Goal: Communication & Community: Answer question/provide support

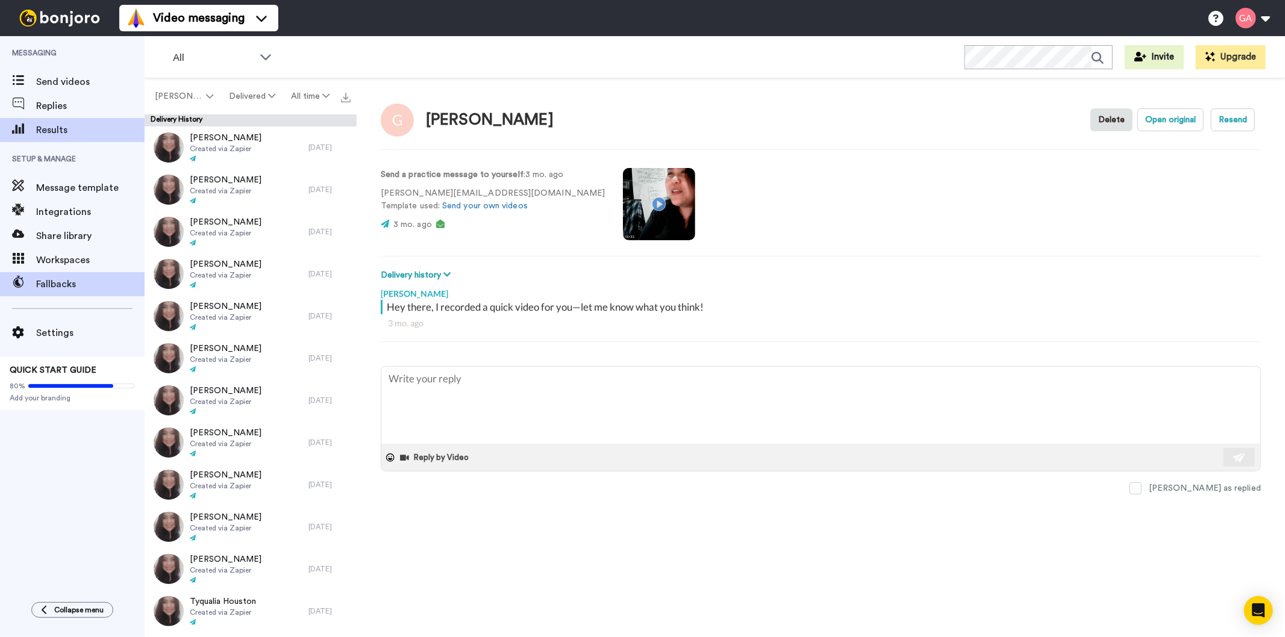
type textarea "x"
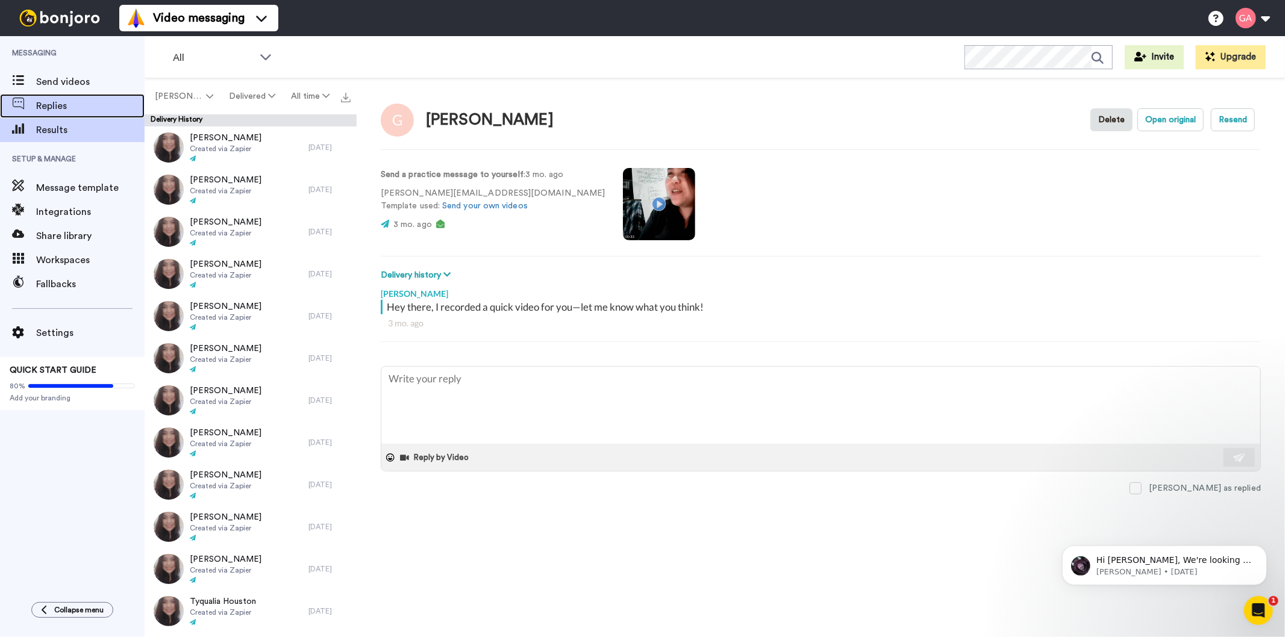
click at [49, 113] on div "Replies" at bounding box center [72, 106] width 145 height 24
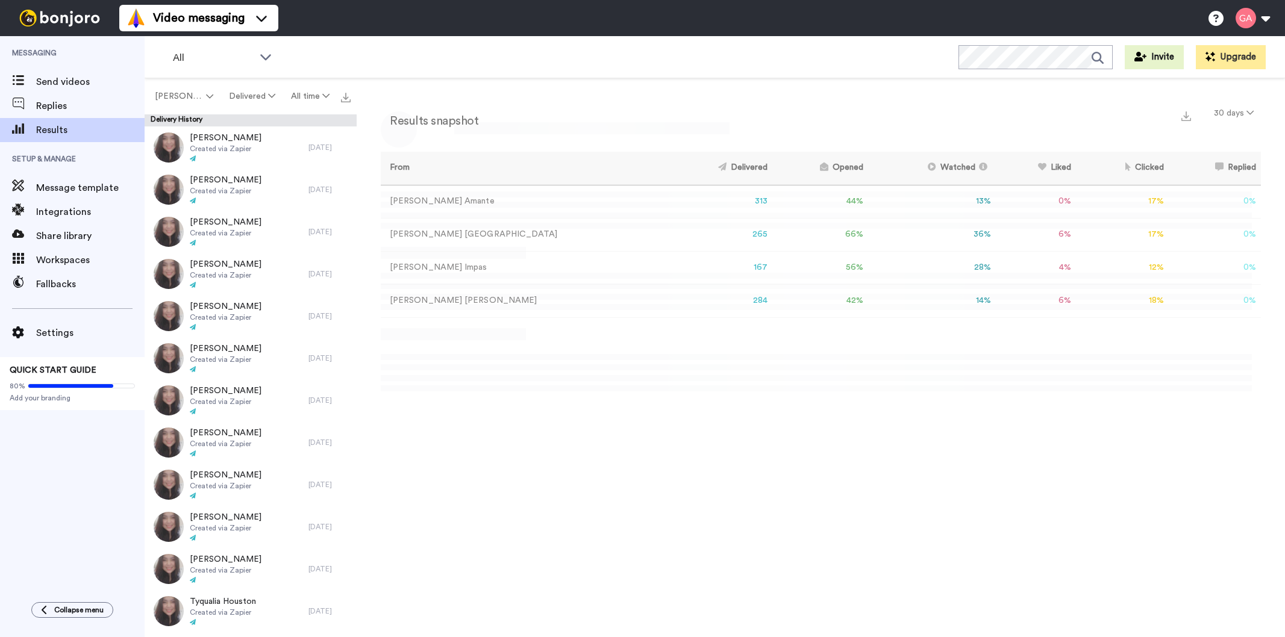
click at [22, 509] on div "Messaging Send videos Replies Results Setup & Manage Message template Integrati…" at bounding box center [72, 313] width 145 height 554
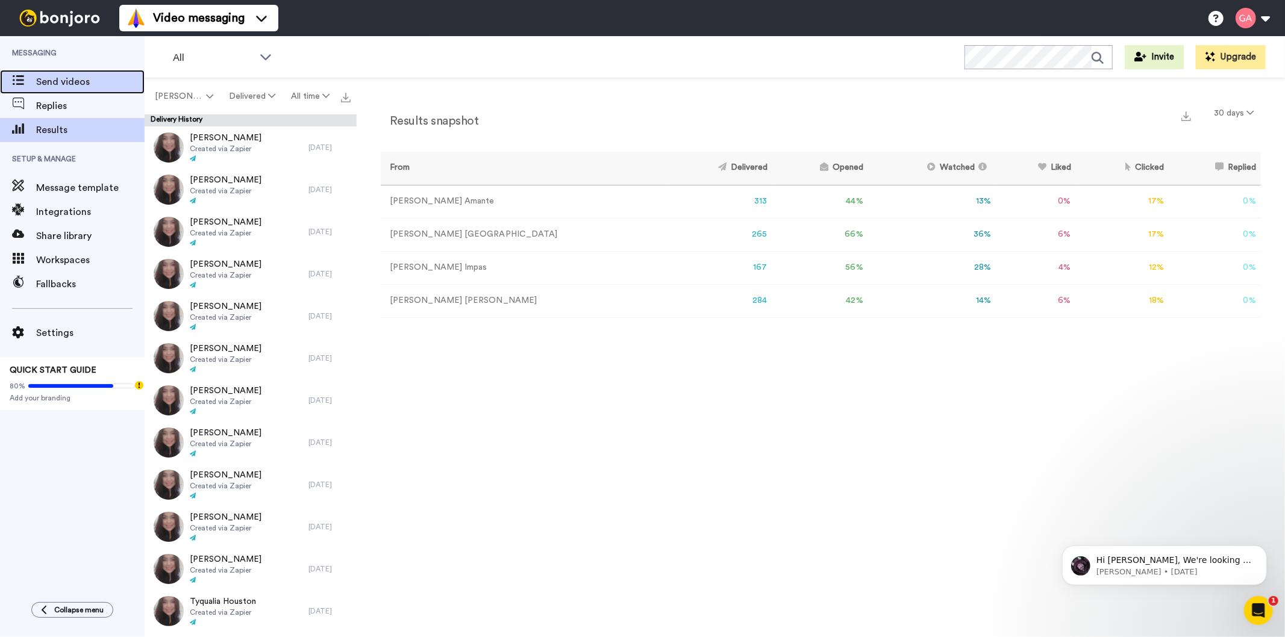
click at [48, 80] on span "Send videos" at bounding box center [90, 82] width 108 height 14
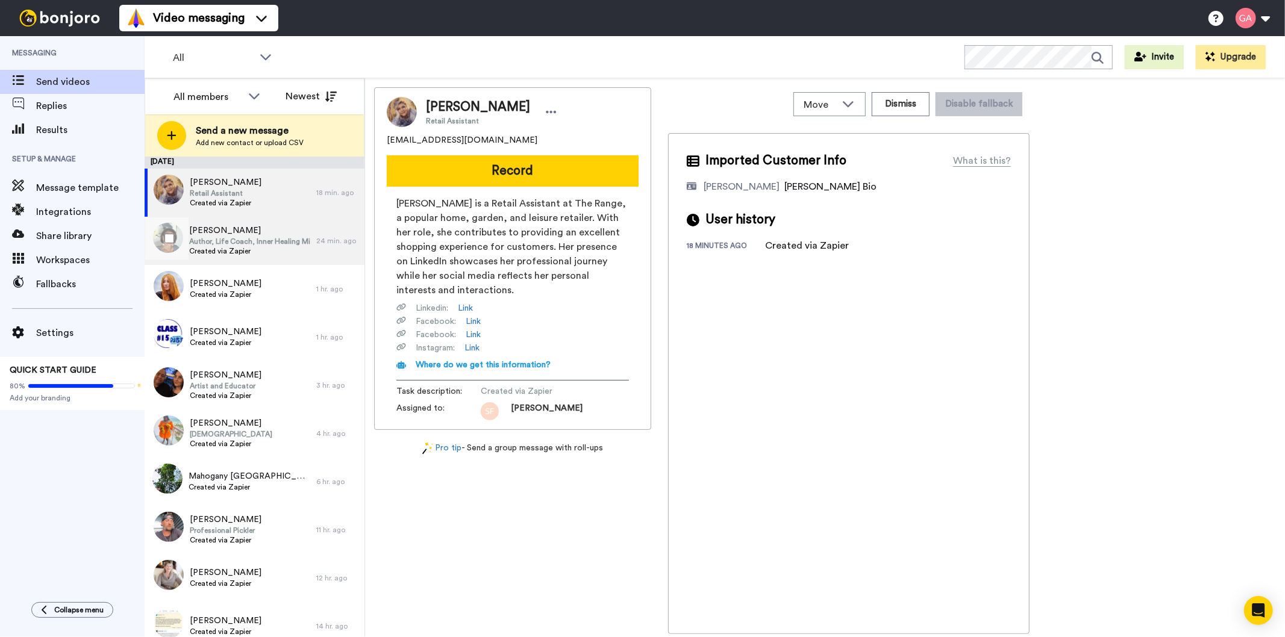
click at [261, 244] on span "Author, Life Coach, Inner Healing Minister" at bounding box center [249, 242] width 121 height 10
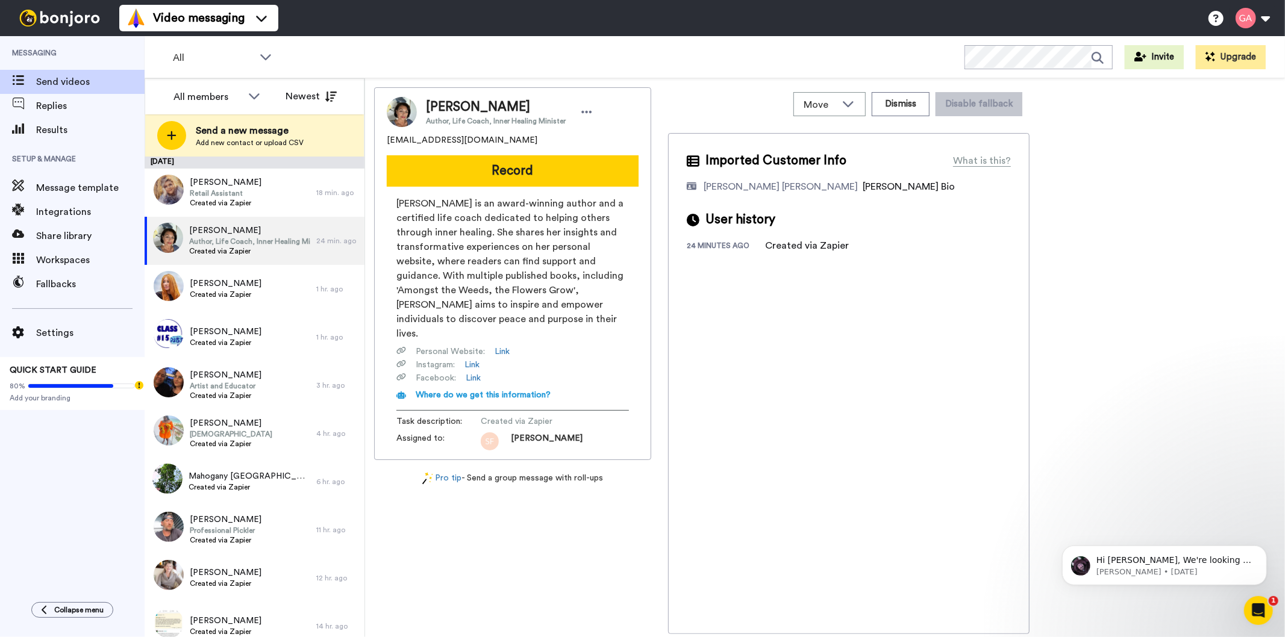
click at [475, 108] on span "[PERSON_NAME]" at bounding box center [496, 107] width 140 height 18
click at [474, 107] on span "Gloria Restoy" at bounding box center [496, 107] width 140 height 18
copy span "Gloria Restoy"
click at [925, 113] on button "Dismiss" at bounding box center [901, 104] width 58 height 24
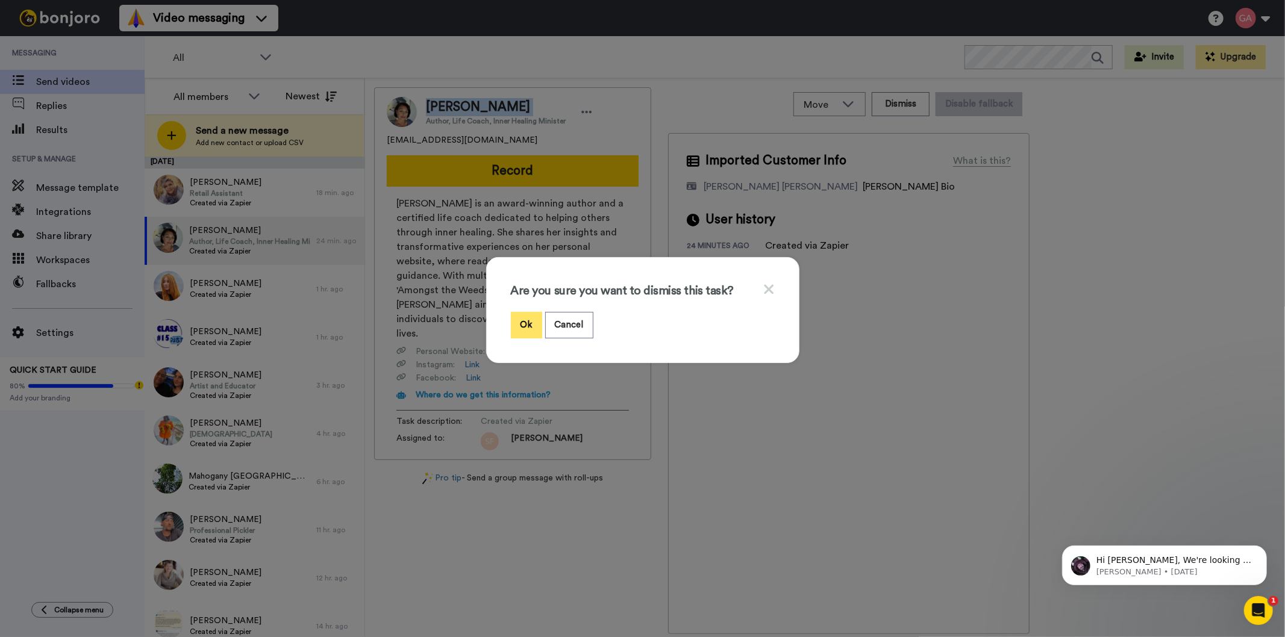
click at [513, 325] on button "Ok" at bounding box center [526, 325] width 31 height 26
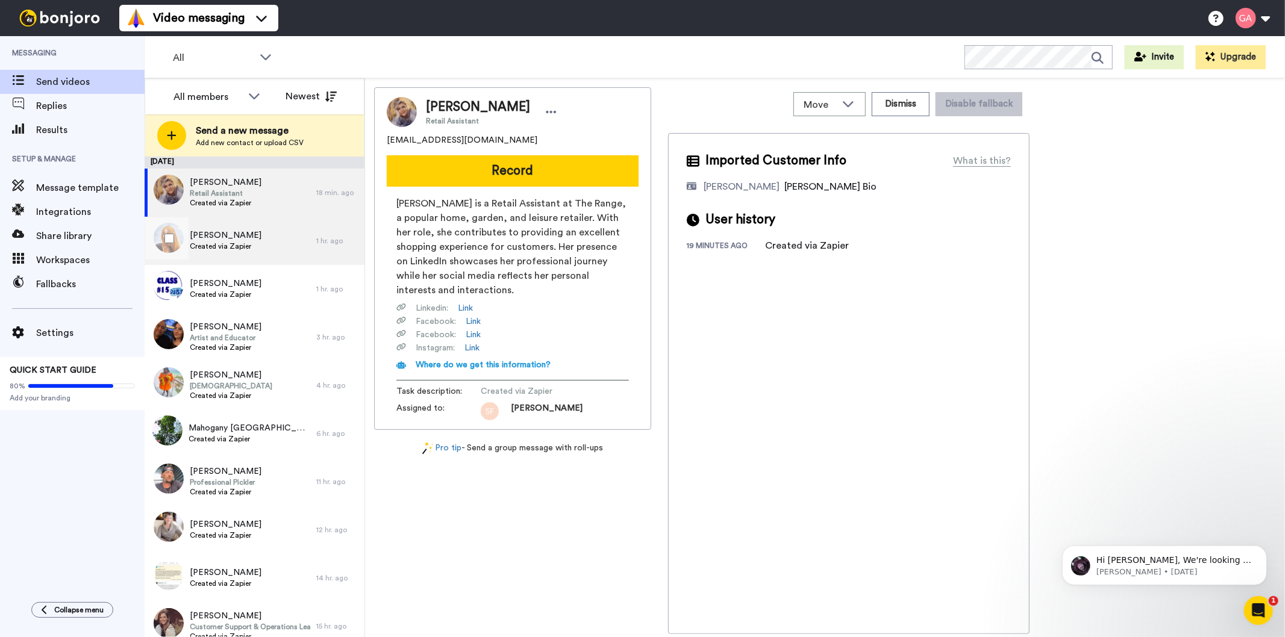
click at [247, 248] on span "Created via Zapier" at bounding box center [226, 247] width 72 height 10
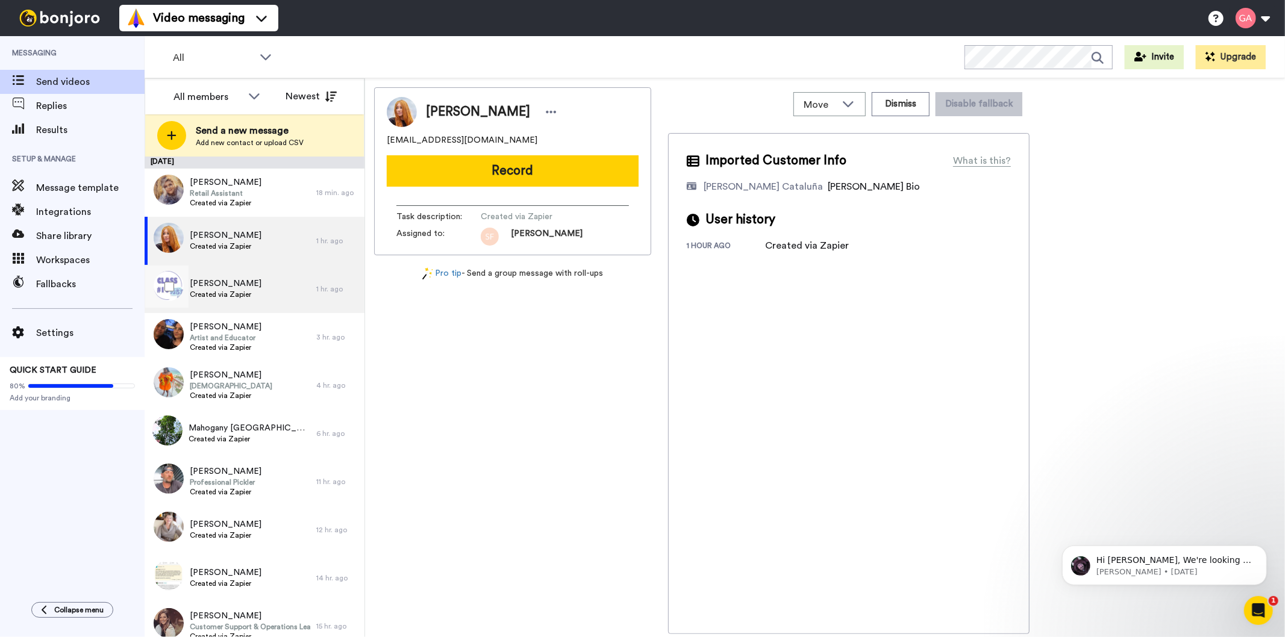
click at [264, 299] on div "Beverley Ander Created via Zapier" at bounding box center [231, 289] width 172 height 48
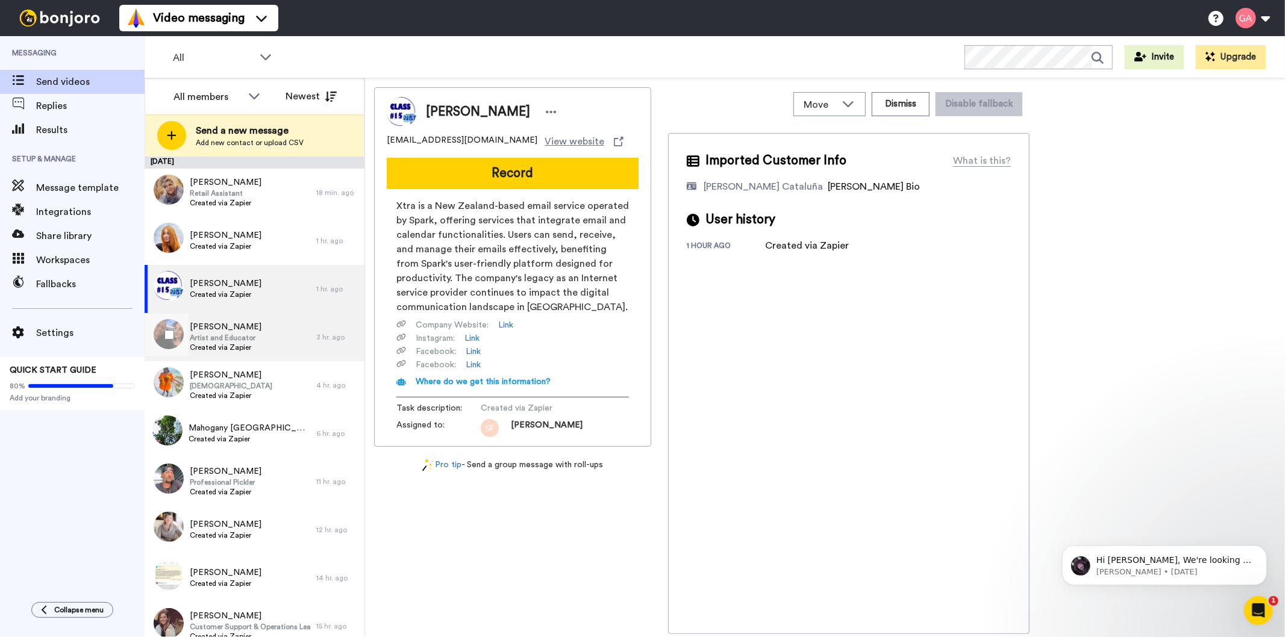
click at [264, 345] on div "Rachel Jeffery Artist and Educator Created via Zapier" at bounding box center [231, 337] width 172 height 48
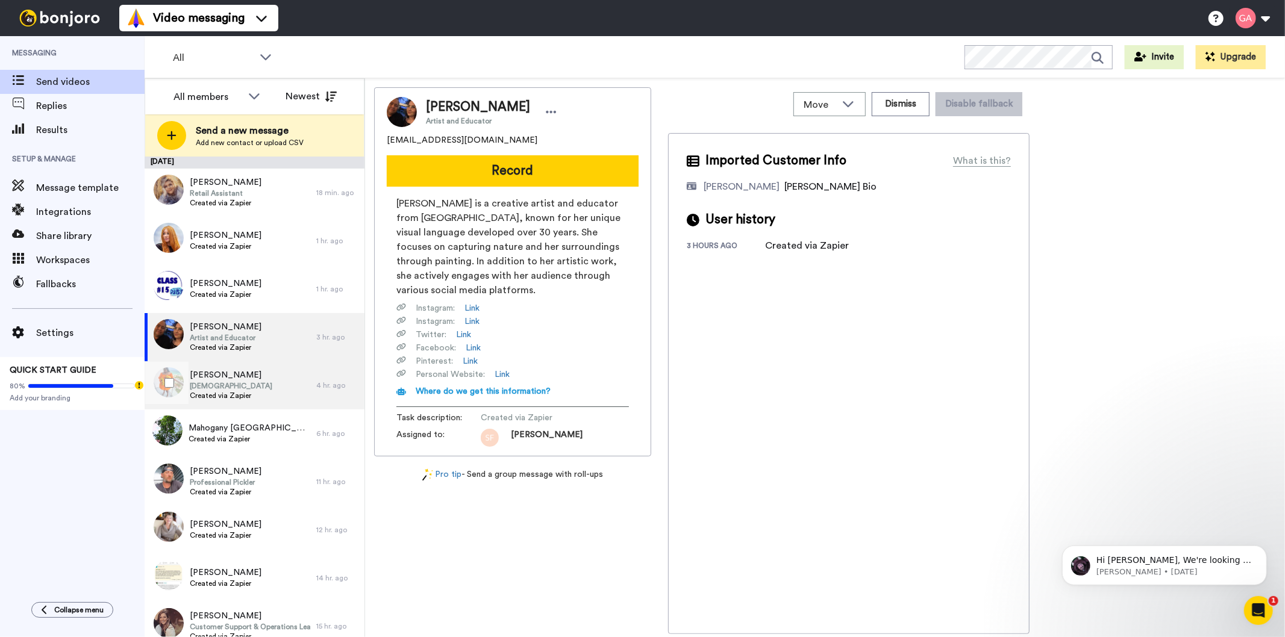
click at [263, 394] on div "Tiffany Izzard Pastor Created via Zapier" at bounding box center [231, 386] width 172 height 48
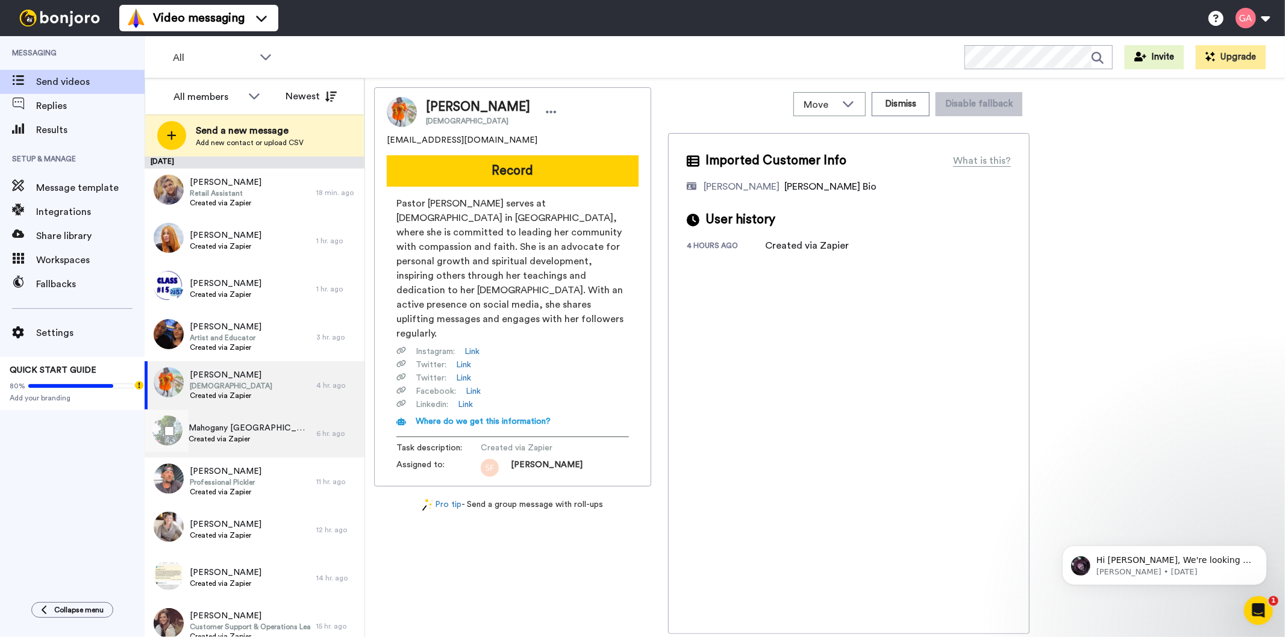
click at [248, 443] on span "Created via Zapier" at bounding box center [250, 439] width 122 height 10
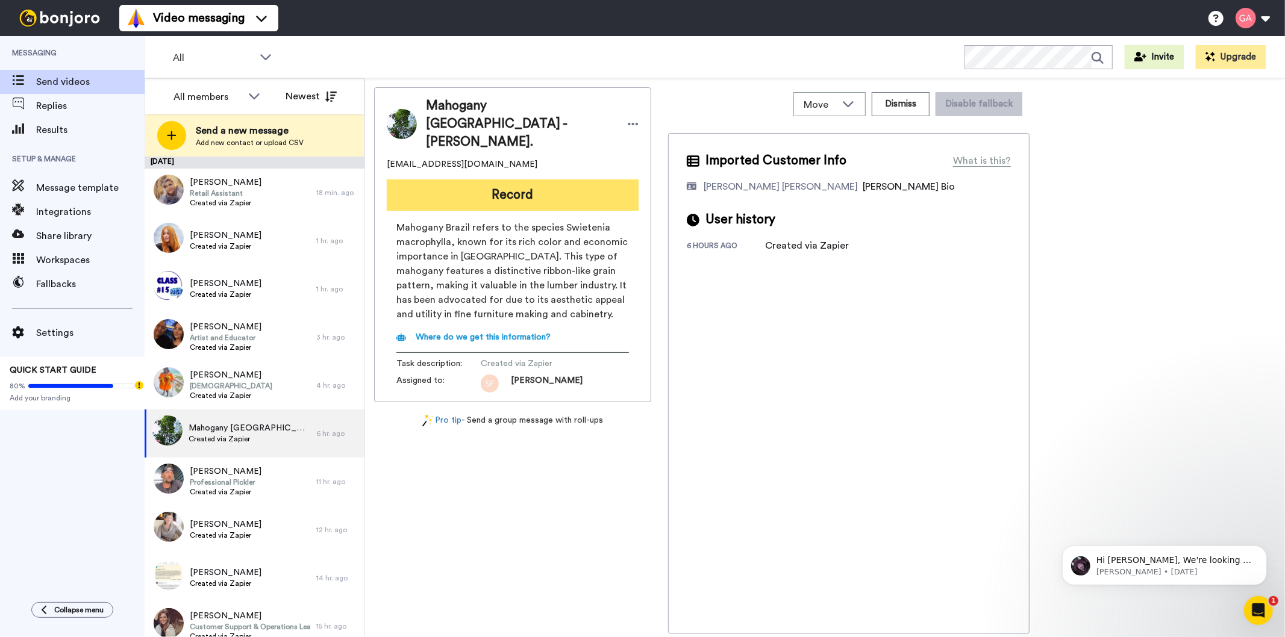
click at [527, 180] on button "Record" at bounding box center [513, 195] width 252 height 31
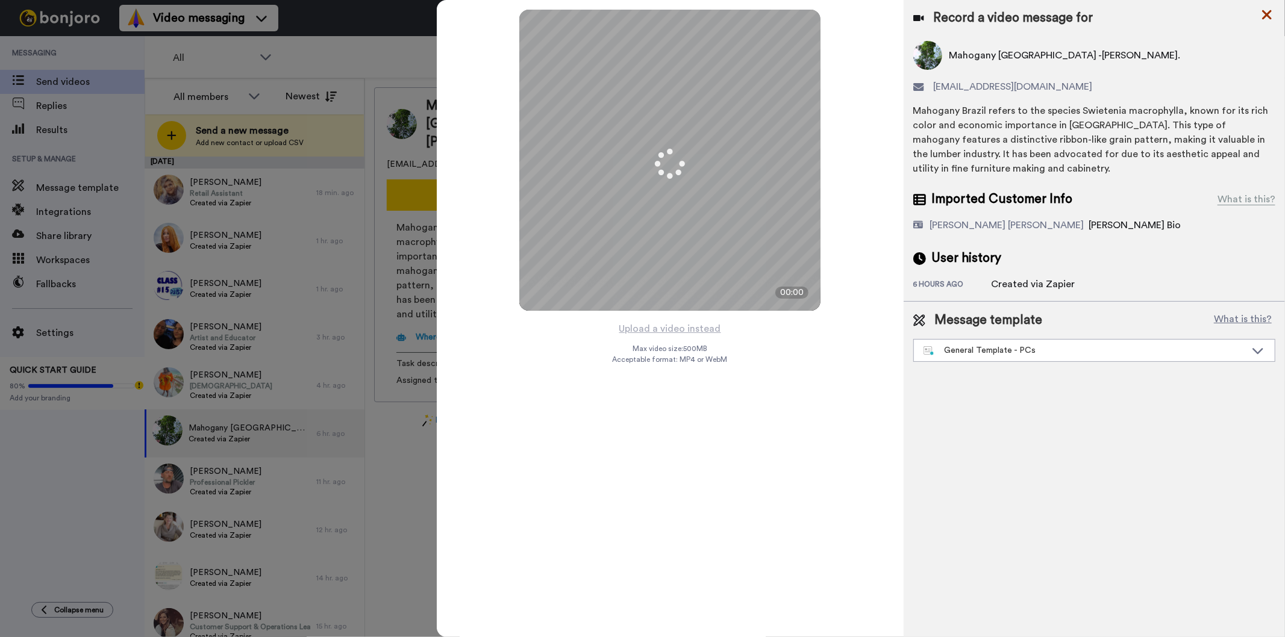
click at [1268, 10] on icon at bounding box center [1267, 14] width 12 height 15
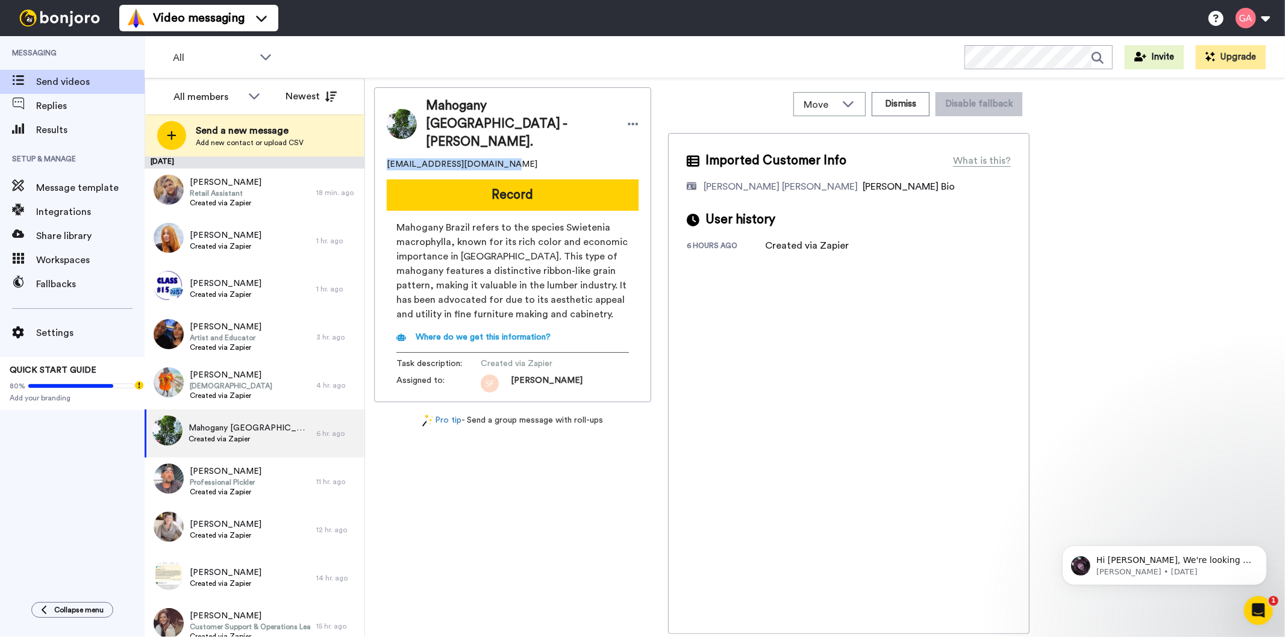
drag, startPoint x: 514, startPoint y: 141, endPoint x: 389, endPoint y: 141, distance: 125.3
click at [389, 158] on div "Wilsonbrazil113@gmail.com" at bounding box center [513, 164] width 252 height 12
copy span "Wilsonbrazil113@gmail.com"
drag, startPoint x: 426, startPoint y: 109, endPoint x: 581, endPoint y: 102, distance: 155.0
click at [581, 102] on div "Mahogany BRAZIL -Taggart." at bounding box center [513, 124] width 252 height 54
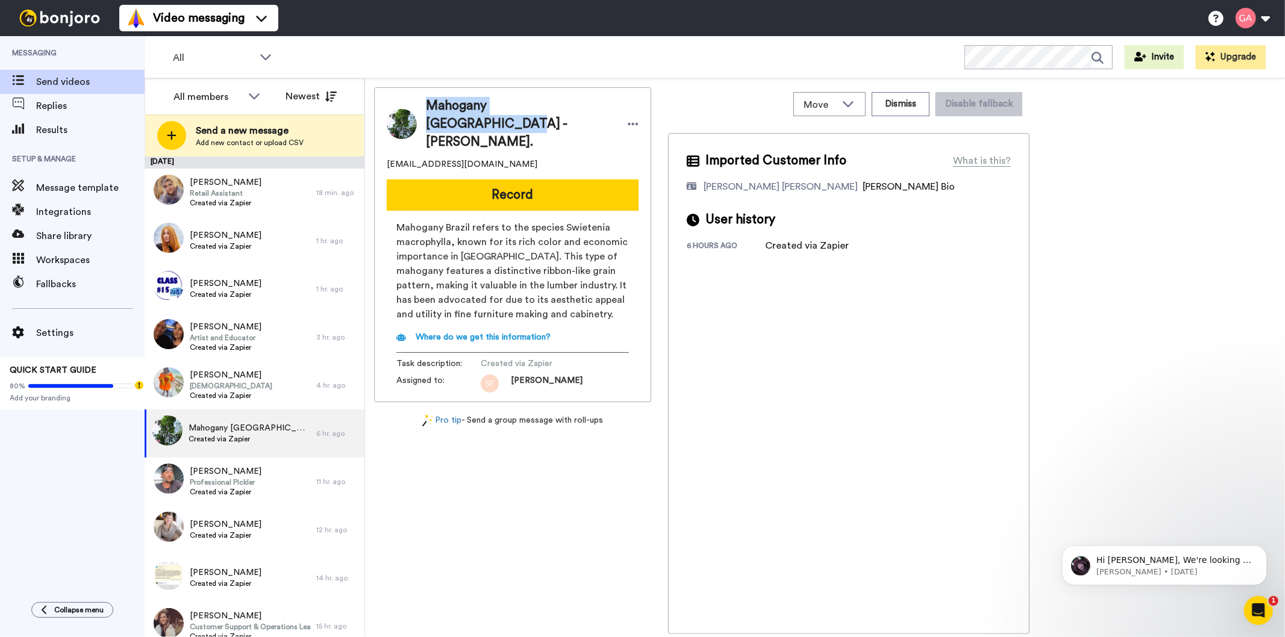
copy span "Mahogany BRAZIL -Taggart"
click at [504, 188] on div "Mahogany BRAZIL -Taggart. Wilsonbrazil113@gmail.com Record Mahogany Brazil refe…" at bounding box center [512, 244] width 277 height 315
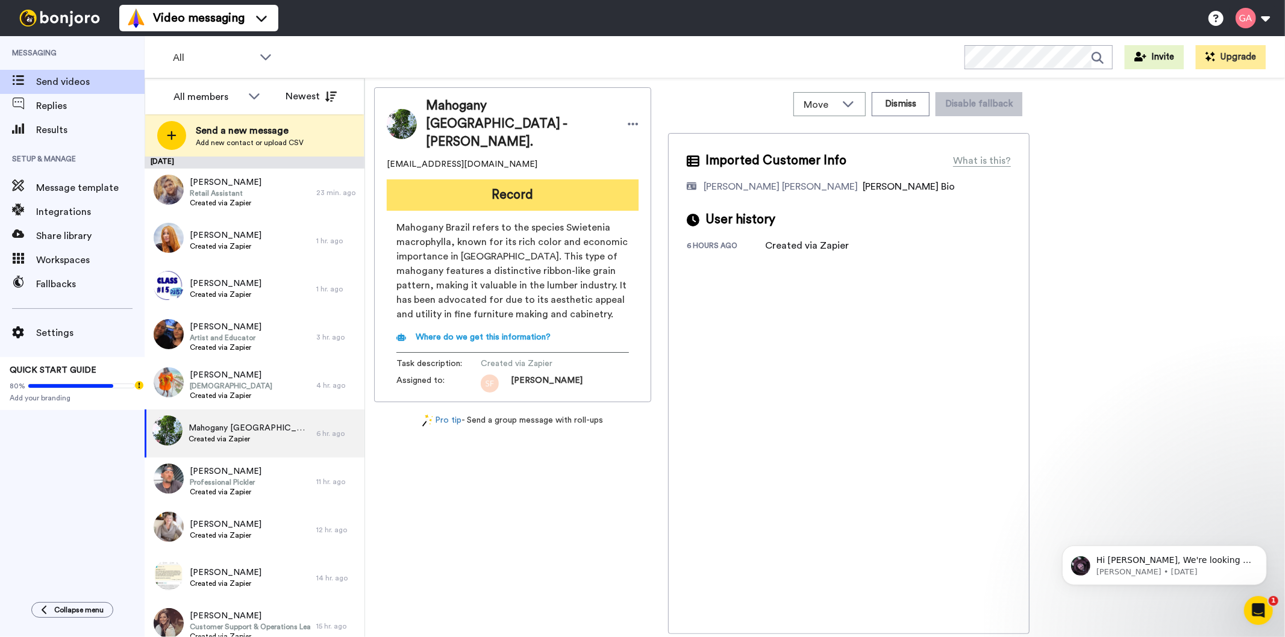
click at [503, 180] on button "Record" at bounding box center [513, 195] width 252 height 31
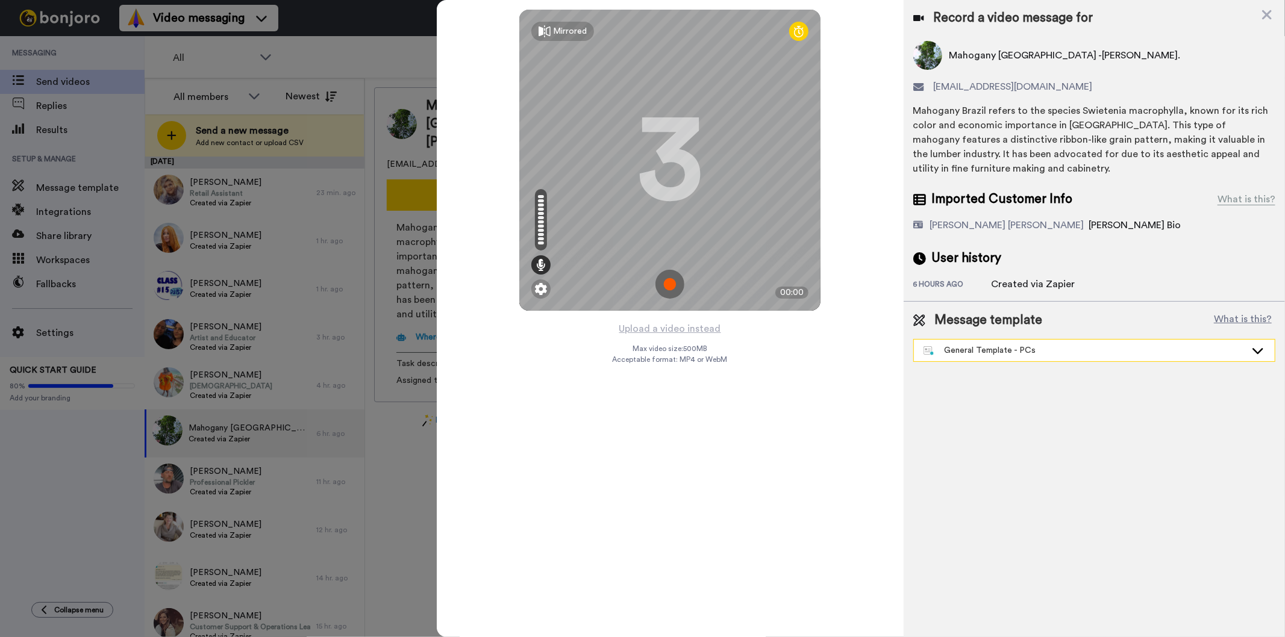
click at [979, 347] on div "General Template - PCs" at bounding box center [1085, 351] width 322 height 12
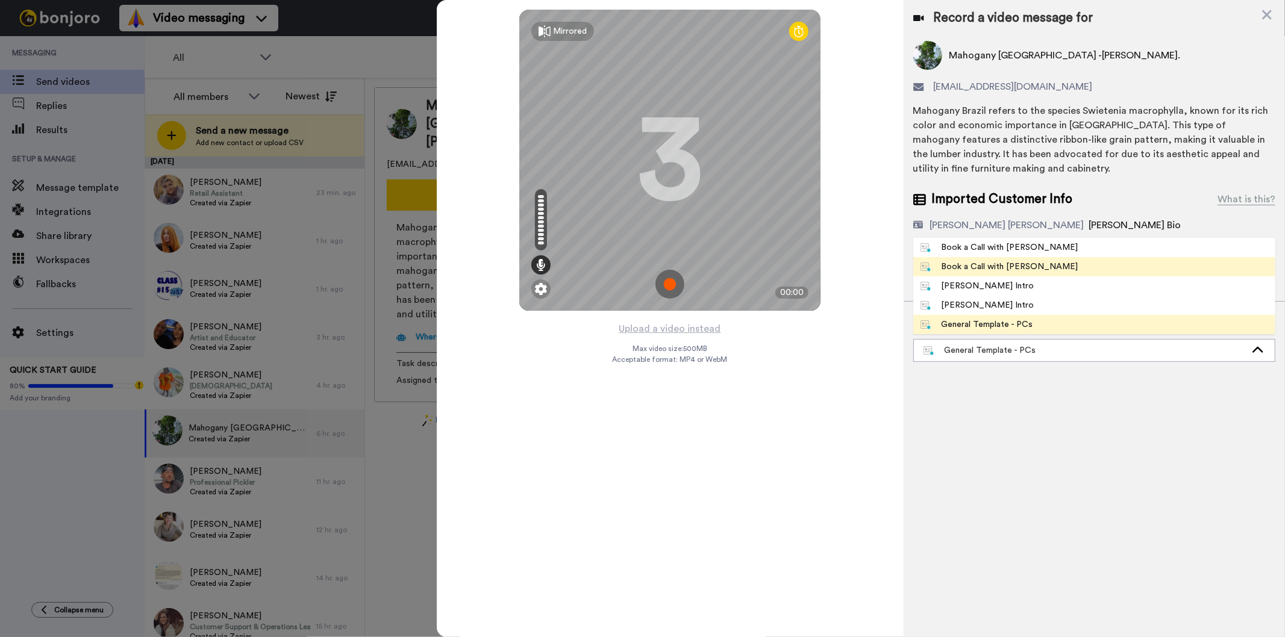
click at [997, 266] on div "Book a Call with [PERSON_NAME]" at bounding box center [1000, 267] width 158 height 12
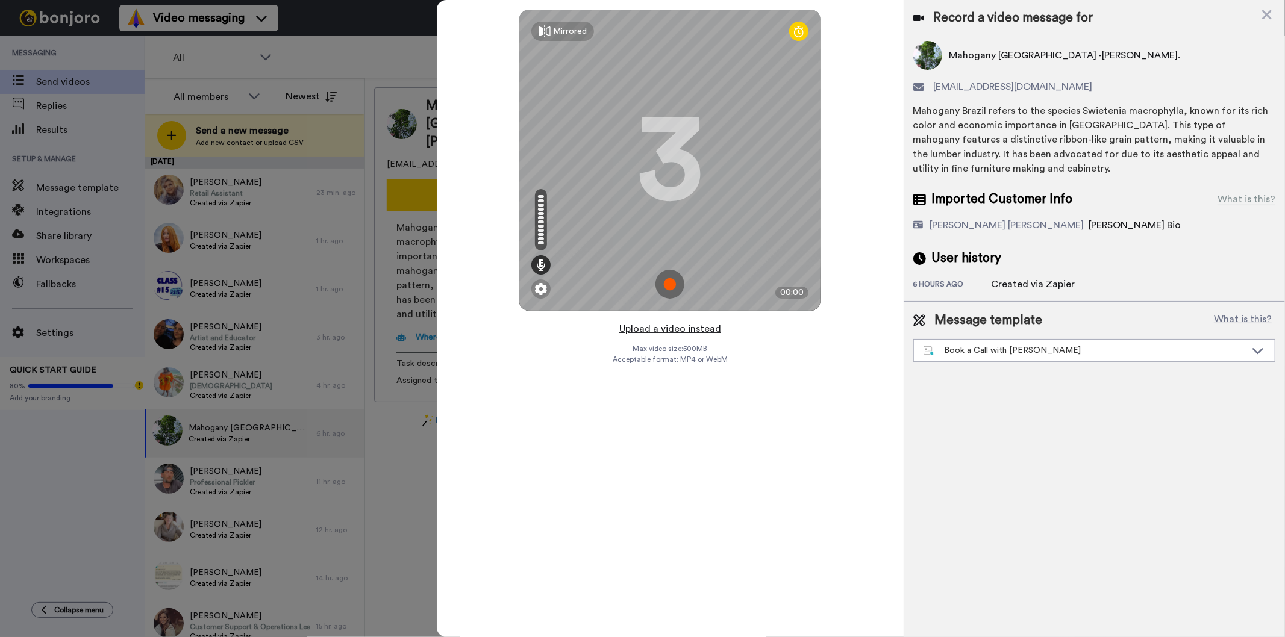
click at [646, 328] on button "Upload a video instead" at bounding box center [670, 329] width 109 height 16
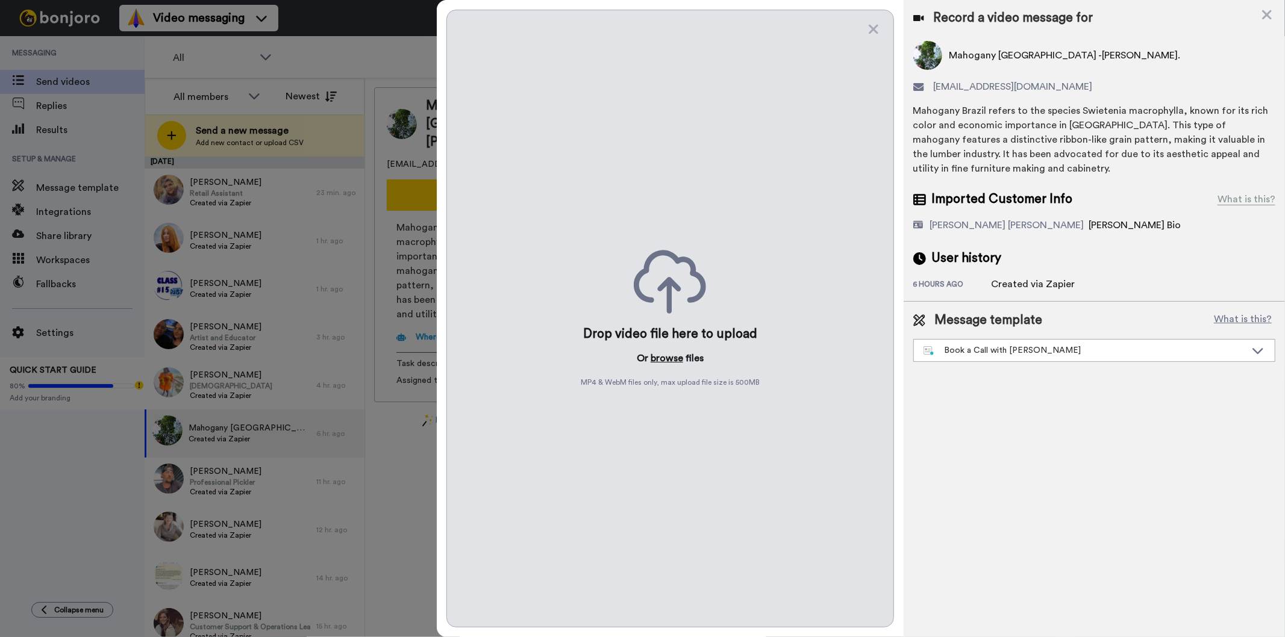
click at [663, 360] on button "browse" at bounding box center [667, 358] width 33 height 14
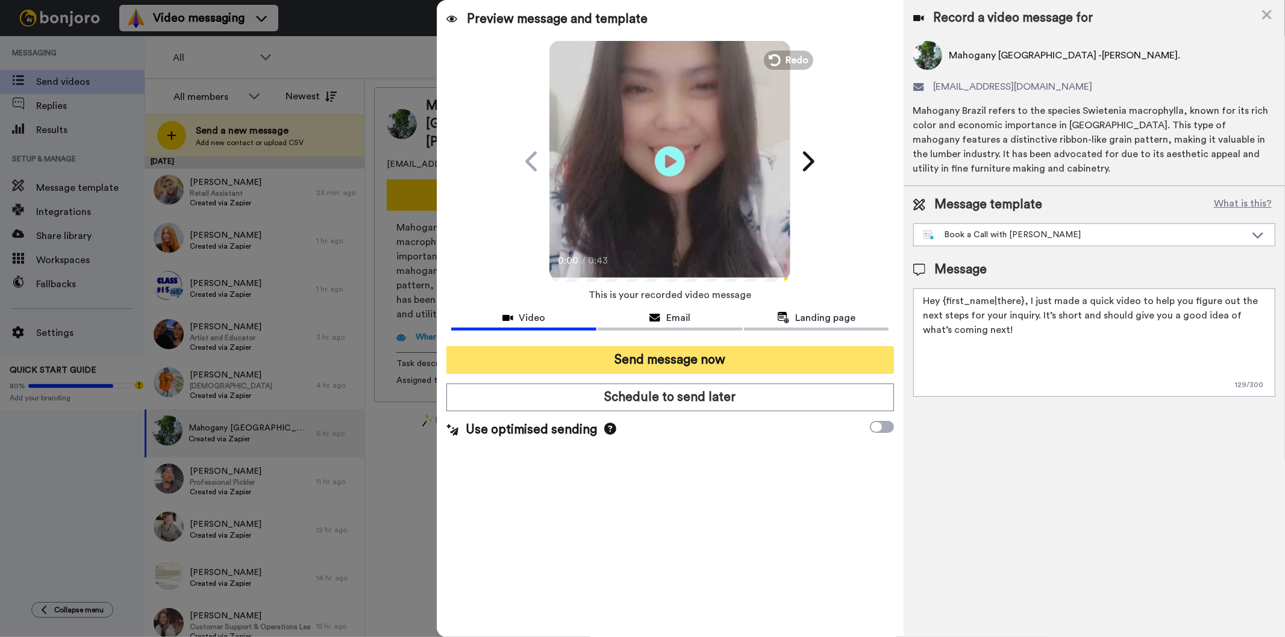
click at [728, 354] on button "Send message now" at bounding box center [669, 360] width 447 height 28
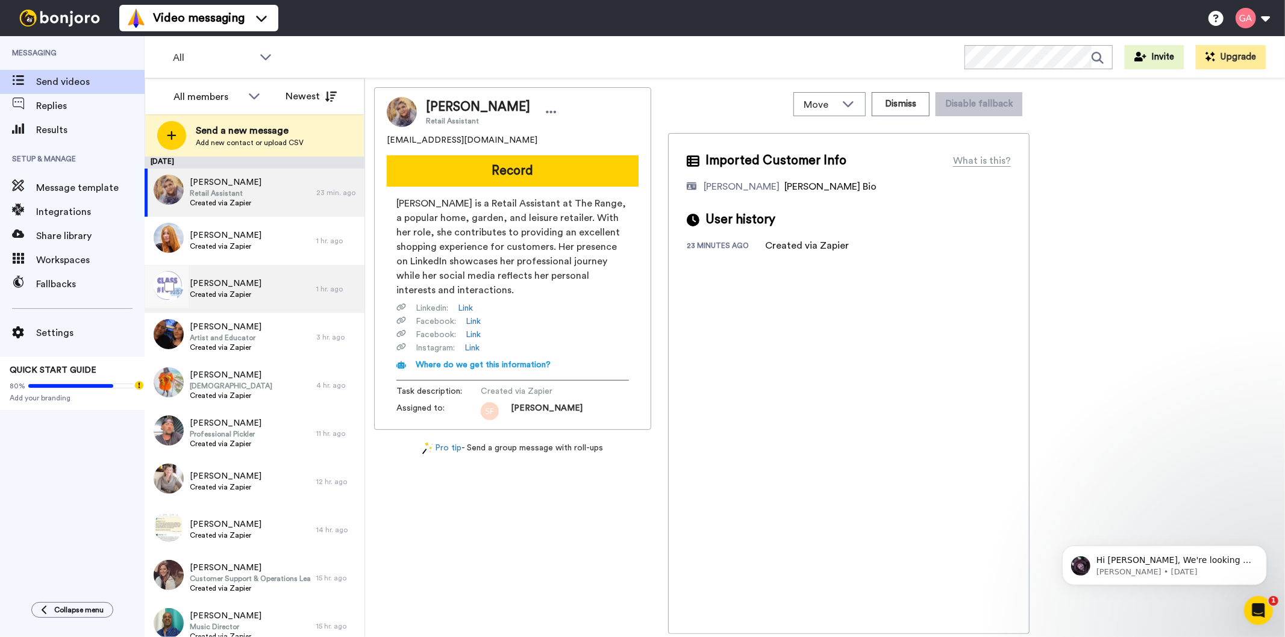
click at [239, 300] on div "[PERSON_NAME] Created via Zapier" at bounding box center [226, 289] width 72 height 23
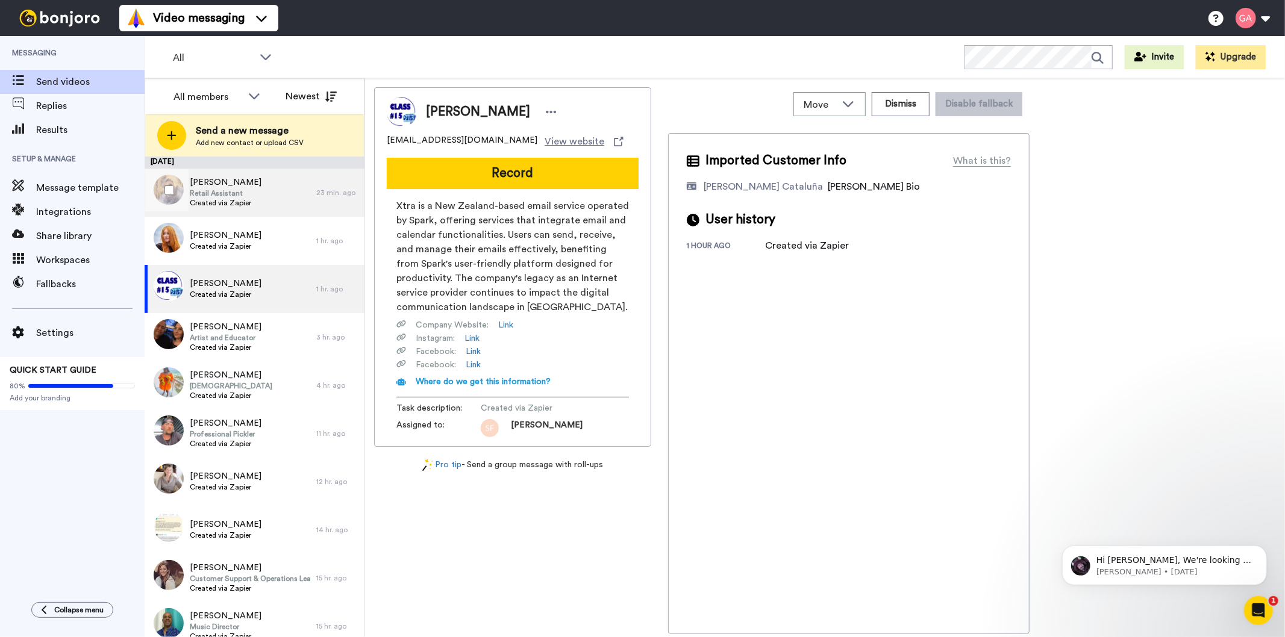
click at [253, 203] on div "Trudy Townley Retail Assistant Created via Zapier" at bounding box center [231, 193] width 172 height 48
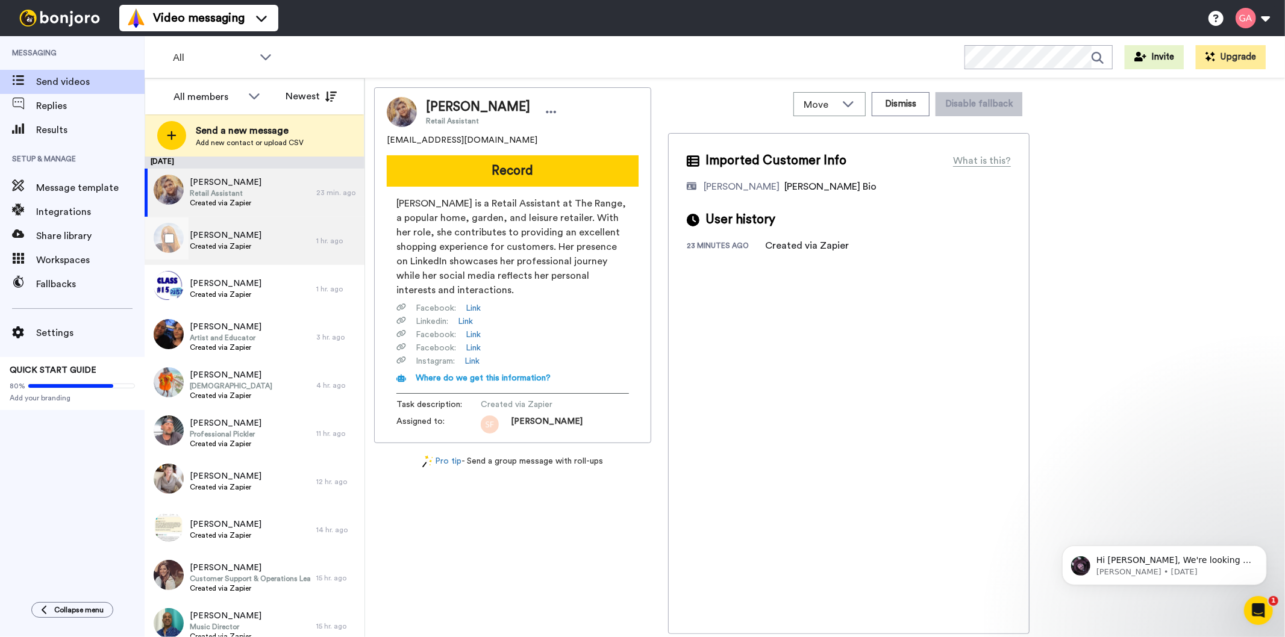
click at [248, 248] on span "Created via Zapier" at bounding box center [226, 247] width 72 height 10
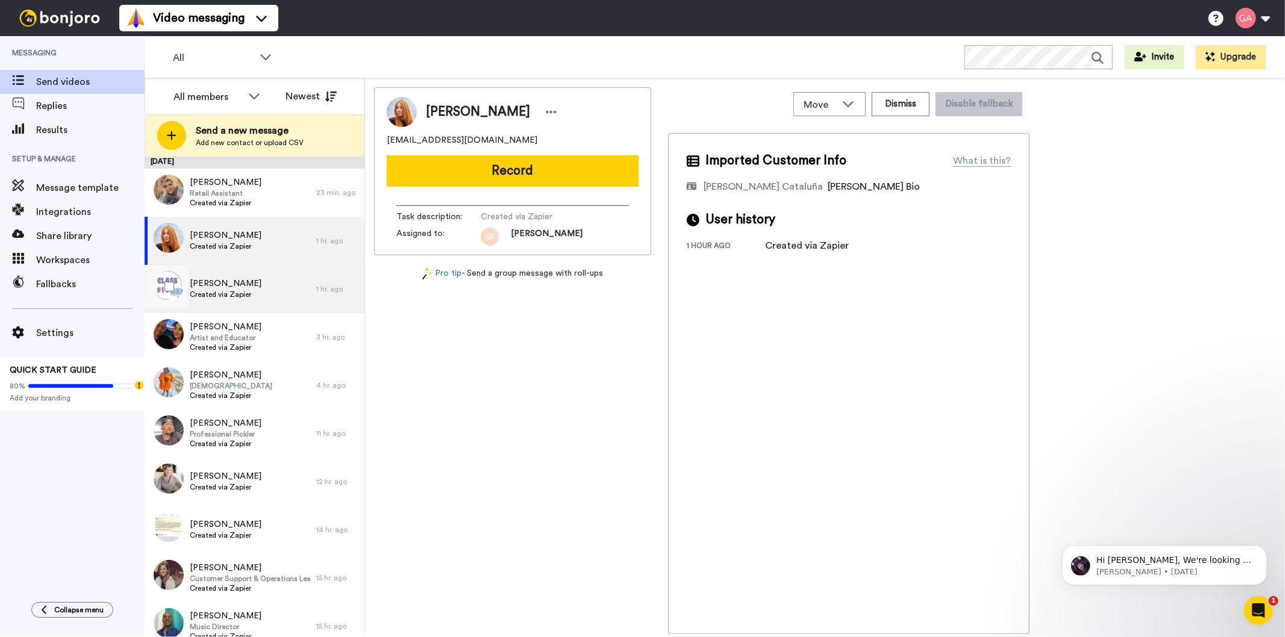
click at [245, 286] on span "[PERSON_NAME]" at bounding box center [226, 284] width 72 height 12
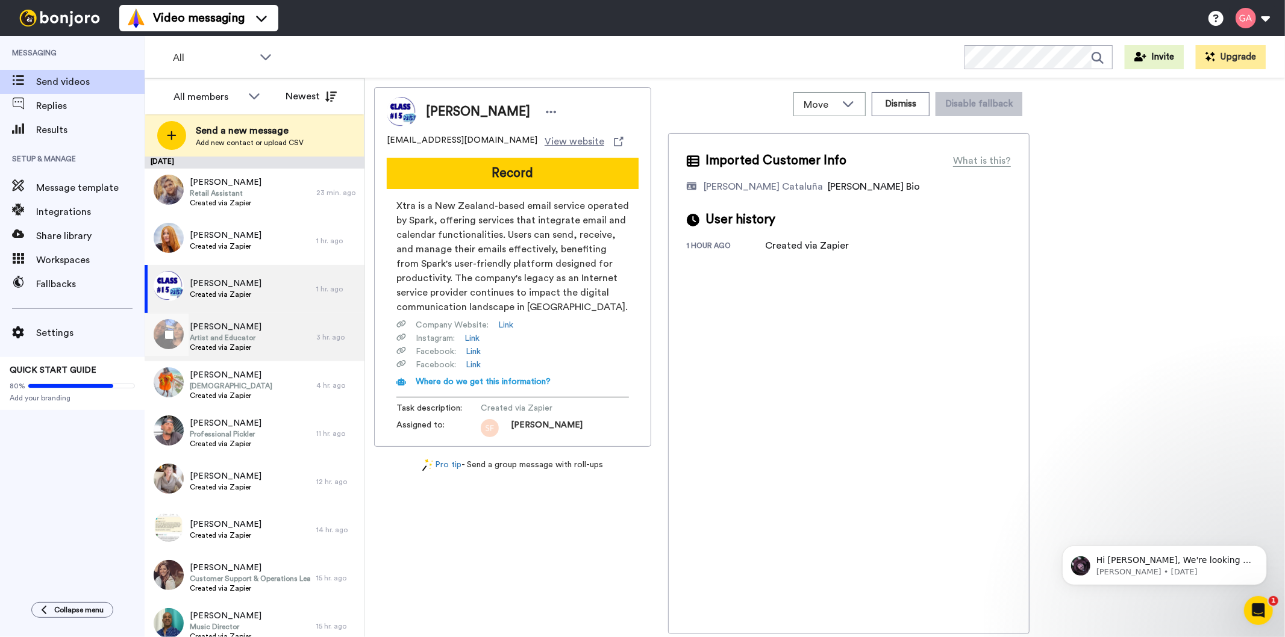
click at [245, 330] on span "[PERSON_NAME]" at bounding box center [226, 327] width 72 height 12
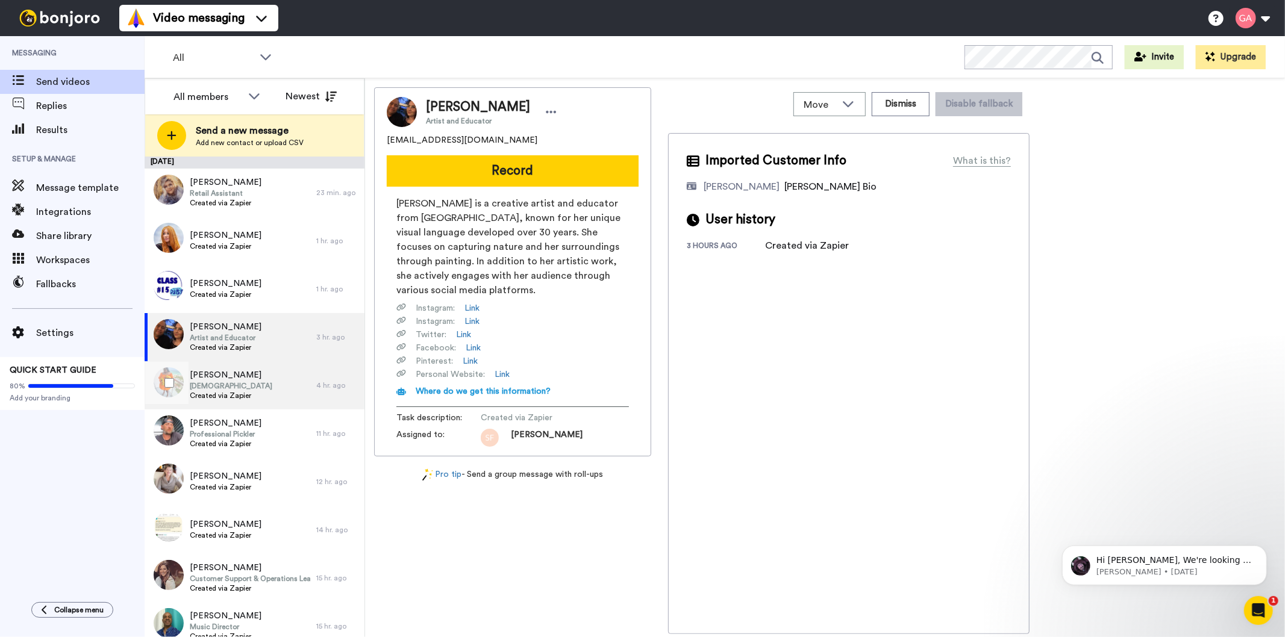
click at [245, 389] on span "[DEMOGRAPHIC_DATA]" at bounding box center [231, 386] width 83 height 10
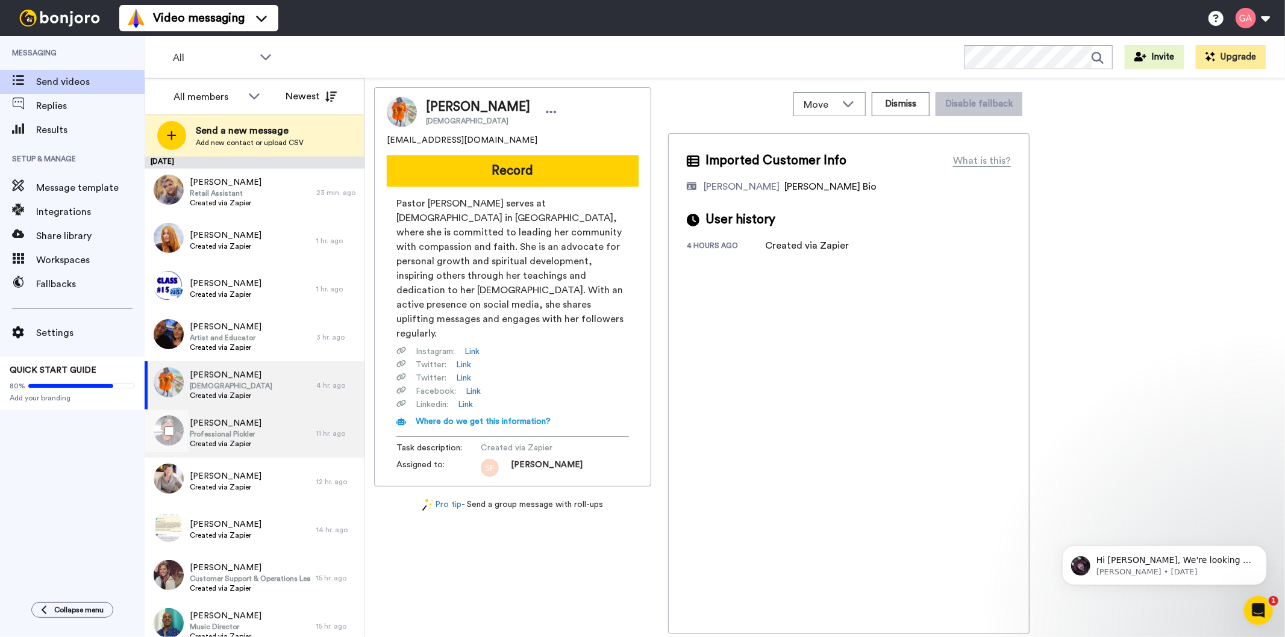
click at [249, 446] on span "Created via Zapier" at bounding box center [226, 444] width 72 height 10
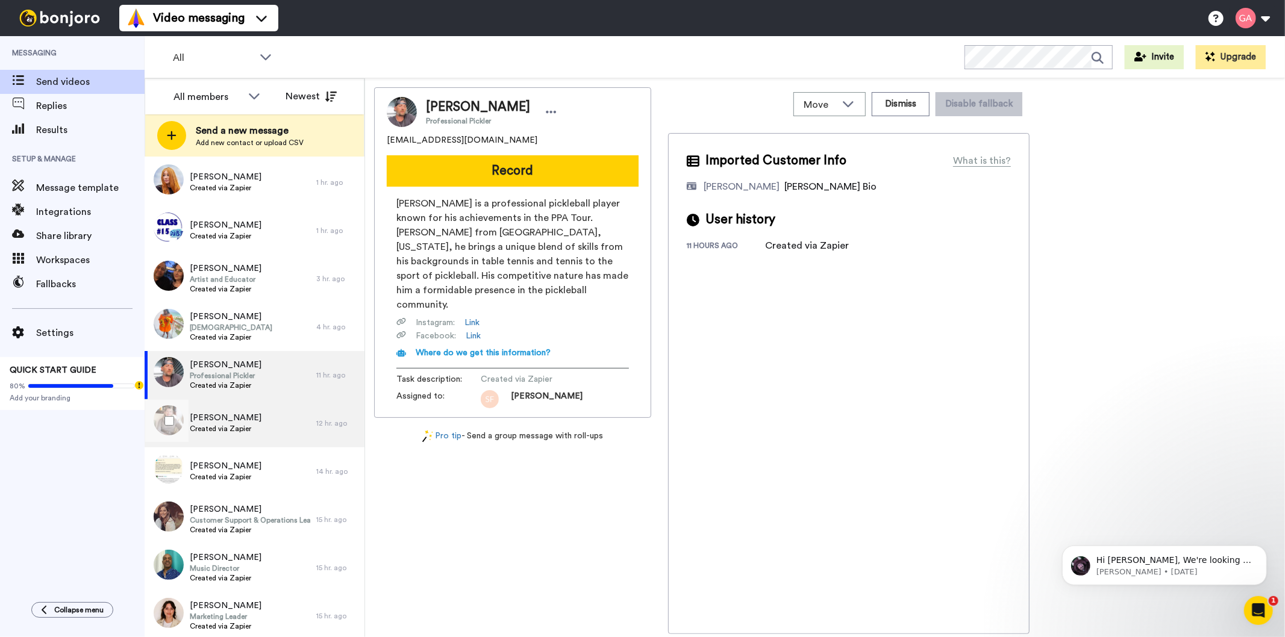
scroll to position [134, 0]
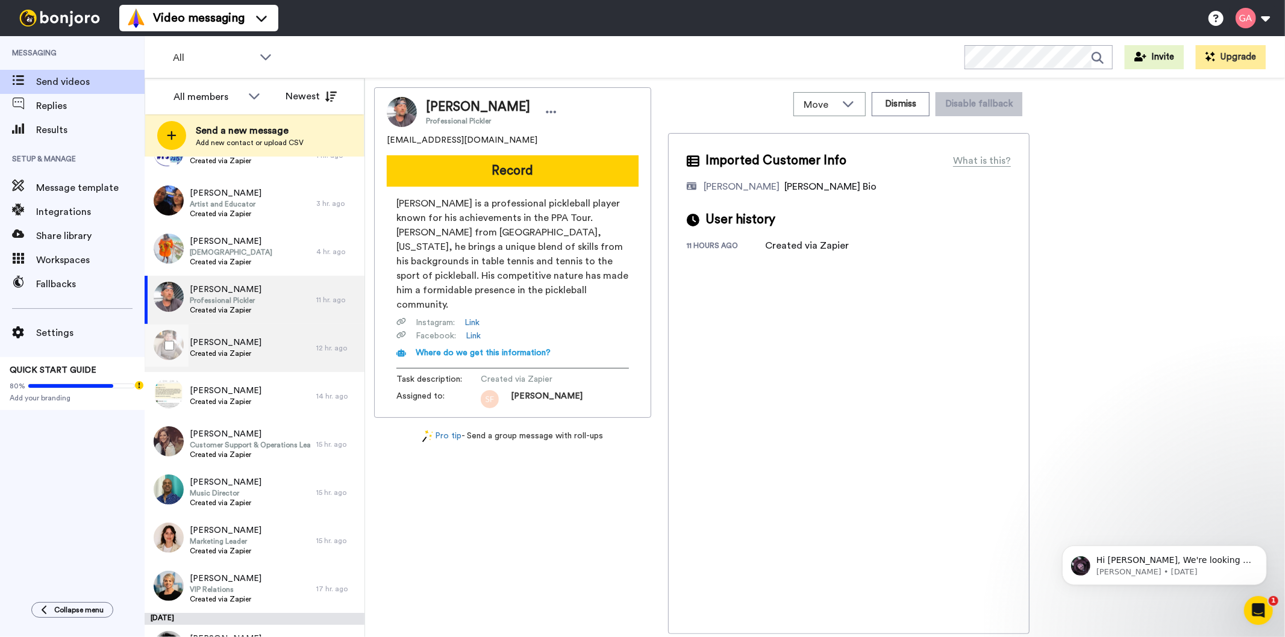
click at [266, 348] on div "Linda Agrusa Created via Zapier" at bounding box center [231, 348] width 172 height 48
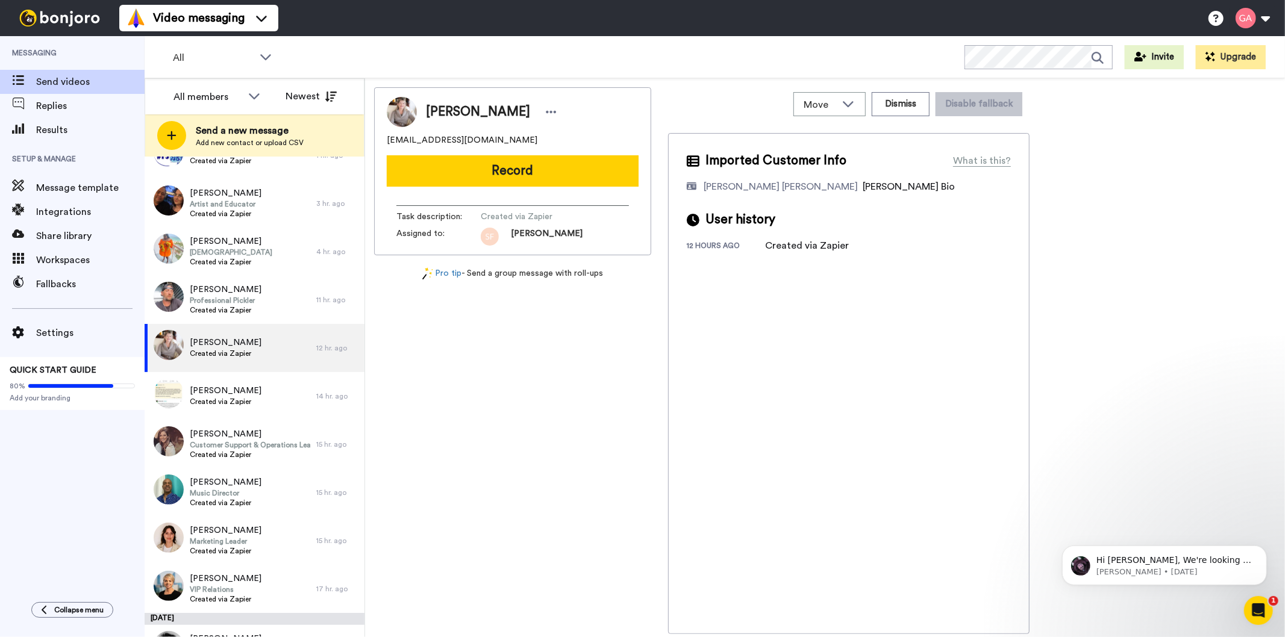
click at [484, 111] on span "Linda Agrusa" at bounding box center [478, 112] width 104 height 18
copy div "Linda Agrusa"
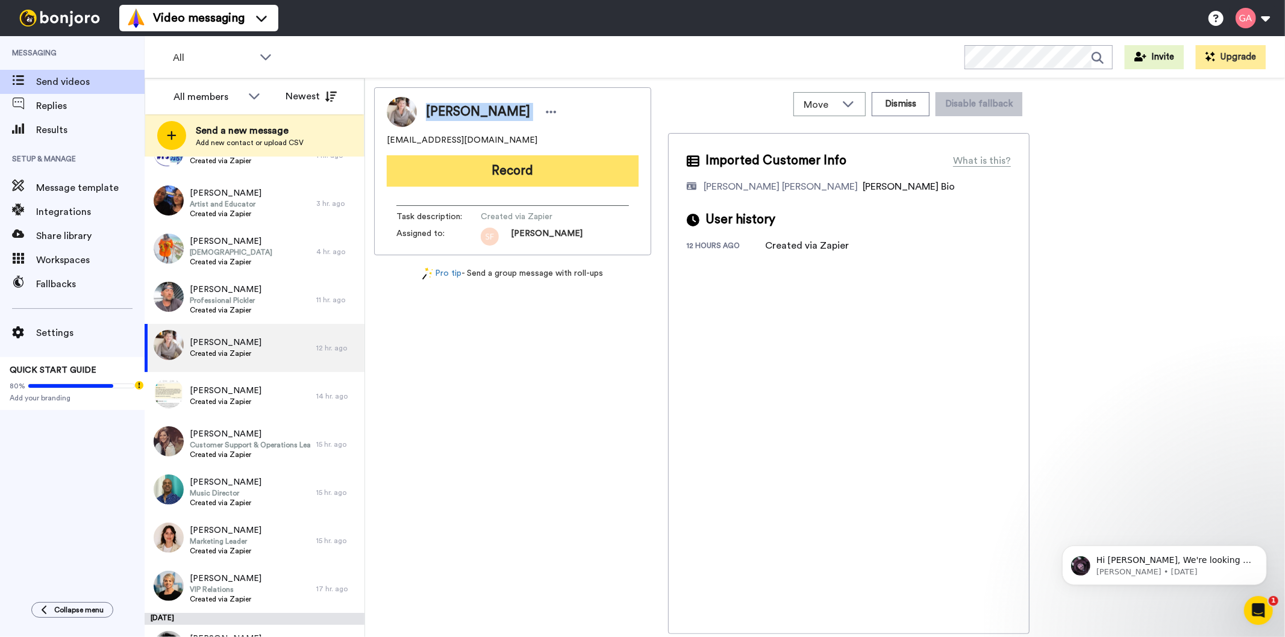
click at [533, 174] on button "Record" at bounding box center [513, 170] width 252 height 31
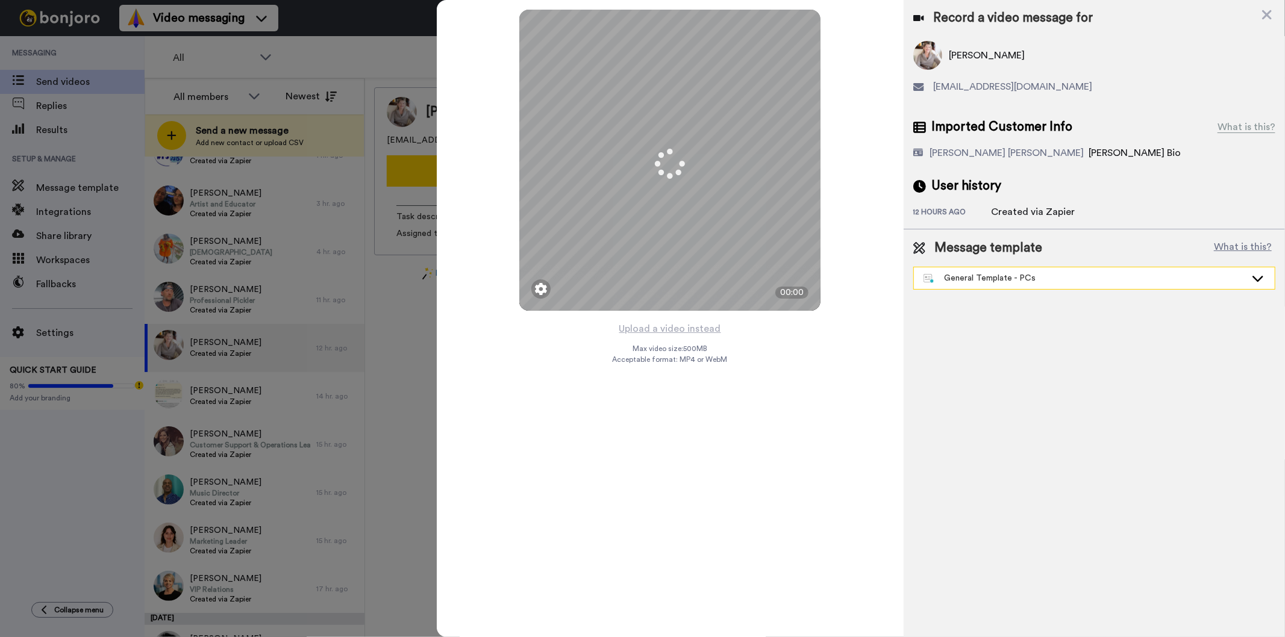
click at [989, 289] on div "General Template - PCs" at bounding box center [1094, 278] width 362 height 23
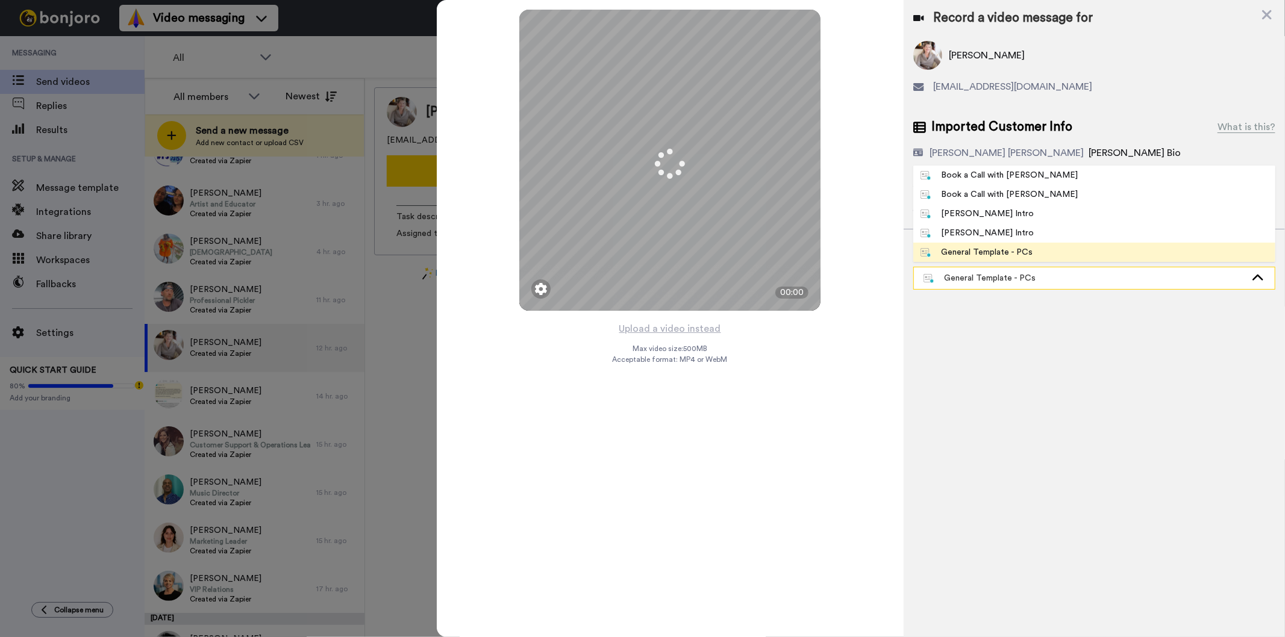
click at [996, 275] on div "General Template - PCs" at bounding box center [1085, 278] width 322 height 12
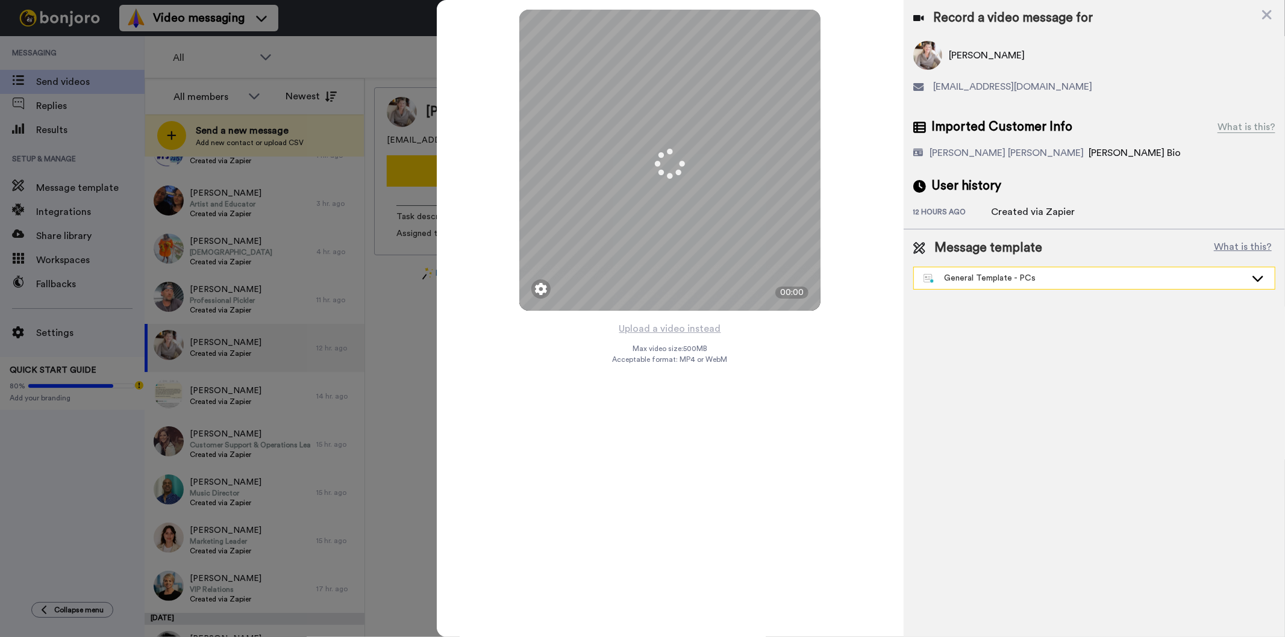
click at [996, 275] on div "General Template - PCs" at bounding box center [1085, 278] width 322 height 12
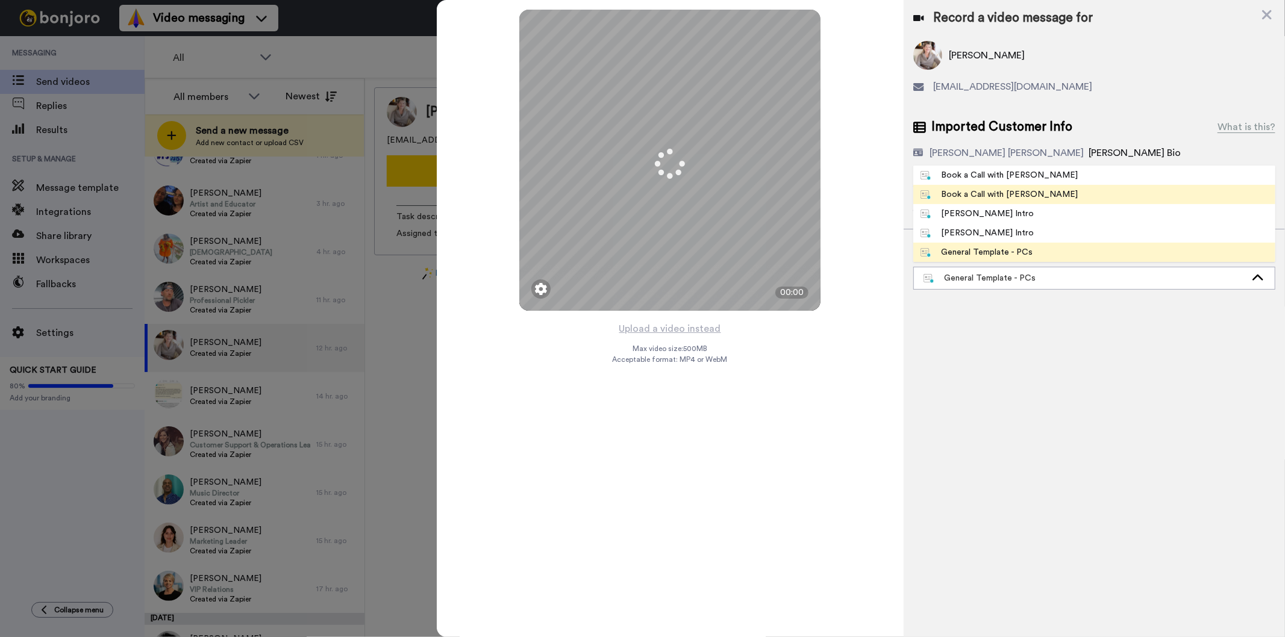
click at [1004, 189] on div "Book a Call with [PERSON_NAME]" at bounding box center [1000, 195] width 158 height 12
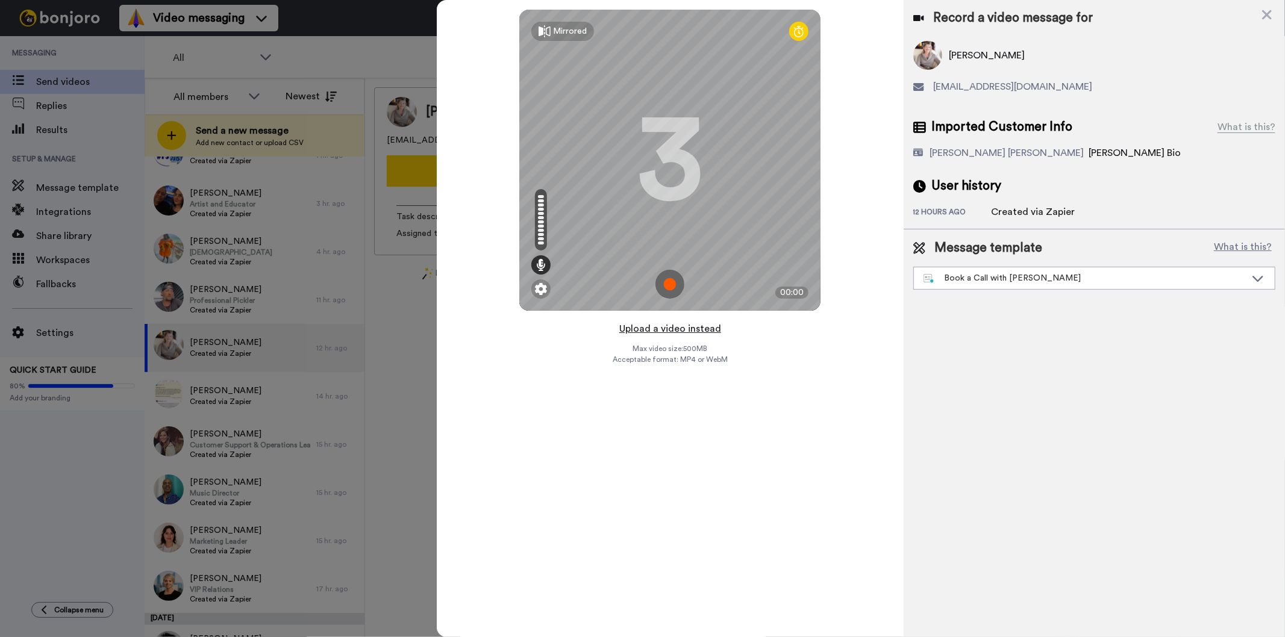
click at [651, 328] on button "Upload a video instead" at bounding box center [670, 329] width 109 height 16
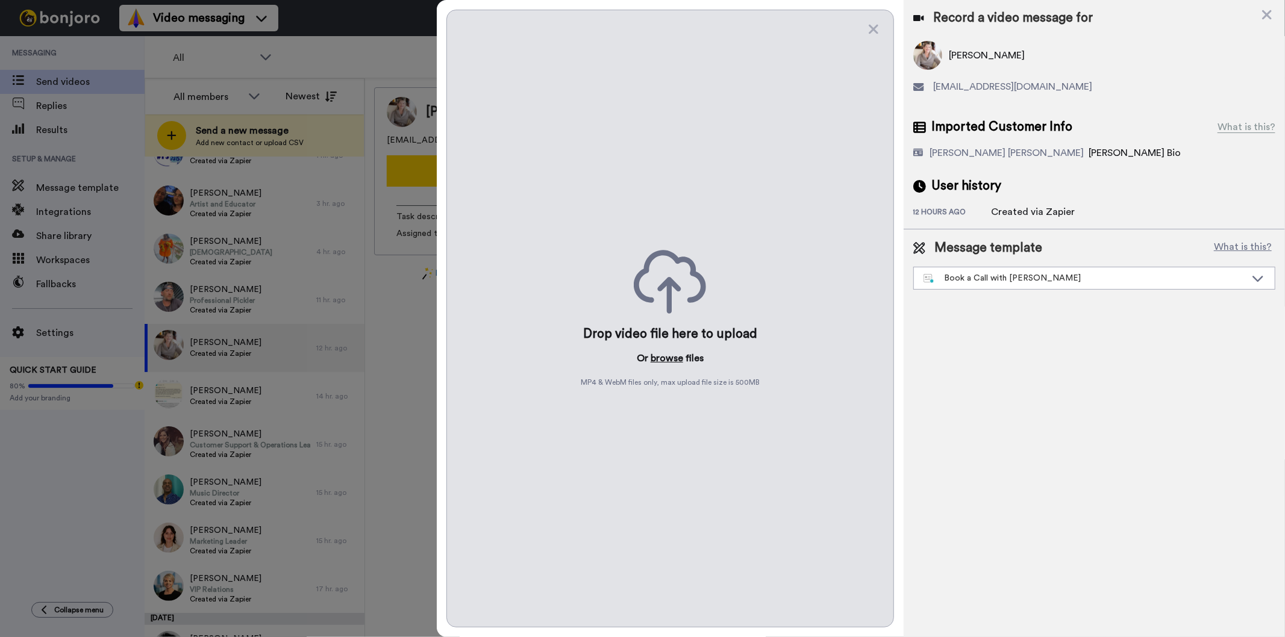
click at [671, 360] on button "browse" at bounding box center [667, 358] width 33 height 14
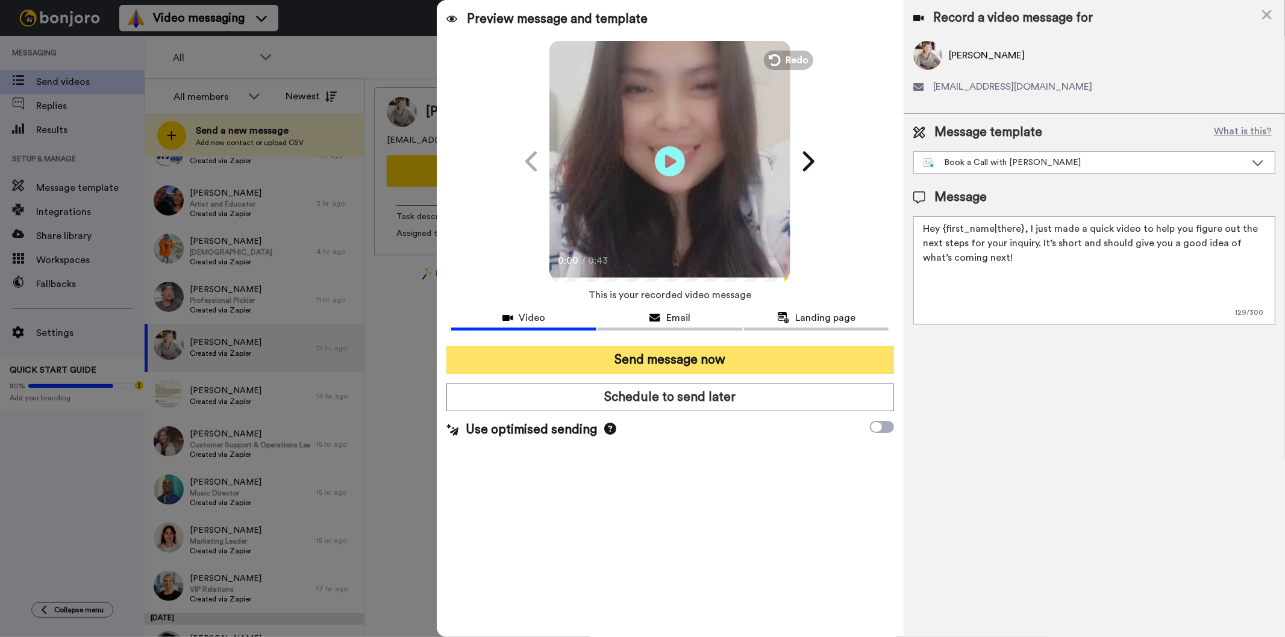
click at [660, 356] on button "Send message now" at bounding box center [669, 360] width 447 height 28
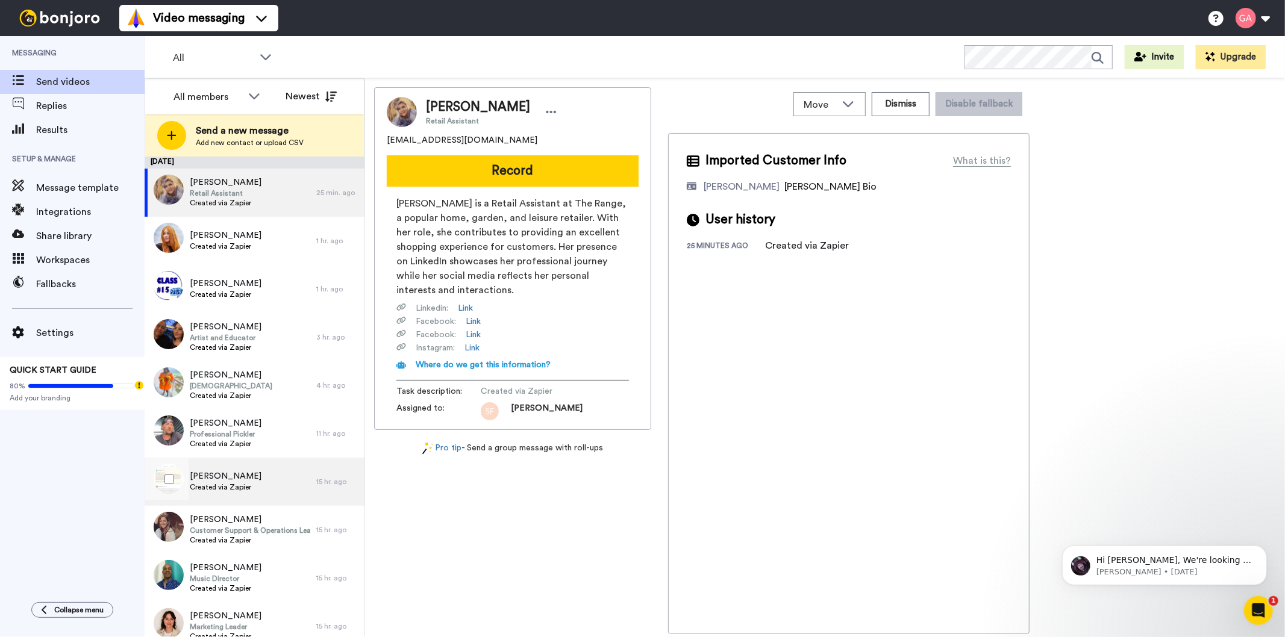
click at [232, 463] on div "[PERSON_NAME] Created via Zapier" at bounding box center [231, 482] width 172 height 48
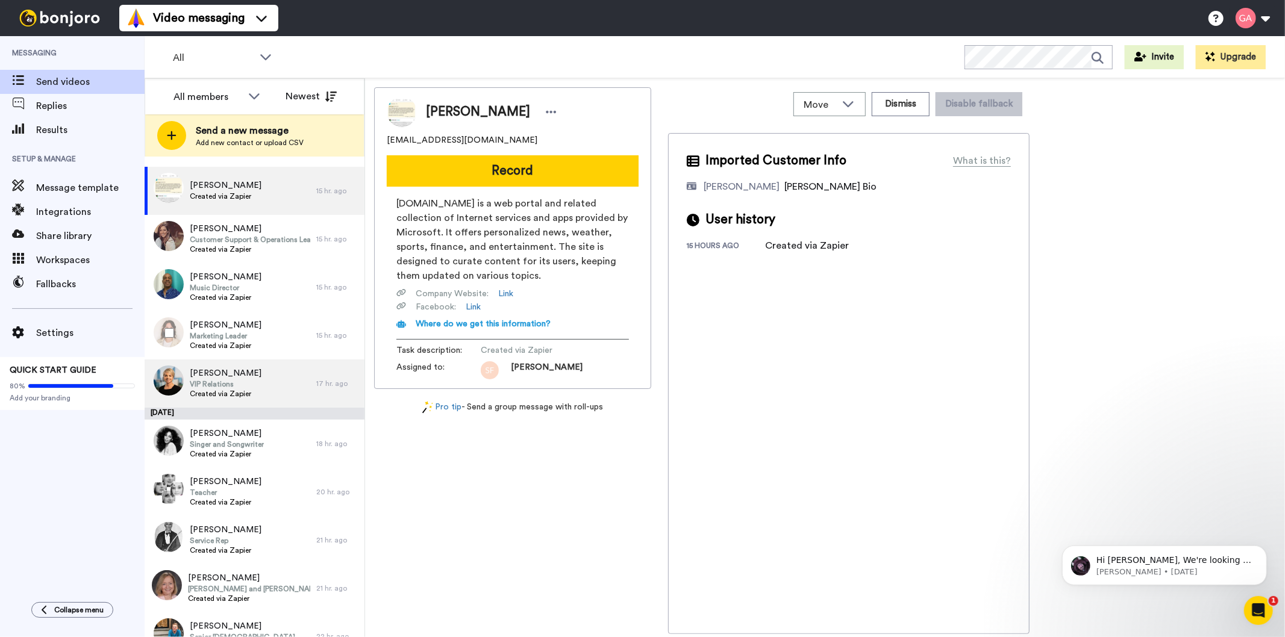
scroll to position [268, 0]
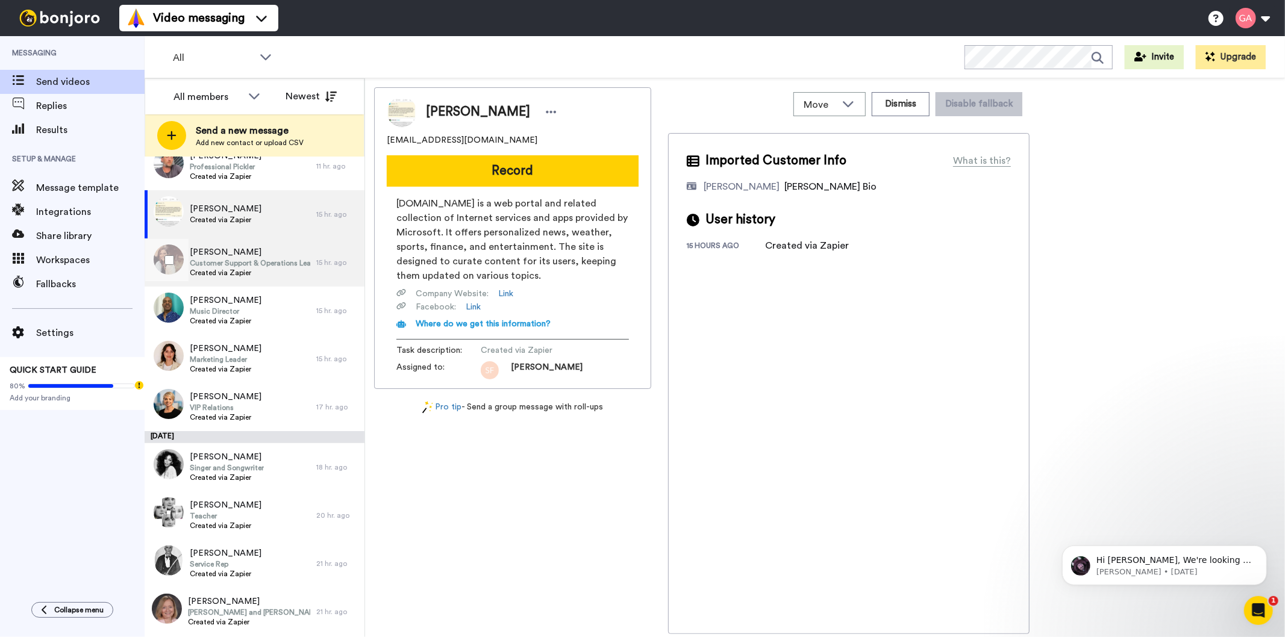
click at [239, 266] on span "Customer Support & Operations Leader" at bounding box center [250, 263] width 121 height 10
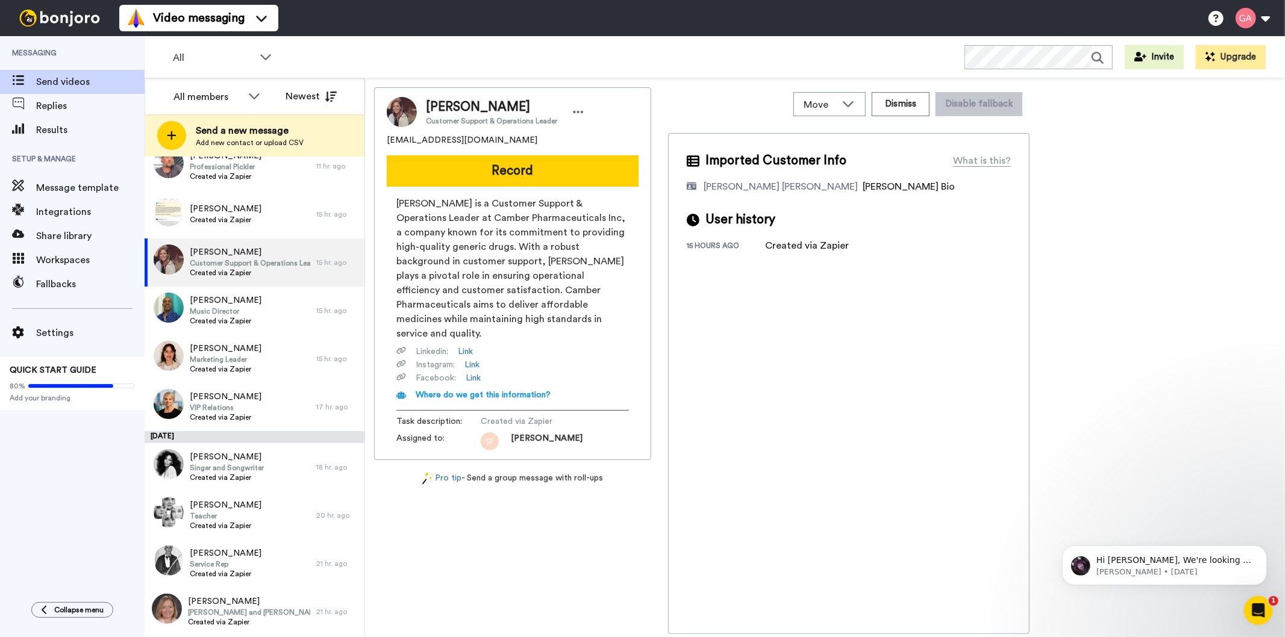
click at [467, 105] on span "Dana Albiez" at bounding box center [491, 107] width 131 height 18
copy span "Dana Albiez"
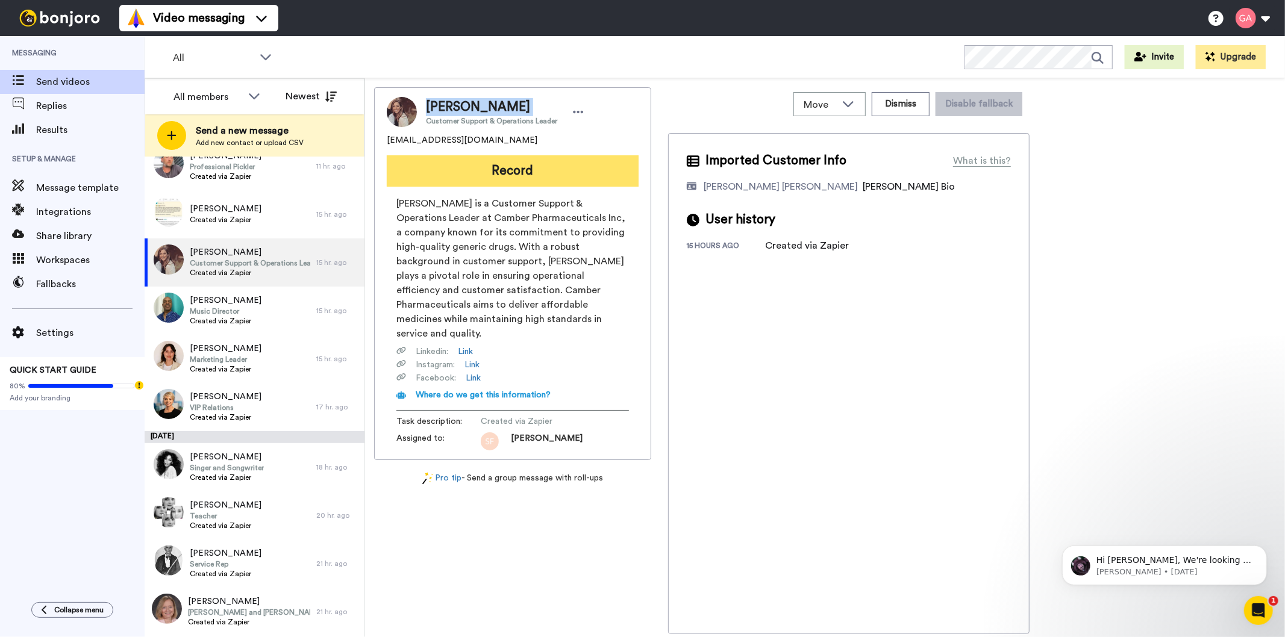
click at [607, 172] on button "Record" at bounding box center [513, 170] width 252 height 31
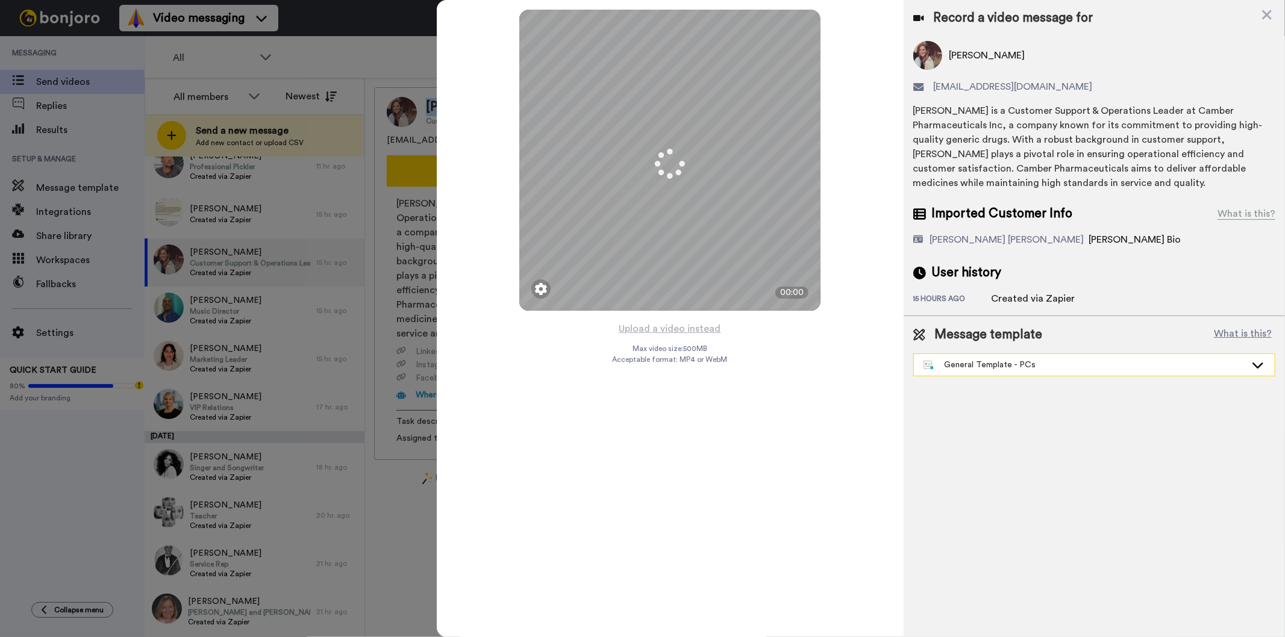
click at [1036, 369] on div "General Template - PCs" at bounding box center [1085, 365] width 322 height 12
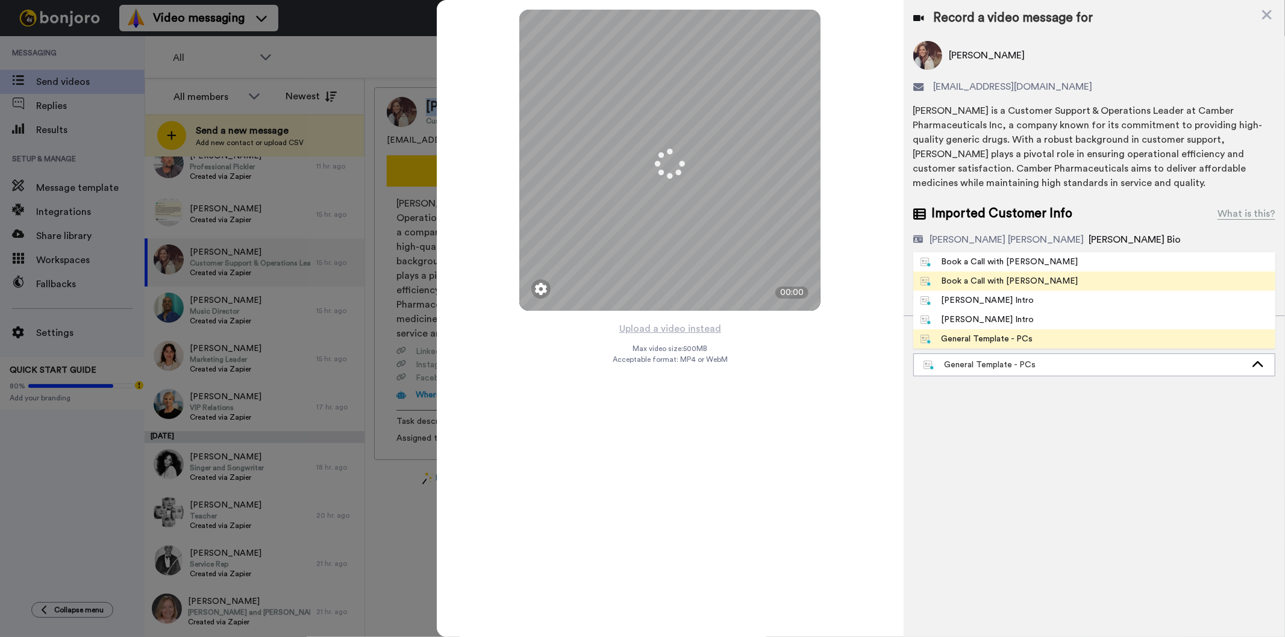
click at [1029, 281] on span "Book a Call with [PERSON_NAME]" at bounding box center [999, 281] width 172 height 12
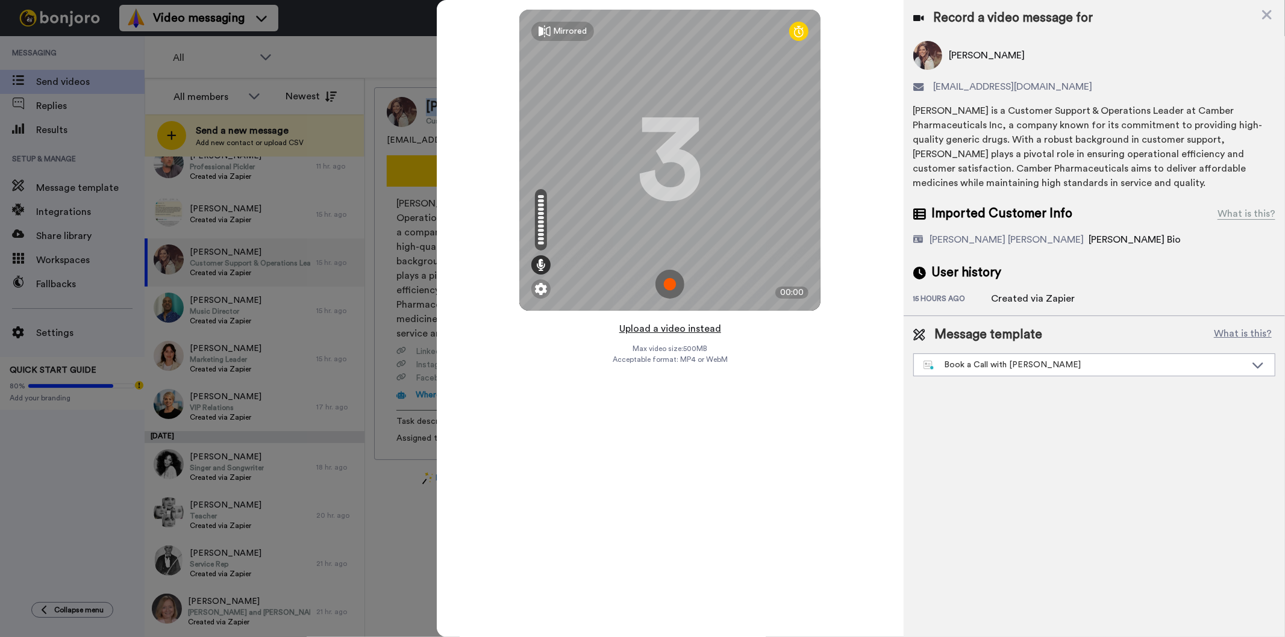
click at [675, 331] on button "Upload a video instead" at bounding box center [670, 329] width 109 height 16
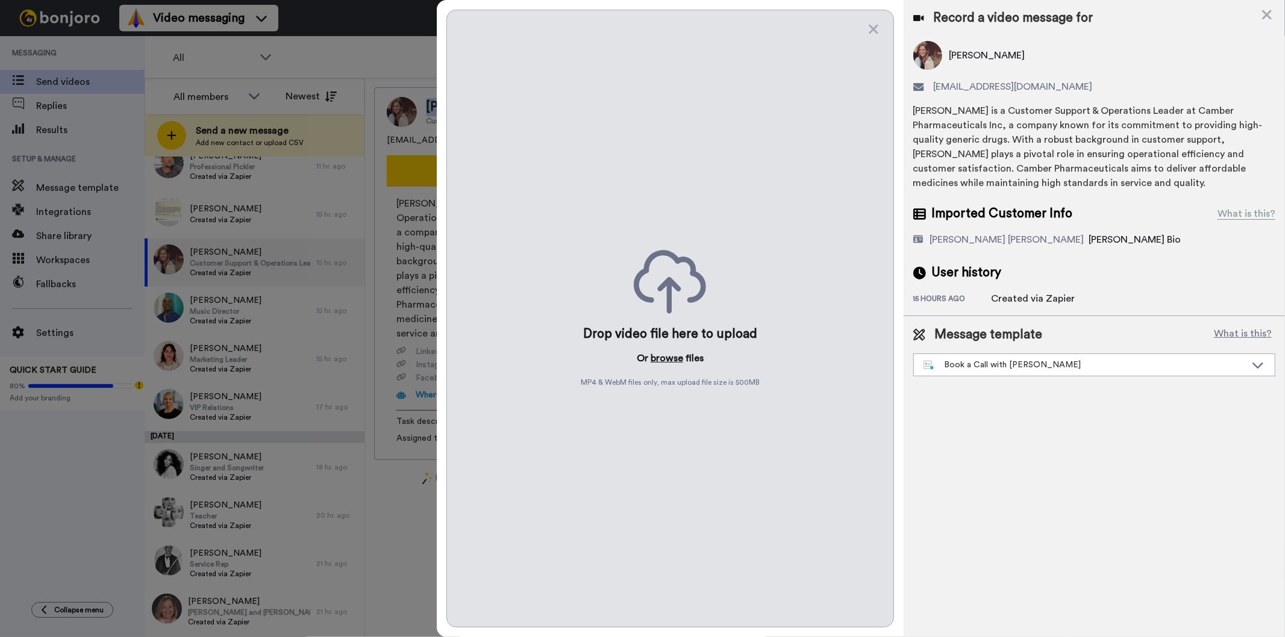
click at [660, 362] on button "browse" at bounding box center [667, 358] width 33 height 14
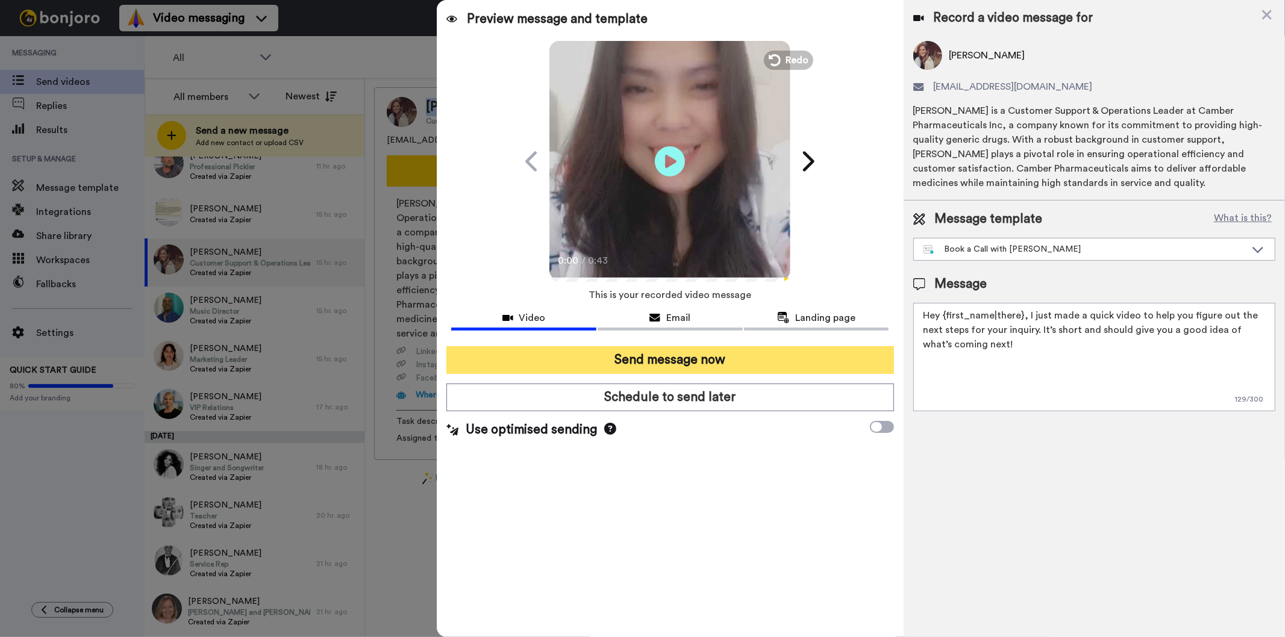
click at [747, 357] on button "Send message now" at bounding box center [669, 360] width 447 height 28
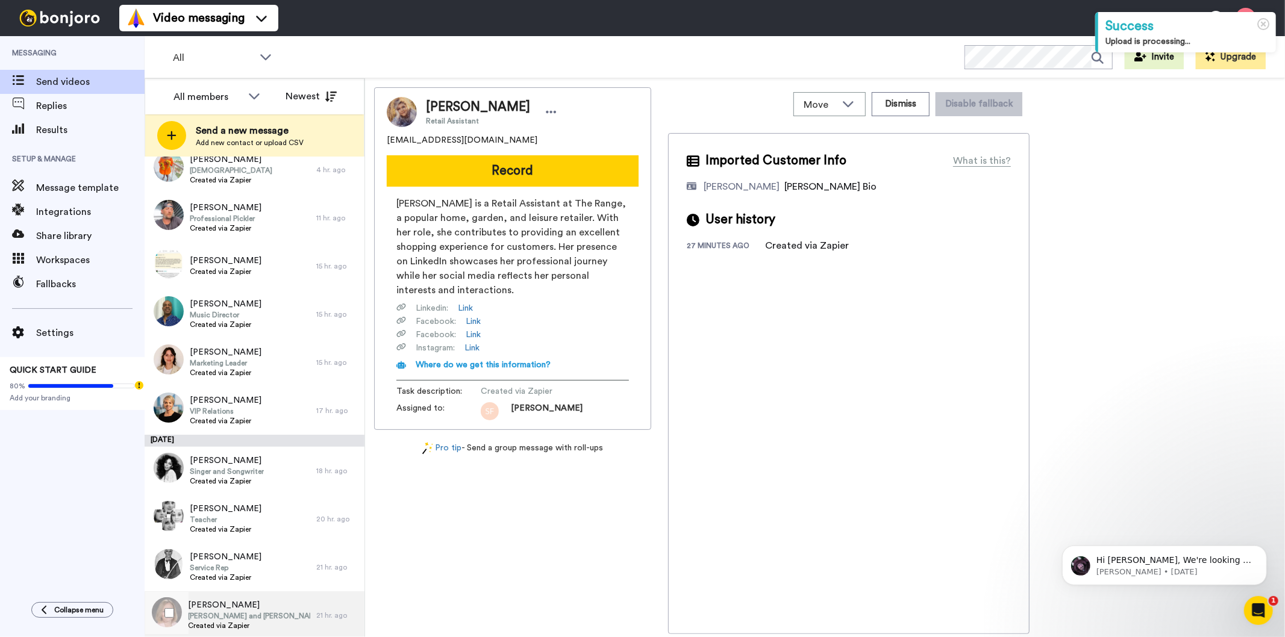
scroll to position [201, 0]
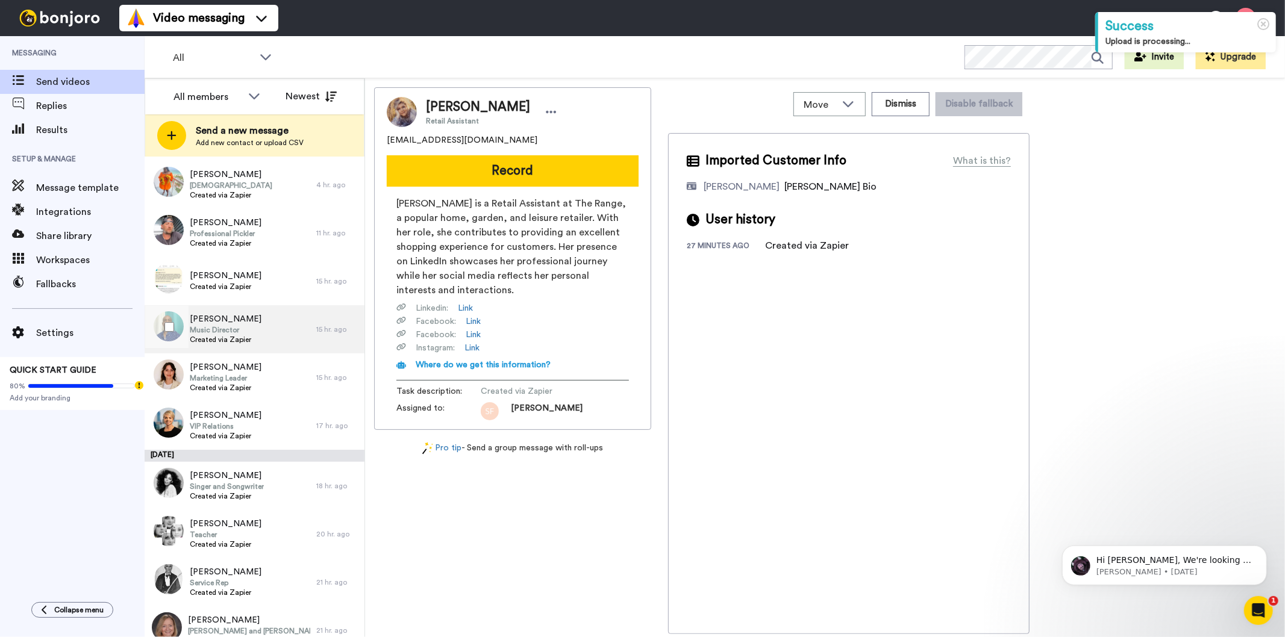
click at [257, 324] on div "[PERSON_NAME] Music Director Created via Zapier" at bounding box center [231, 329] width 172 height 48
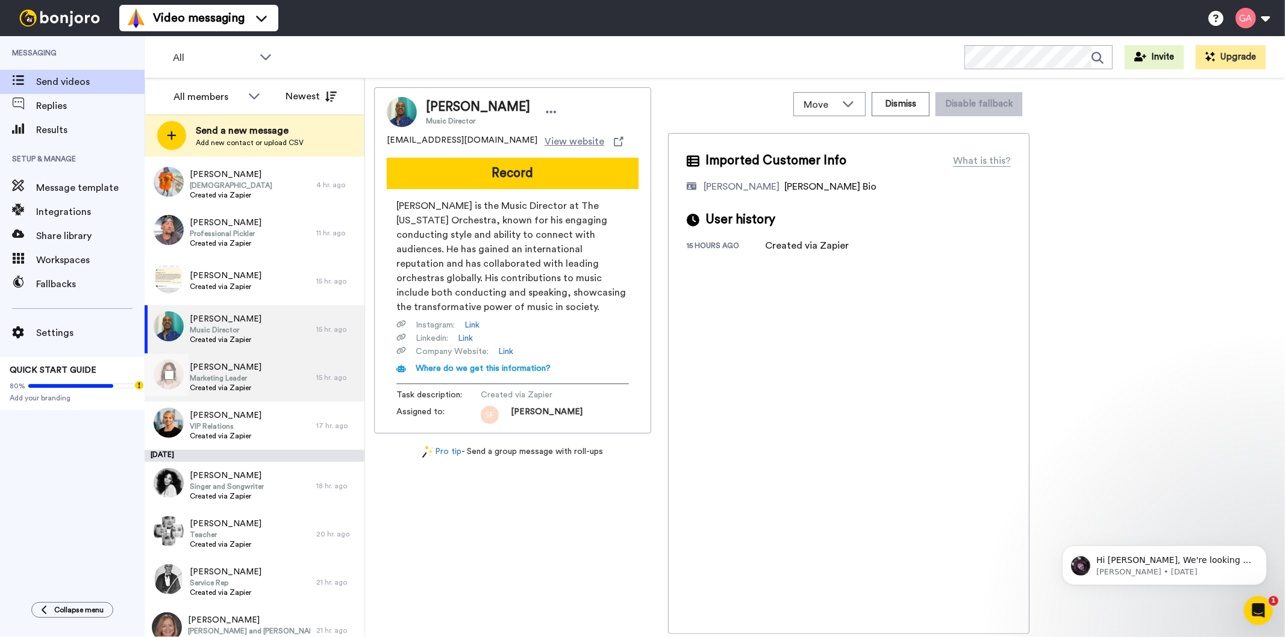
click at [234, 377] on span "Marketing Leader" at bounding box center [226, 379] width 72 height 10
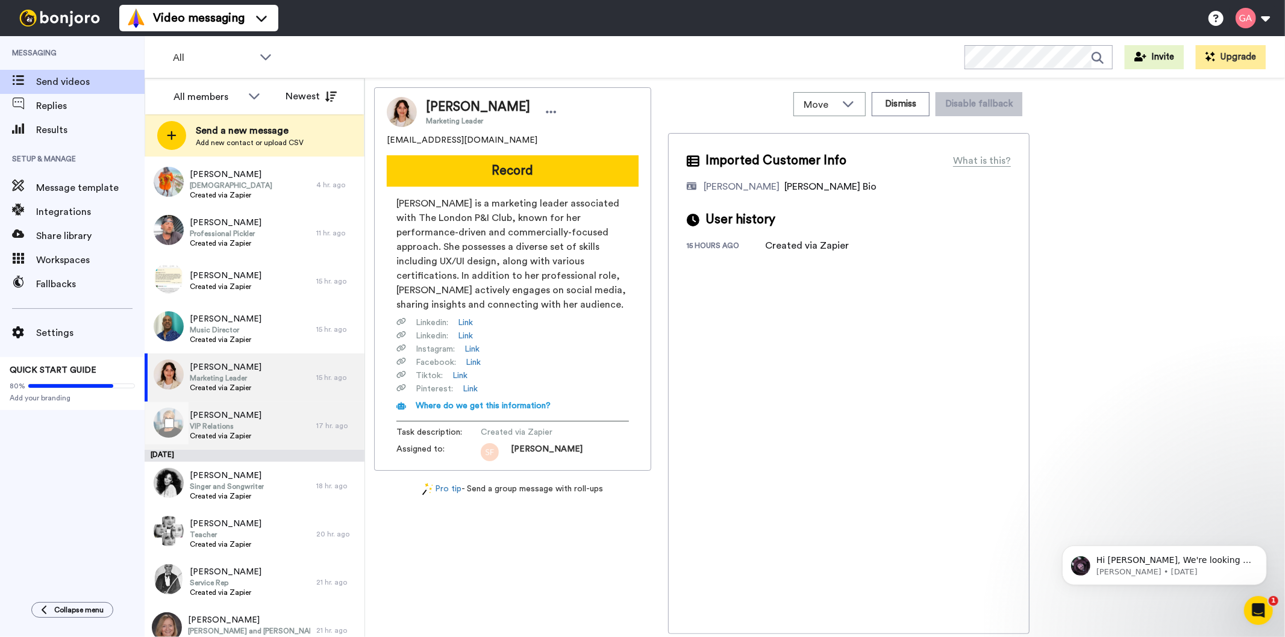
click at [258, 426] on div "[PERSON_NAME] VIP Relations Created via Zapier" at bounding box center [231, 426] width 172 height 48
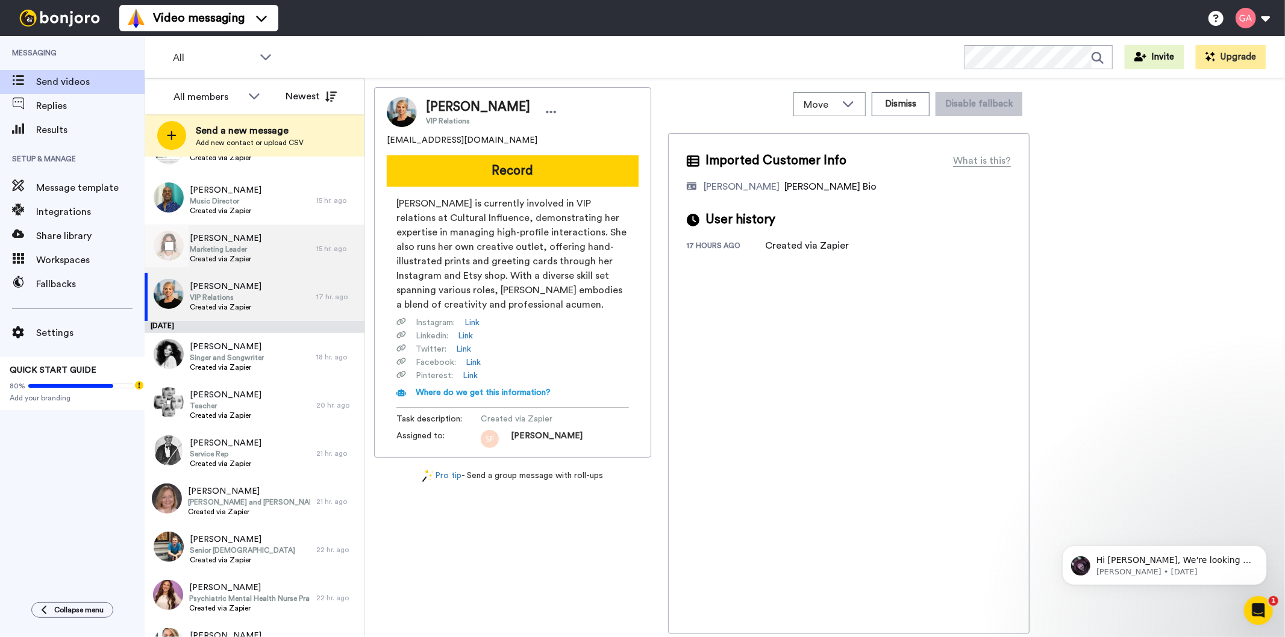
scroll to position [334, 0]
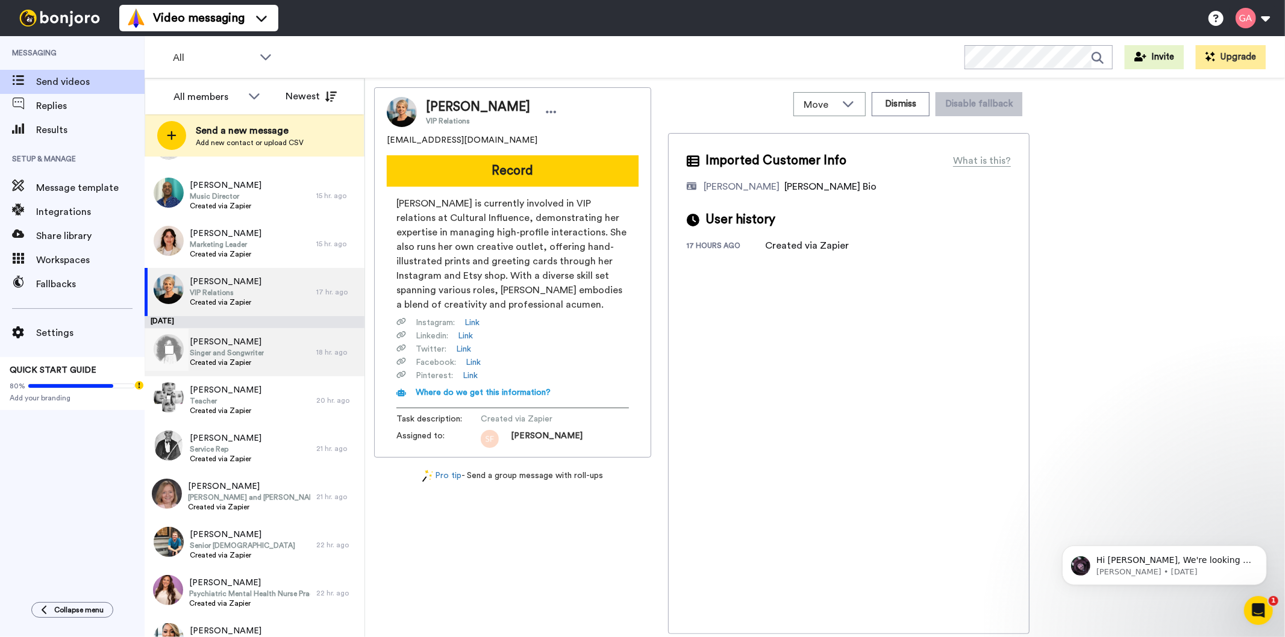
click at [263, 351] on div "[PERSON_NAME] Singer and Songwriter Created via Zapier" at bounding box center [231, 352] width 172 height 48
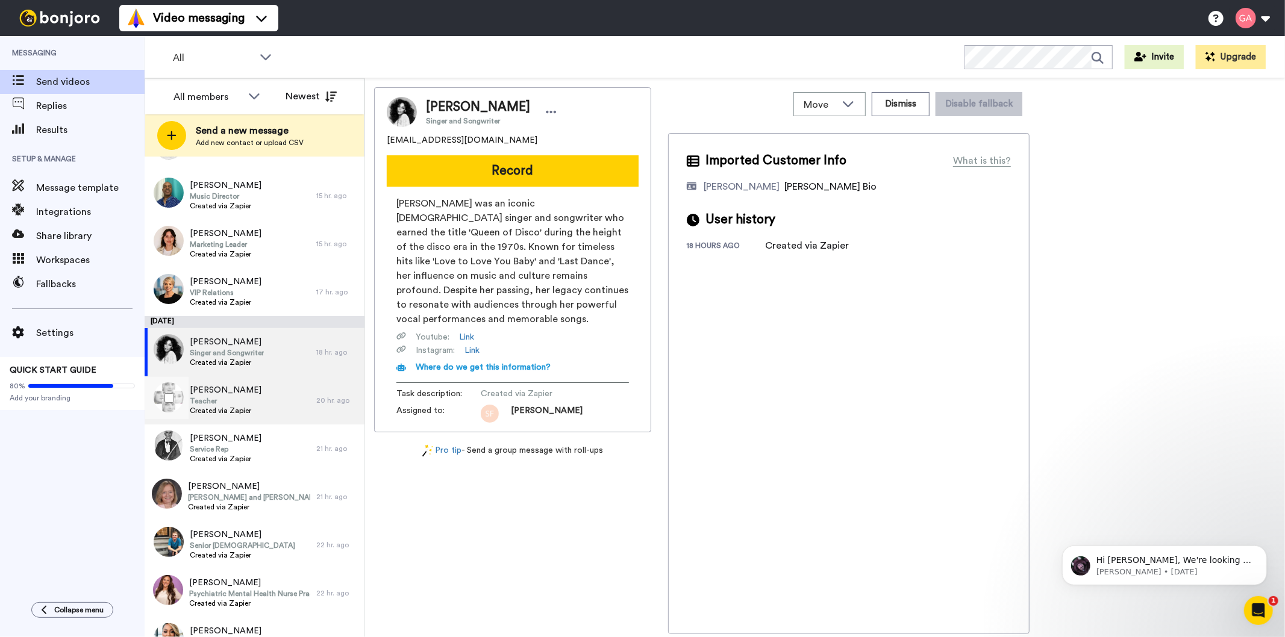
click at [284, 406] on div "[PERSON_NAME] Teacher Created via Zapier" at bounding box center [231, 401] width 172 height 48
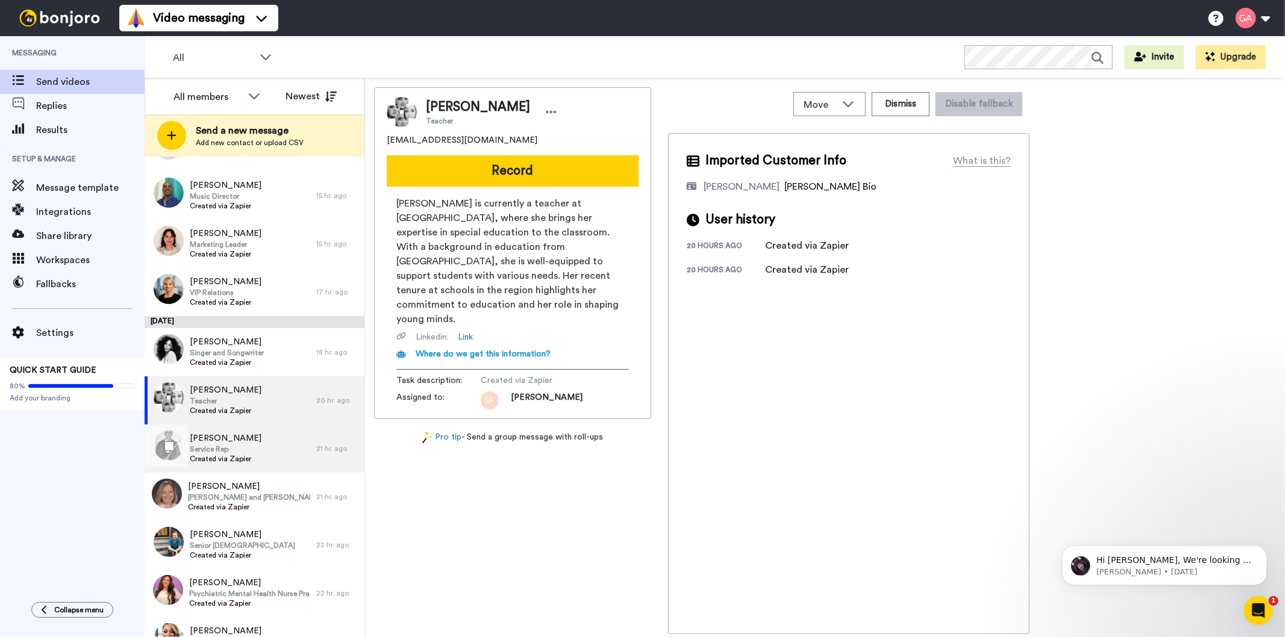
click at [261, 446] on div "[PERSON_NAME] Service Rep Created via Zapier" at bounding box center [231, 449] width 172 height 48
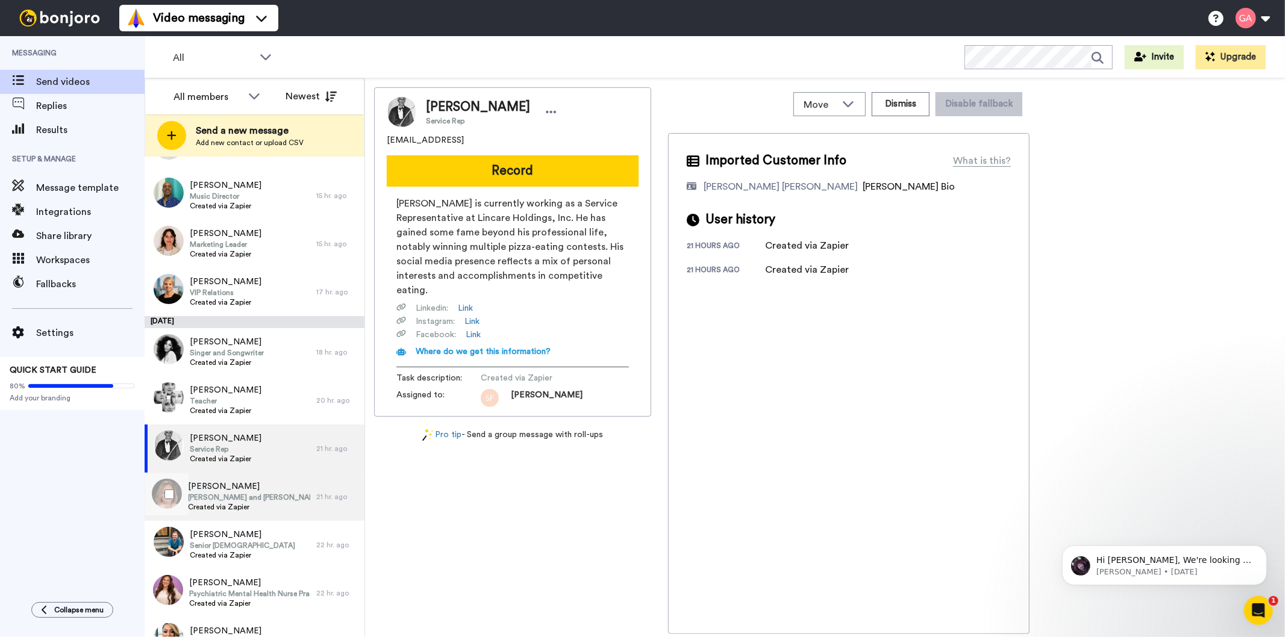
click at [246, 485] on span "[PERSON_NAME]" at bounding box center [249, 487] width 122 height 12
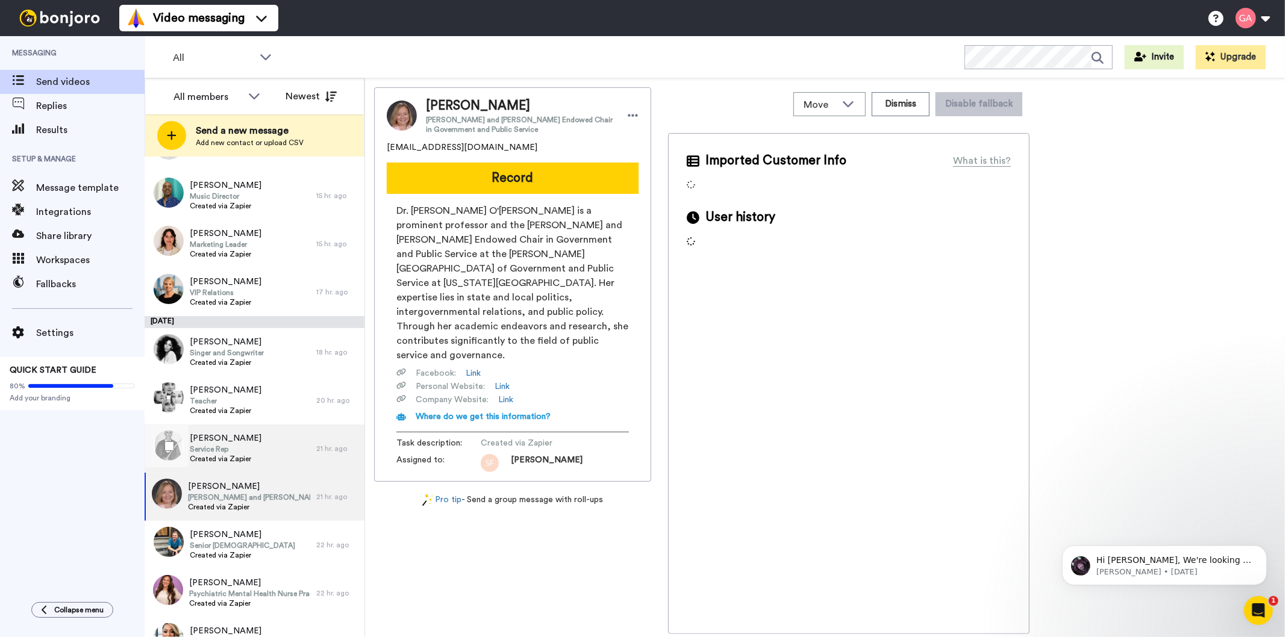
click at [256, 446] on div "[PERSON_NAME] Service Rep Created via Zapier" at bounding box center [231, 449] width 172 height 48
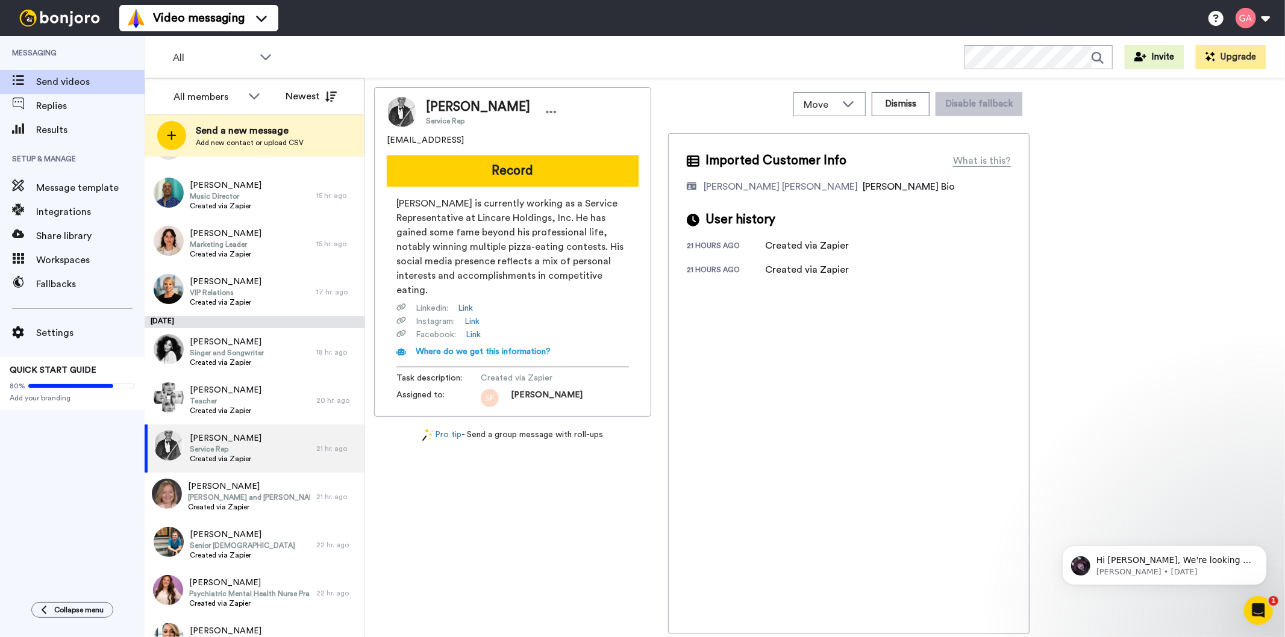
drag, startPoint x: 480, startPoint y: 137, endPoint x: 377, endPoint y: 143, distance: 103.8
click at [377, 143] on div "[PERSON_NAME] Service Rep [EMAIL_ADDRESS] Record [PERSON_NAME] is currently wor…" at bounding box center [512, 252] width 277 height 330
copy span "[EMAIL_ADDRESS]"
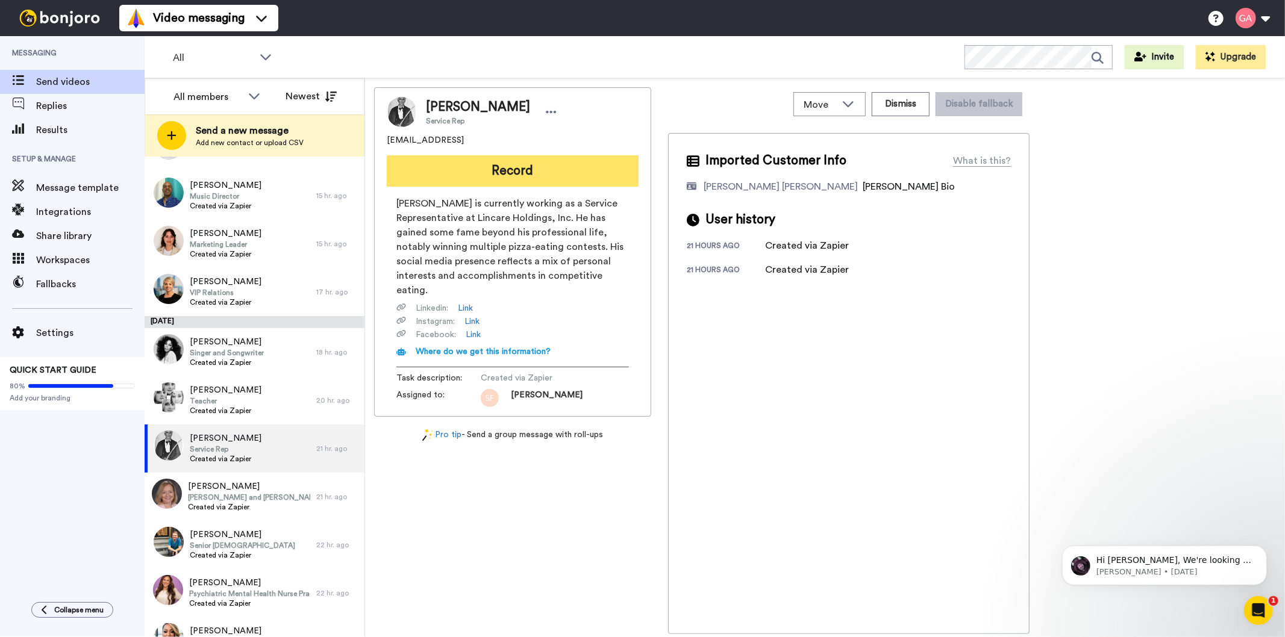
click at [598, 175] on button "Record" at bounding box center [513, 170] width 252 height 31
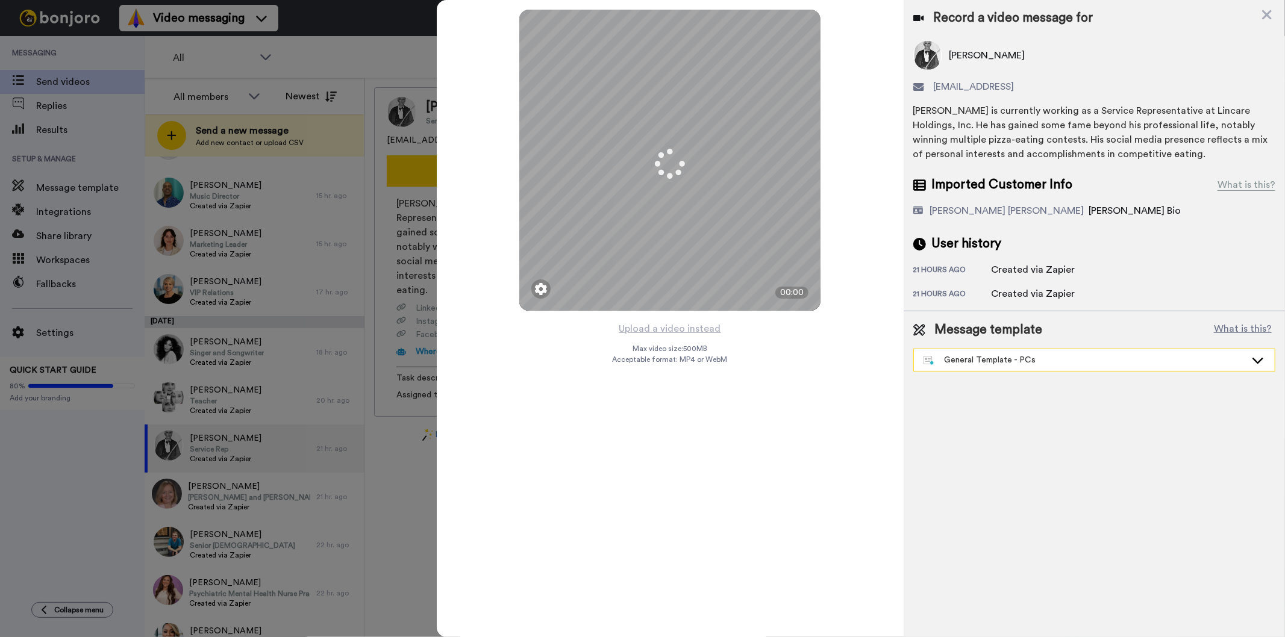
click at [1021, 360] on div "General Template - PCs" at bounding box center [1085, 360] width 322 height 12
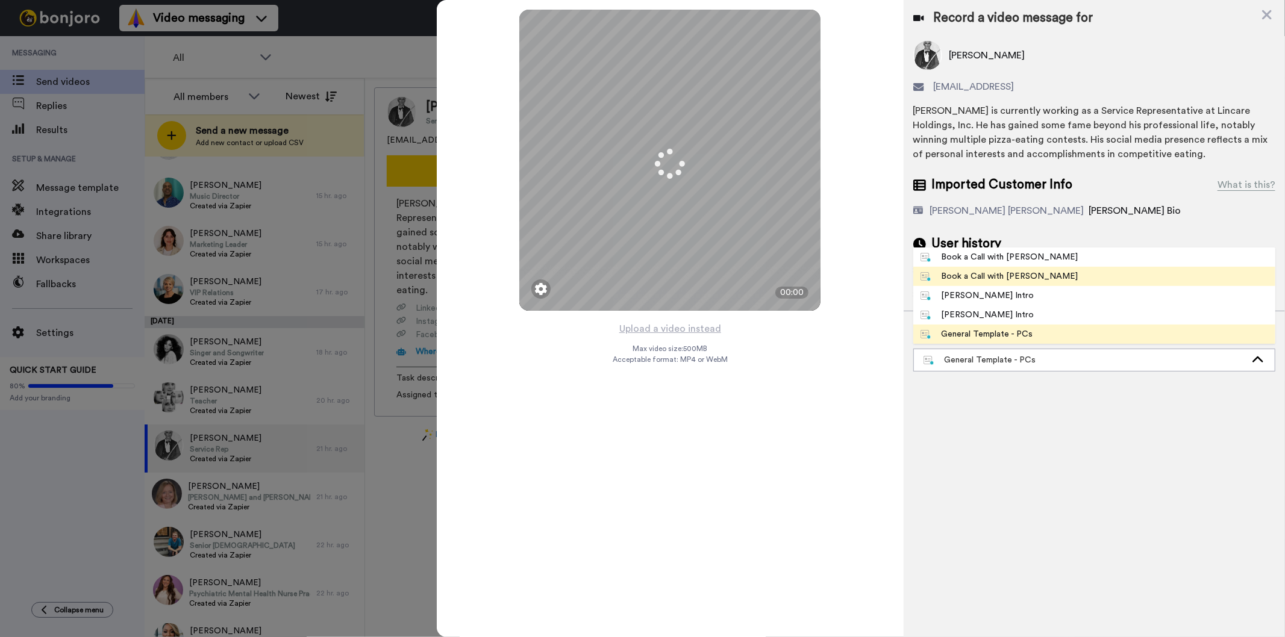
click at [998, 283] on li "Book a Call with [PERSON_NAME]" at bounding box center [1094, 276] width 362 height 19
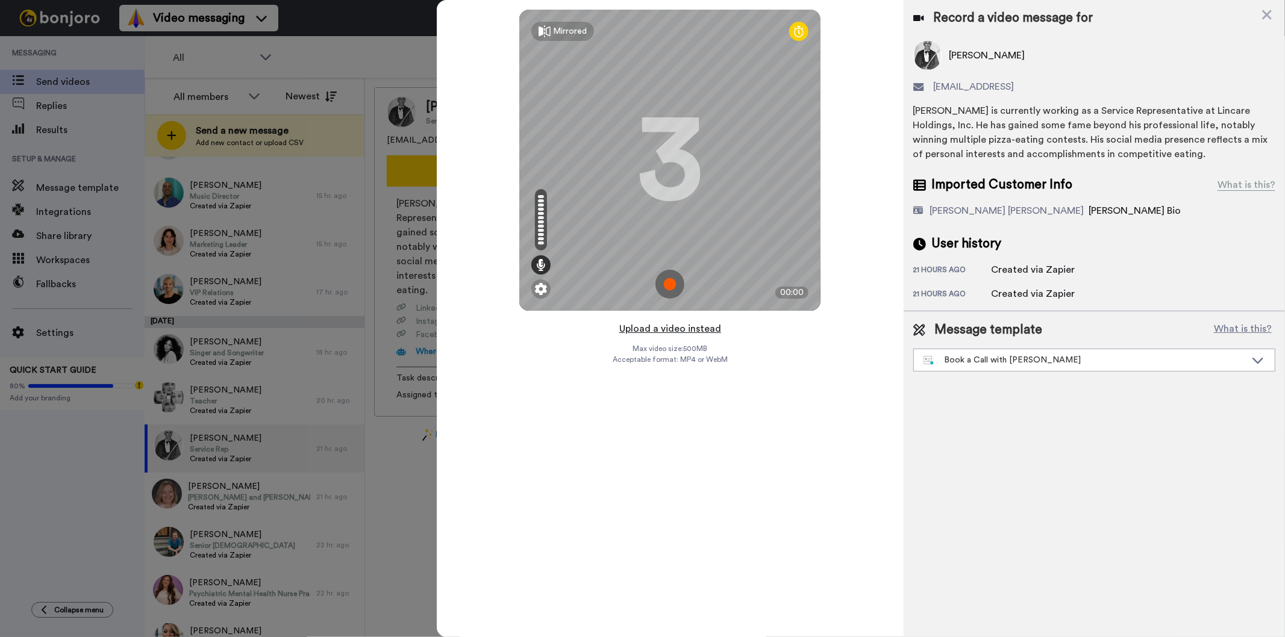
click at [685, 327] on button "Upload a video instead" at bounding box center [670, 329] width 109 height 16
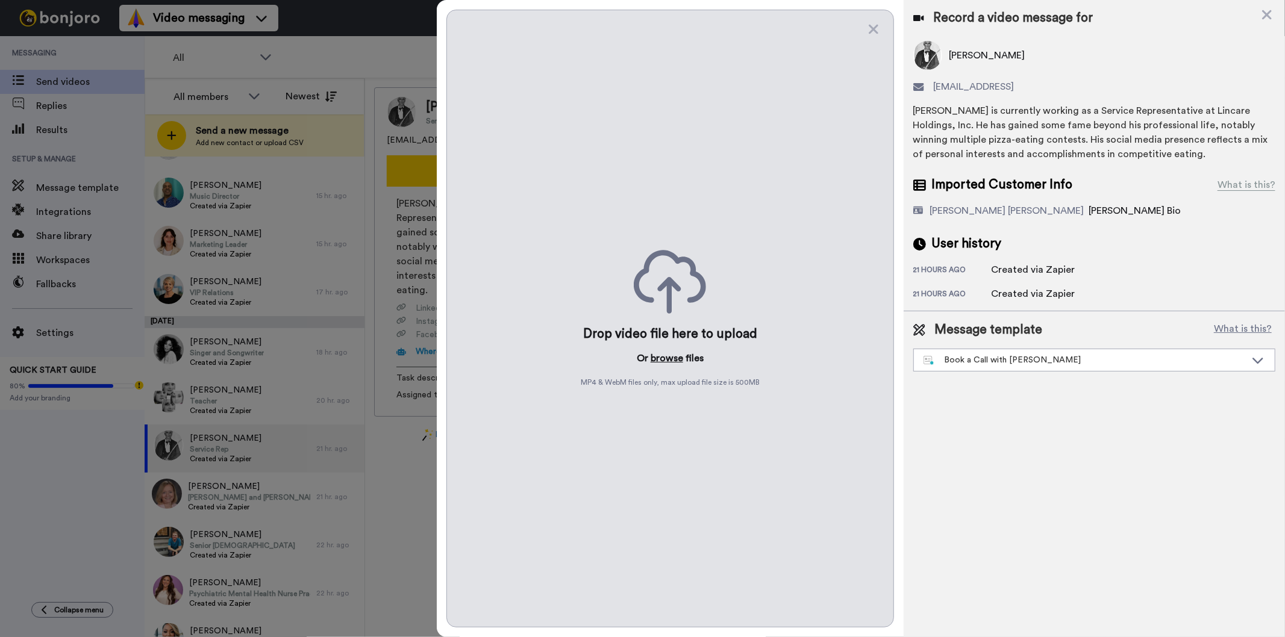
click at [663, 359] on button "browse" at bounding box center [667, 358] width 33 height 14
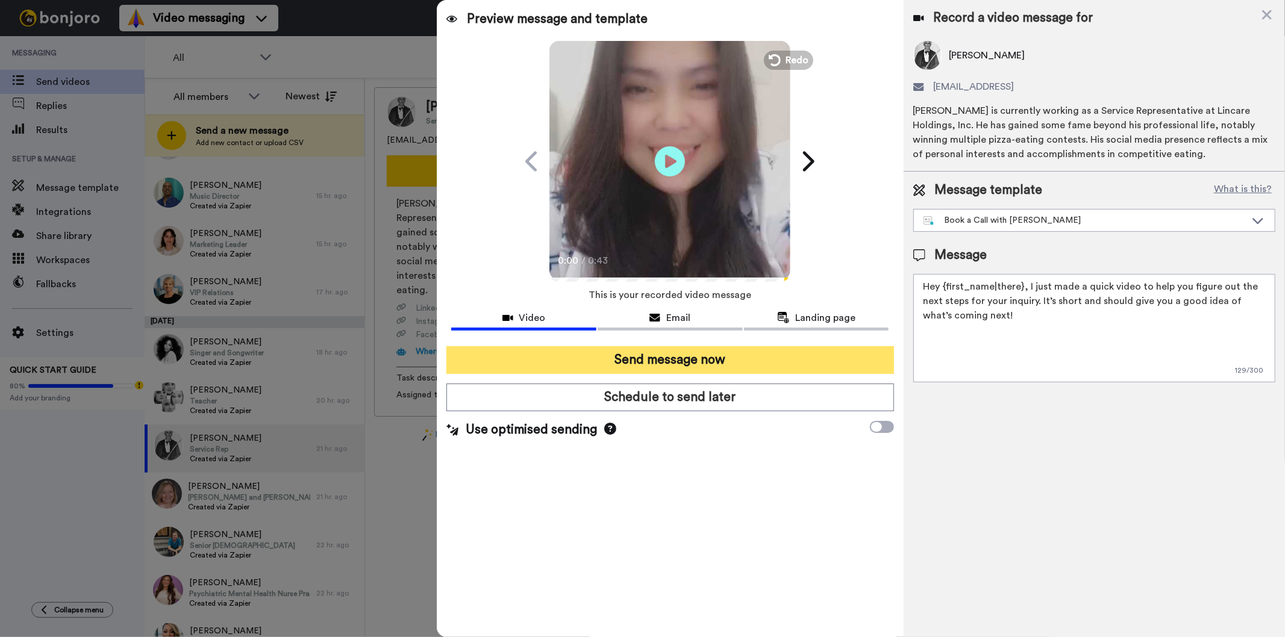
click at [763, 360] on button "Send message now" at bounding box center [669, 360] width 447 height 28
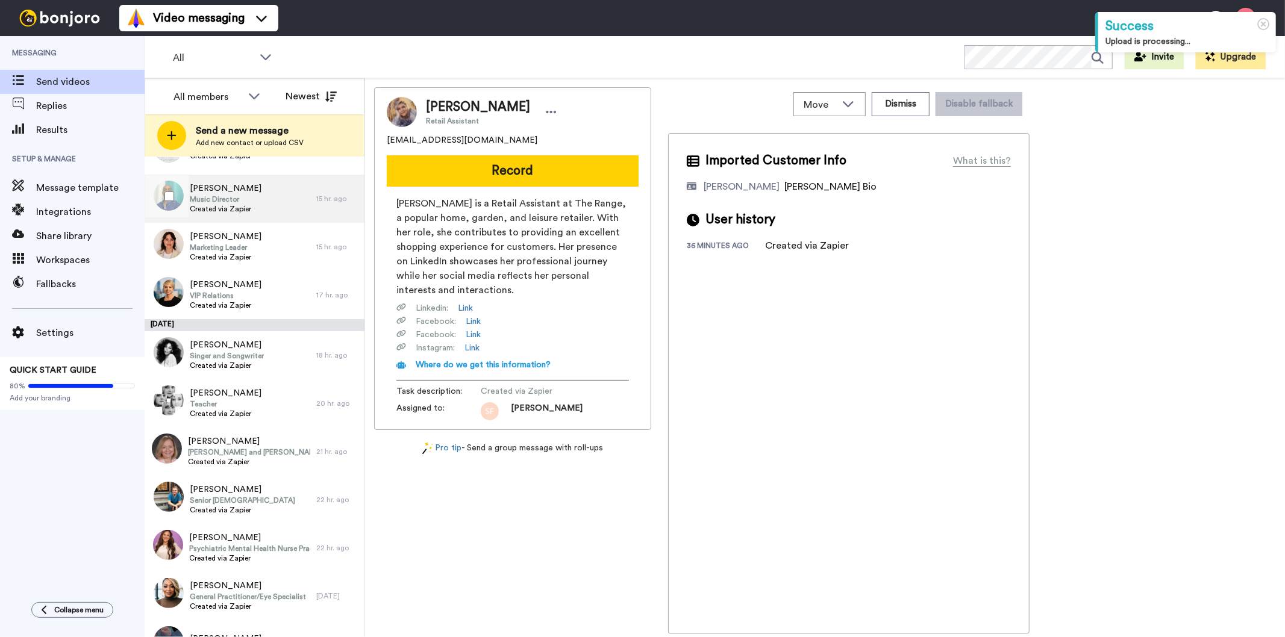
scroll to position [334, 0]
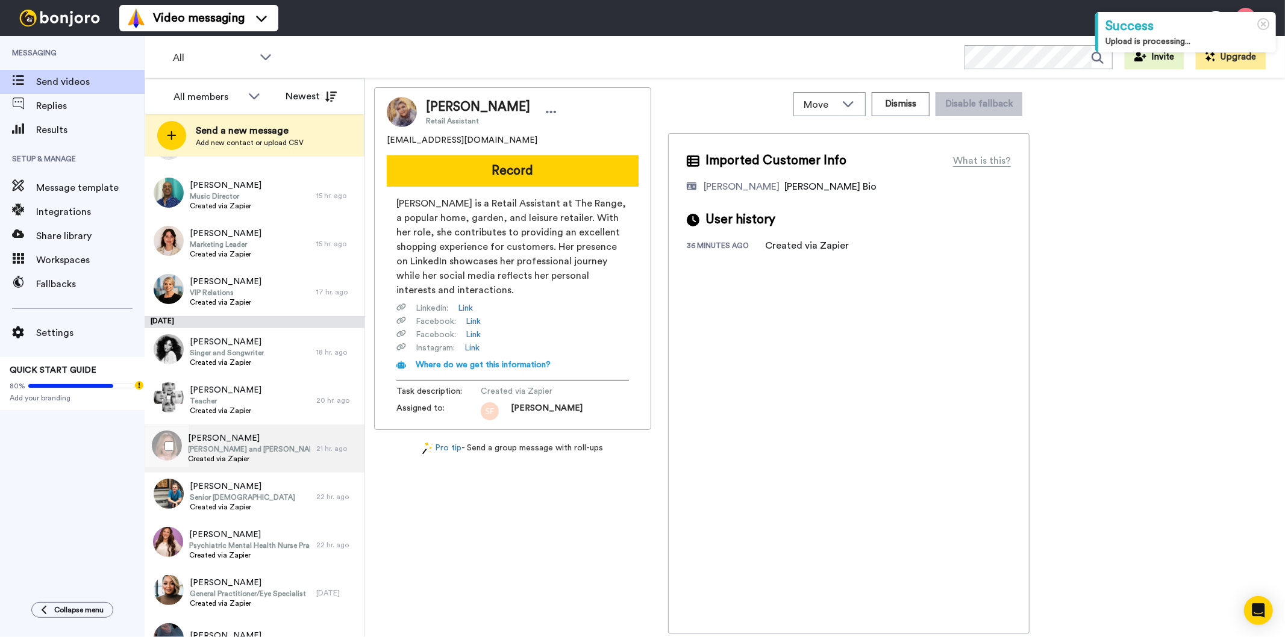
click at [227, 445] on span "[PERSON_NAME] and [PERSON_NAME] Endowed Chair in Government and Public Service" at bounding box center [249, 450] width 122 height 10
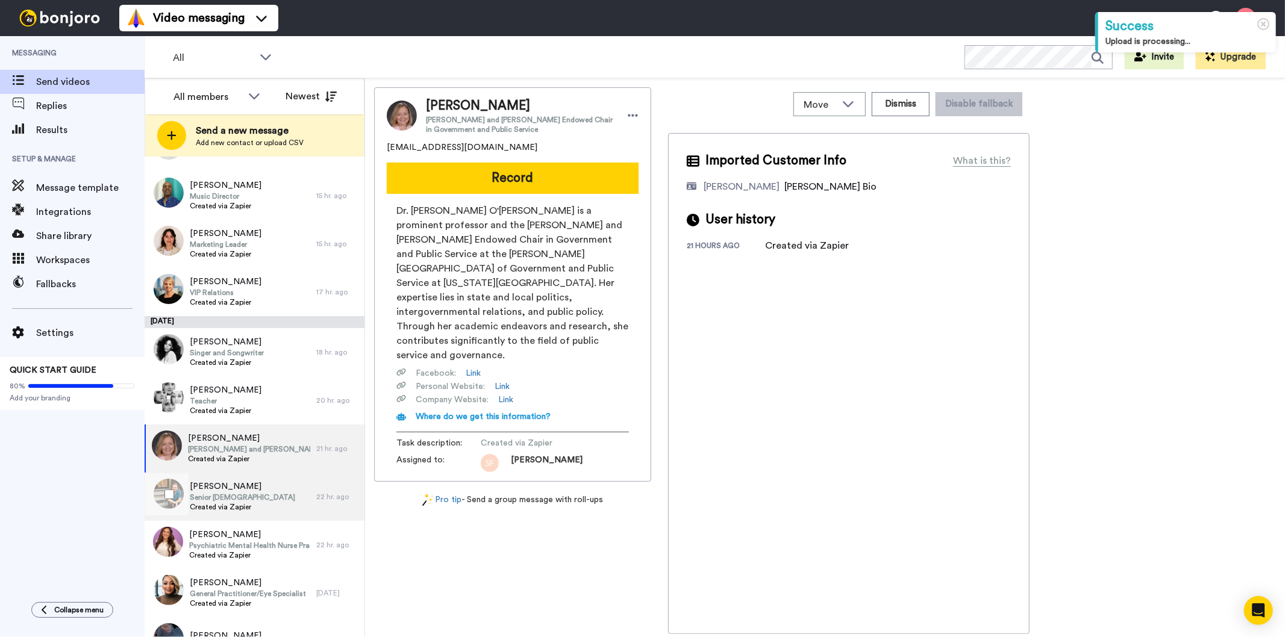
click at [254, 506] on div "Blaine Seagraves Senior Pastor Created via Zapier" at bounding box center [231, 497] width 172 height 48
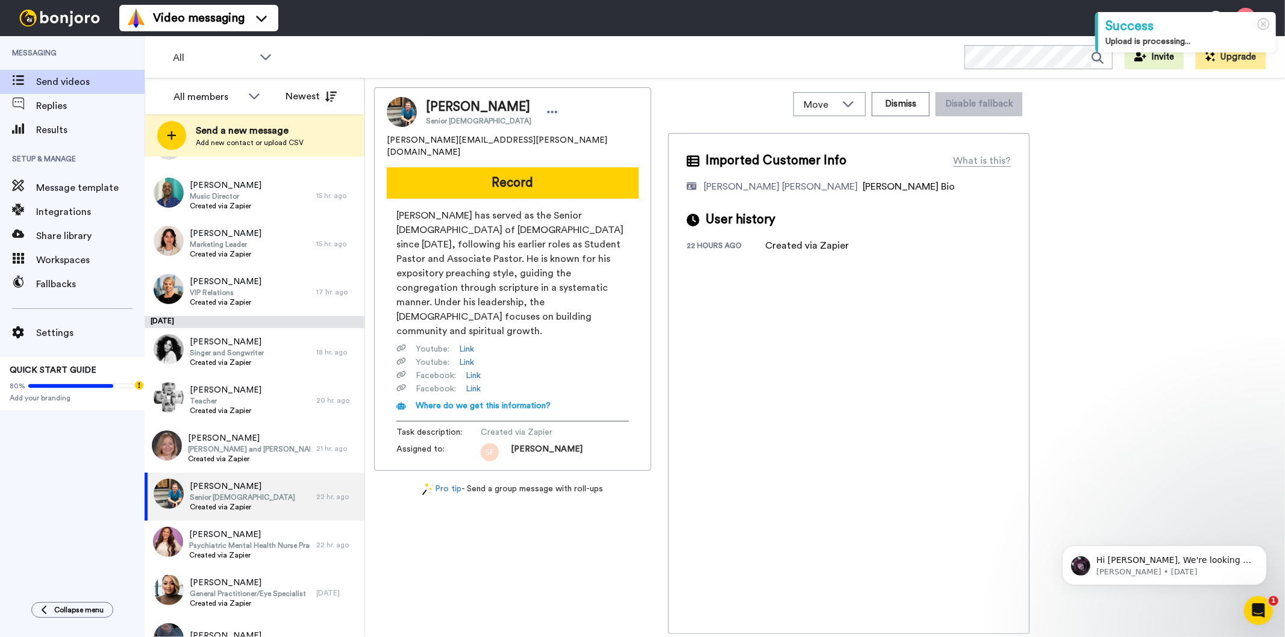
click at [486, 108] on span "Blaine Seagraves" at bounding box center [478, 107] width 105 height 18
copy span "Blaine Seagraves"
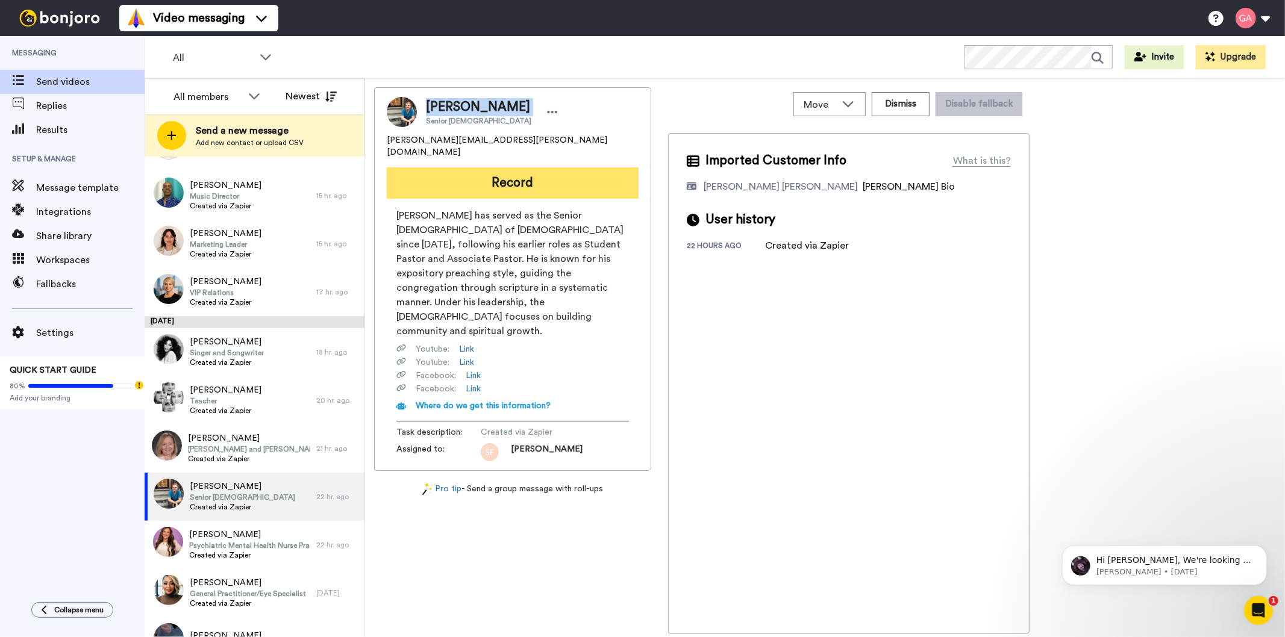
click at [551, 175] on button "Record" at bounding box center [513, 182] width 252 height 31
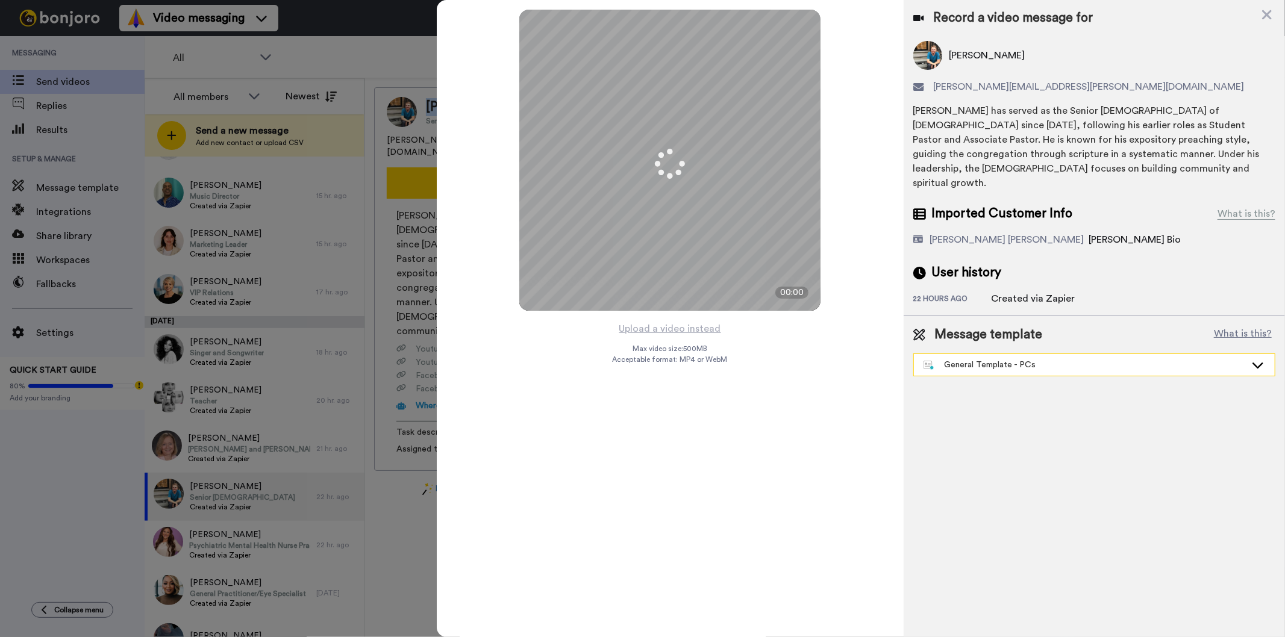
click at [1025, 359] on div "General Template - PCs" at bounding box center [1085, 365] width 322 height 12
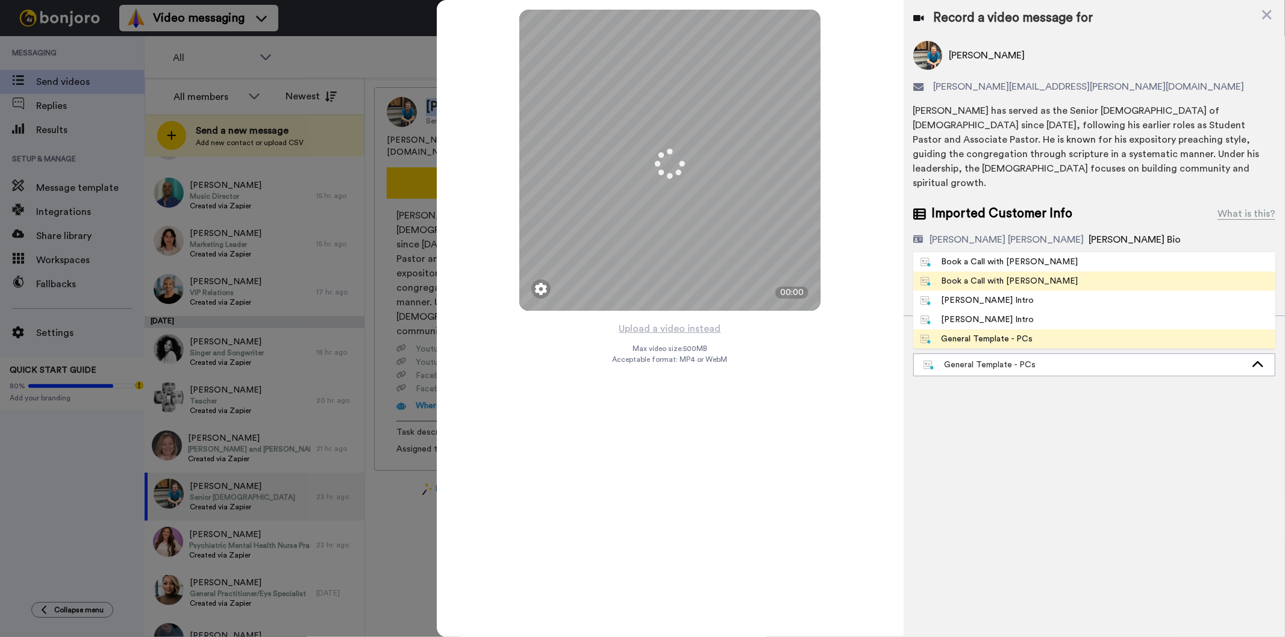
click at [1008, 275] on div "Book a Call with [PERSON_NAME]" at bounding box center [1000, 281] width 158 height 12
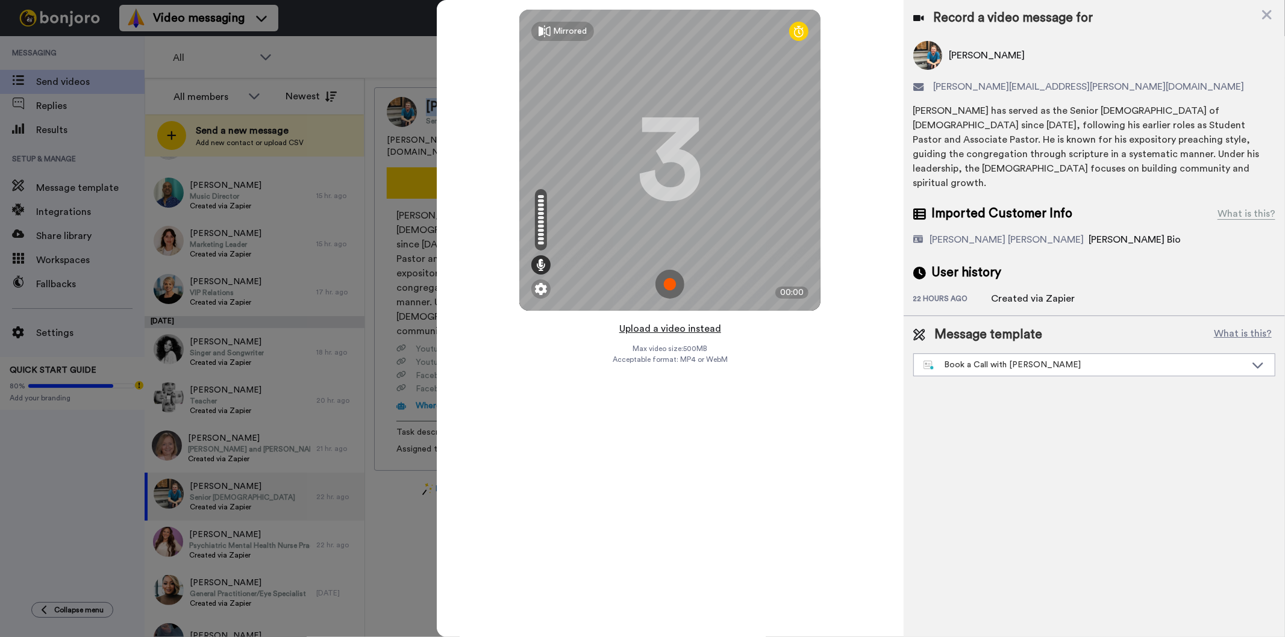
click at [675, 330] on button "Upload a video instead" at bounding box center [670, 329] width 109 height 16
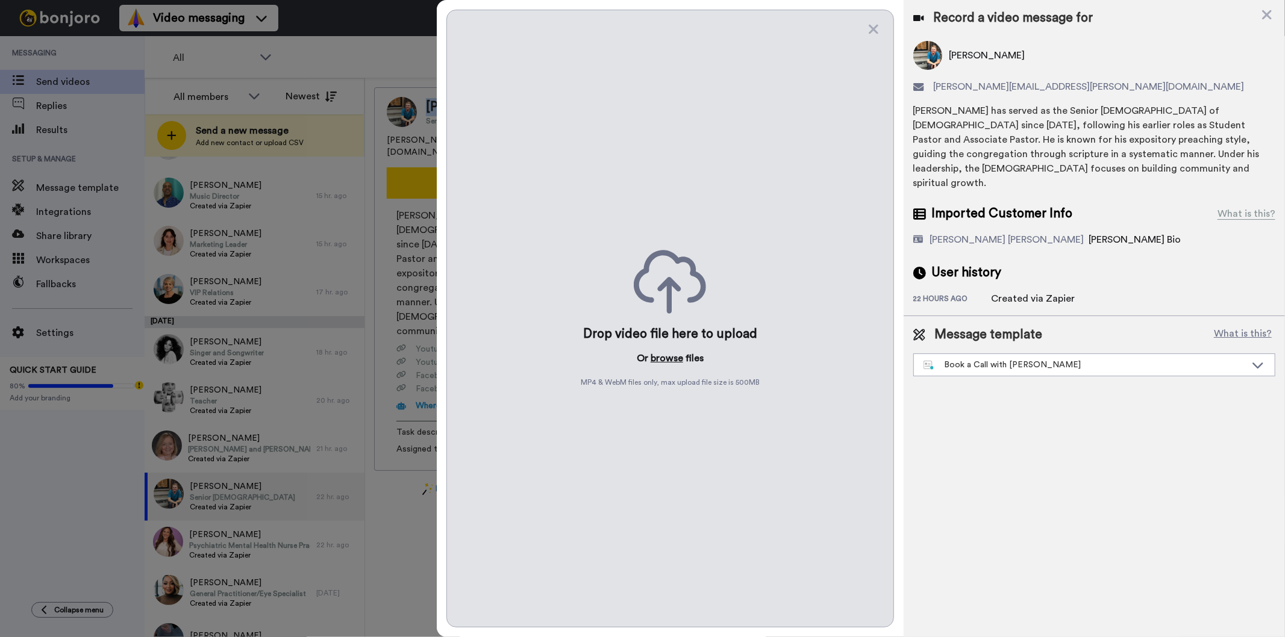
click at [667, 358] on button "browse" at bounding box center [667, 358] width 33 height 14
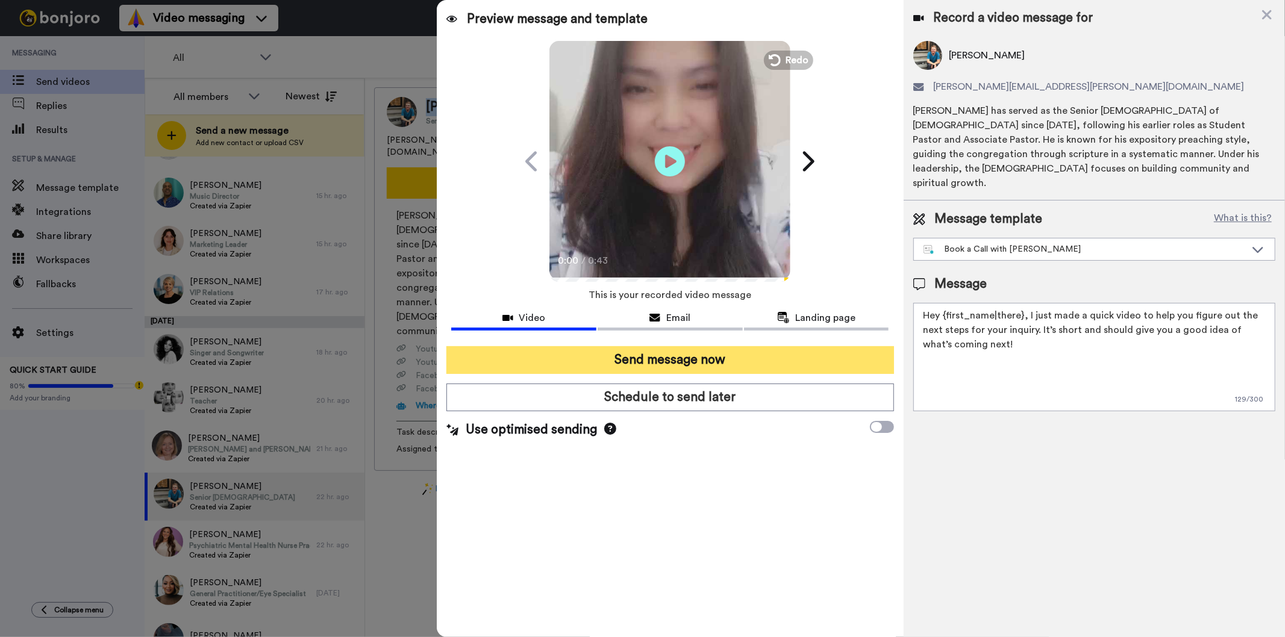
click at [734, 362] on button "Send message now" at bounding box center [669, 360] width 447 height 28
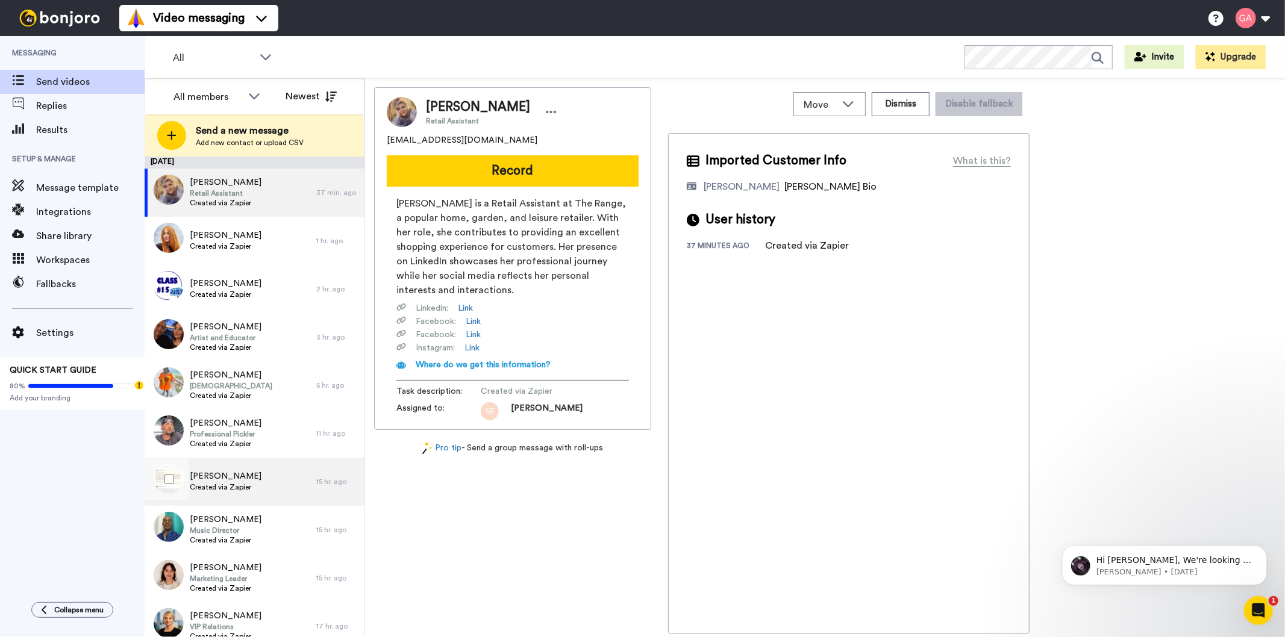
scroll to position [268, 0]
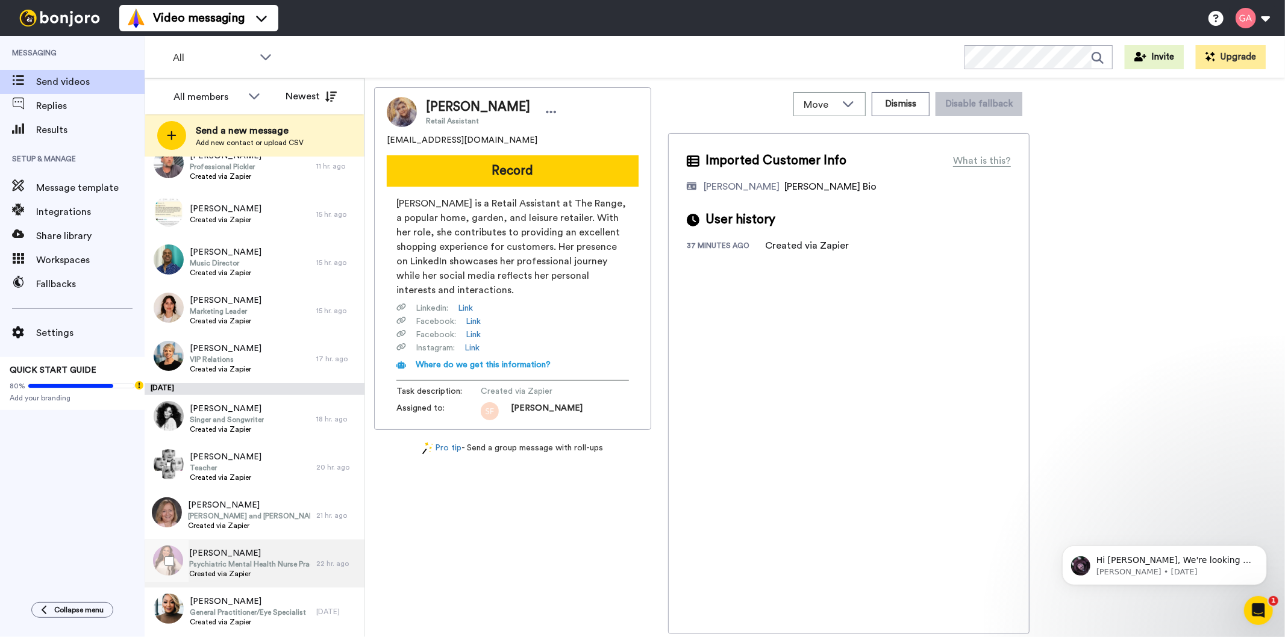
click at [268, 563] on span "Psychiatric Mental Health Nurse Practitioner" at bounding box center [249, 565] width 121 height 10
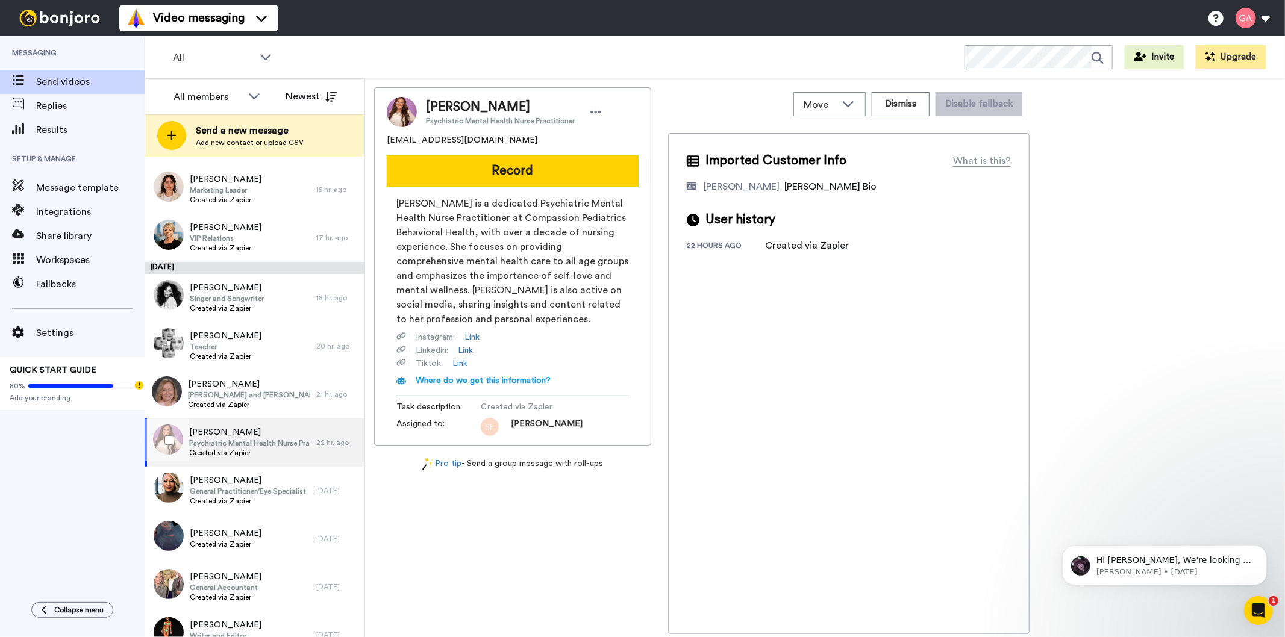
scroll to position [401, 0]
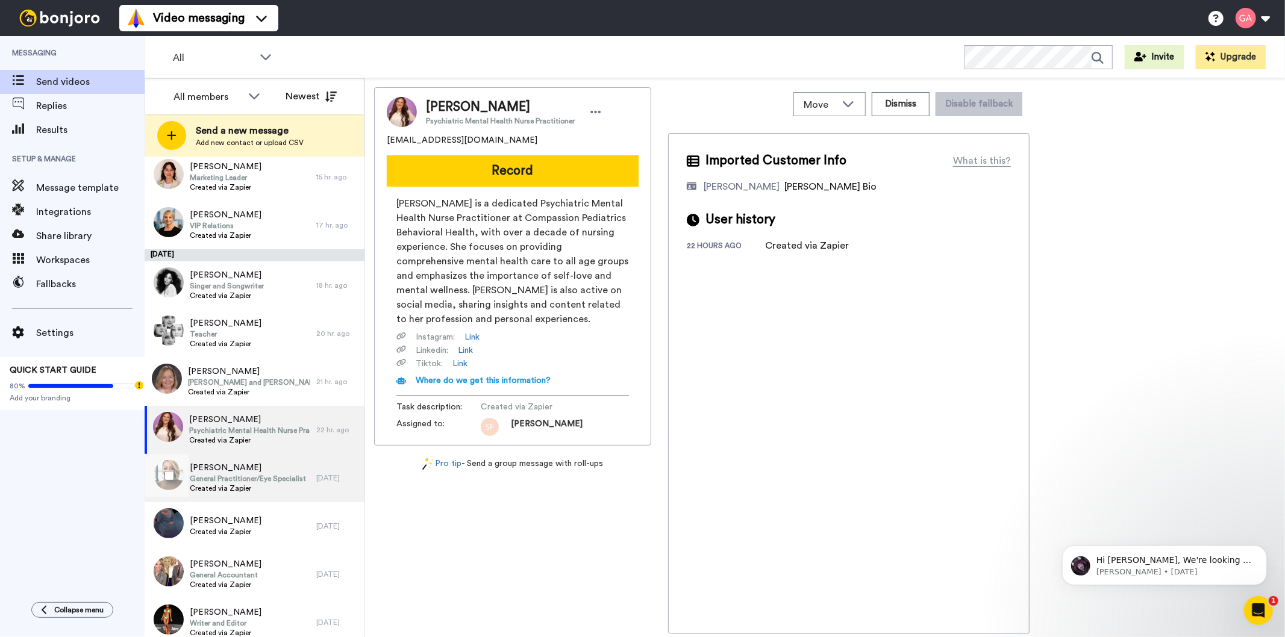
click at [254, 492] on span "Created via Zapier" at bounding box center [248, 489] width 116 height 10
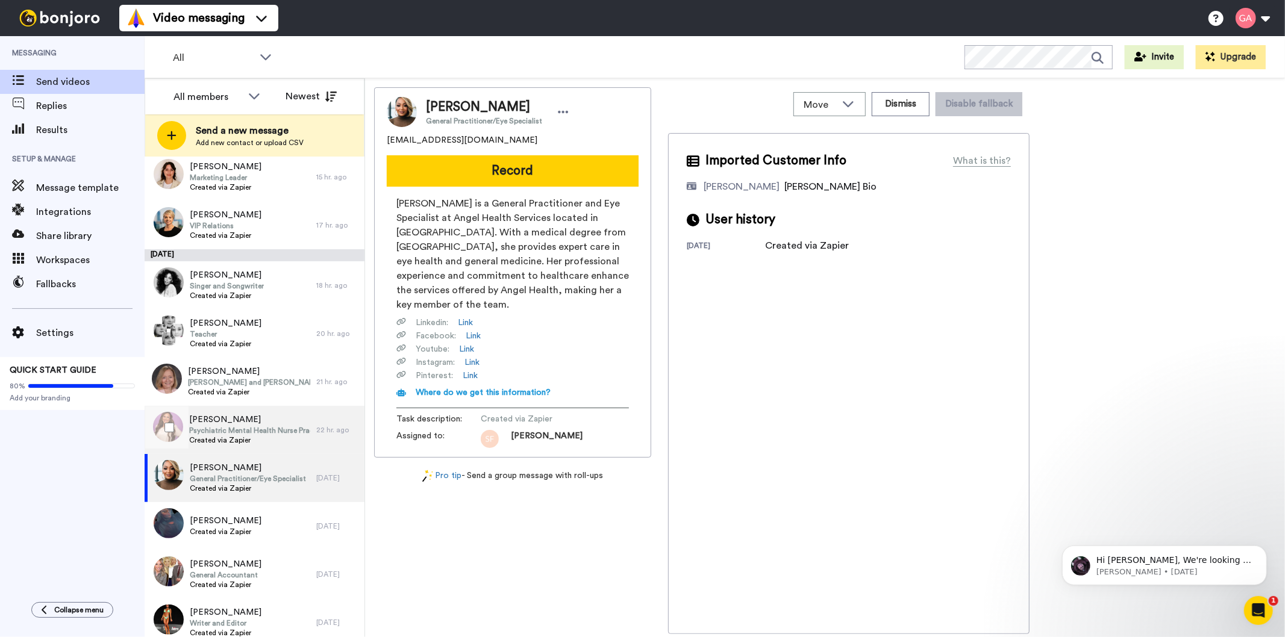
click at [240, 436] on span "Created via Zapier" at bounding box center [249, 441] width 121 height 10
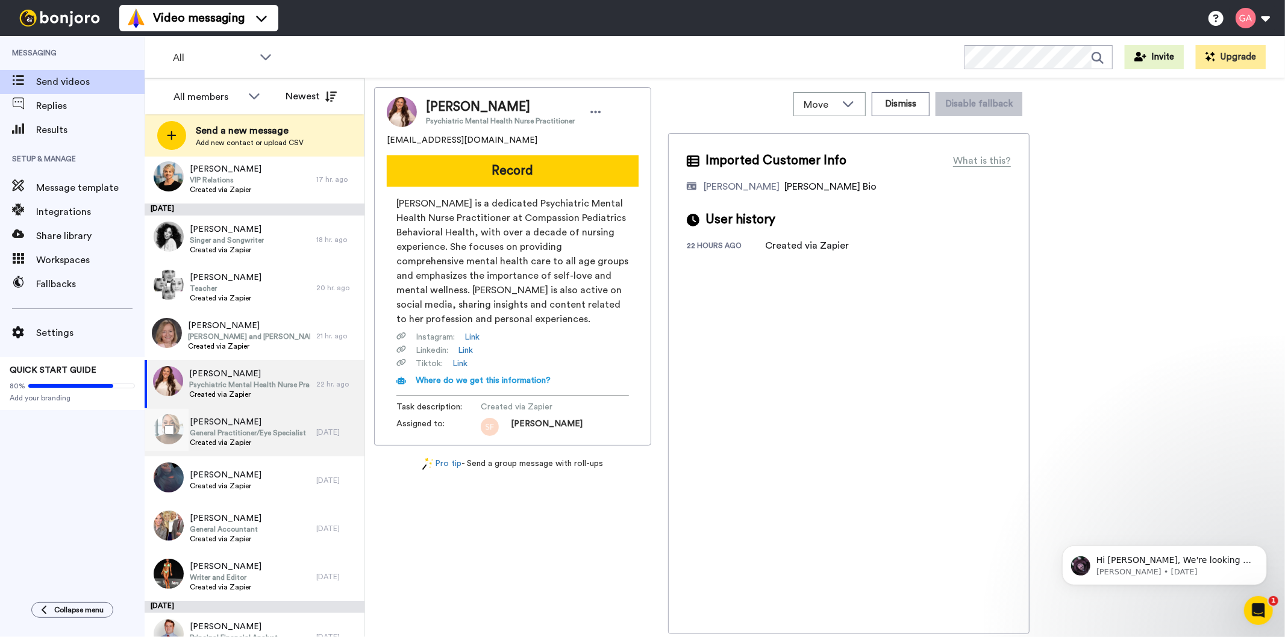
scroll to position [468, 0]
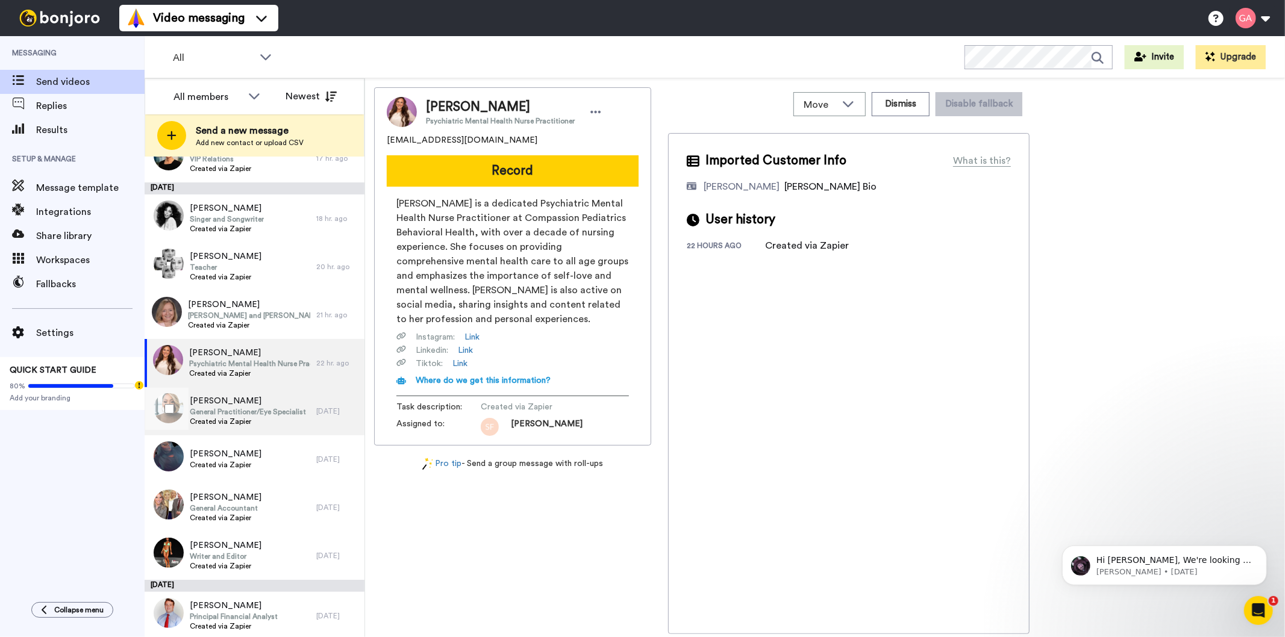
click at [277, 426] on div "Earlyne Thomas General Practitioner/Eye Specialist Created via Zapier" at bounding box center [248, 411] width 116 height 33
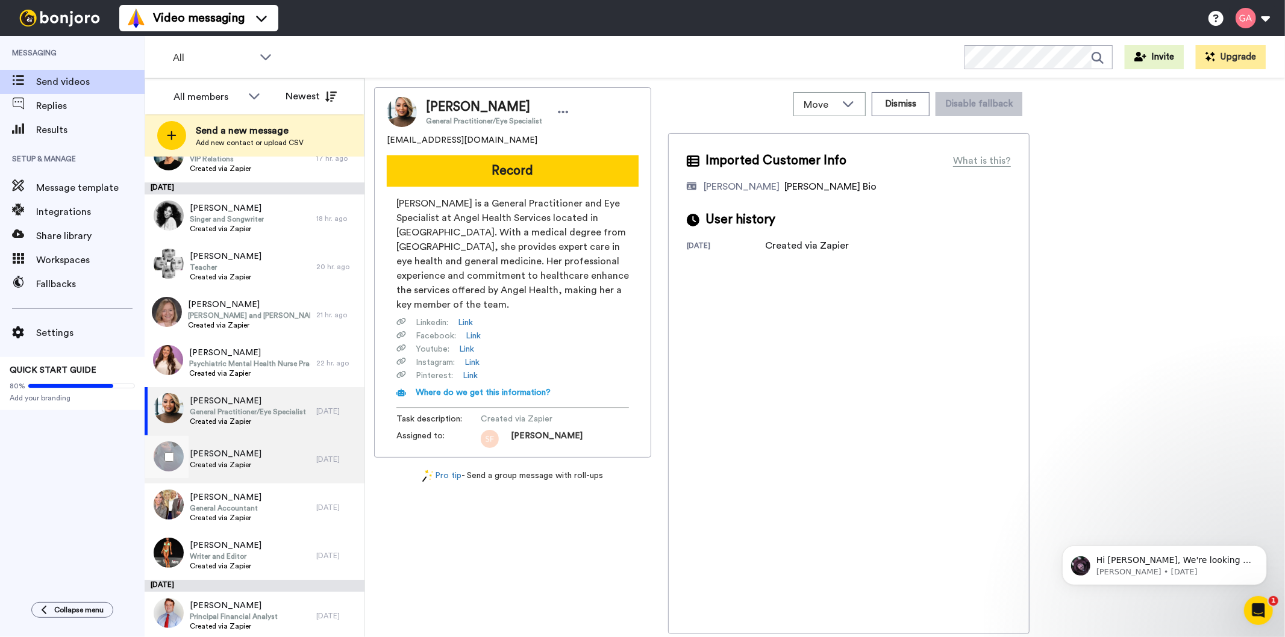
click at [263, 474] on div "Valerie Glenn- Simons Created via Zapier" at bounding box center [231, 460] width 172 height 48
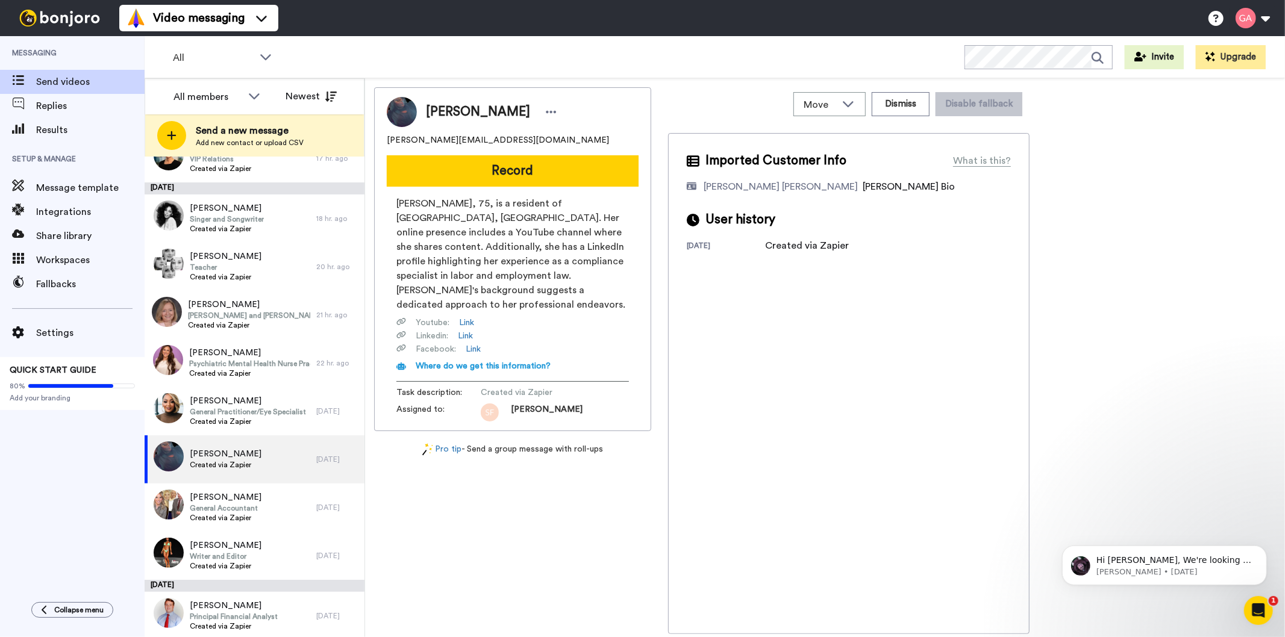
click at [494, 109] on span "Valerie Glenn- Simons" at bounding box center [478, 112] width 104 height 18
copy div "Valerie Glenn- Simons"
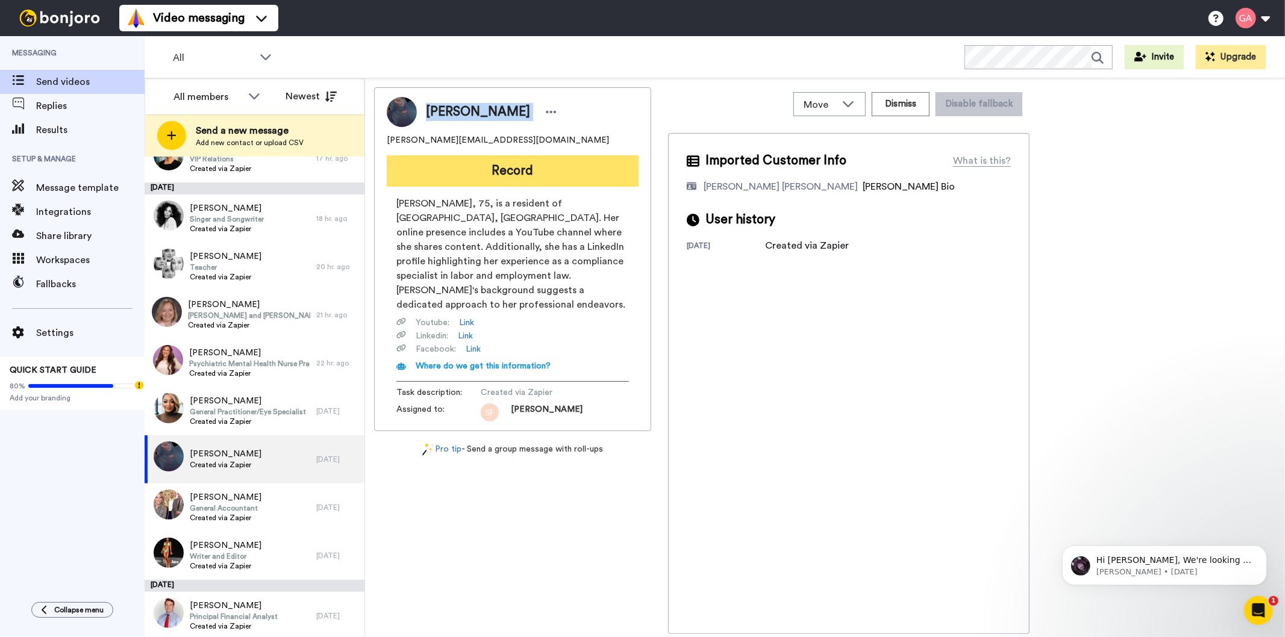
click at [527, 175] on button "Record" at bounding box center [513, 170] width 252 height 31
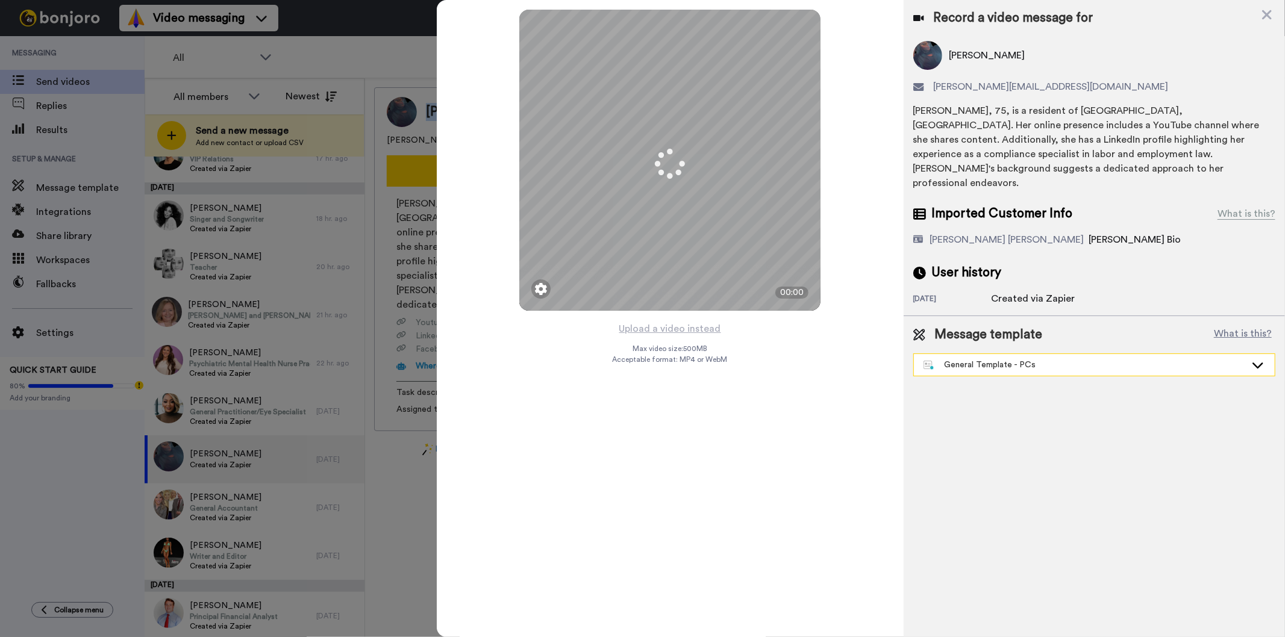
click at [989, 359] on div "General Template - PCs" at bounding box center [1085, 365] width 322 height 12
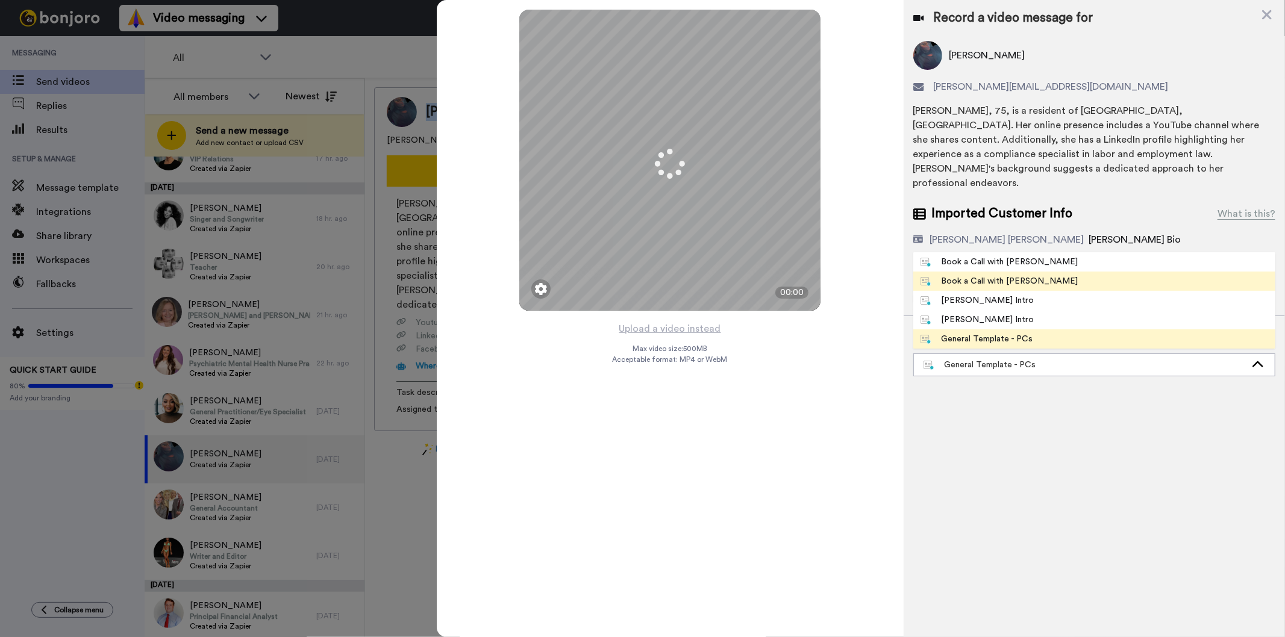
click at [1019, 275] on div "Book a Call with [PERSON_NAME]" at bounding box center [1000, 281] width 158 height 12
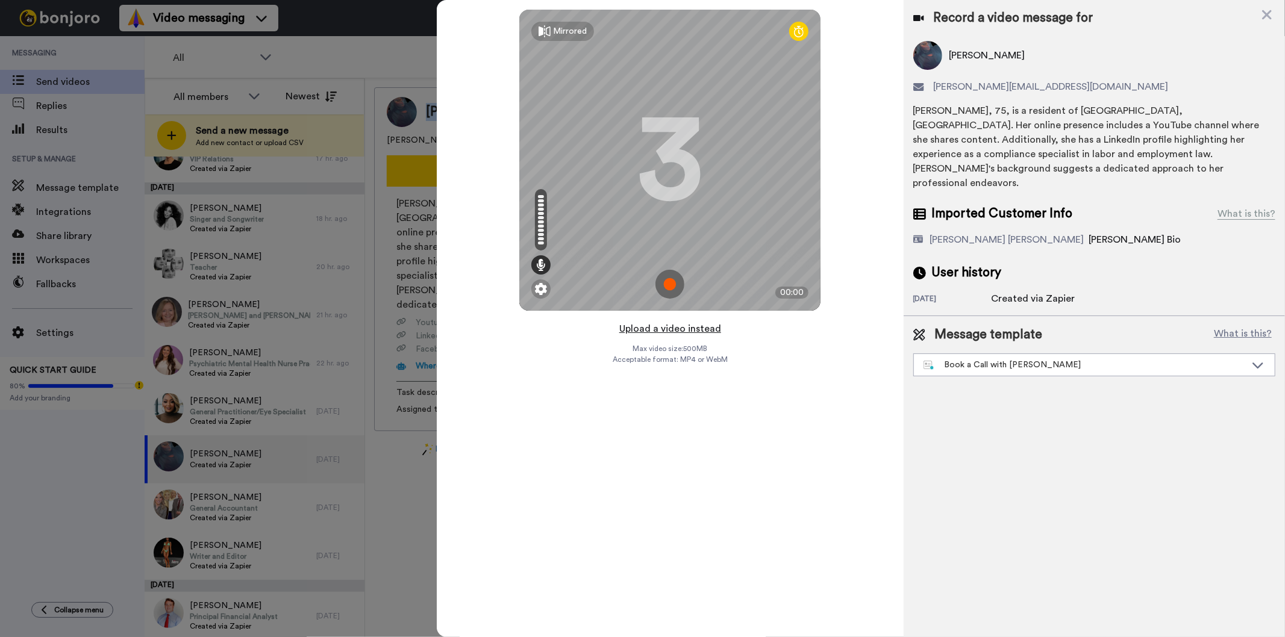
click at [678, 325] on button "Upload a video instead" at bounding box center [670, 329] width 109 height 16
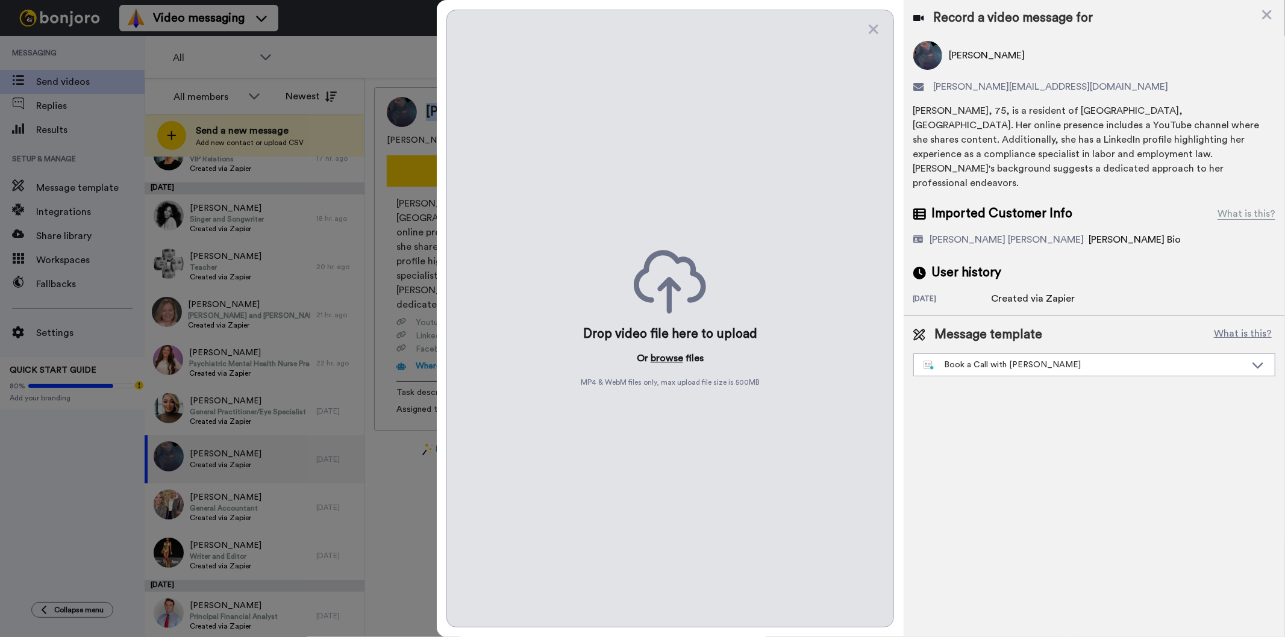
click at [667, 359] on button "browse" at bounding box center [667, 358] width 33 height 14
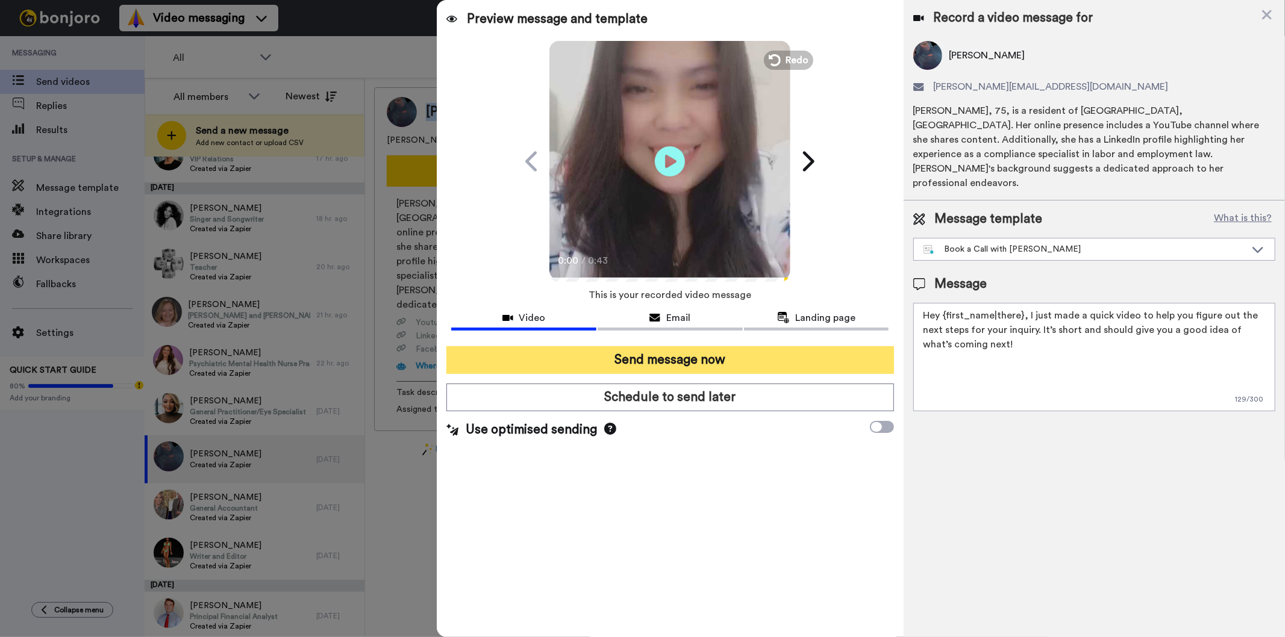
click at [774, 354] on button "Send message now" at bounding box center [669, 360] width 447 height 28
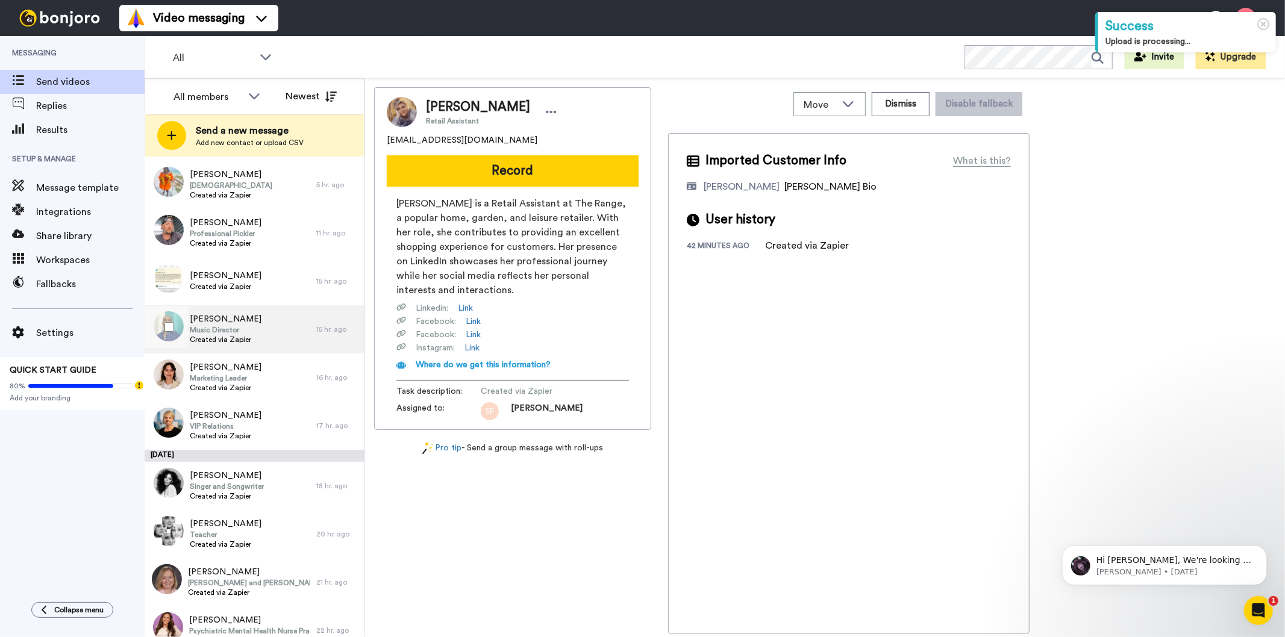
click at [261, 317] on div "[PERSON_NAME] Music Director Created via Zapier" at bounding box center [231, 329] width 172 height 48
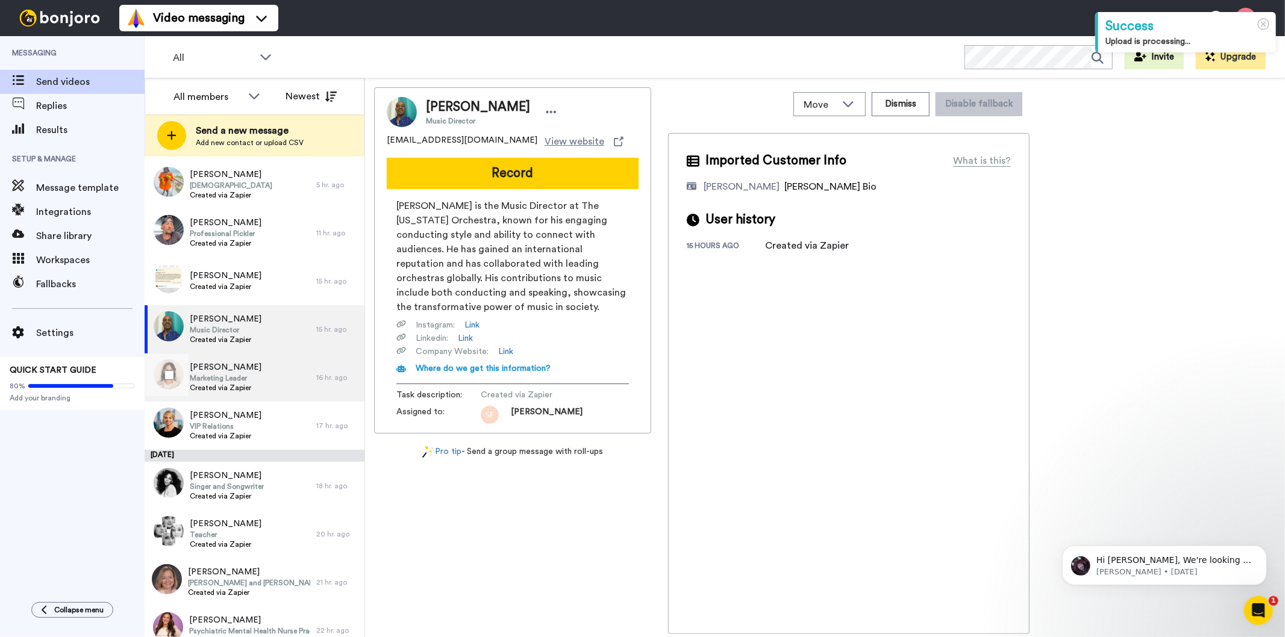
click at [252, 381] on div "[PERSON_NAME] Marketing Leader Created via Zapier" at bounding box center [231, 378] width 172 height 48
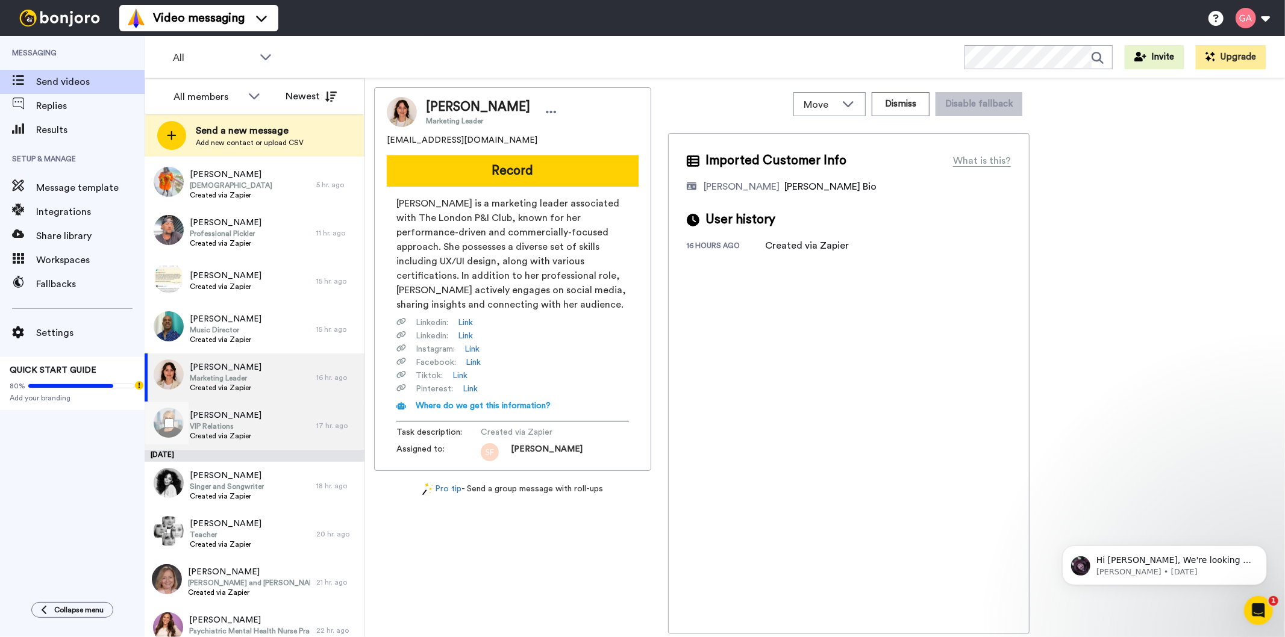
click at [247, 416] on span "[PERSON_NAME]" at bounding box center [226, 416] width 72 height 12
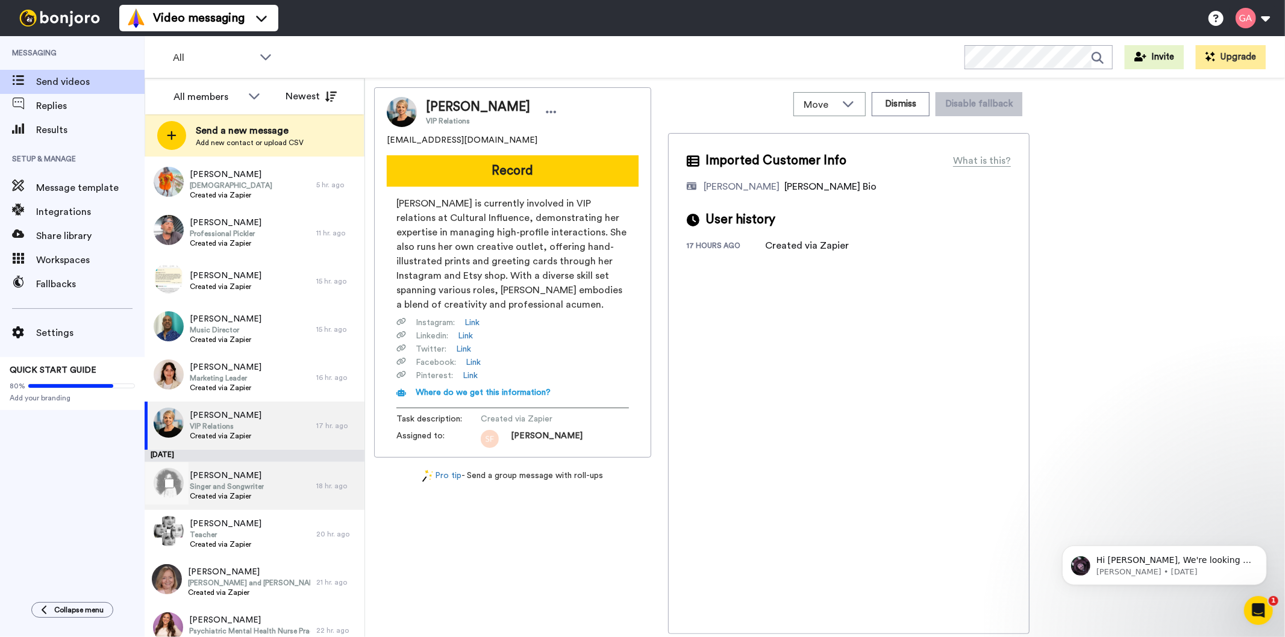
click at [237, 489] on span "Singer and Songwriter" at bounding box center [227, 487] width 74 height 10
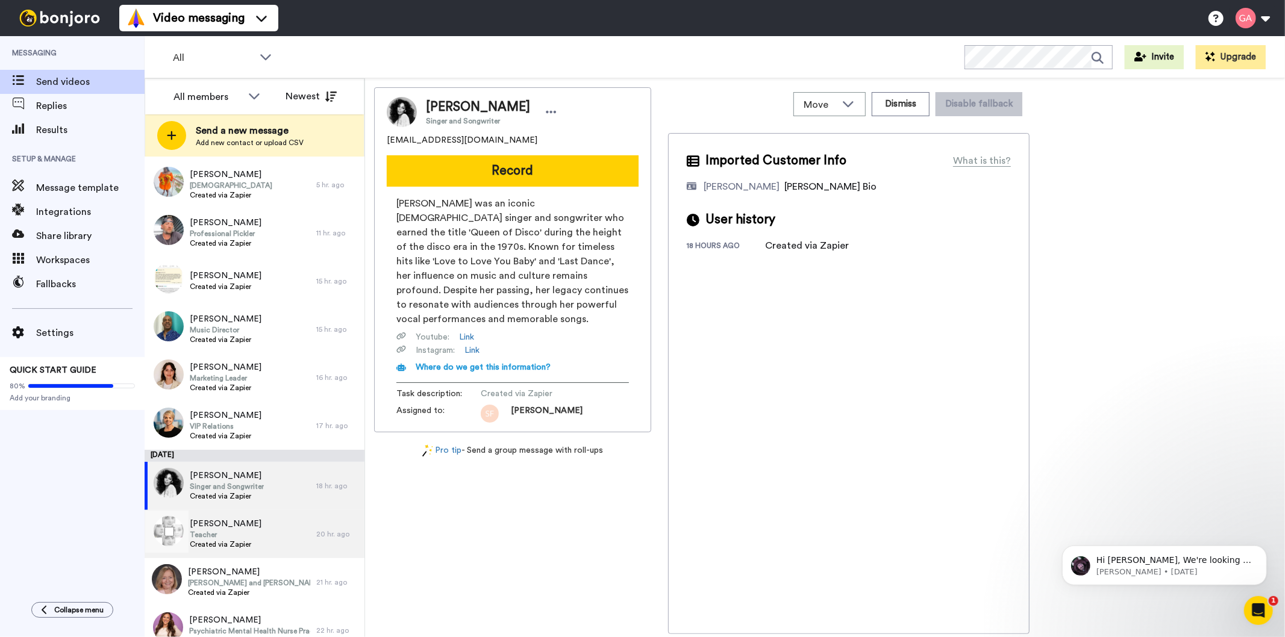
click at [228, 533] on span "Teacher" at bounding box center [226, 535] width 72 height 10
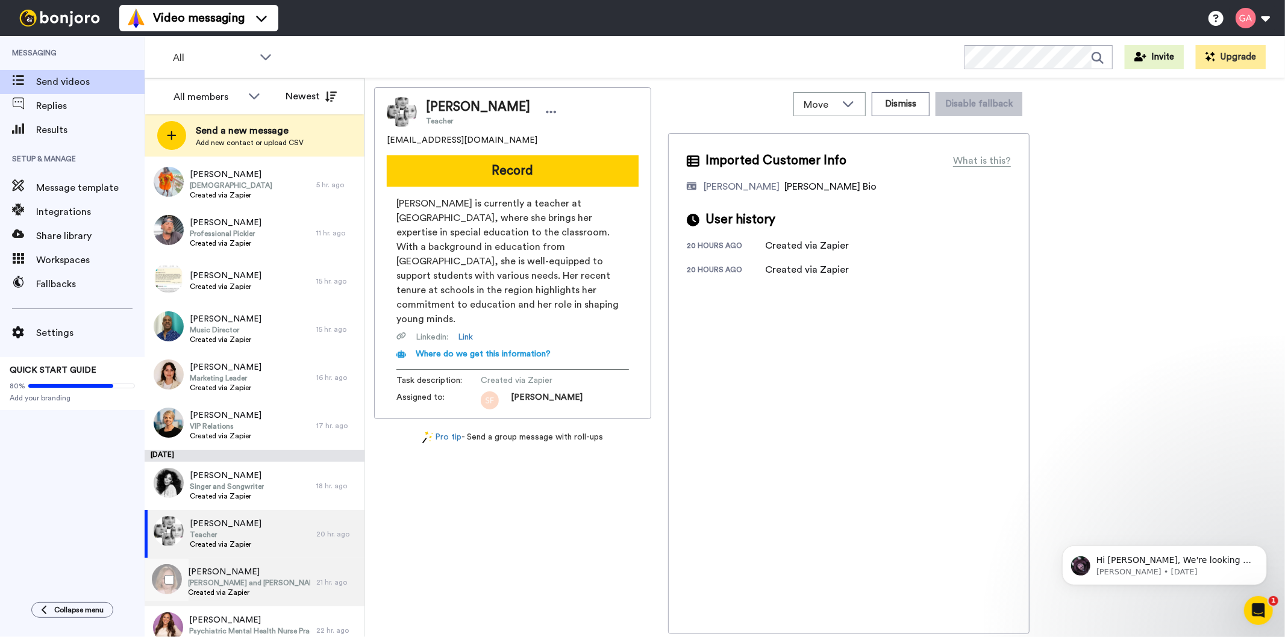
click at [248, 582] on span "[PERSON_NAME] and [PERSON_NAME] Endowed Chair in Government and Public Service" at bounding box center [249, 583] width 122 height 10
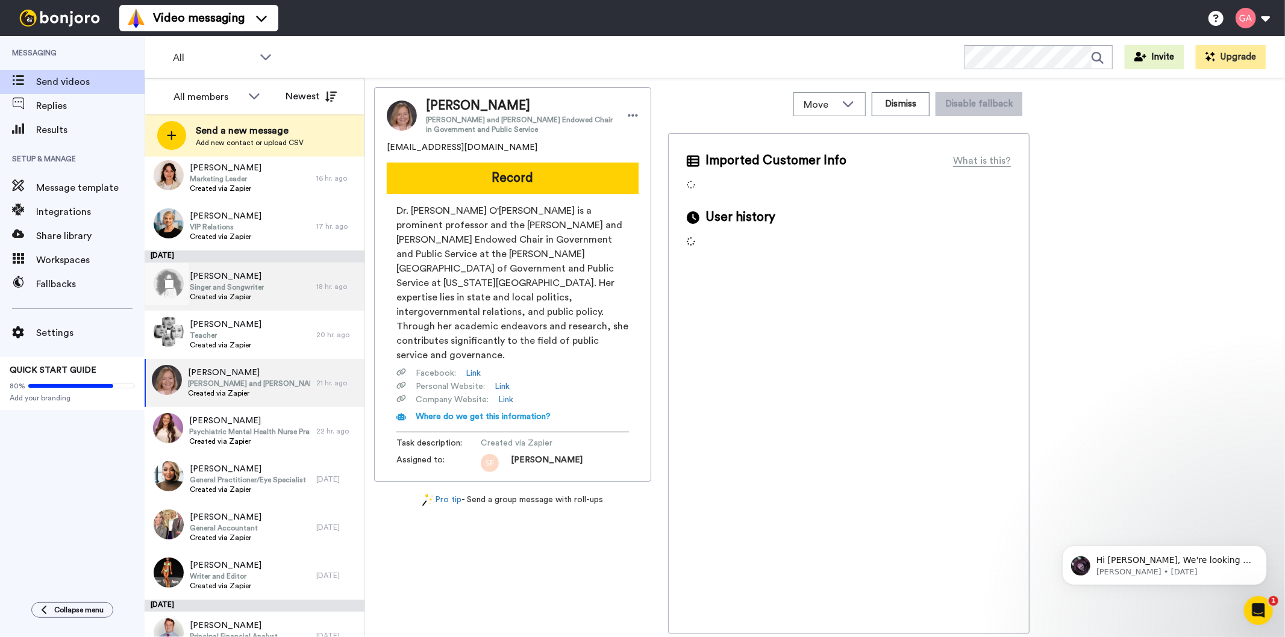
scroll to position [401, 0]
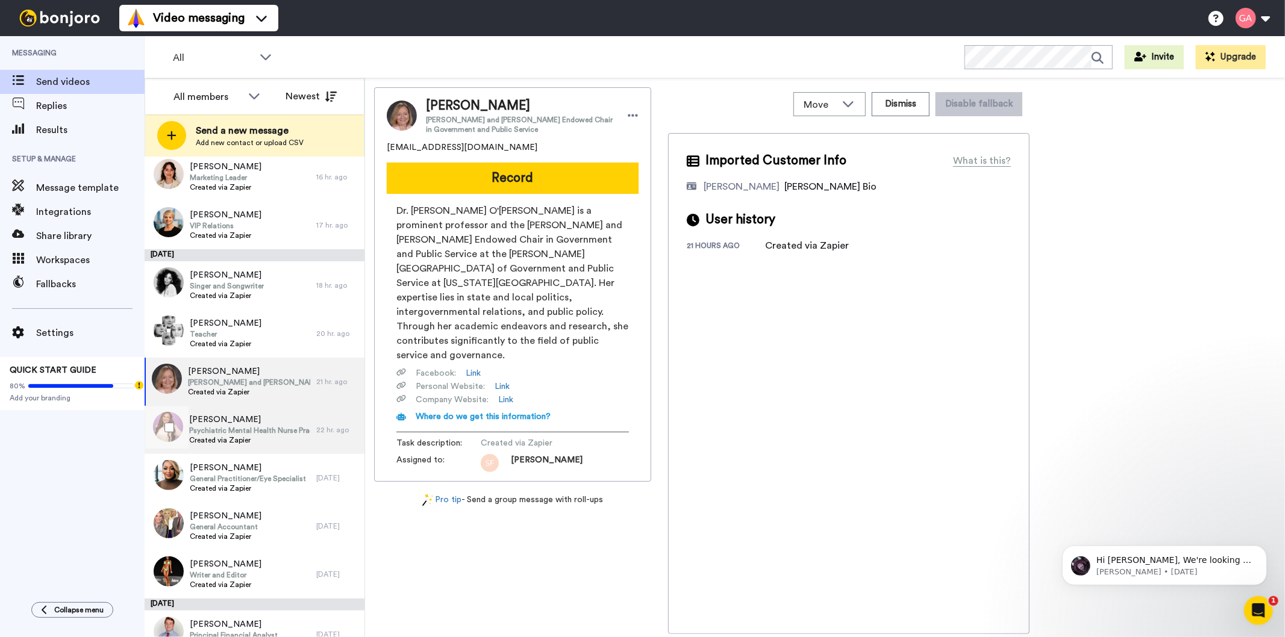
click at [242, 428] on span "Psychiatric Mental Health Nurse Practitioner" at bounding box center [249, 431] width 121 height 10
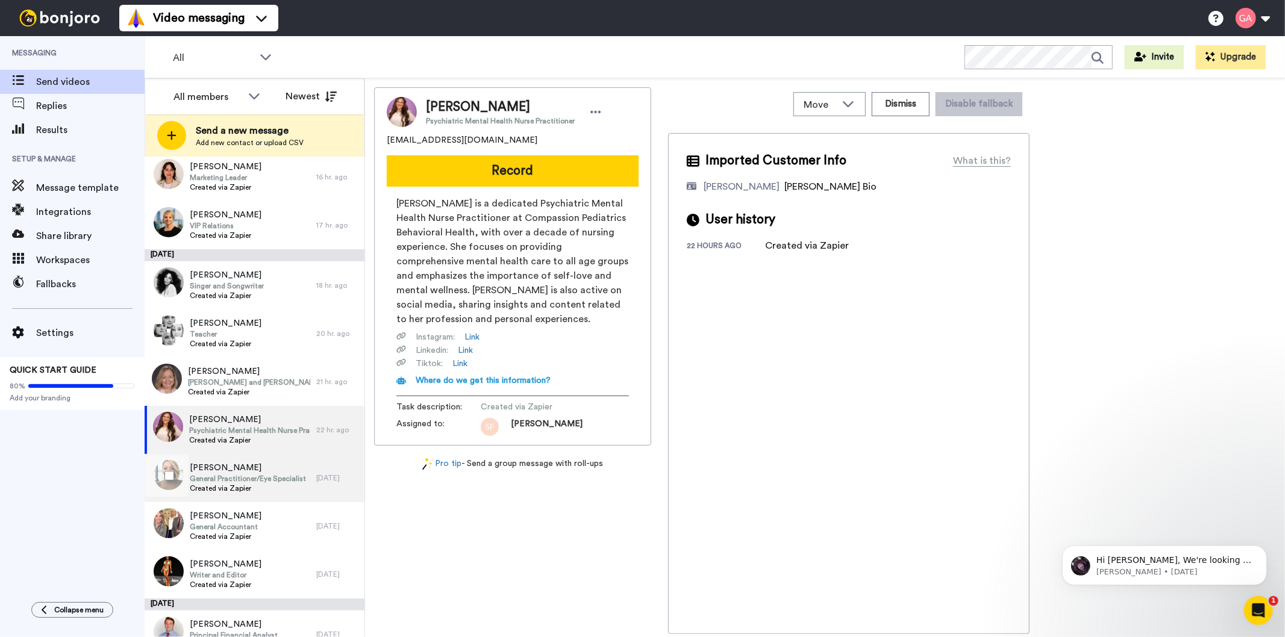
click at [234, 478] on span "General Practitioner/Eye Specialist" at bounding box center [248, 479] width 116 height 10
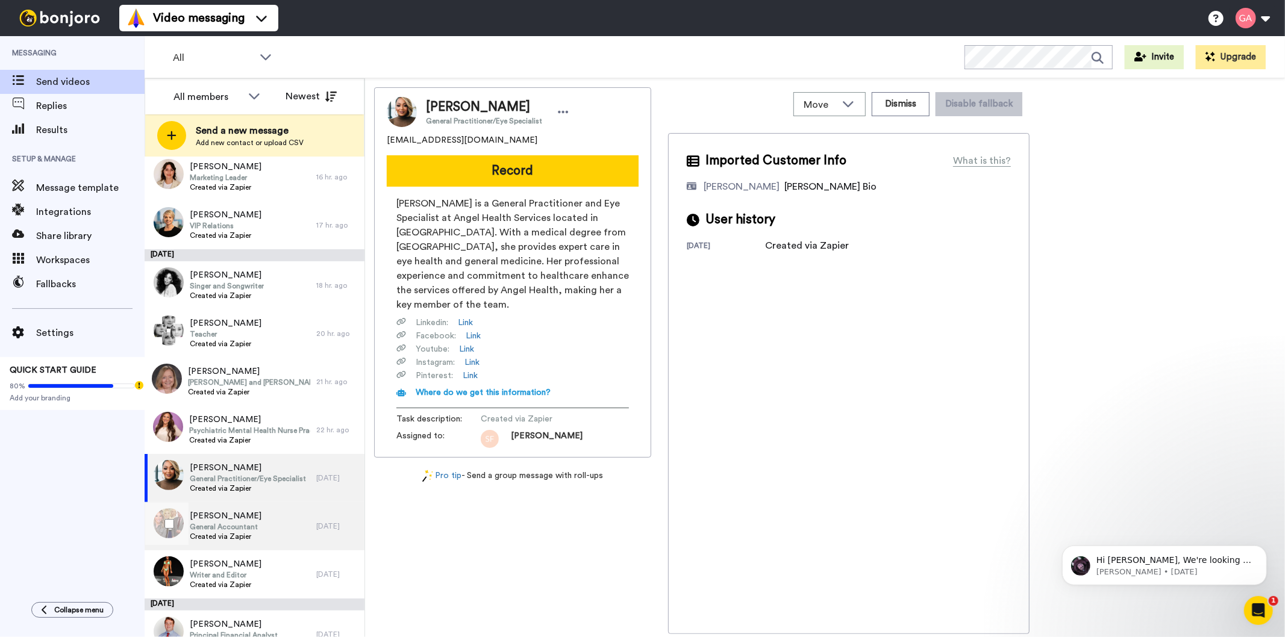
click at [239, 526] on span "General Accountant" at bounding box center [226, 527] width 72 height 10
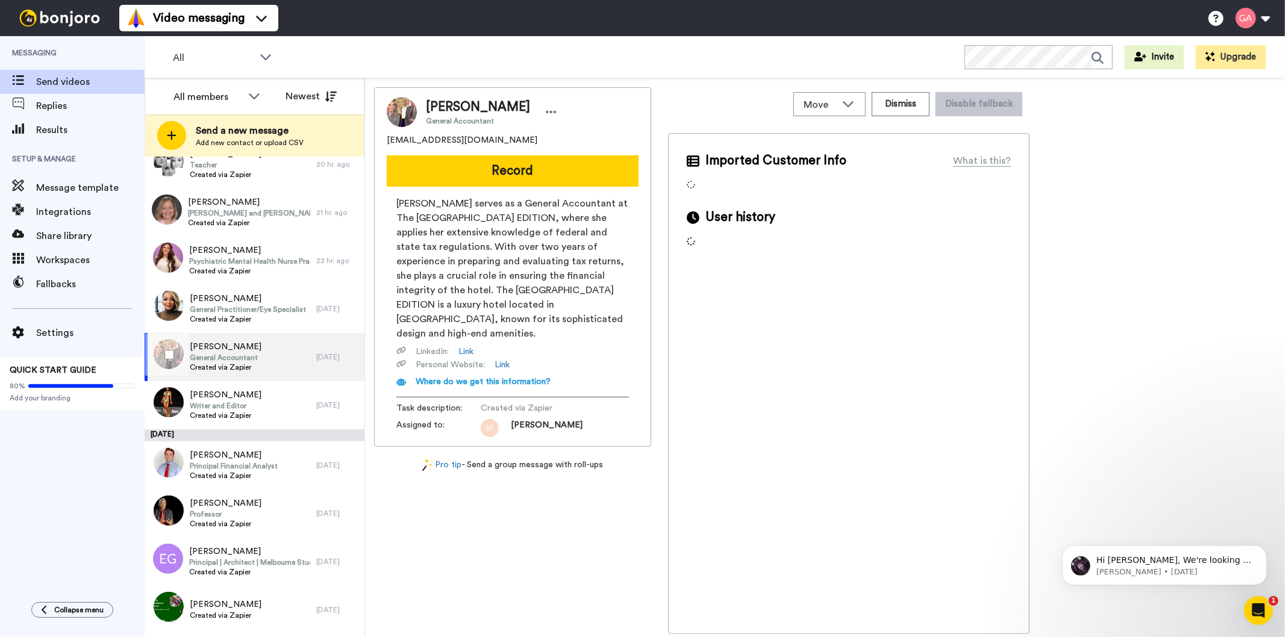
scroll to position [603, 0]
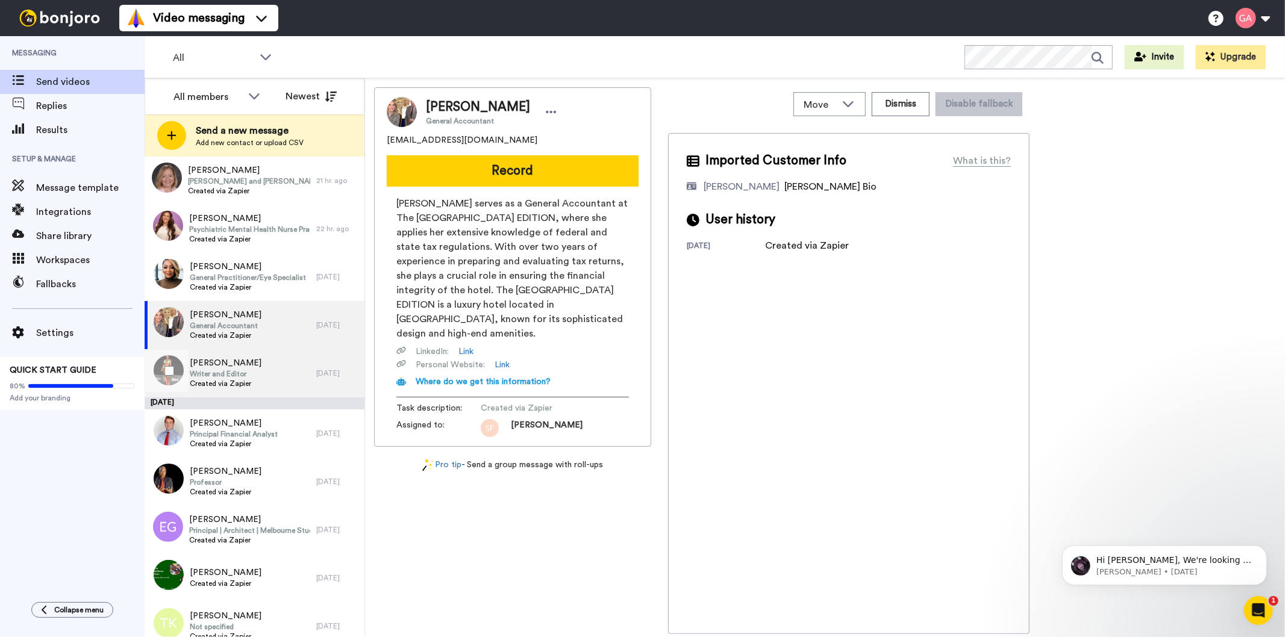
click at [245, 375] on span "Writer and Editor" at bounding box center [226, 374] width 72 height 10
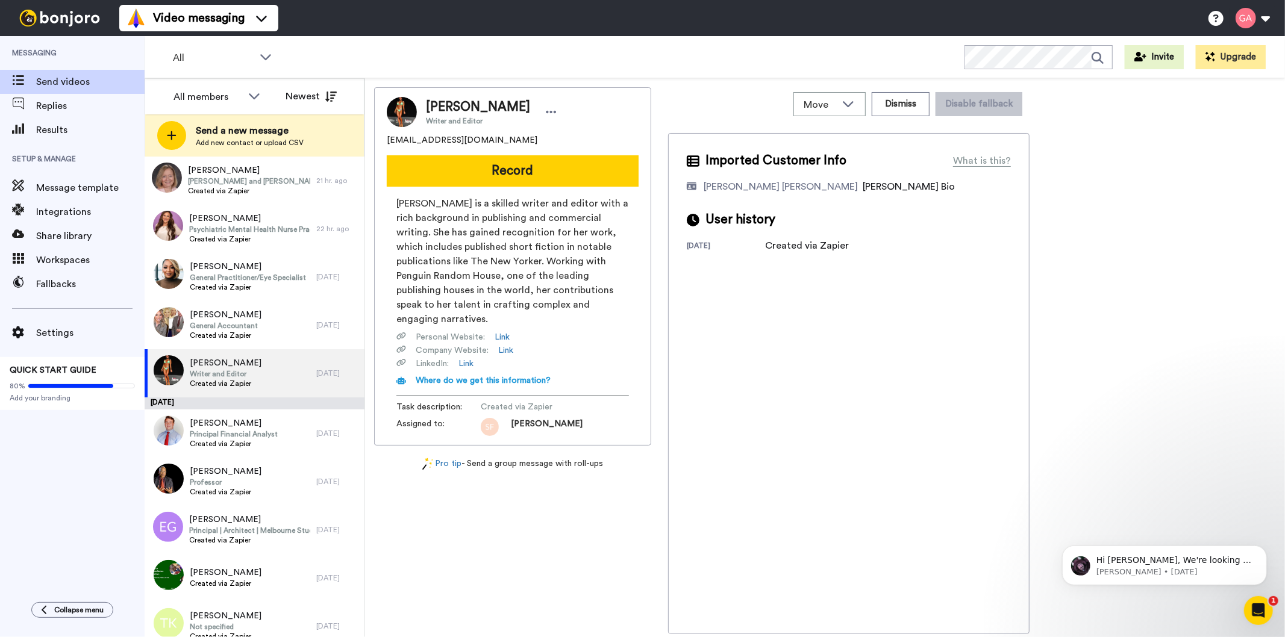
click at [460, 107] on span "[PERSON_NAME]" at bounding box center [478, 107] width 104 height 18
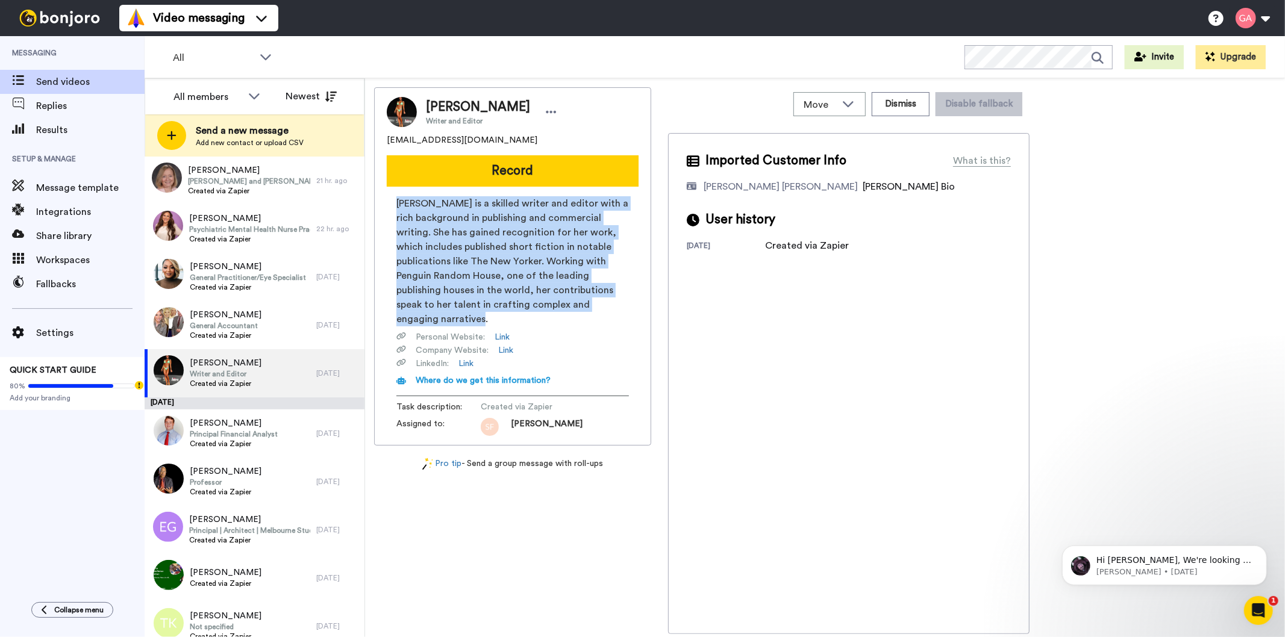
drag, startPoint x: 395, startPoint y: 201, endPoint x: 512, endPoint y: 318, distance: 165.3
click at [512, 318] on div "Heather Clay is a skilled writer and editor with a rich background in publishin…" at bounding box center [513, 316] width 252 height 240
copy span "Heather Clay is a skilled writer and editor with a rich background in publishin…"
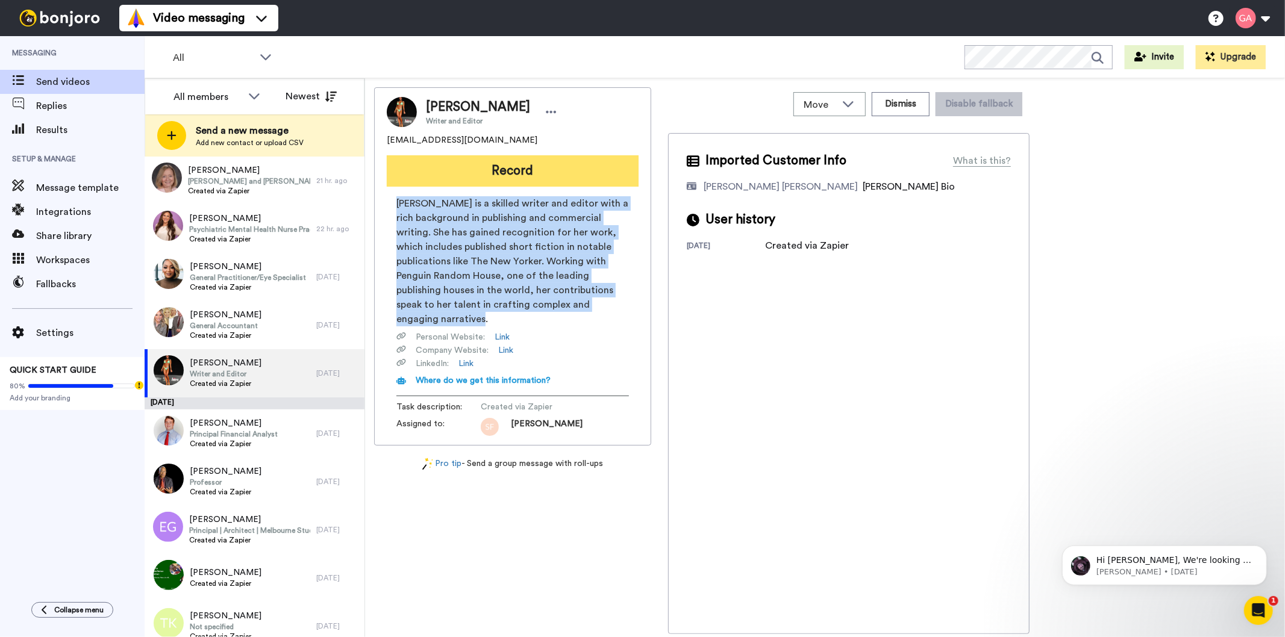
click at [483, 171] on button "Record" at bounding box center [513, 170] width 252 height 31
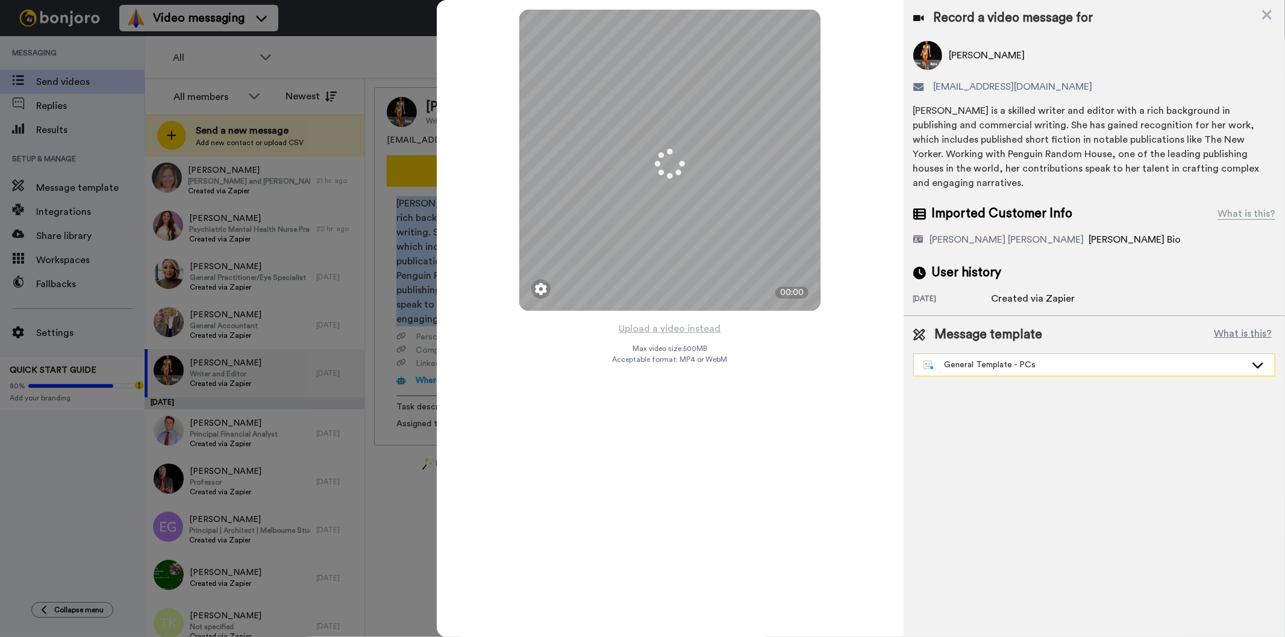
click at [995, 359] on div "General Template - PCs" at bounding box center [1085, 365] width 322 height 12
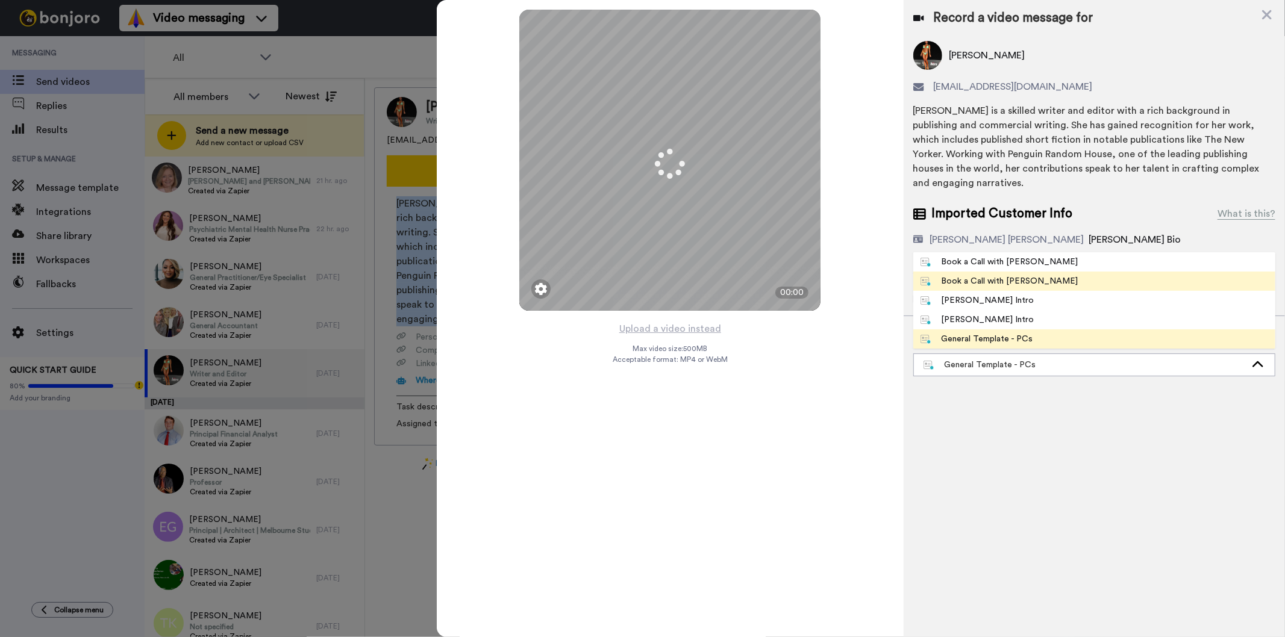
click at [1004, 275] on div "Book a Call with [PERSON_NAME]" at bounding box center [1000, 281] width 158 height 12
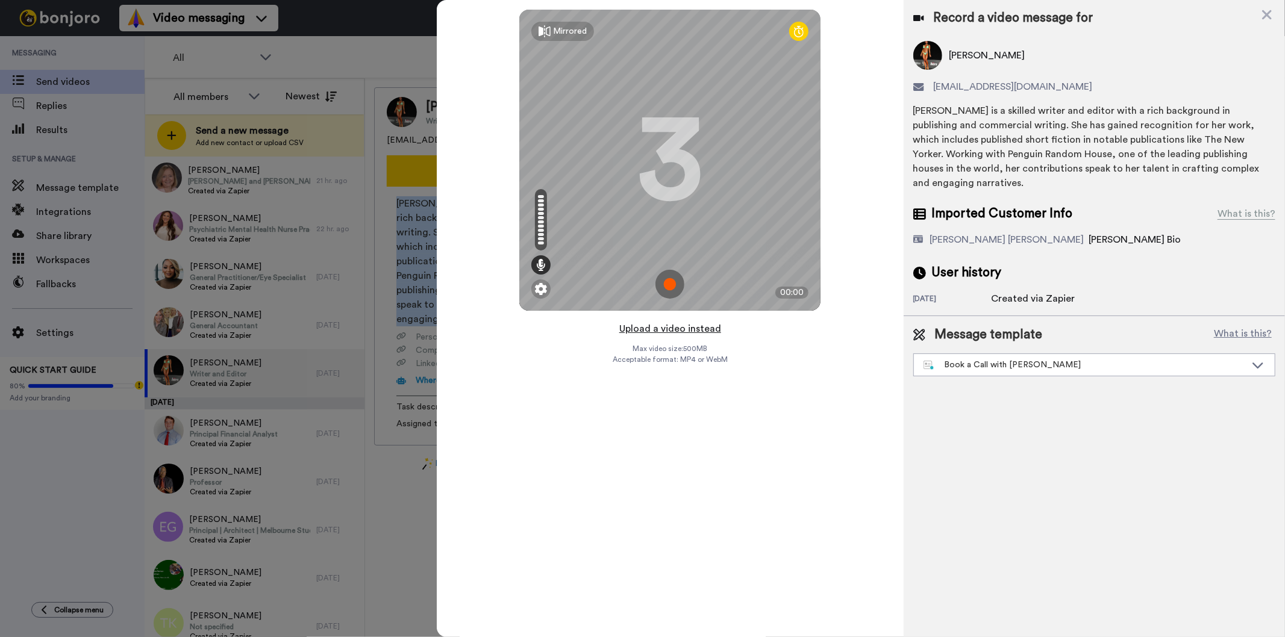
click at [661, 330] on button "Upload a video instead" at bounding box center [670, 329] width 109 height 16
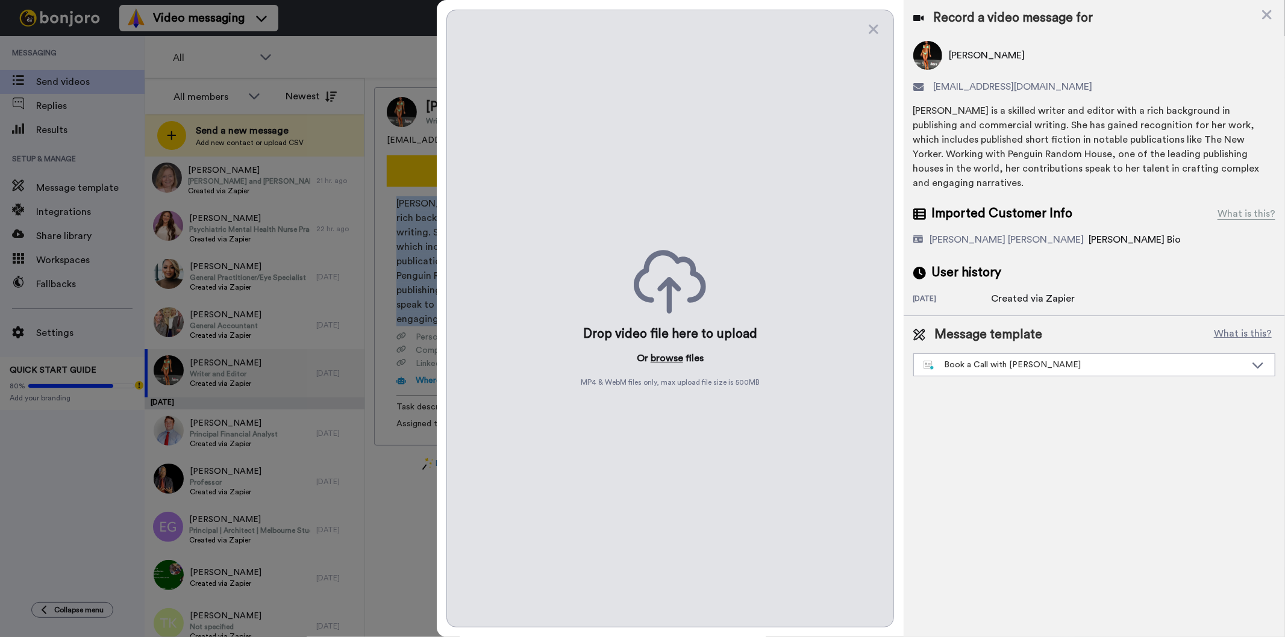
click at [669, 357] on button "browse" at bounding box center [667, 358] width 33 height 14
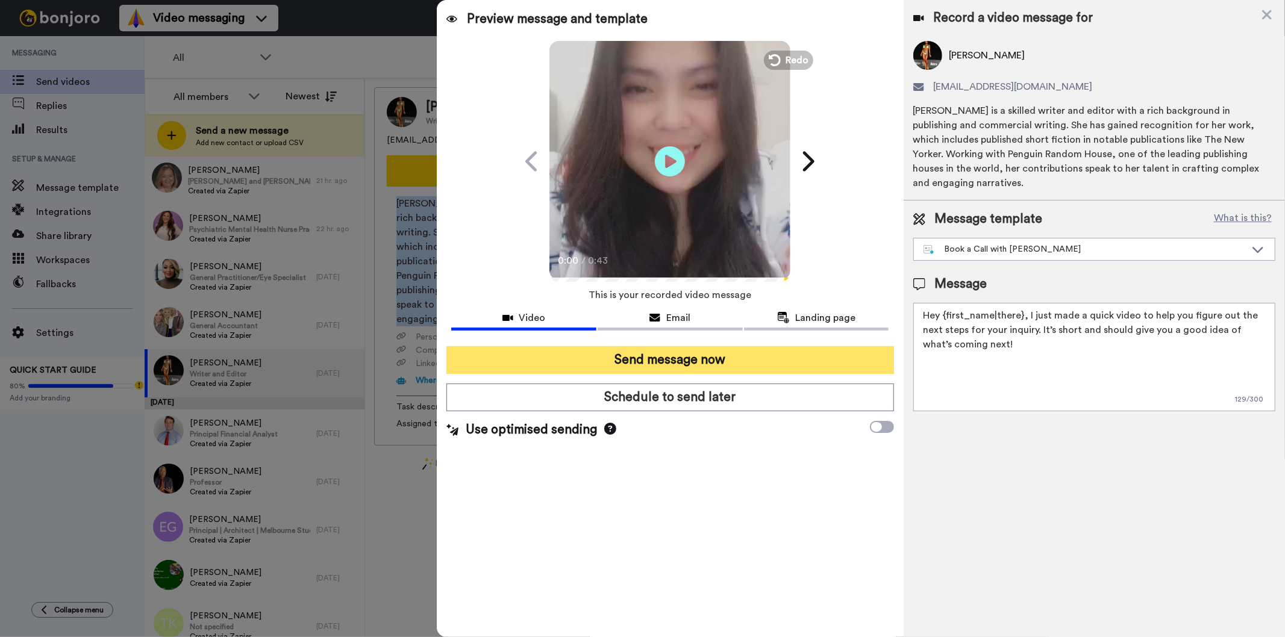
click at [701, 364] on button "Send message now" at bounding box center [669, 360] width 447 height 28
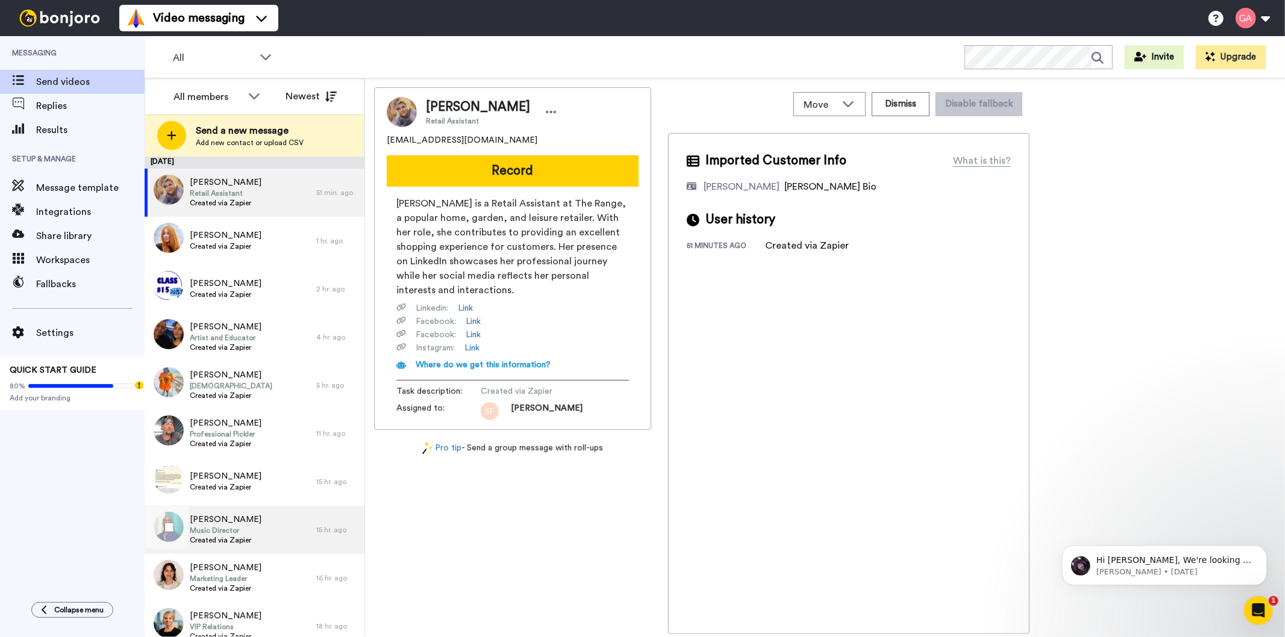
click at [206, 533] on span "Music Director" at bounding box center [226, 531] width 72 height 10
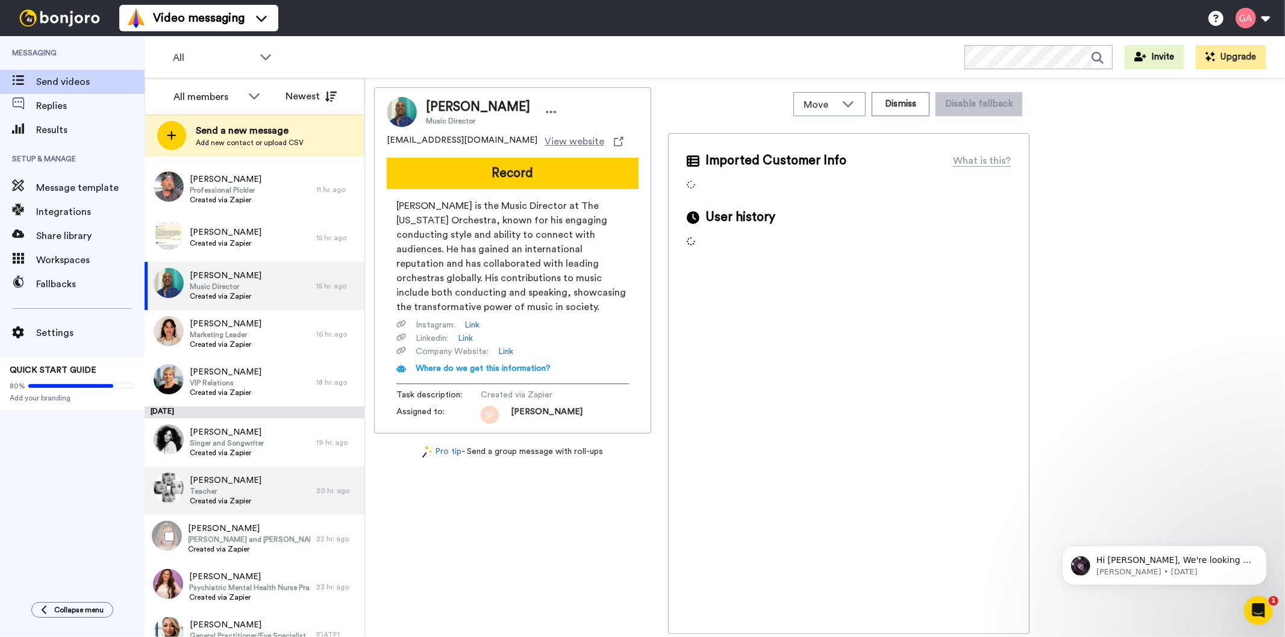
scroll to position [268, 0]
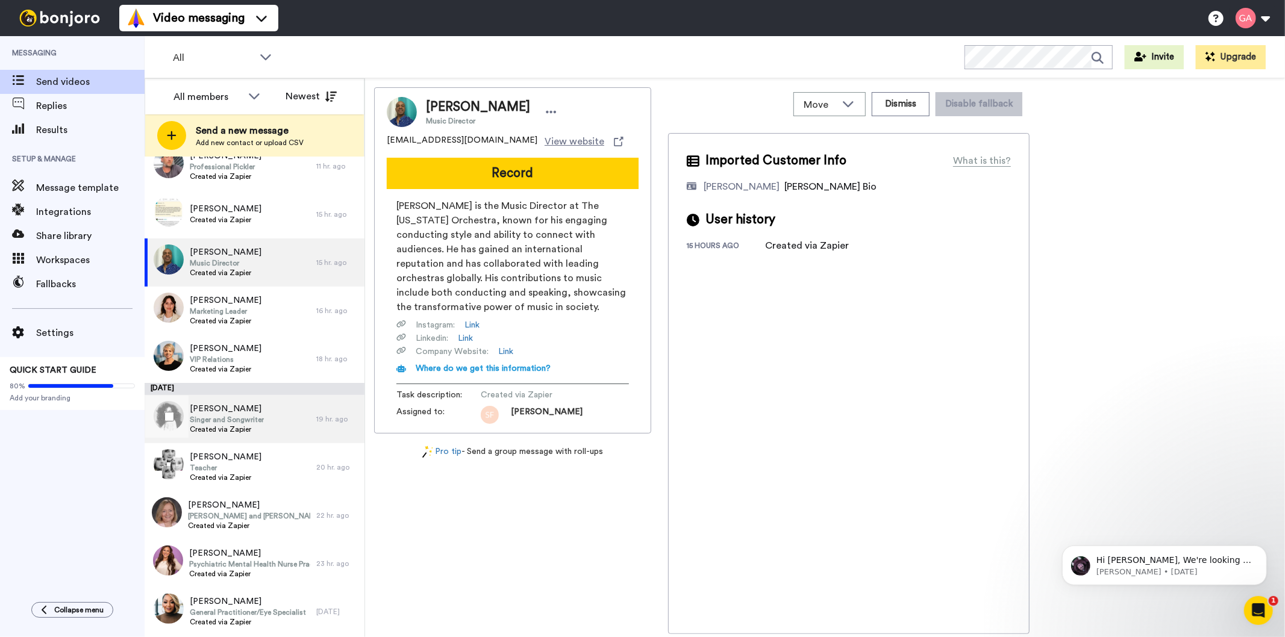
click at [216, 428] on span "Created via Zapier" at bounding box center [227, 430] width 74 height 10
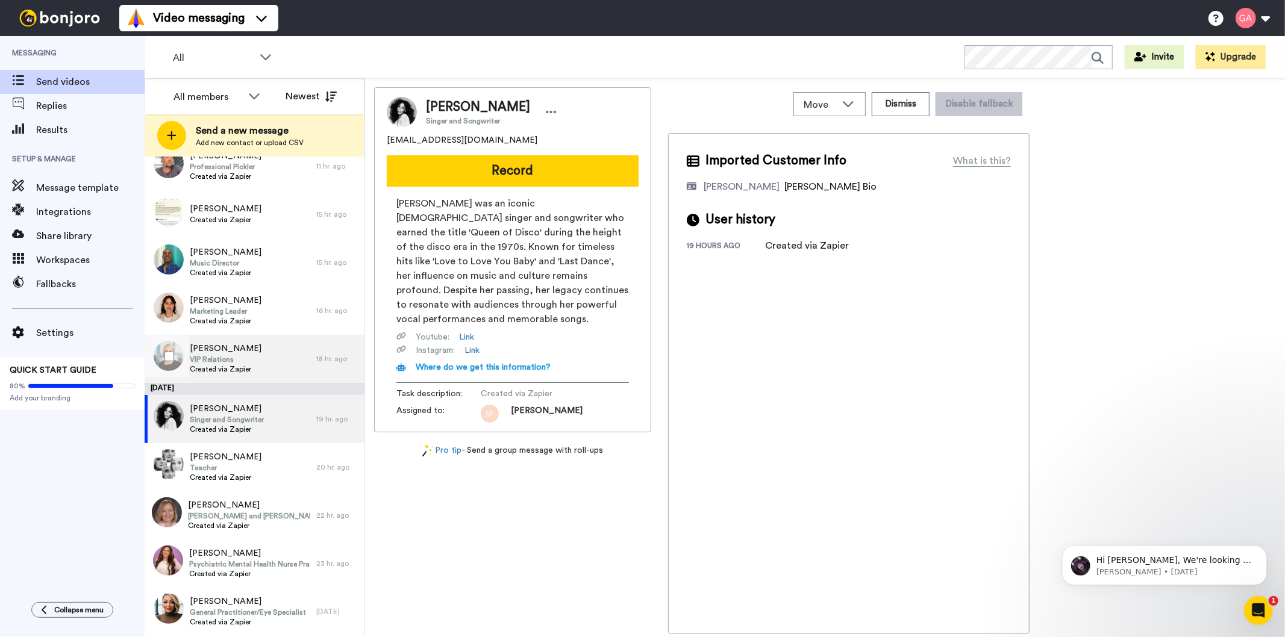
click at [233, 359] on span "VIP Relations" at bounding box center [226, 360] width 72 height 10
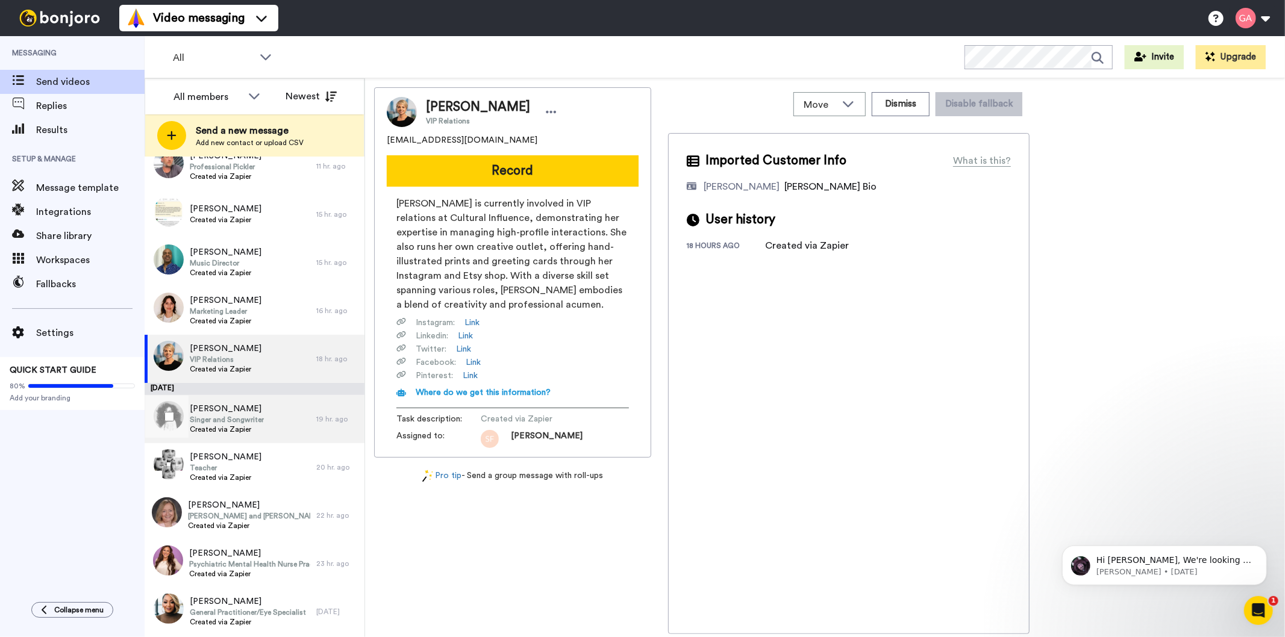
click at [234, 418] on span "Singer and Songwriter" at bounding box center [227, 420] width 74 height 10
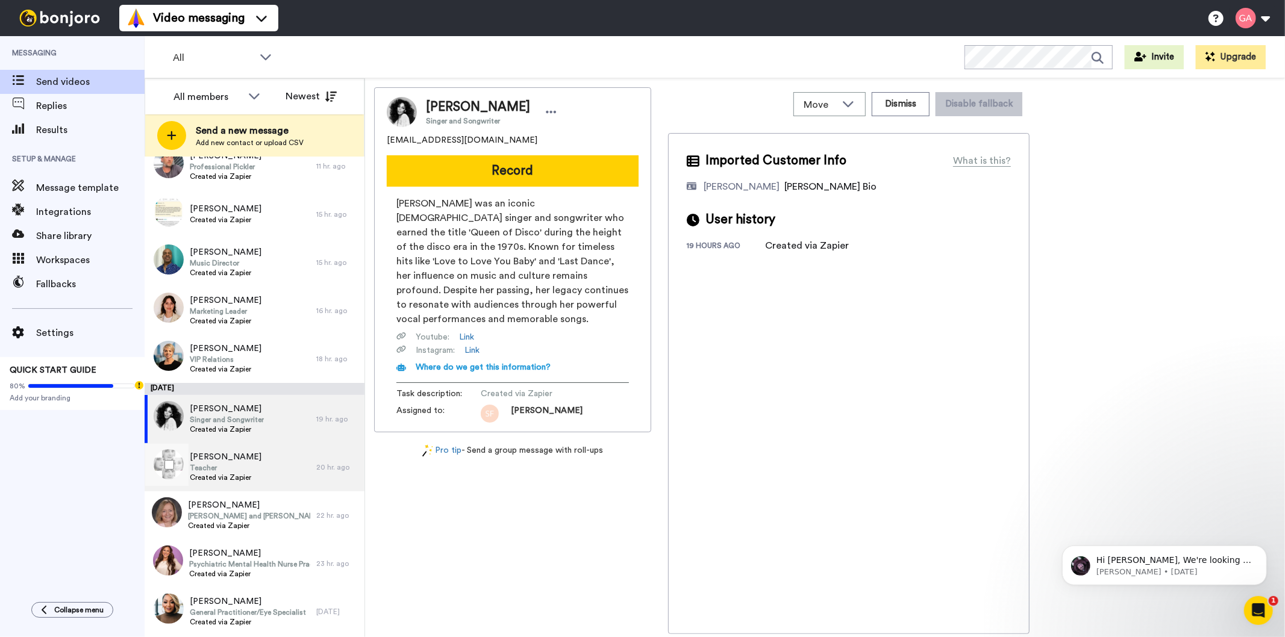
click at [232, 471] on span "Teacher" at bounding box center [226, 468] width 72 height 10
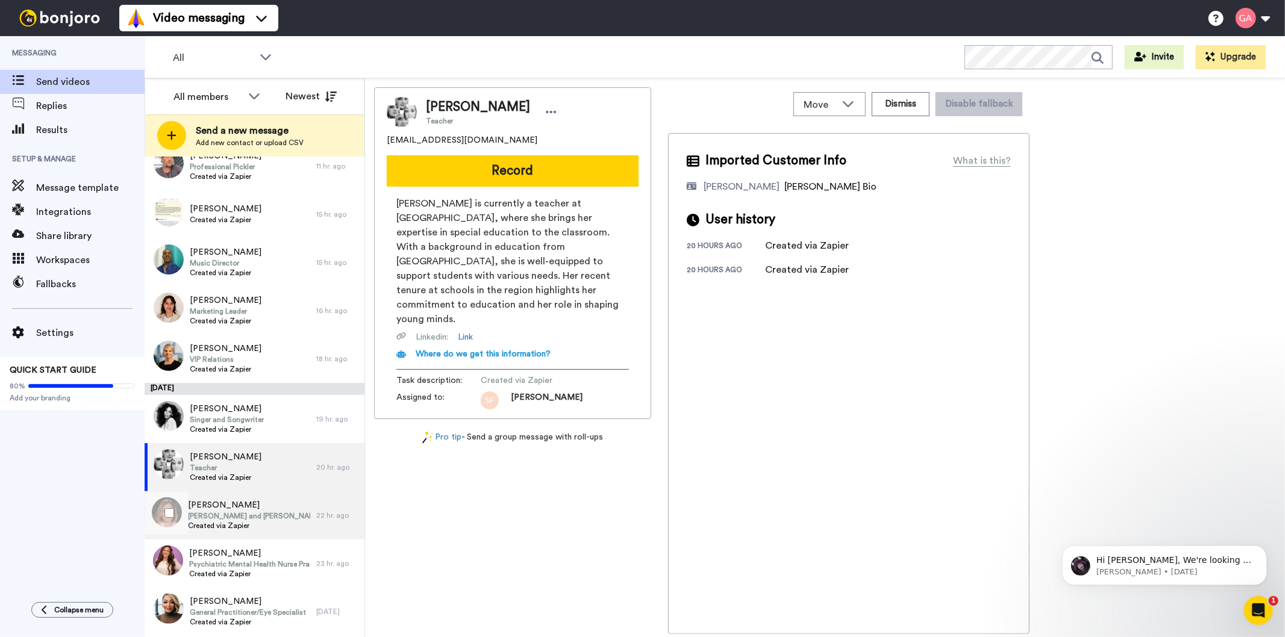
click at [226, 500] on span "Ann Bowman" at bounding box center [249, 505] width 122 height 12
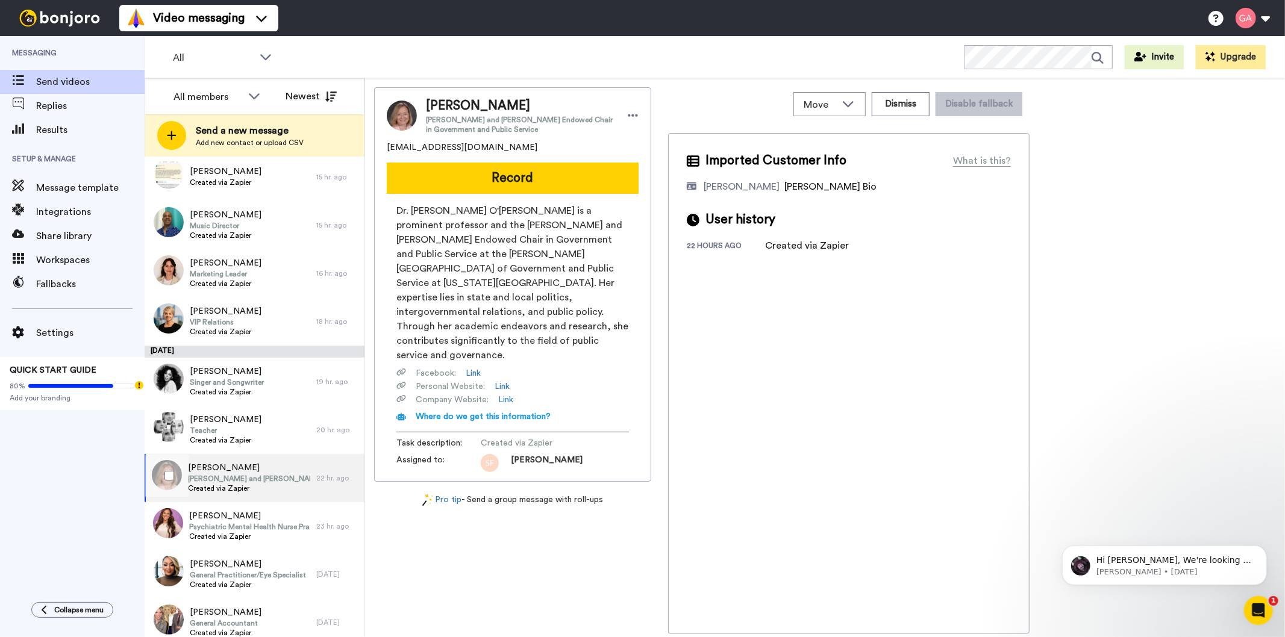
scroll to position [334, 0]
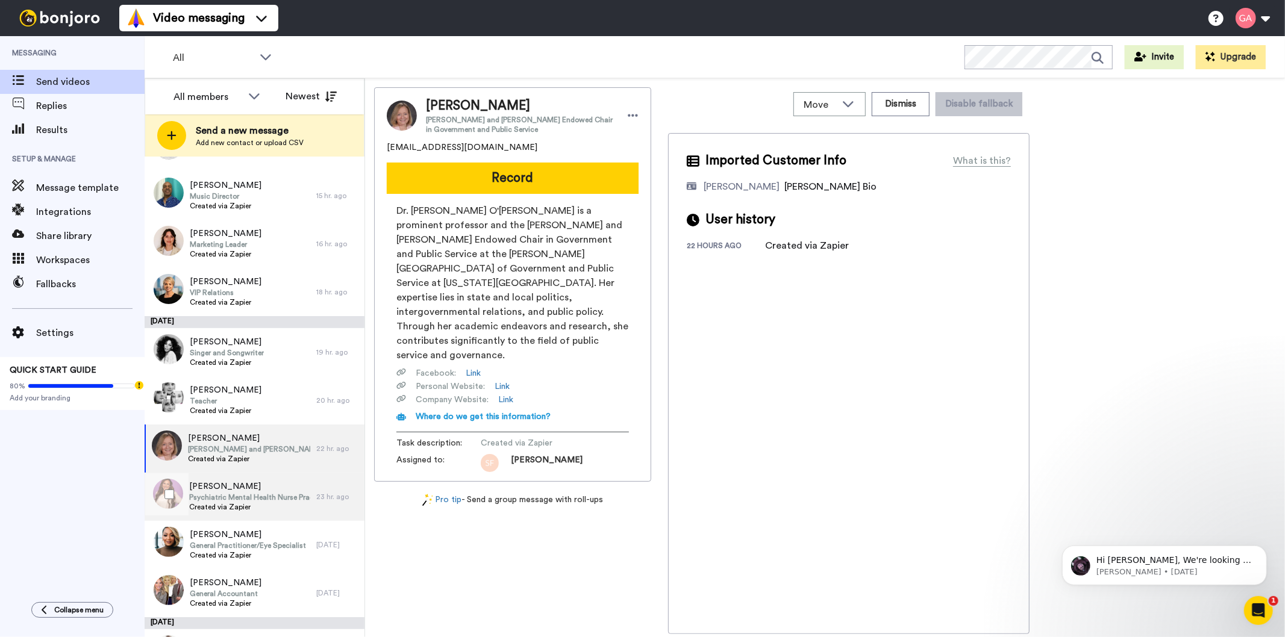
click at [237, 501] on span "Psychiatric Mental Health Nurse Practitioner" at bounding box center [249, 498] width 121 height 10
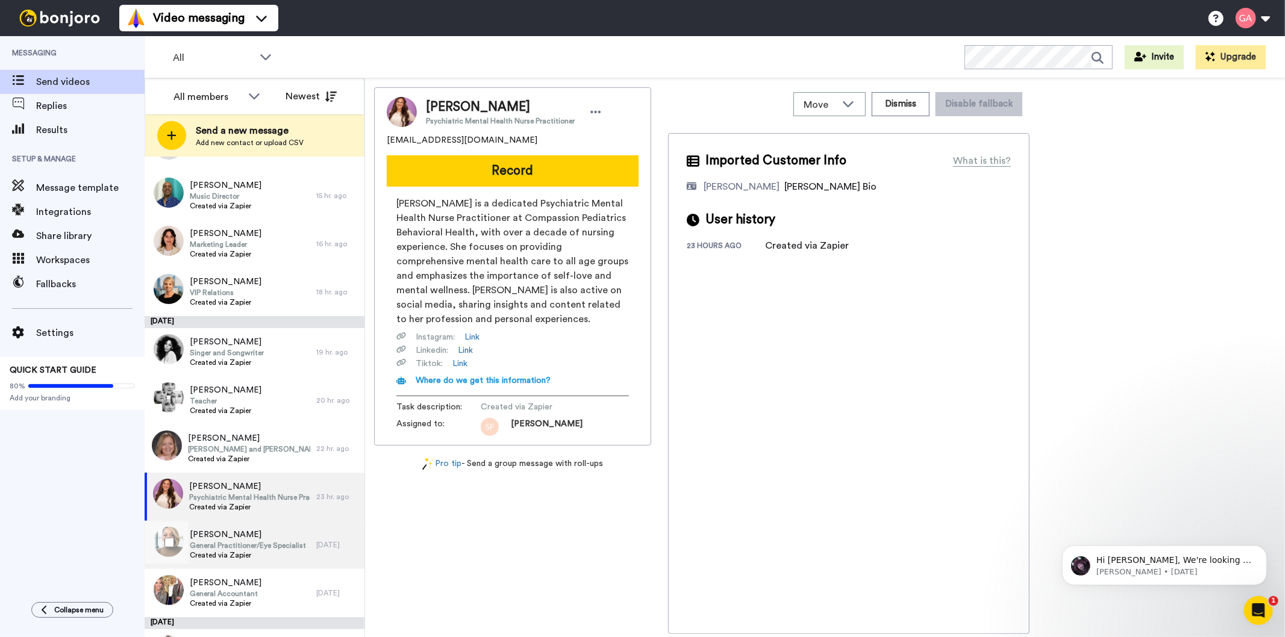
click at [255, 545] on span "General Practitioner/Eye Specialist" at bounding box center [248, 546] width 116 height 10
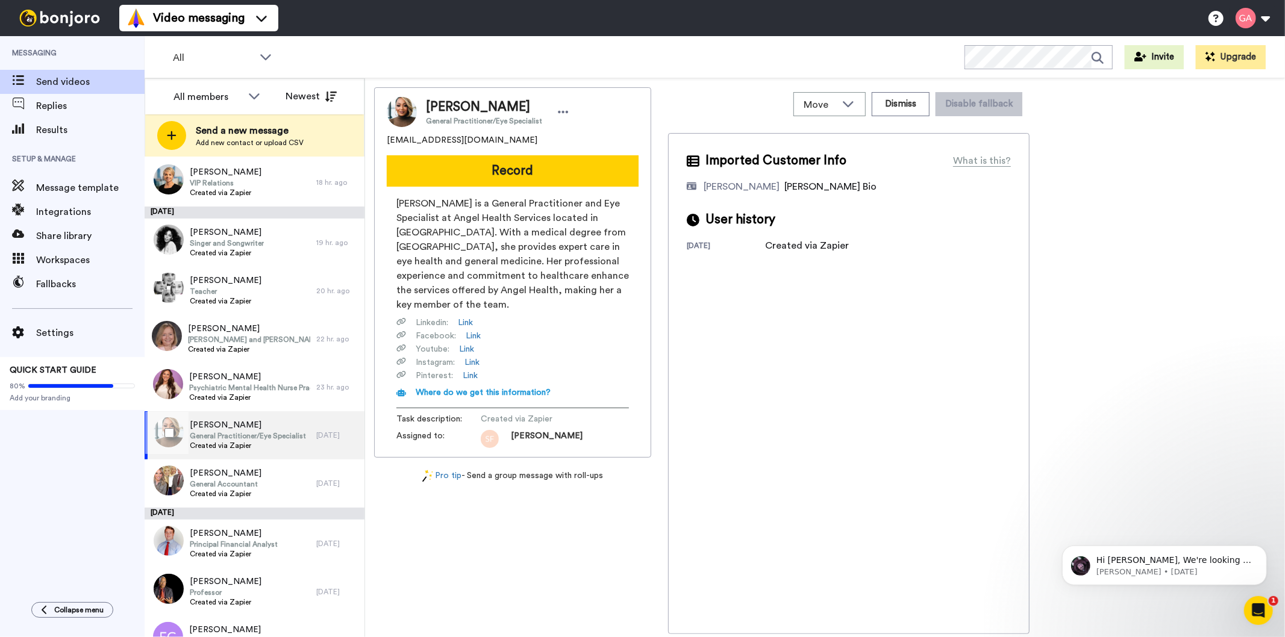
scroll to position [468, 0]
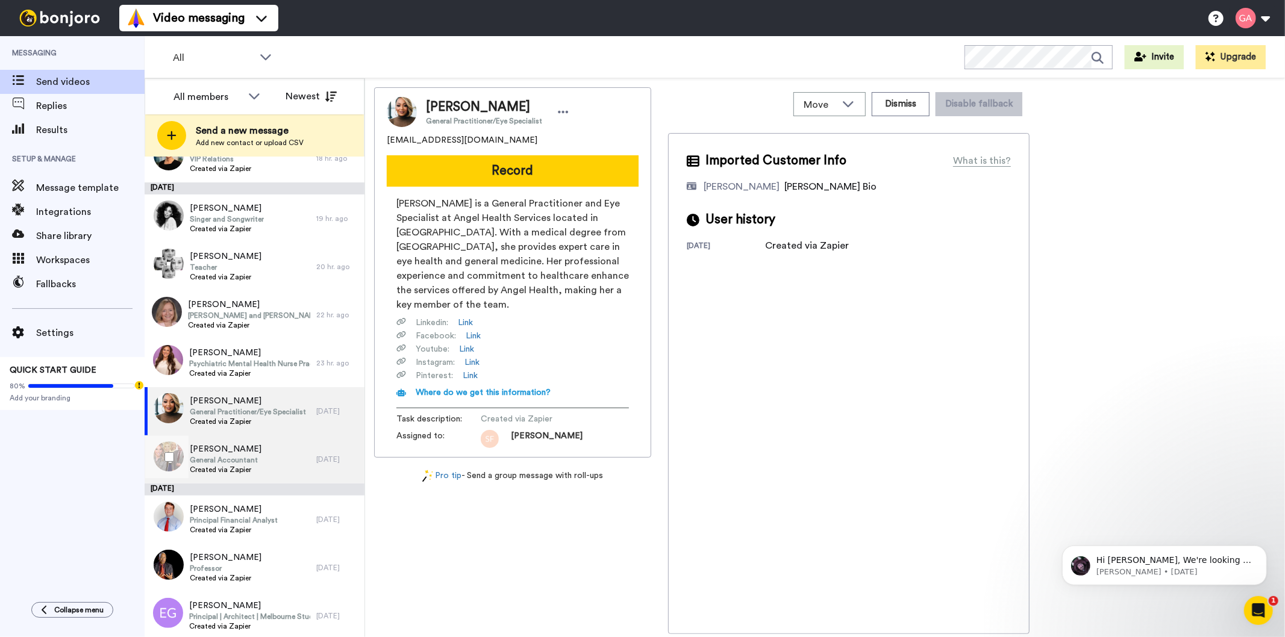
click at [271, 459] on div "Dantracia Jenkins General Accountant Created via Zapier" at bounding box center [231, 460] width 172 height 48
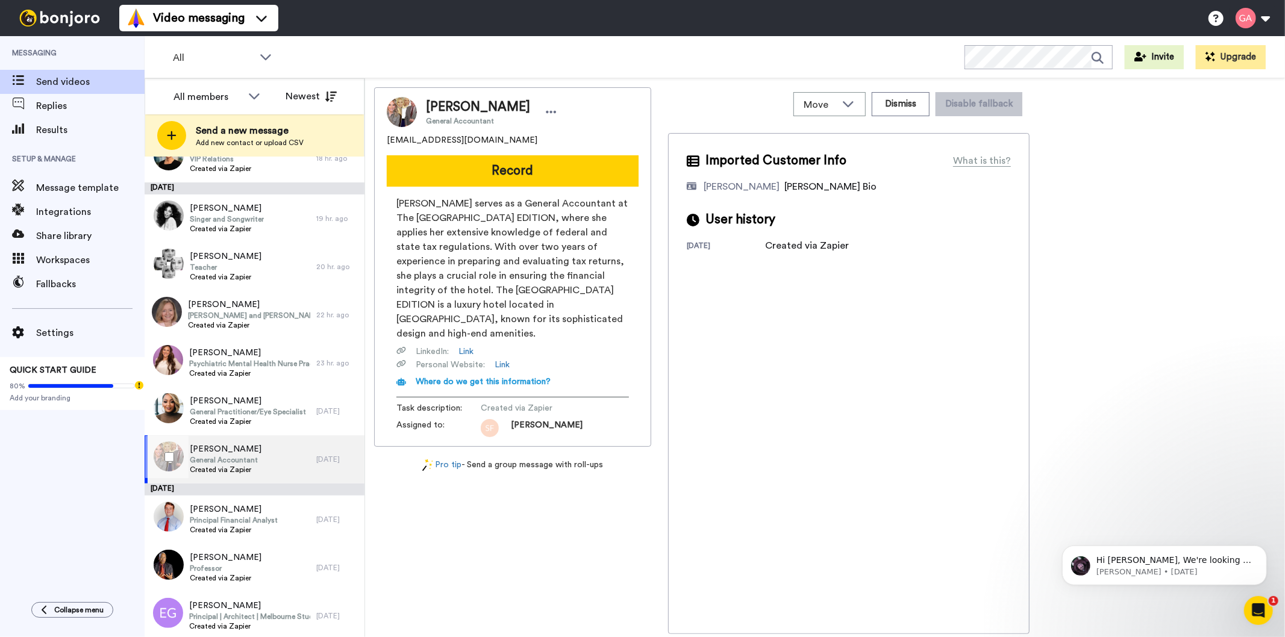
scroll to position [603, 0]
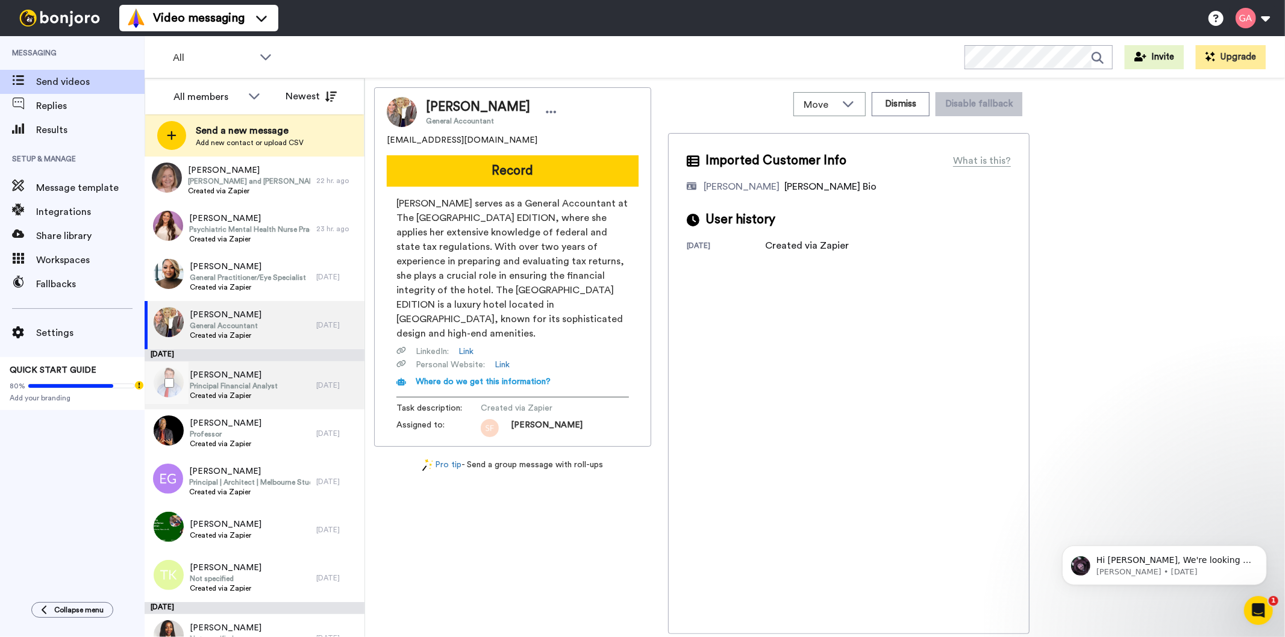
click at [254, 386] on span "Principal Financial Analyst" at bounding box center [234, 386] width 88 height 10
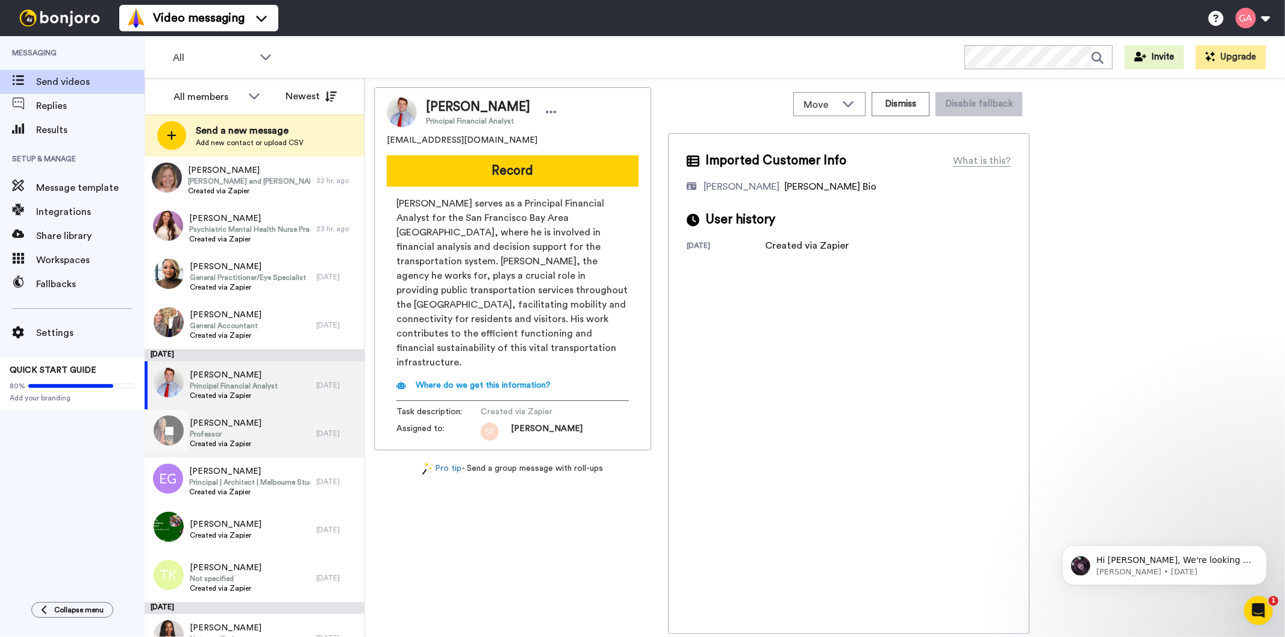
click at [252, 446] on div "Shomarka Keita Professor Created via Zapier" at bounding box center [231, 434] width 172 height 48
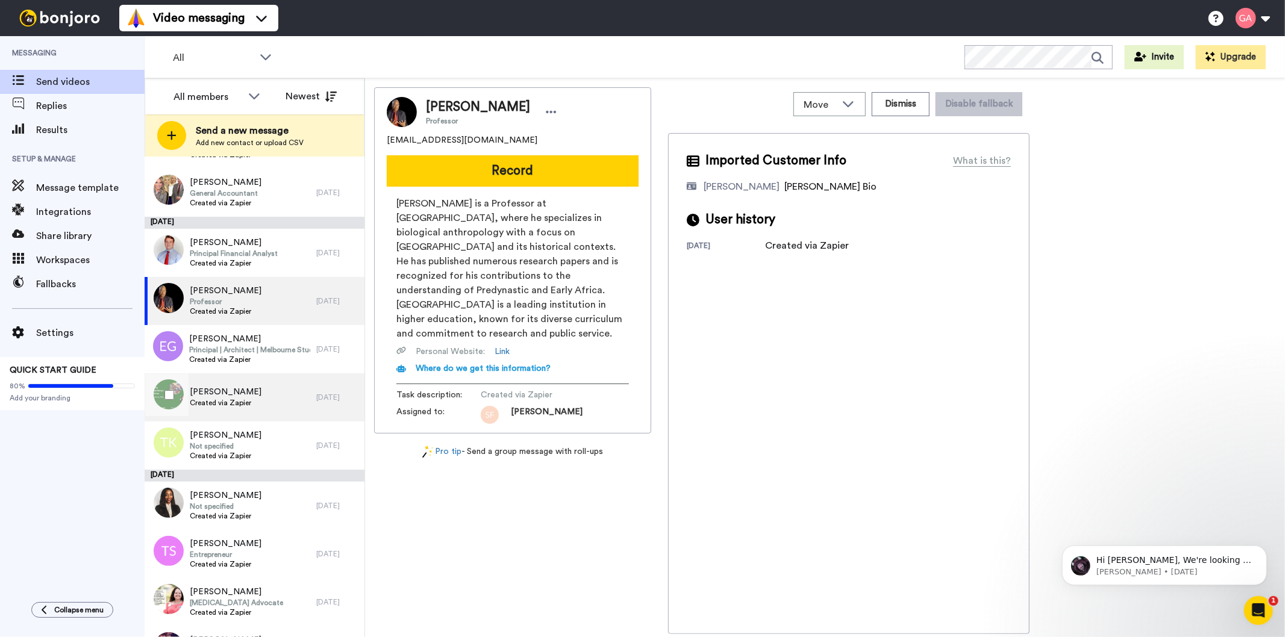
scroll to position [736, 0]
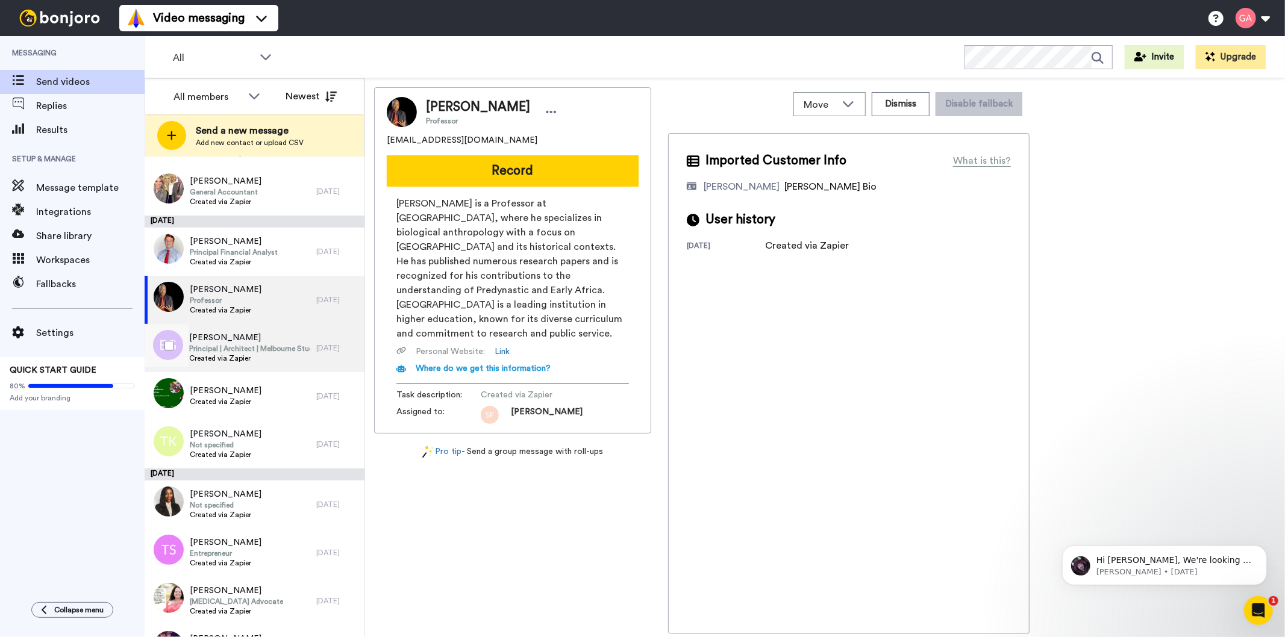
click at [248, 345] on span "Principal | Architect | Melbourne Studio Lead" at bounding box center [249, 349] width 121 height 10
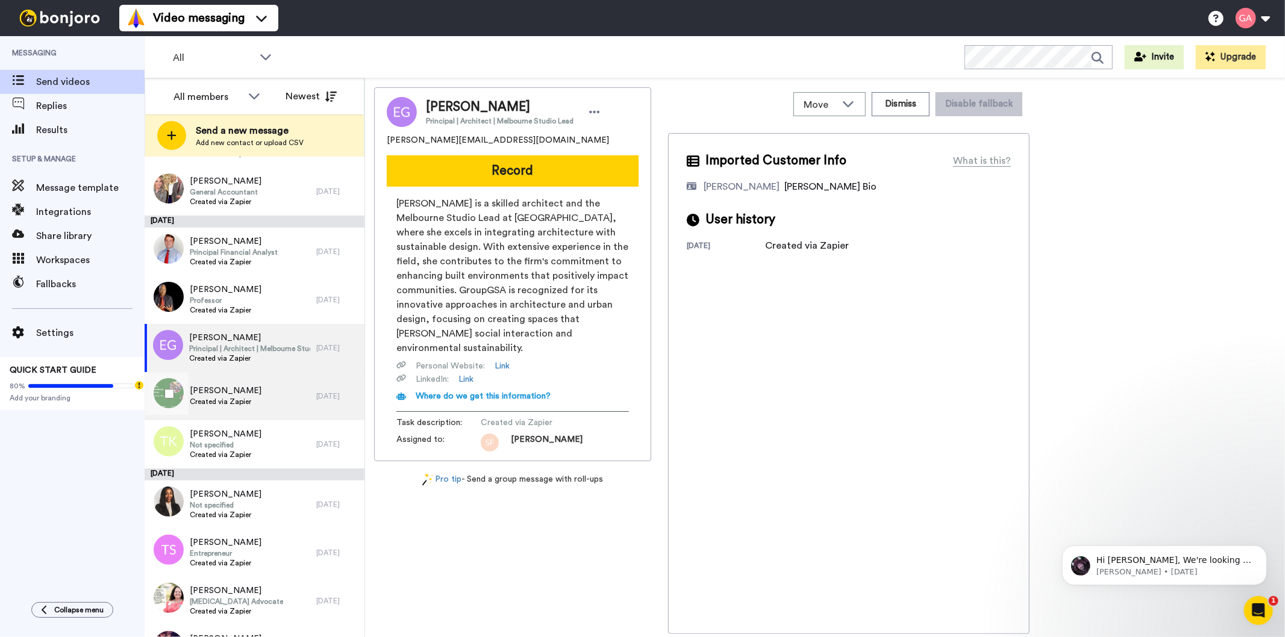
click at [251, 404] on div "Marva Laurie Created via Zapier" at bounding box center [231, 396] width 172 height 48
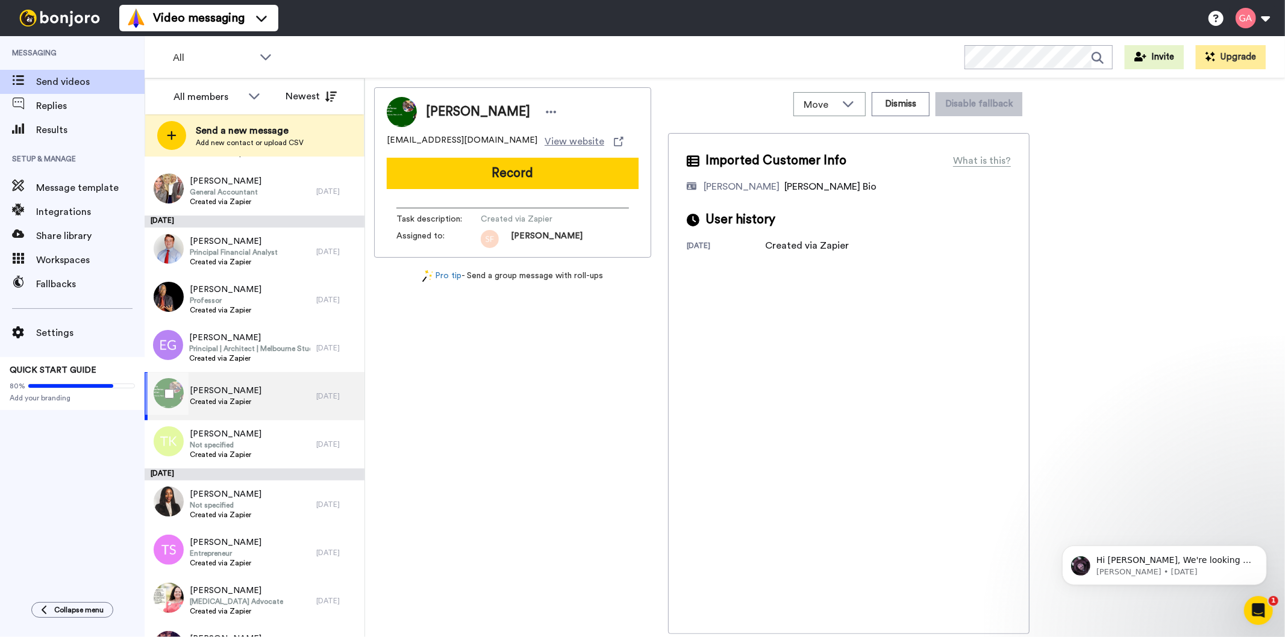
scroll to position [870, 0]
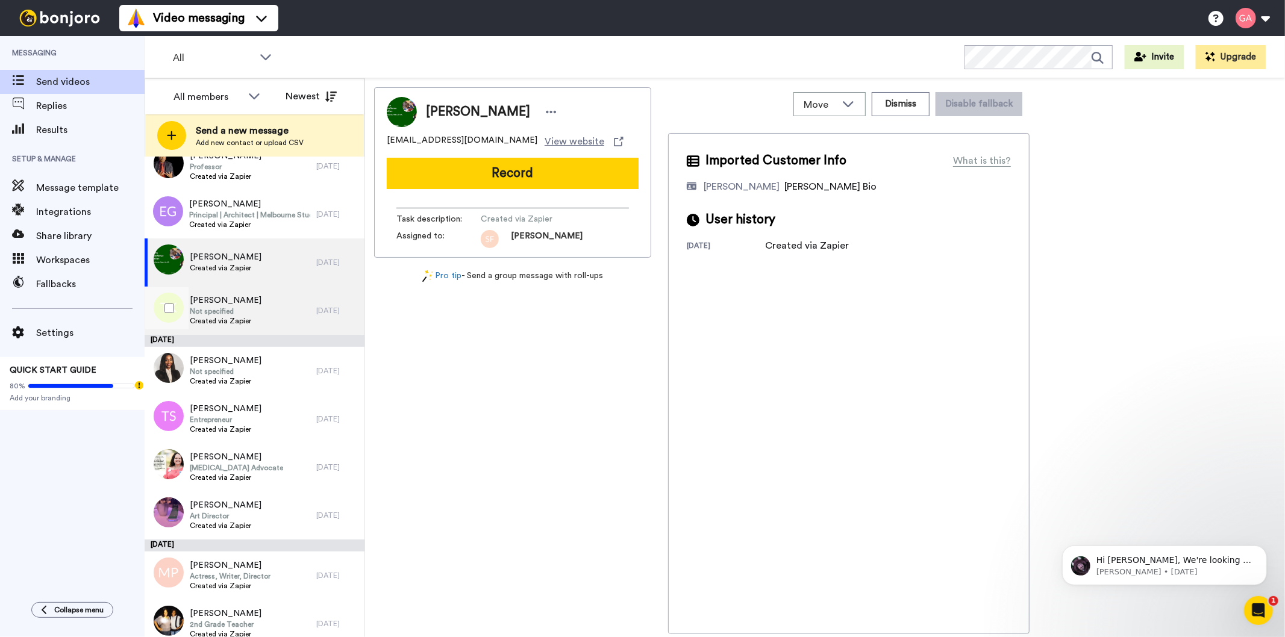
click at [255, 312] on div "Trina Koon Not specified Created via Zapier" at bounding box center [231, 311] width 172 height 48
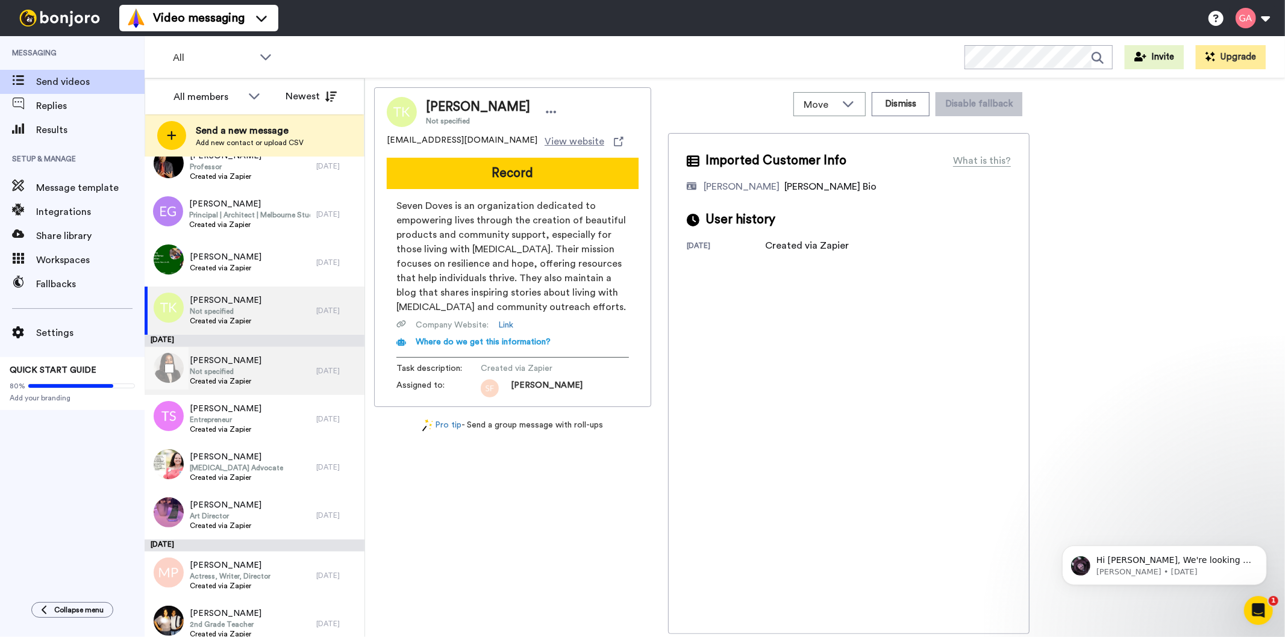
click at [272, 378] on div "Shari Mcewen Not specified Created via Zapier" at bounding box center [231, 371] width 172 height 48
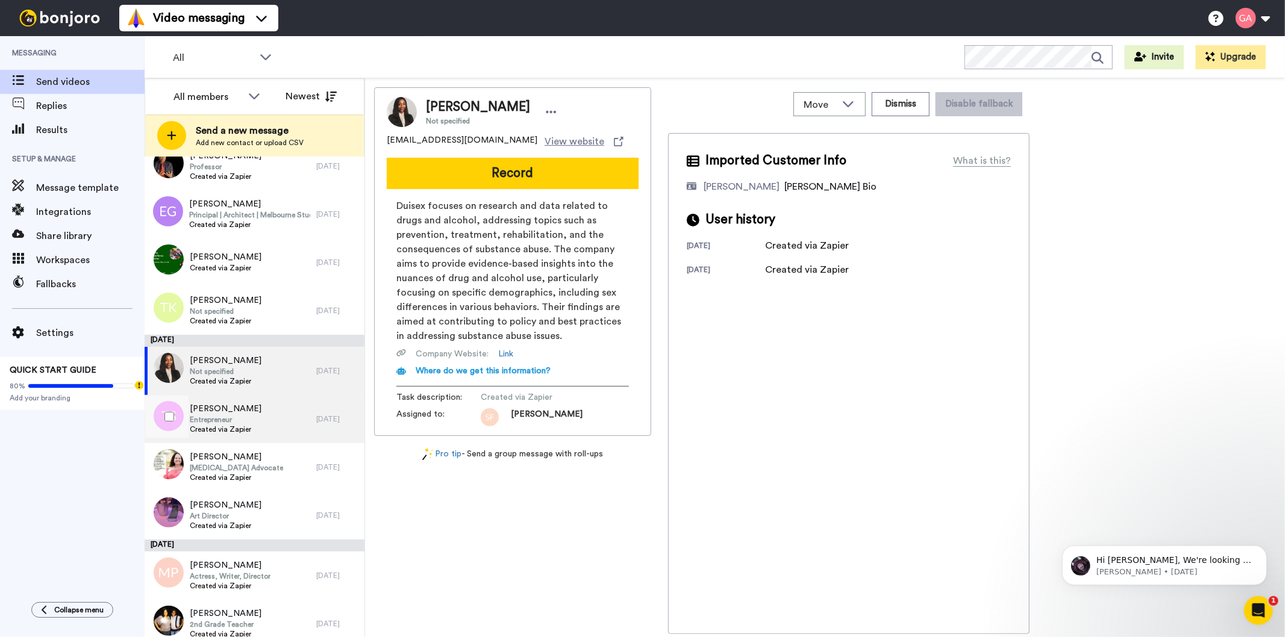
click at [275, 421] on div "Tesa Sims Entrepreneur Created via Zapier" at bounding box center [231, 419] width 172 height 48
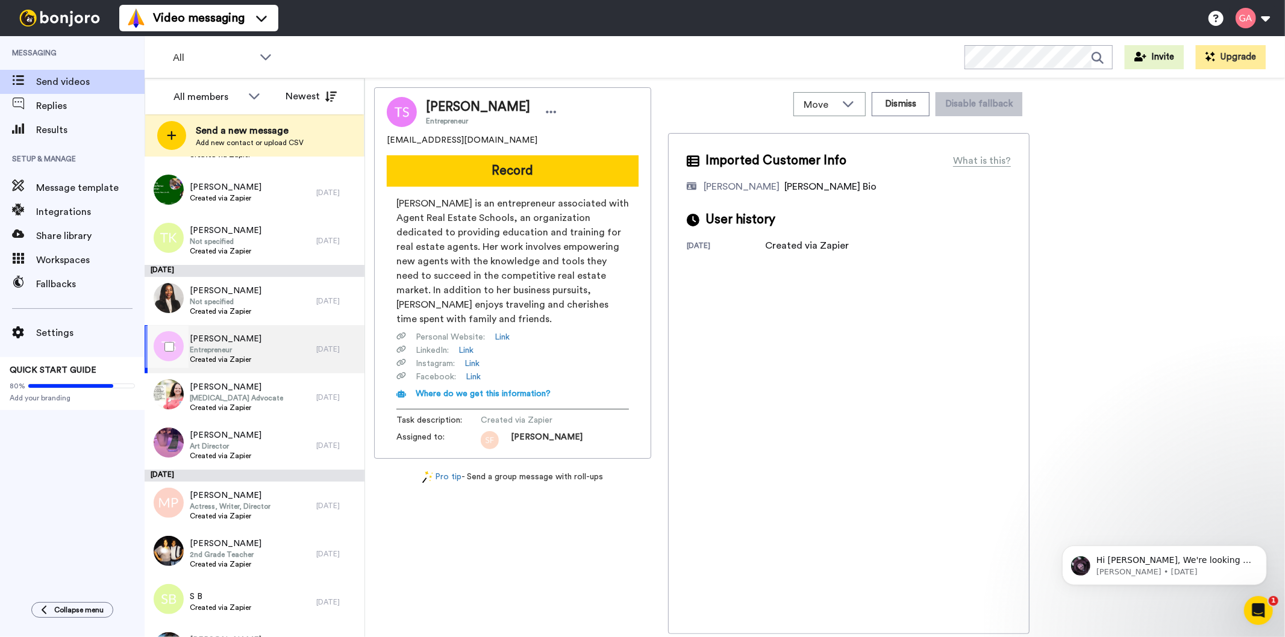
scroll to position [1004, 0]
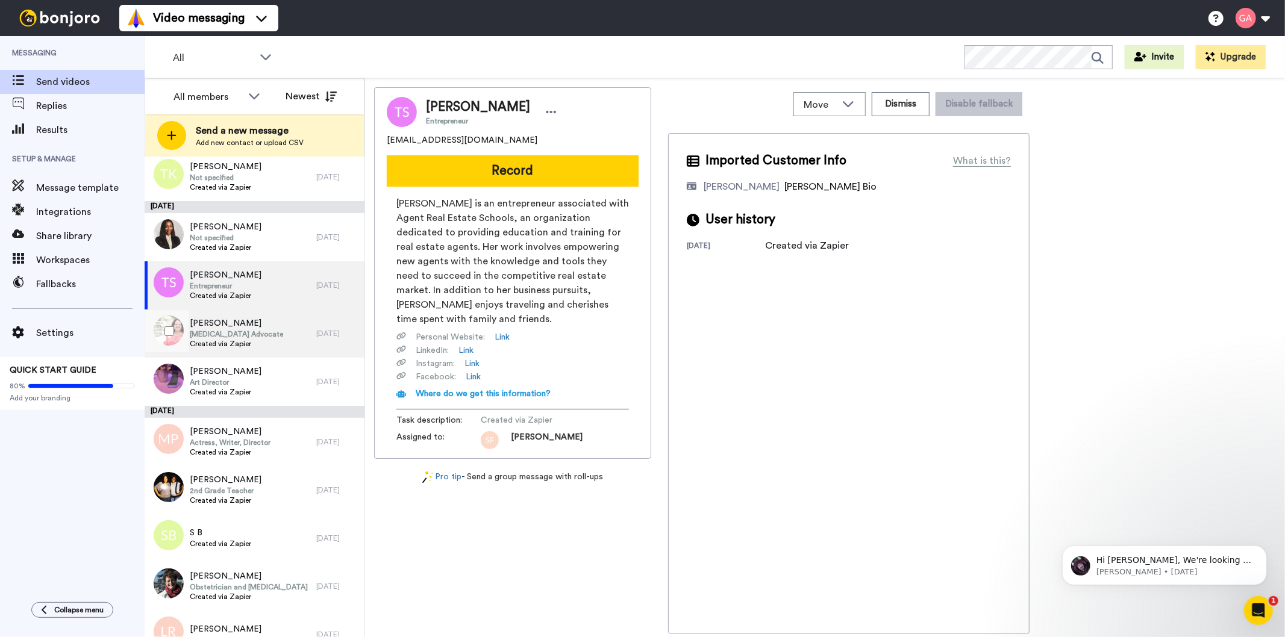
click at [256, 332] on span "Peer Support Advocate" at bounding box center [236, 335] width 93 height 10
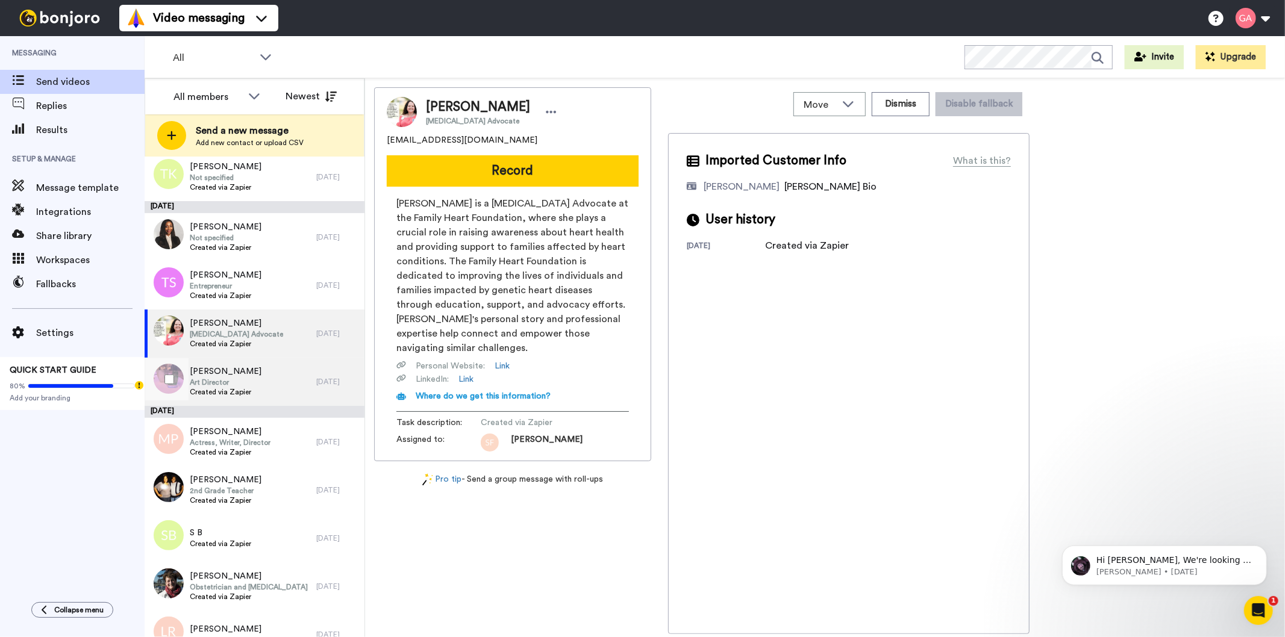
click at [261, 387] on div "Adele Brearley Art Director Created via Zapier" at bounding box center [231, 382] width 172 height 48
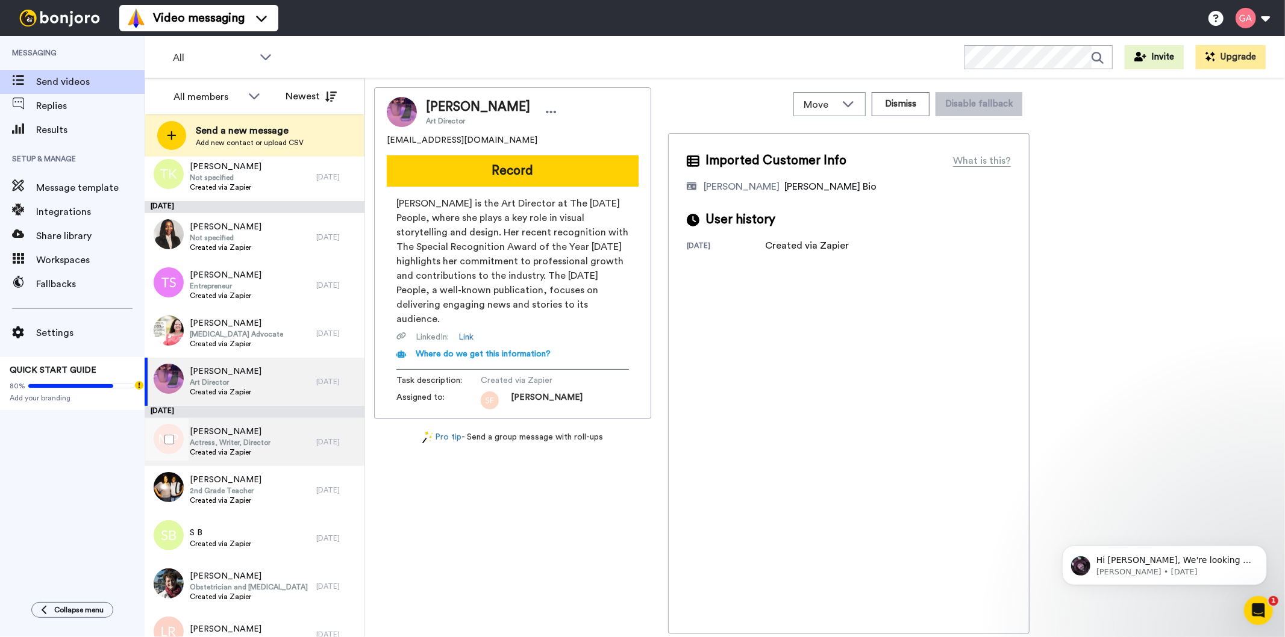
click at [274, 454] on div "Molly Parker Actress, Writer, Director Created via Zapier" at bounding box center [231, 442] width 172 height 48
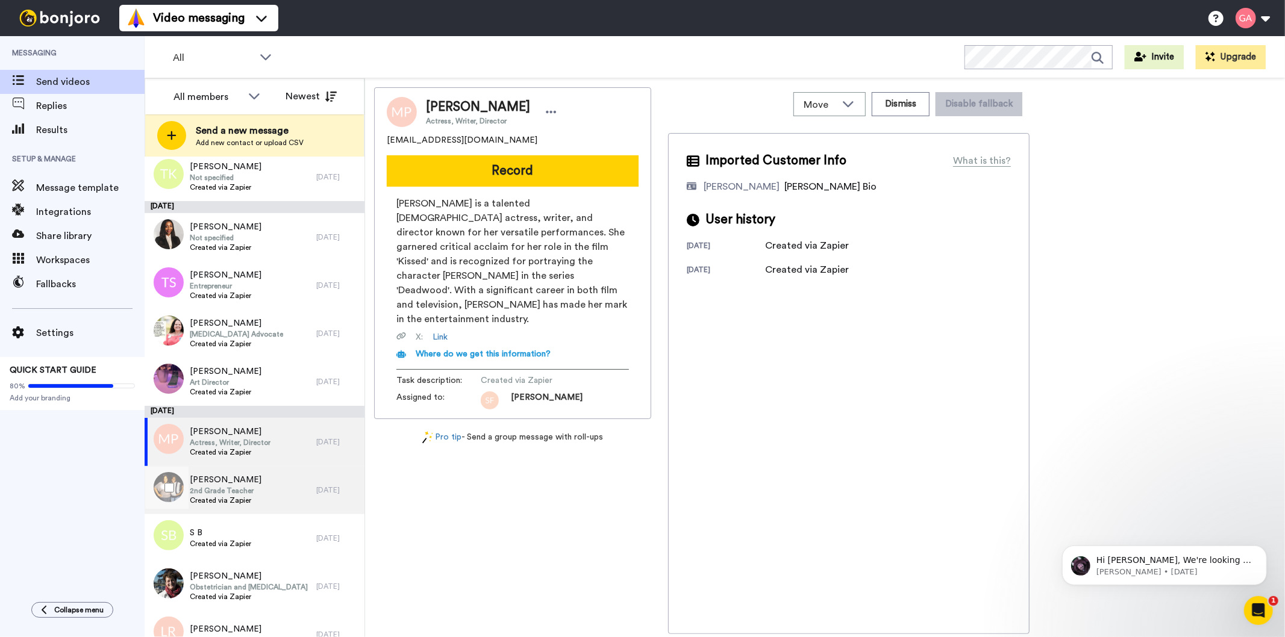
click at [275, 494] on div "Shawnetta Jones 2nd Grade Teacher Created via Zapier" at bounding box center [231, 490] width 172 height 48
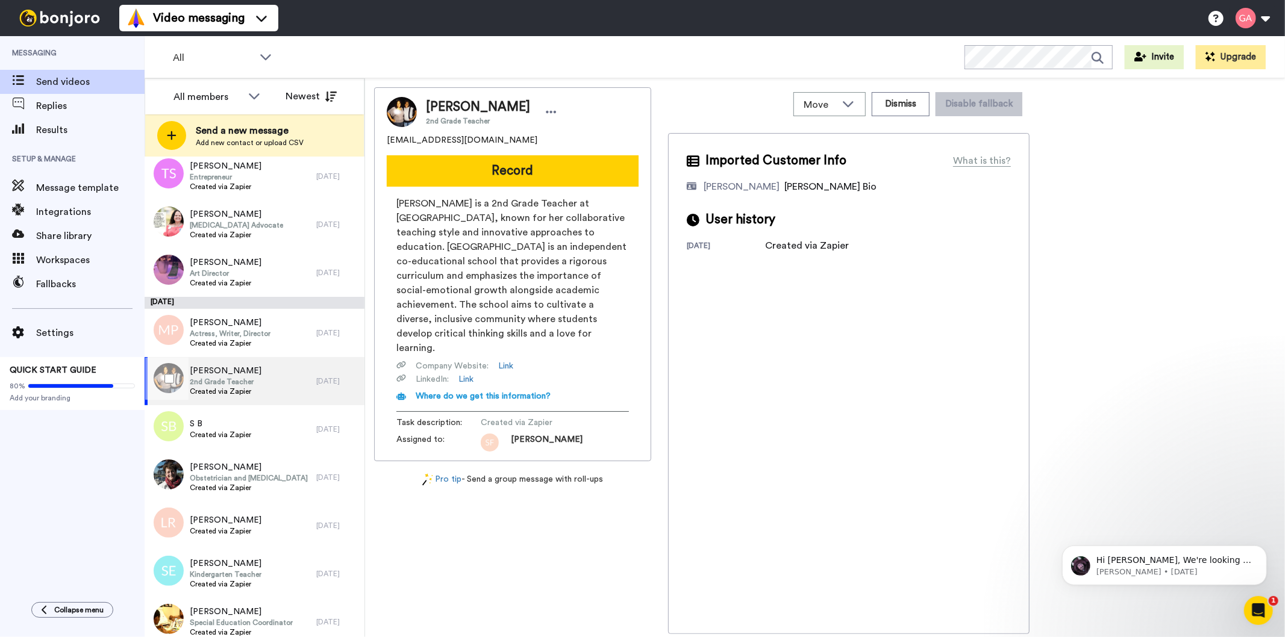
scroll to position [1205, 0]
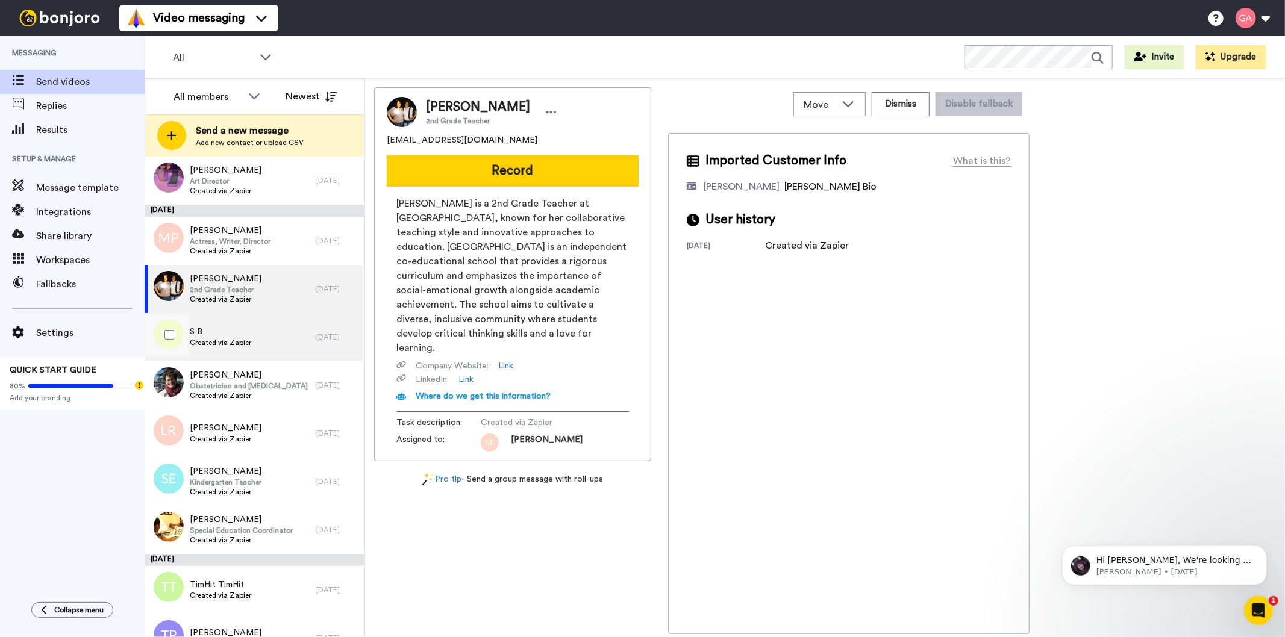
click at [268, 357] on div "S B Created via Zapier" at bounding box center [231, 337] width 172 height 48
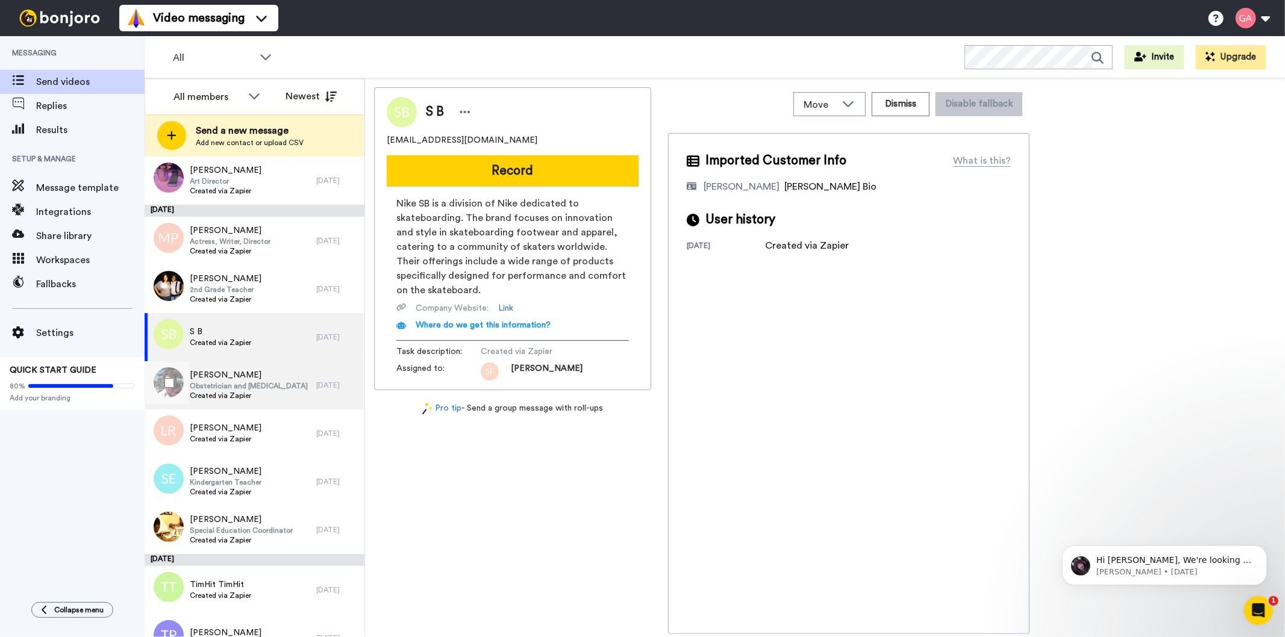
click at [268, 402] on div "Marie Harris Obstetrician and Gynecologist Created via Zapier" at bounding box center [231, 386] width 172 height 48
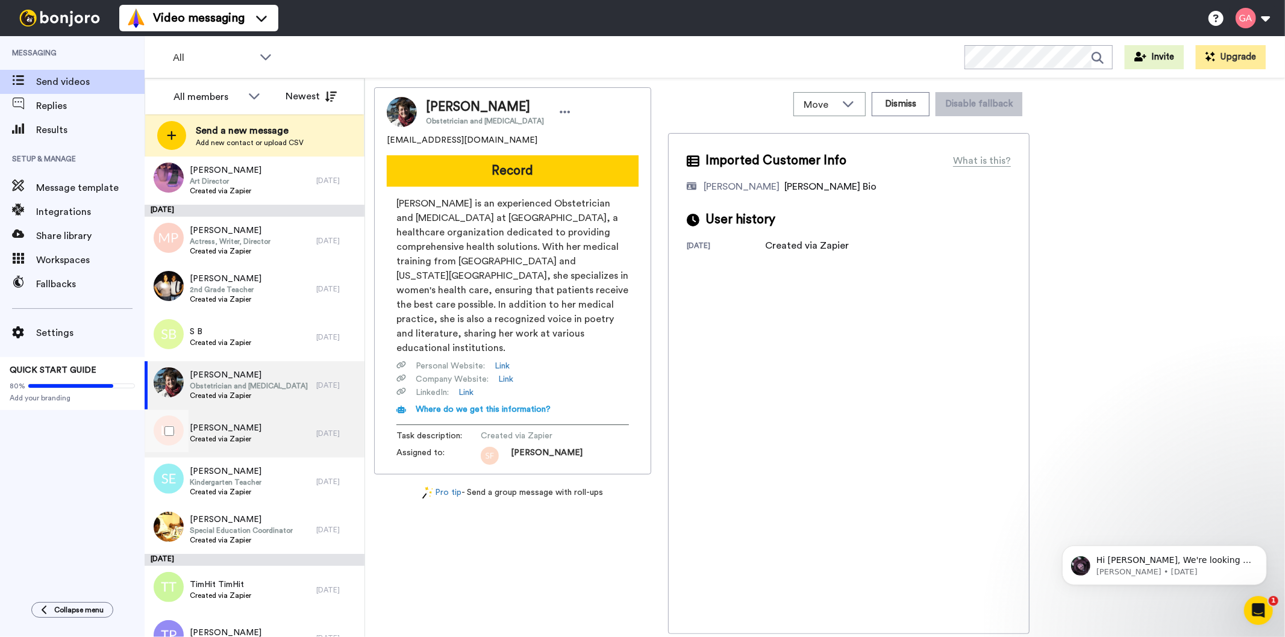
click at [264, 440] on div "Latessa Rawls Created via Zapier" at bounding box center [231, 434] width 172 height 48
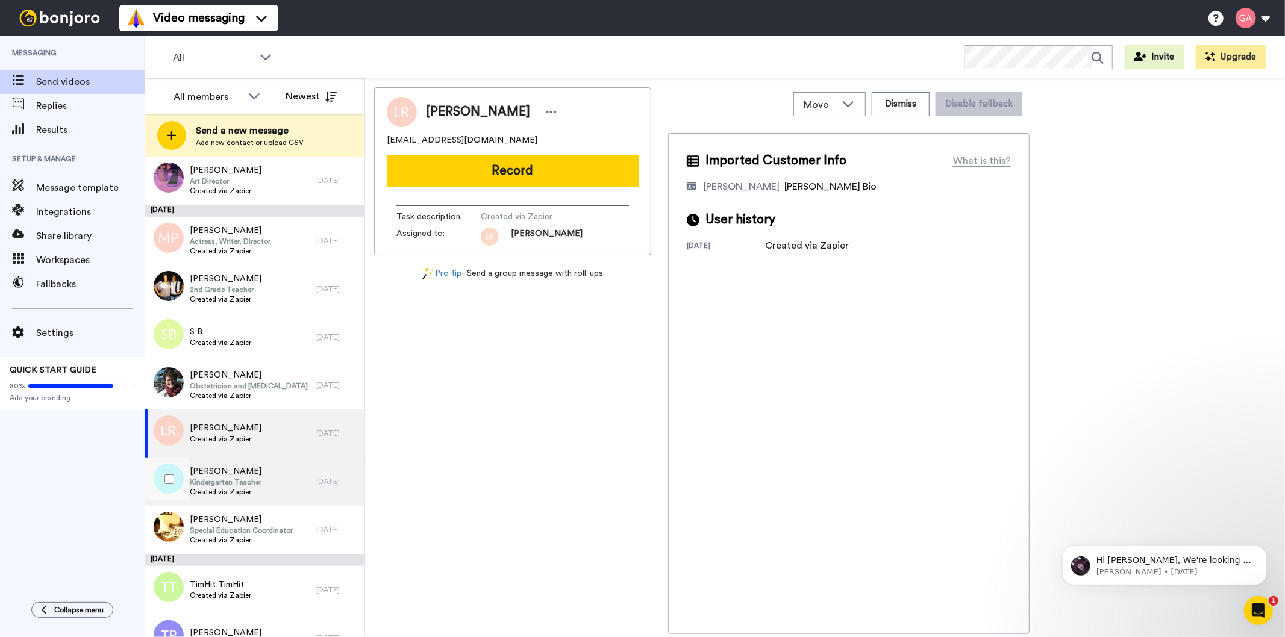
click at [254, 489] on span "Created via Zapier" at bounding box center [226, 492] width 72 height 10
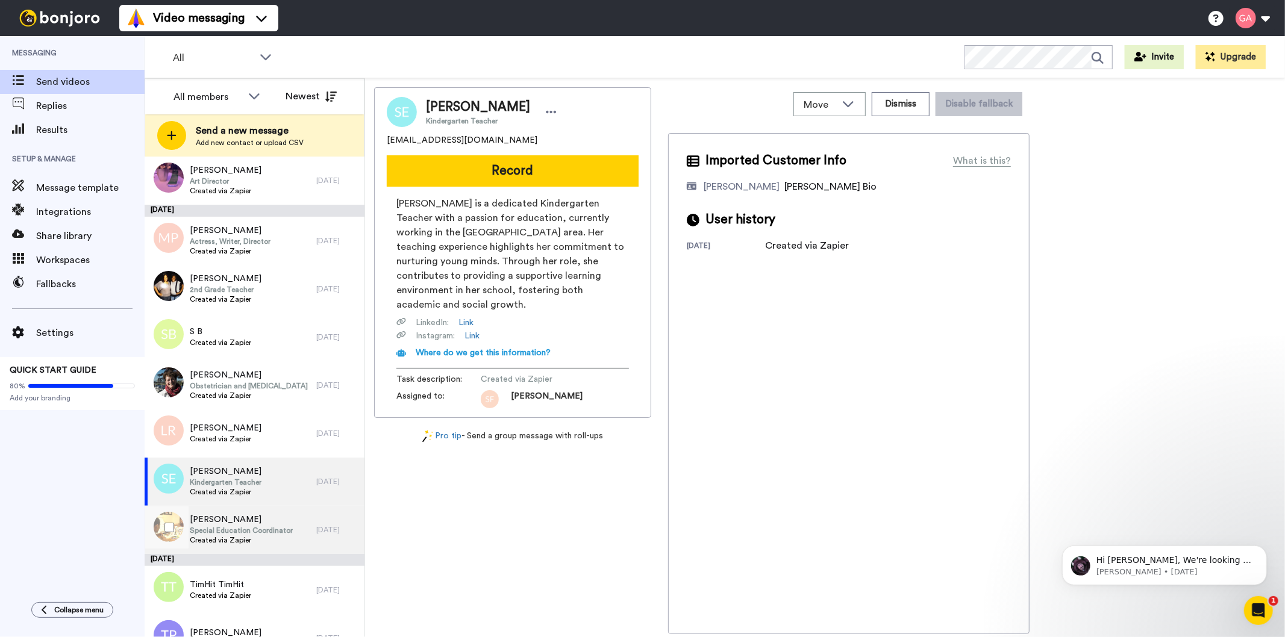
click at [254, 533] on span "Special Education Coordinator" at bounding box center [241, 531] width 103 height 10
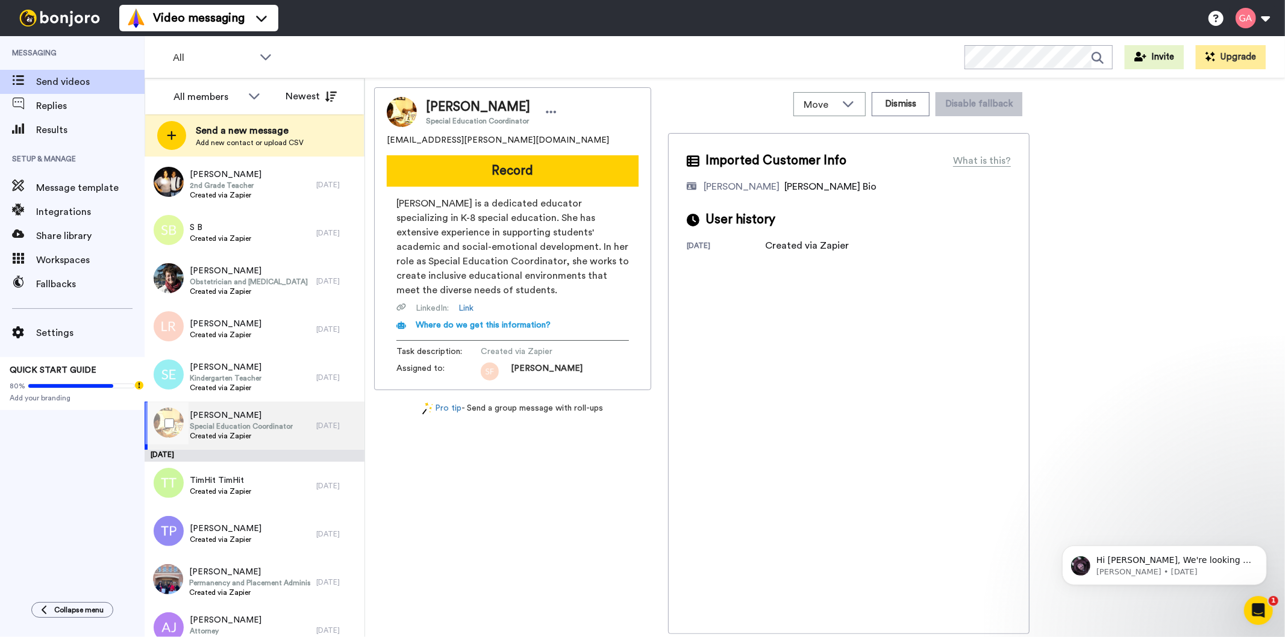
scroll to position [1339, 0]
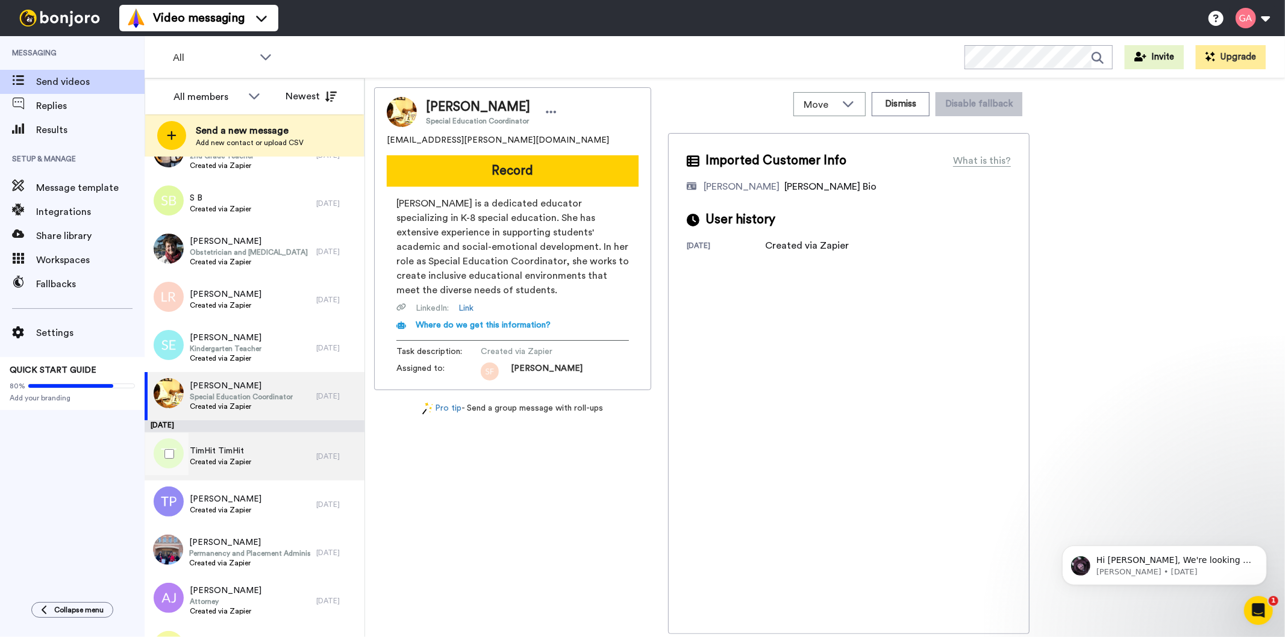
click at [265, 462] on div "TimHit TimHit Created via Zapier" at bounding box center [231, 457] width 172 height 48
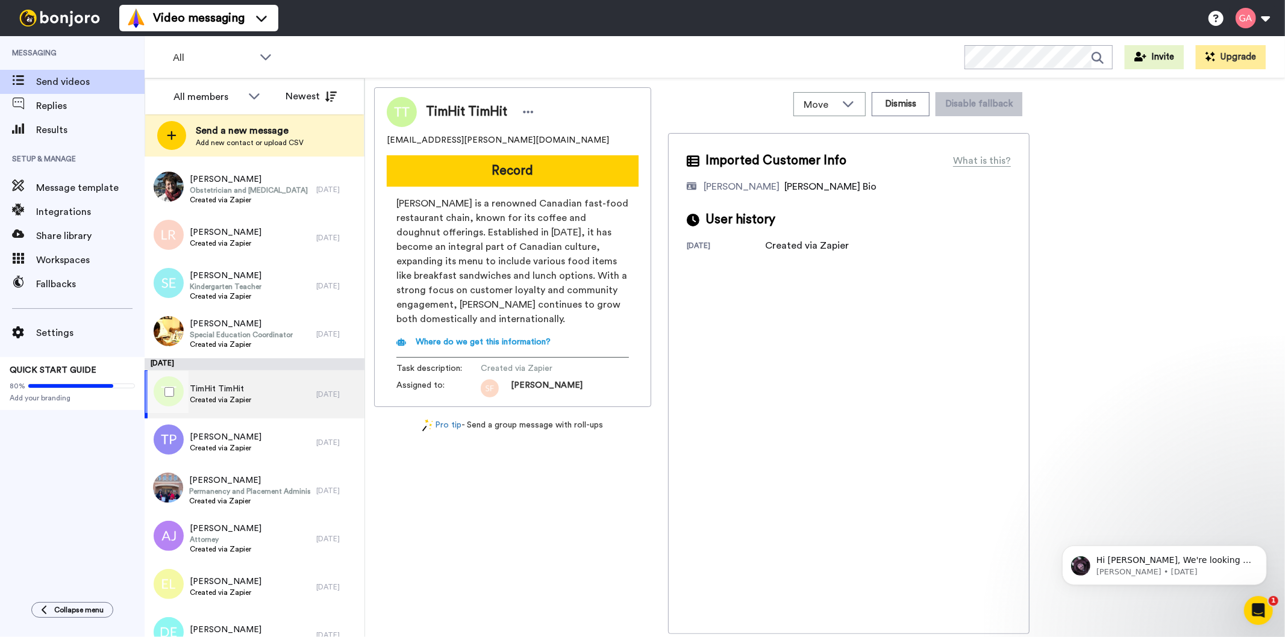
scroll to position [1473, 0]
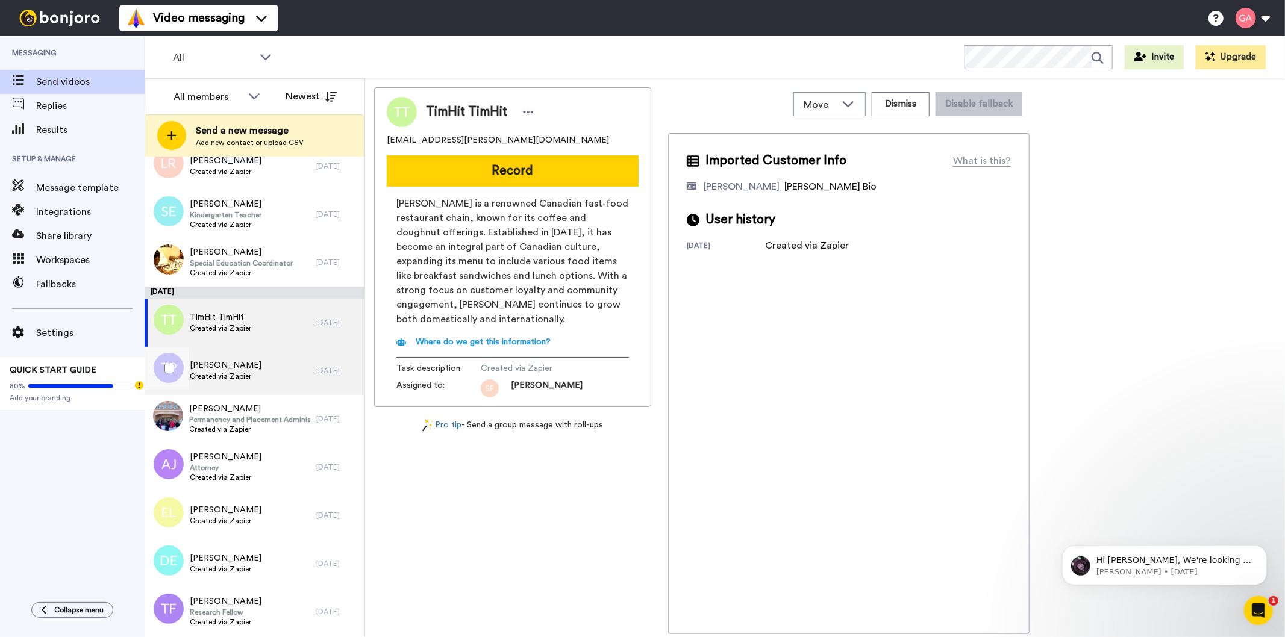
click at [270, 381] on div "Thomas Phillips Created via Zapier" at bounding box center [231, 371] width 172 height 48
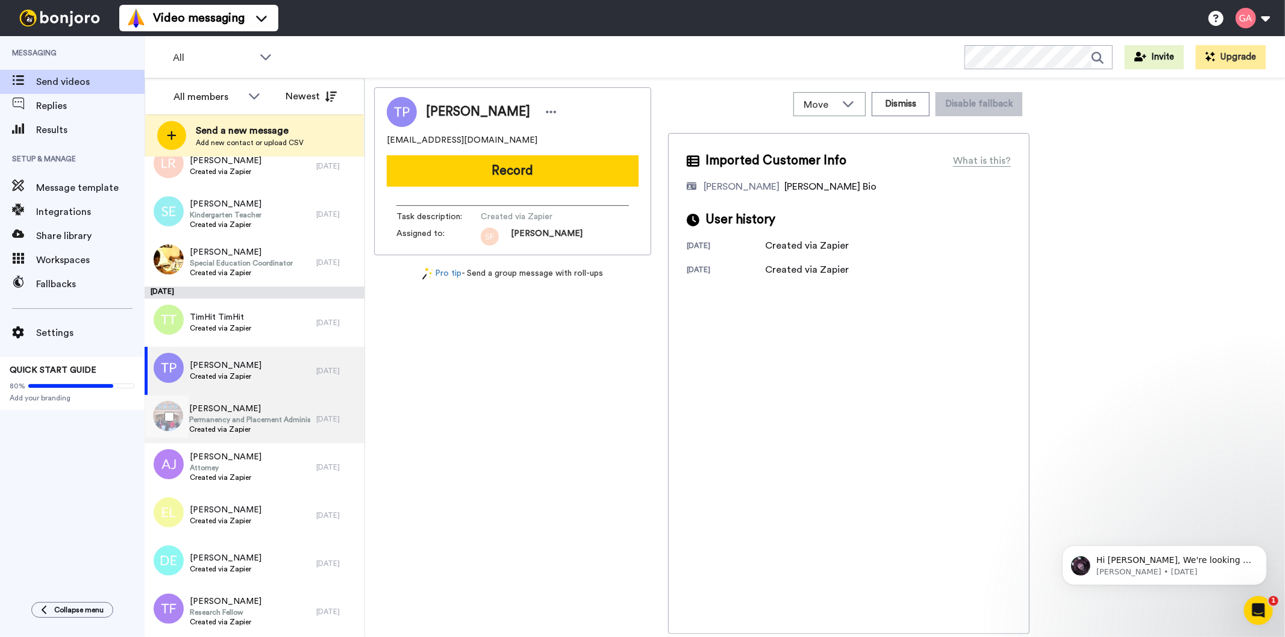
click at [260, 435] on div "Markeeta Dixon Permanency and Placement Administrator Created via Zapier" at bounding box center [249, 419] width 121 height 33
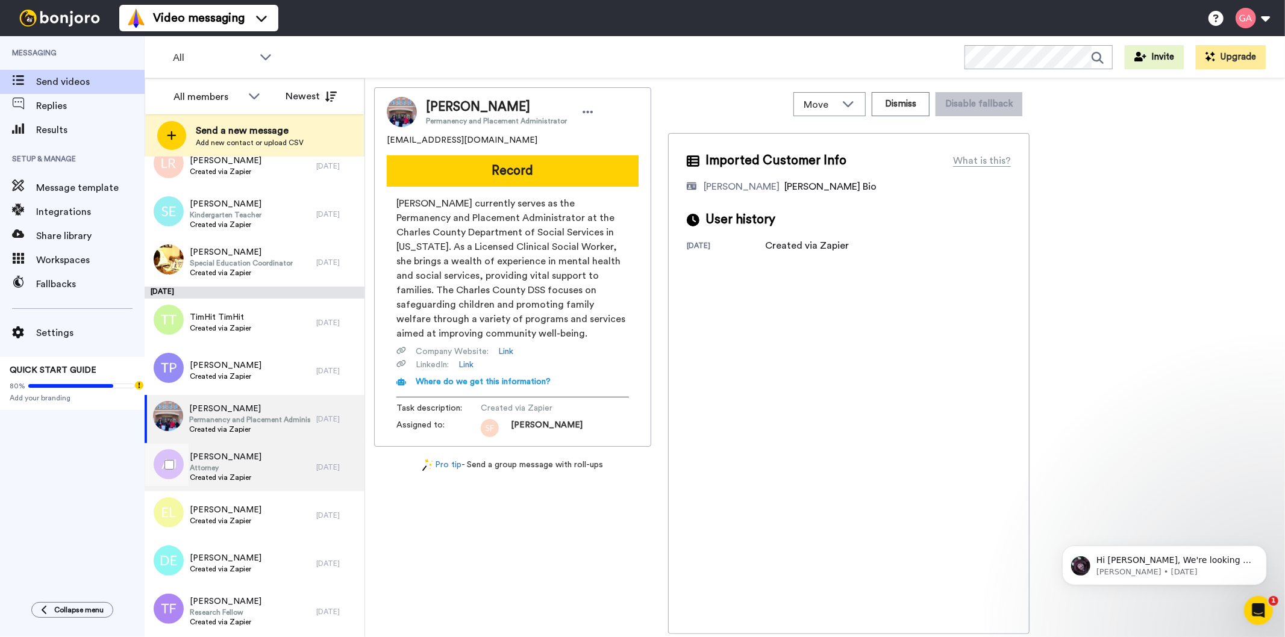
click at [258, 476] on span "Created via Zapier" at bounding box center [226, 478] width 72 height 10
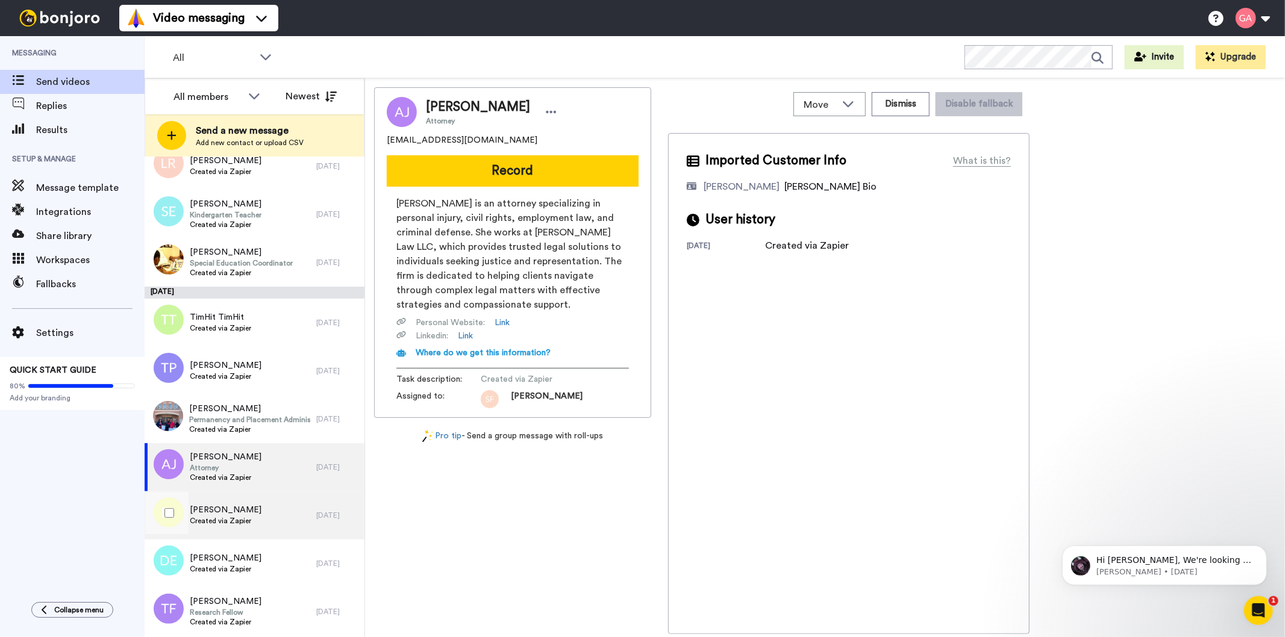
click at [257, 511] on div "Erika LeCounte Created via Zapier" at bounding box center [231, 516] width 172 height 48
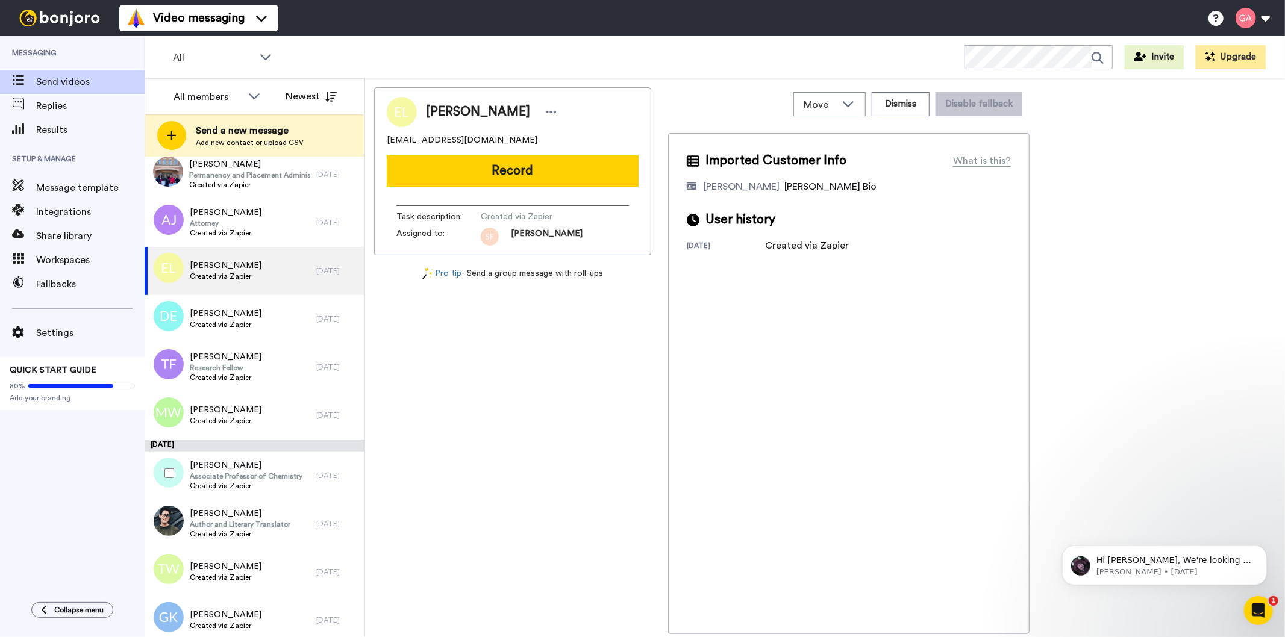
scroll to position [1740, 0]
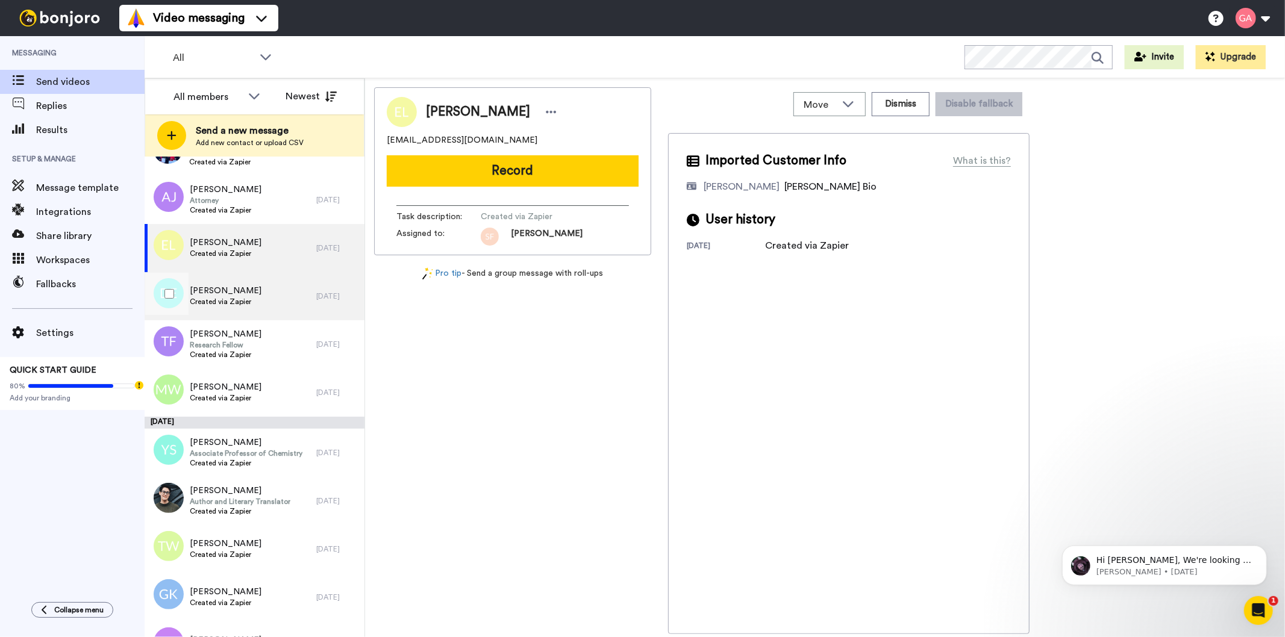
click at [263, 297] on div "Dawn Evans Created via Zapier" at bounding box center [231, 296] width 172 height 48
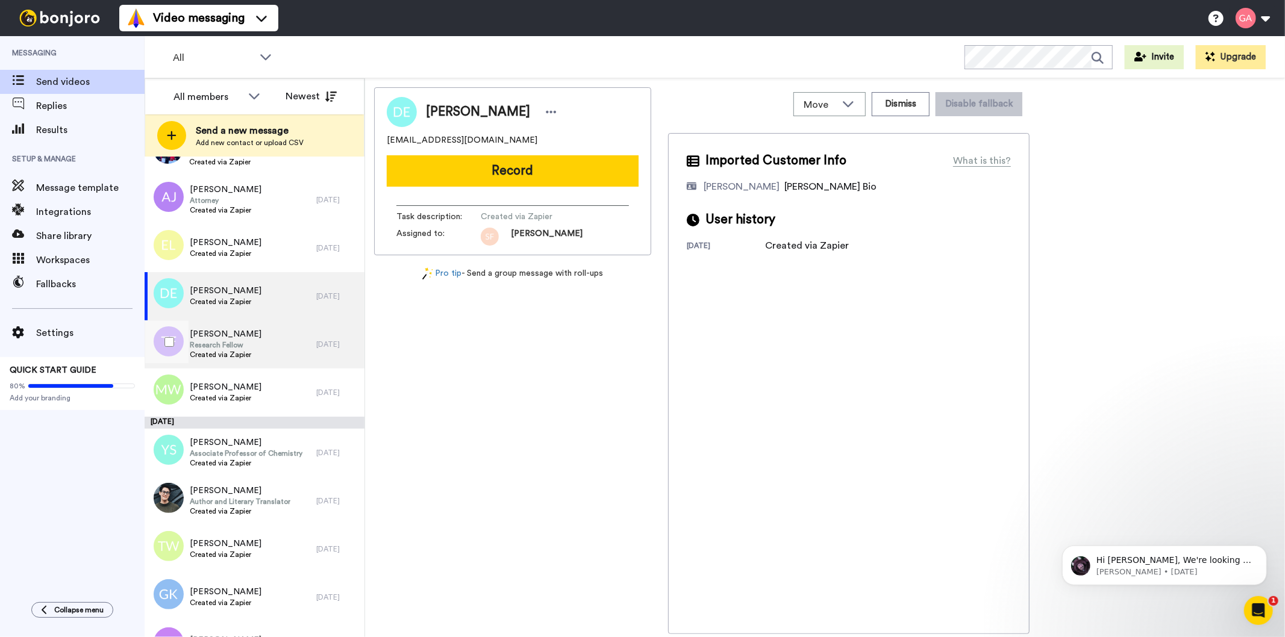
click at [271, 352] on div "Tammie Foster Research Fellow Created via Zapier" at bounding box center [231, 345] width 172 height 48
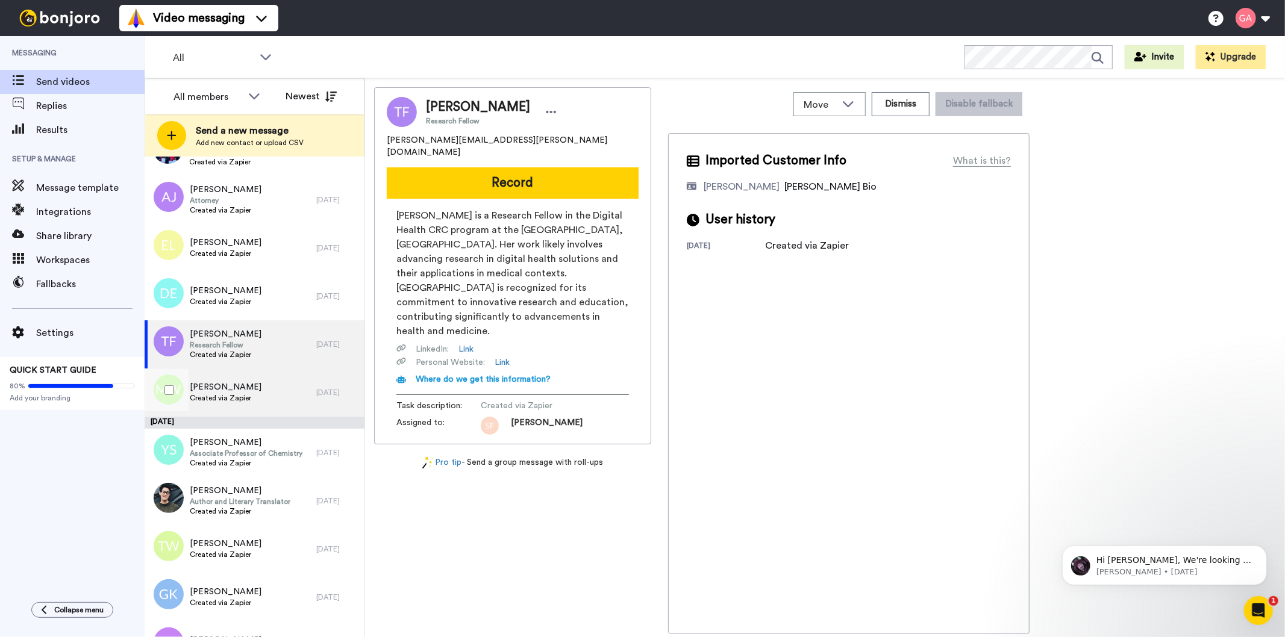
click at [270, 401] on div "MYRA C WARNER Created via Zapier" at bounding box center [231, 393] width 172 height 48
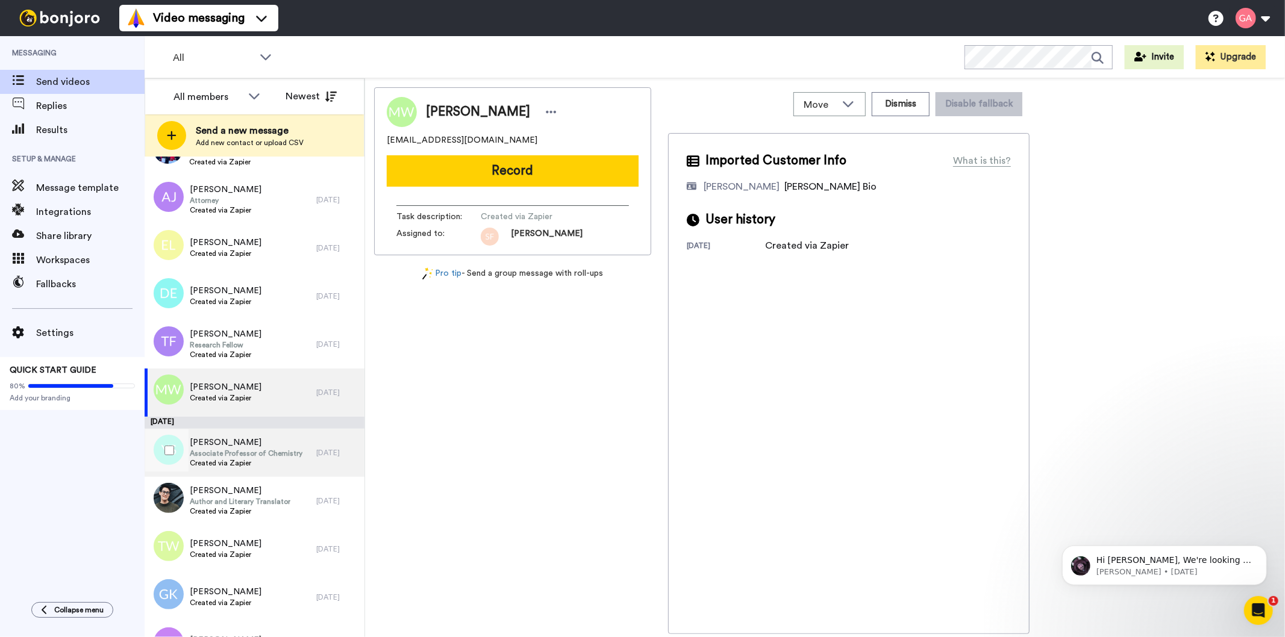
click at [259, 468] on div "Yolanda Small Associate Professor of Chemistry Created via Zapier" at bounding box center [246, 453] width 113 height 33
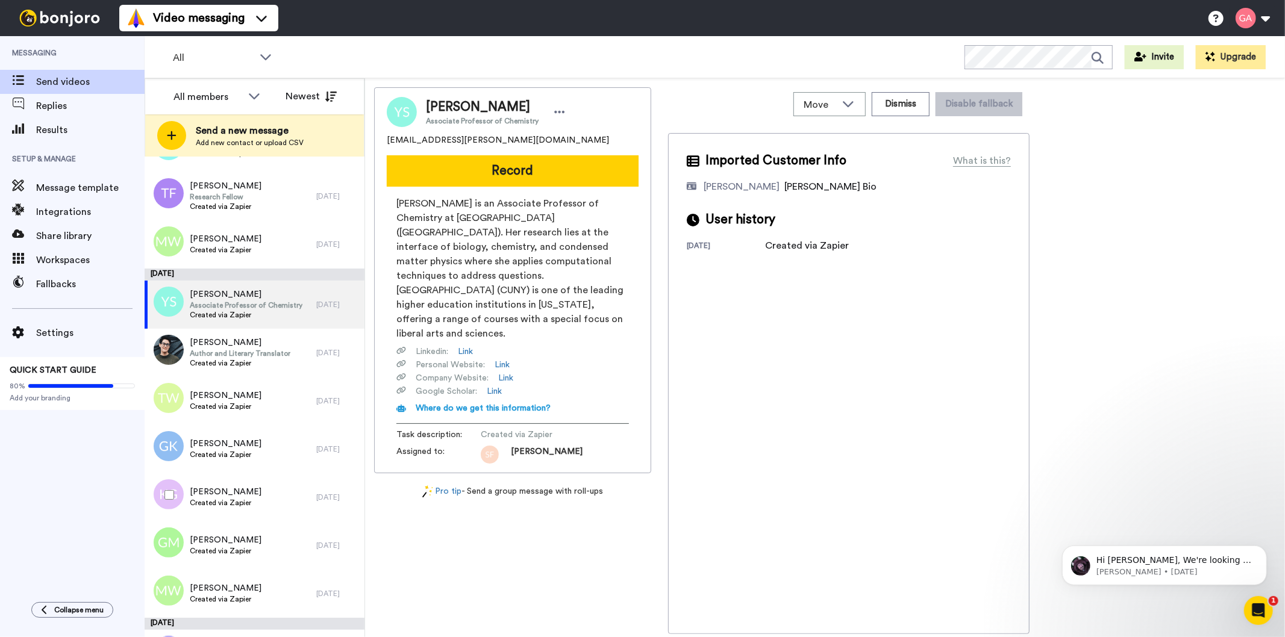
scroll to position [1941, 0]
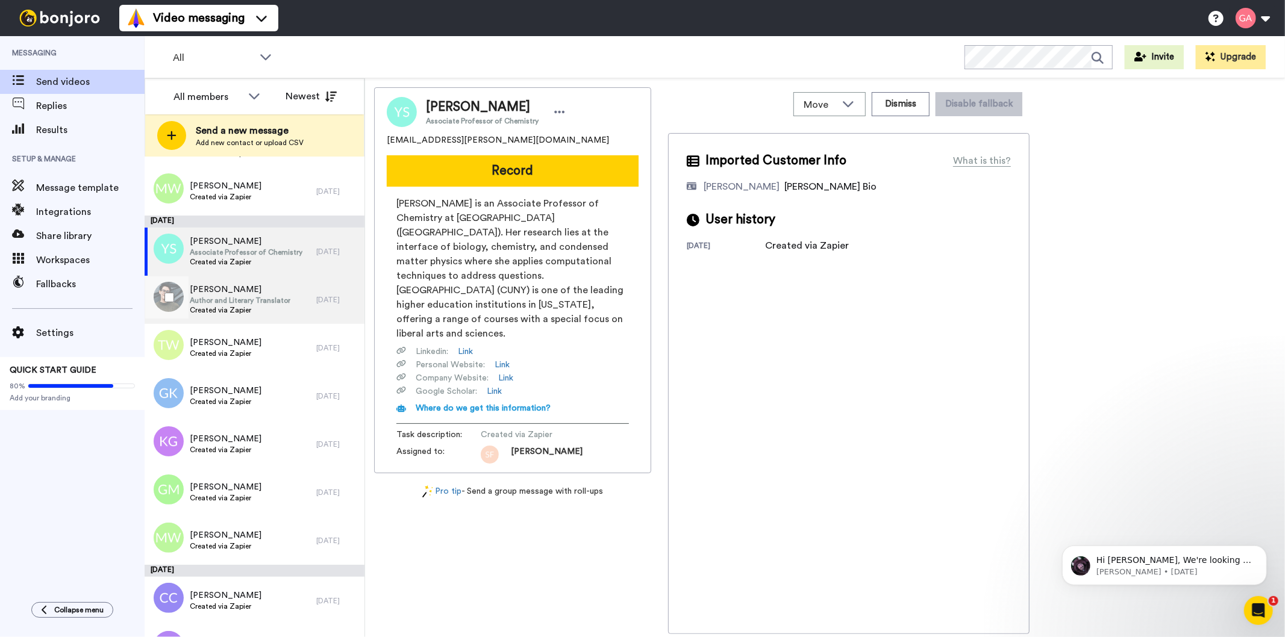
click at [245, 293] on span "Nita Tindall" at bounding box center [240, 290] width 101 height 12
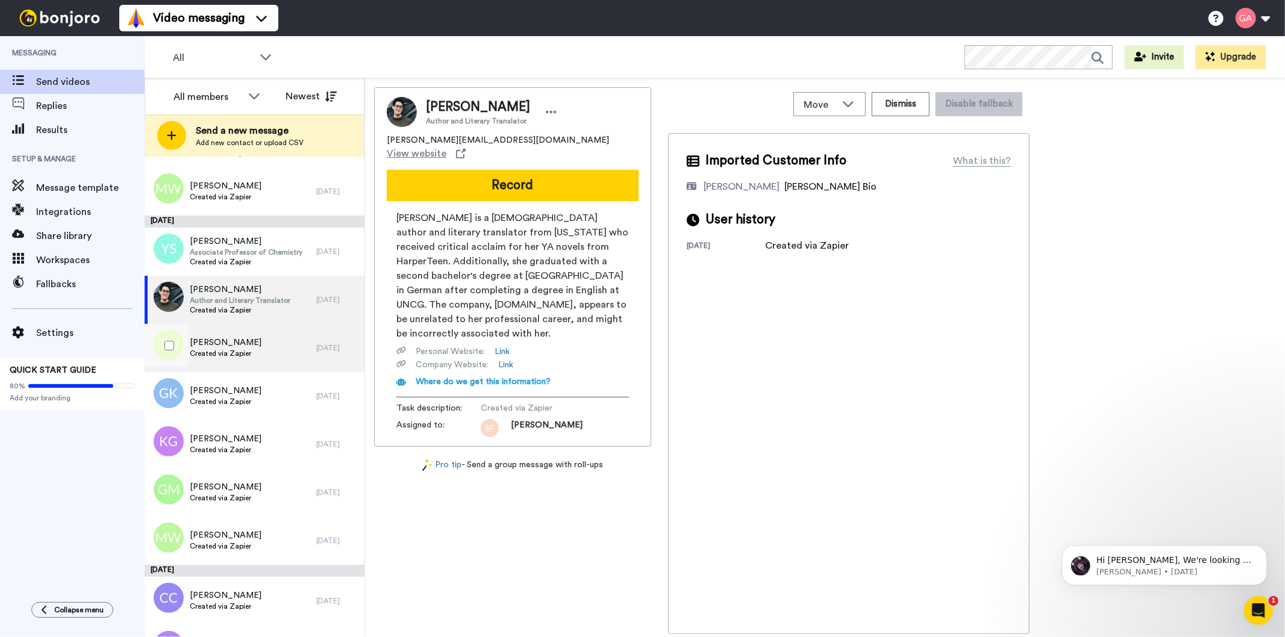
click at [261, 348] on div "Tamah Williams Created via Zapier" at bounding box center [231, 348] width 172 height 48
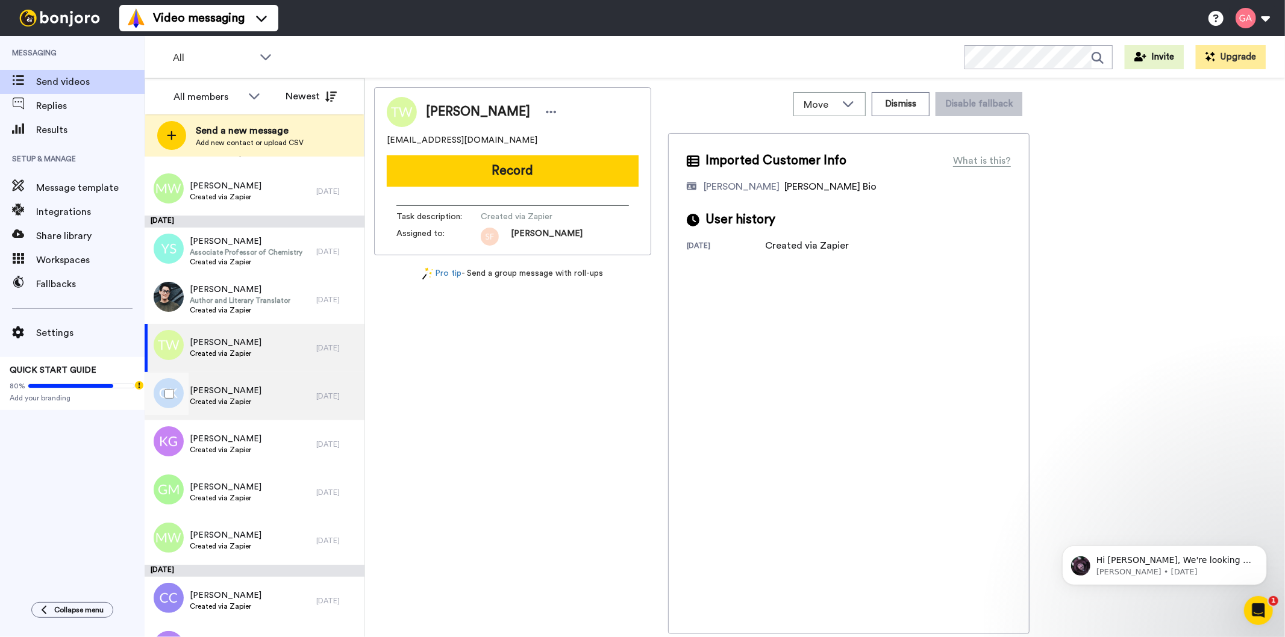
click at [253, 402] on div "Gina Kessee Created via Zapier" at bounding box center [231, 396] width 172 height 48
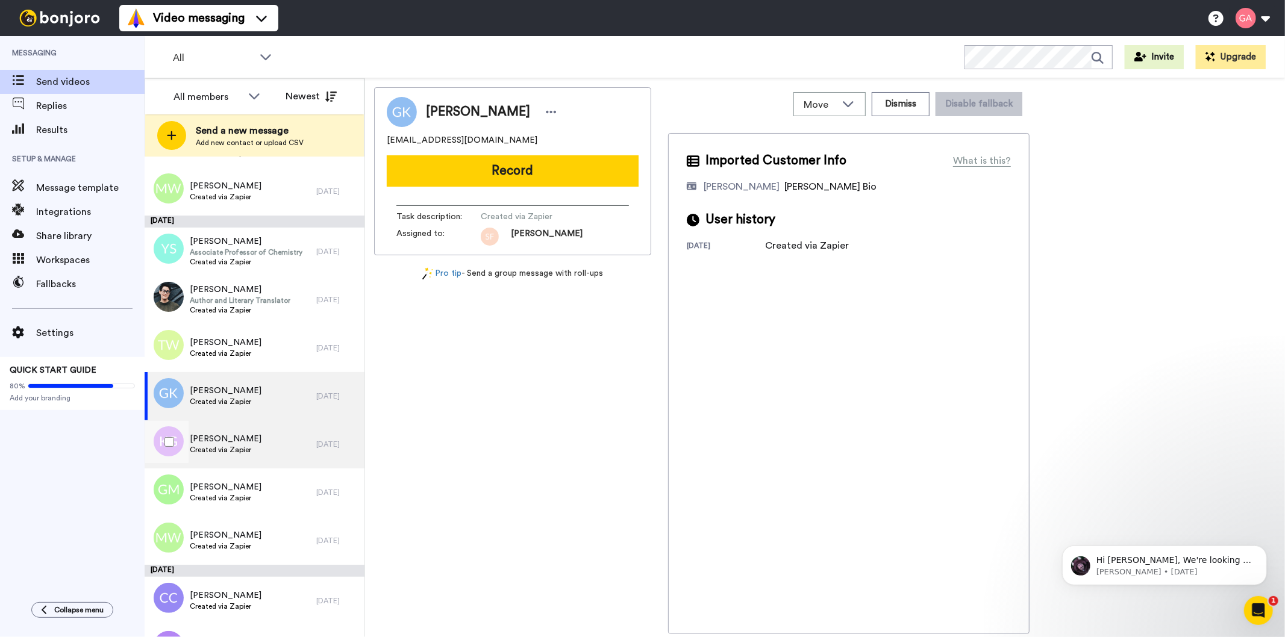
click at [248, 440] on span "Kisha Green" at bounding box center [226, 439] width 72 height 12
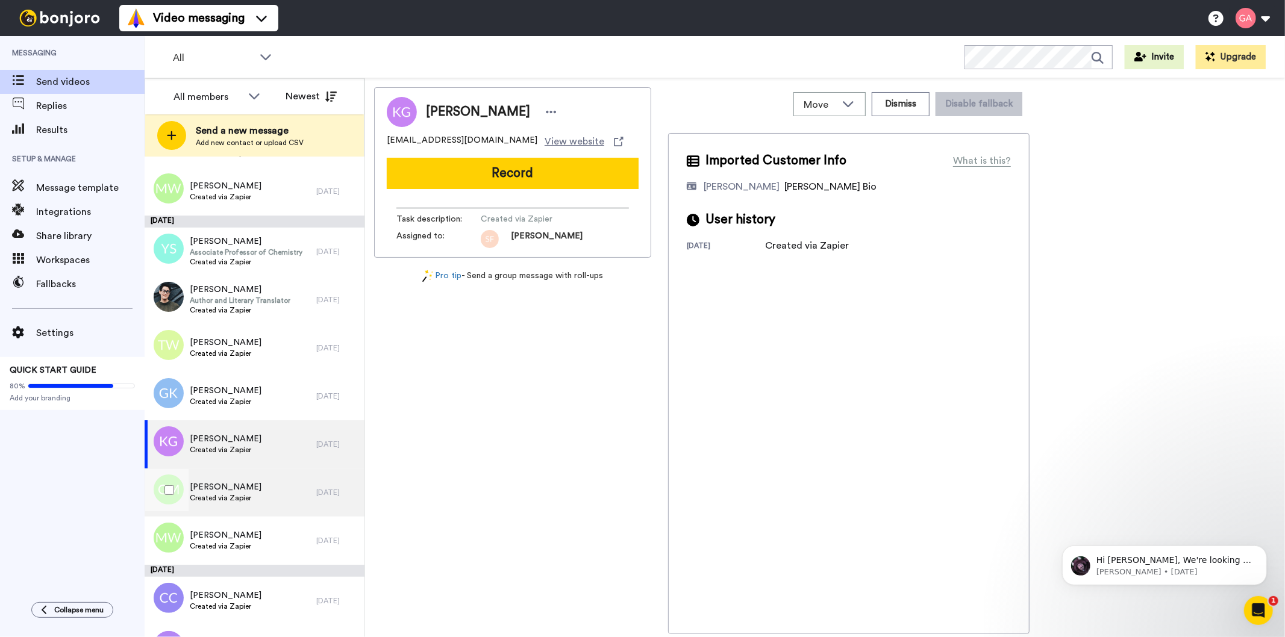
click at [247, 490] on span "Geoffrey Macon II" at bounding box center [226, 487] width 72 height 12
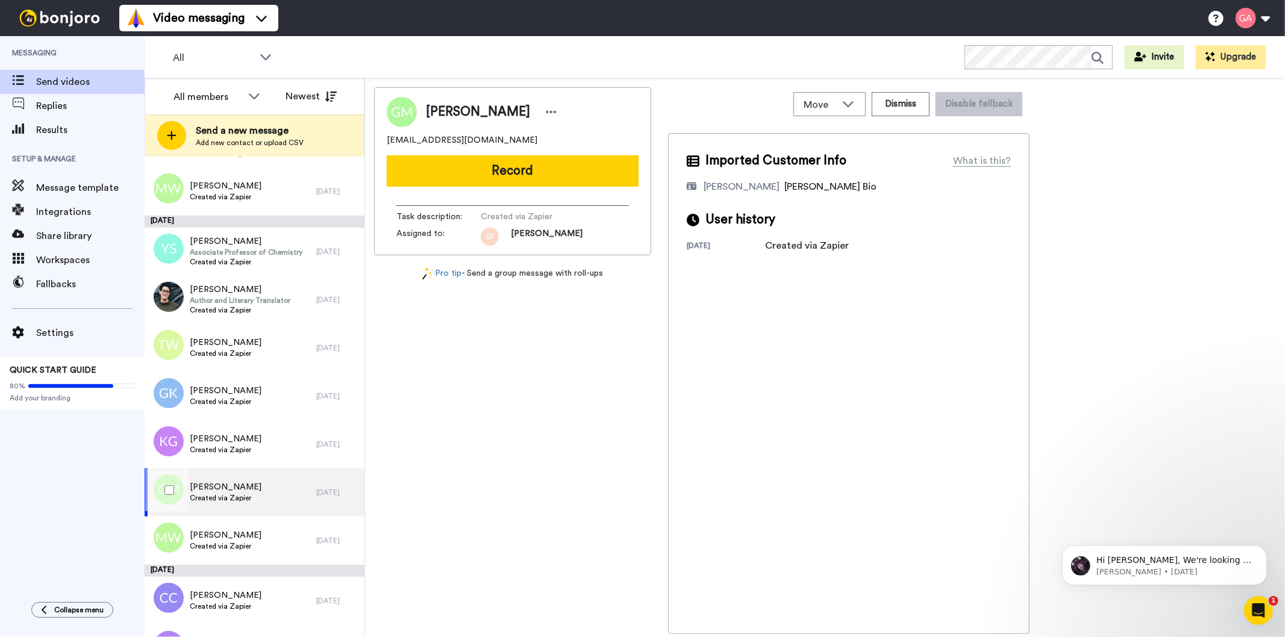
scroll to position [2075, 0]
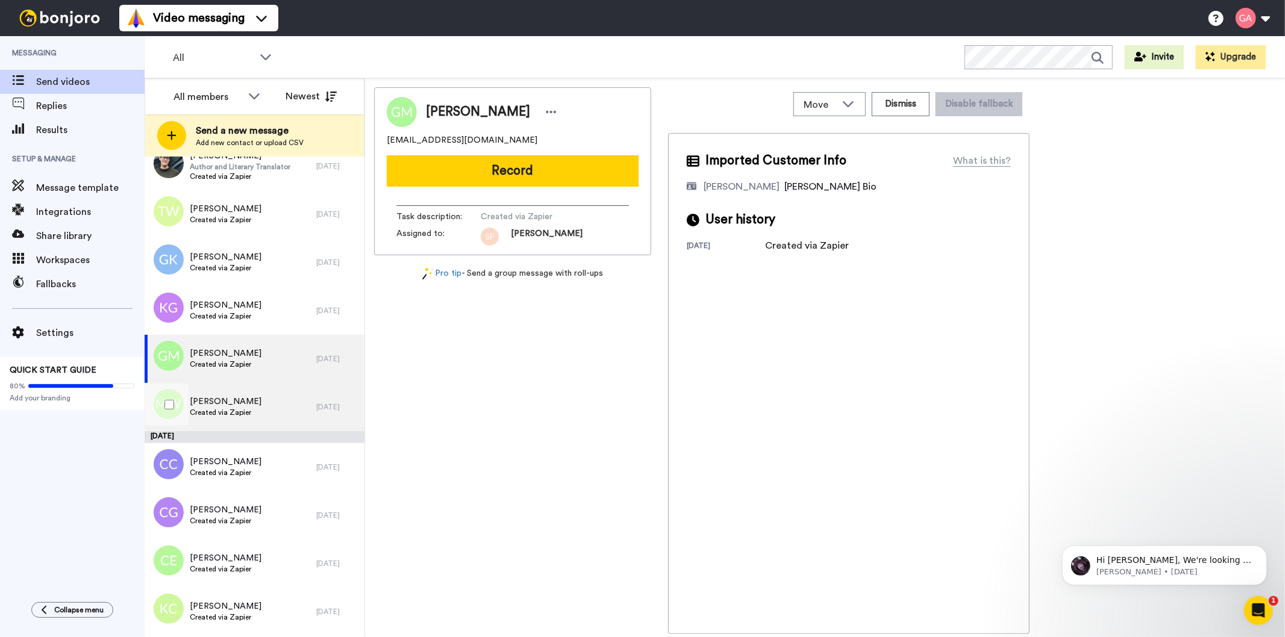
click at [245, 402] on span "MARILYN WILKINS" at bounding box center [226, 402] width 72 height 12
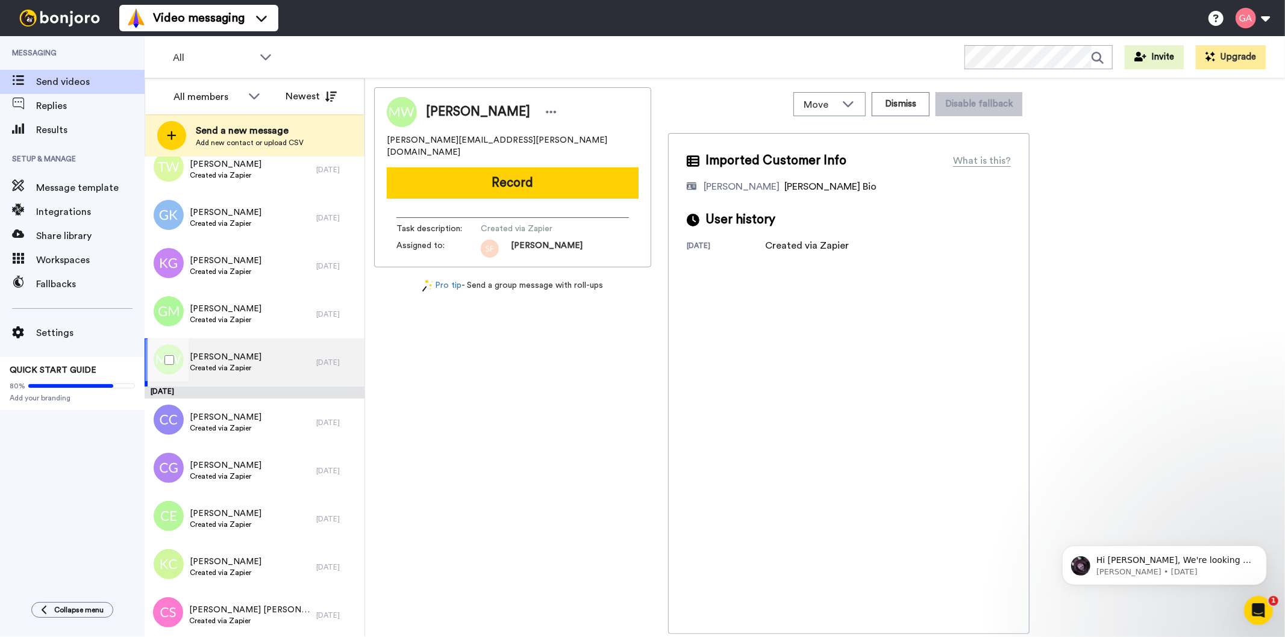
scroll to position [2142, 0]
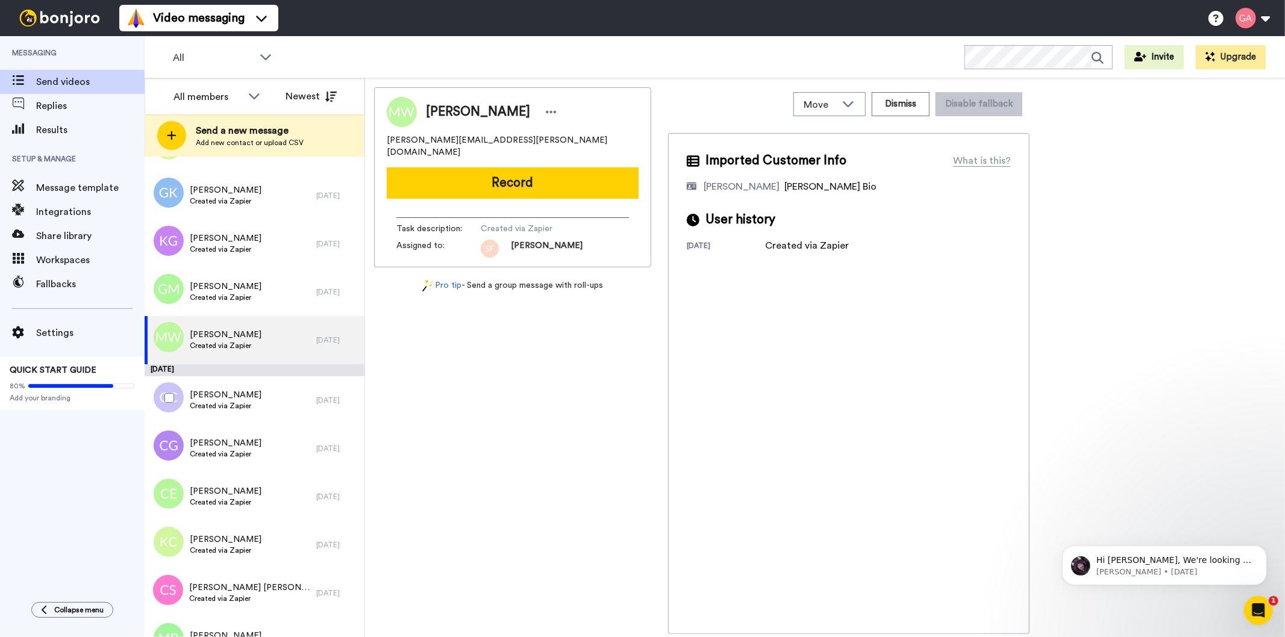
click at [245, 402] on span "Created via Zapier" at bounding box center [226, 406] width 72 height 10
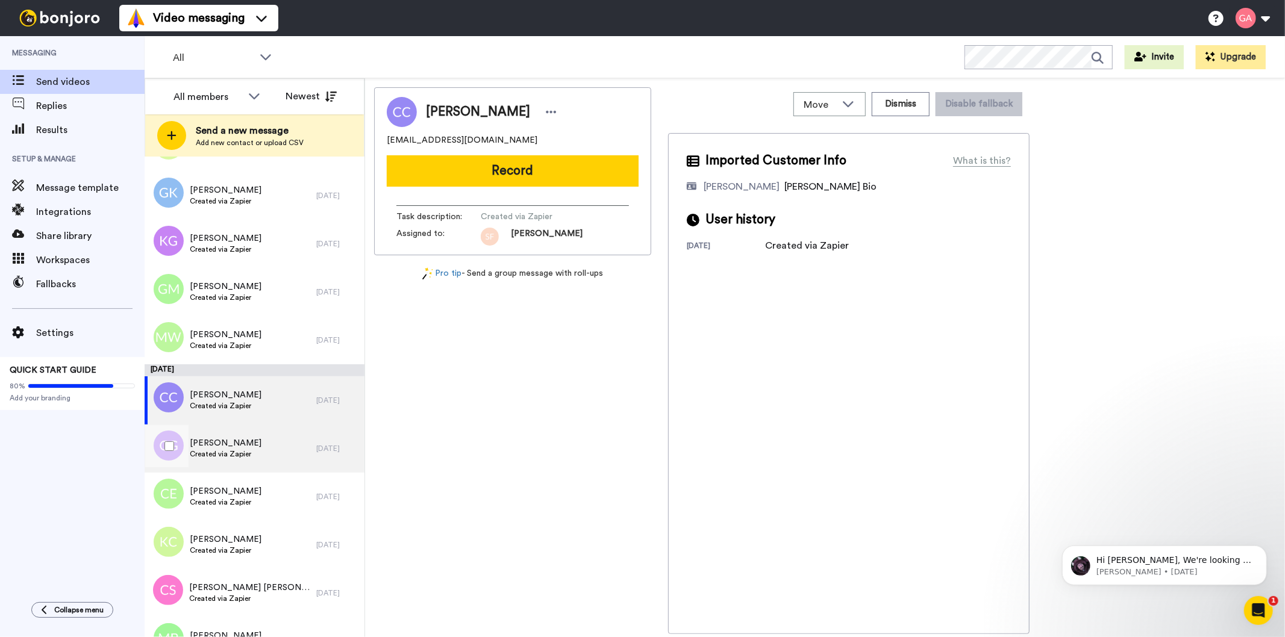
click at [248, 449] on span "Created via Zapier" at bounding box center [226, 454] width 72 height 10
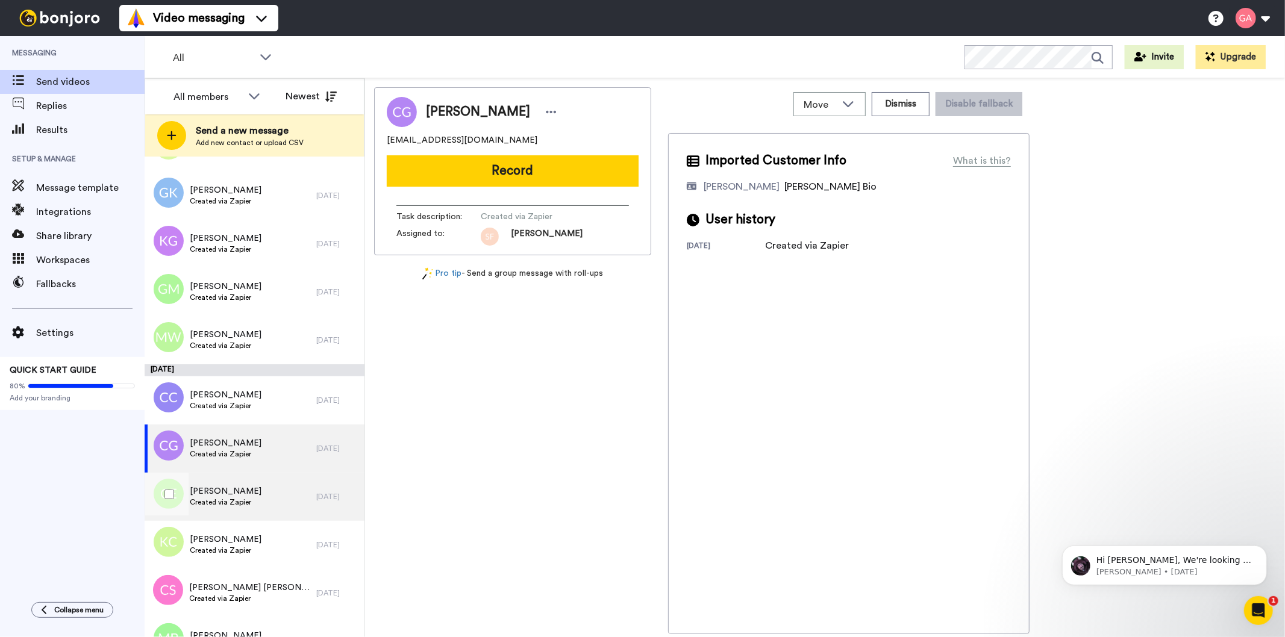
click at [272, 499] on div "Cayla Evirs Created via Zapier" at bounding box center [231, 497] width 172 height 48
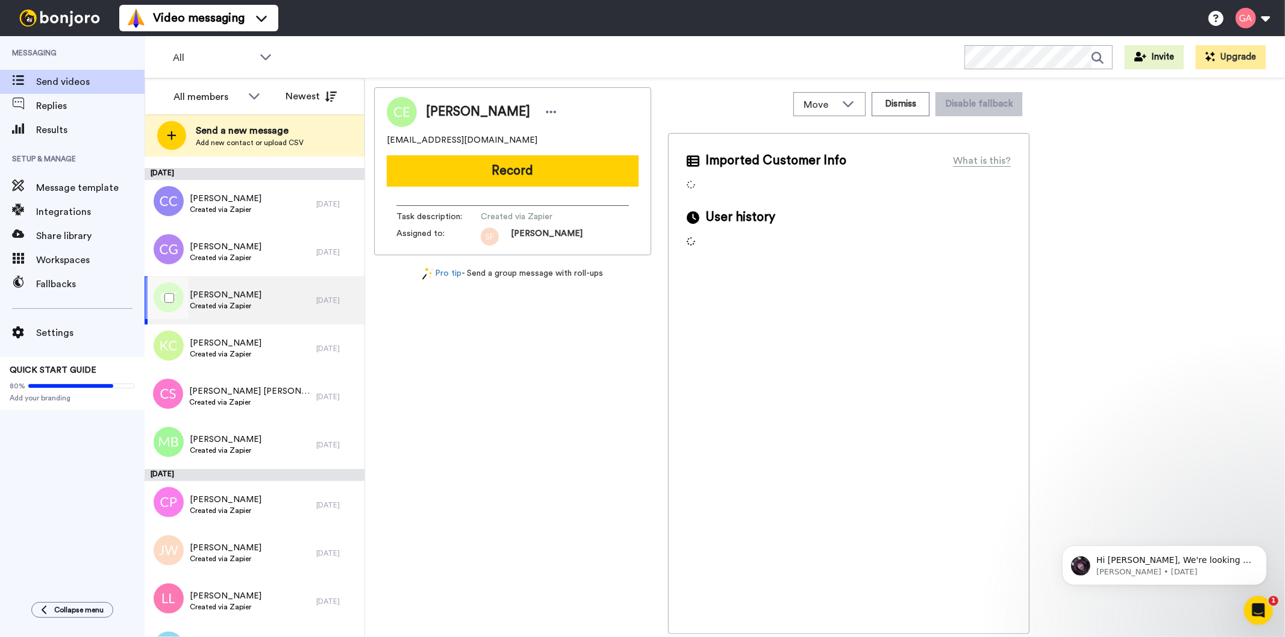
scroll to position [2343, 0]
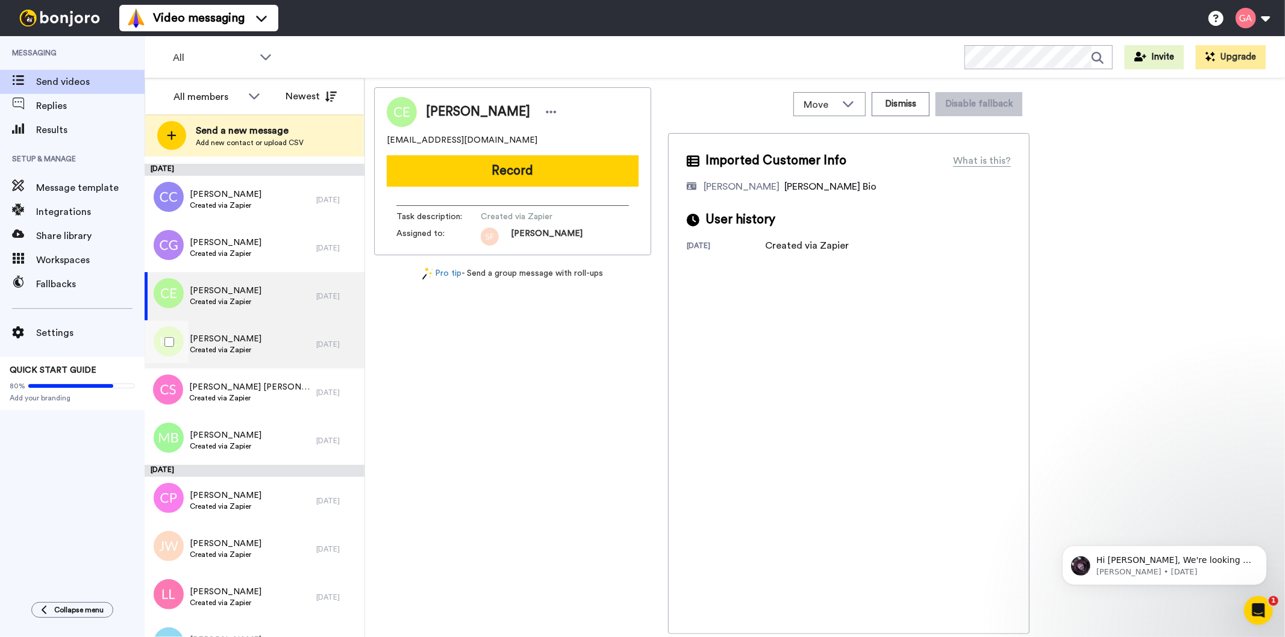
click at [255, 345] on div "Katie Clark Created via Zapier" at bounding box center [231, 345] width 172 height 48
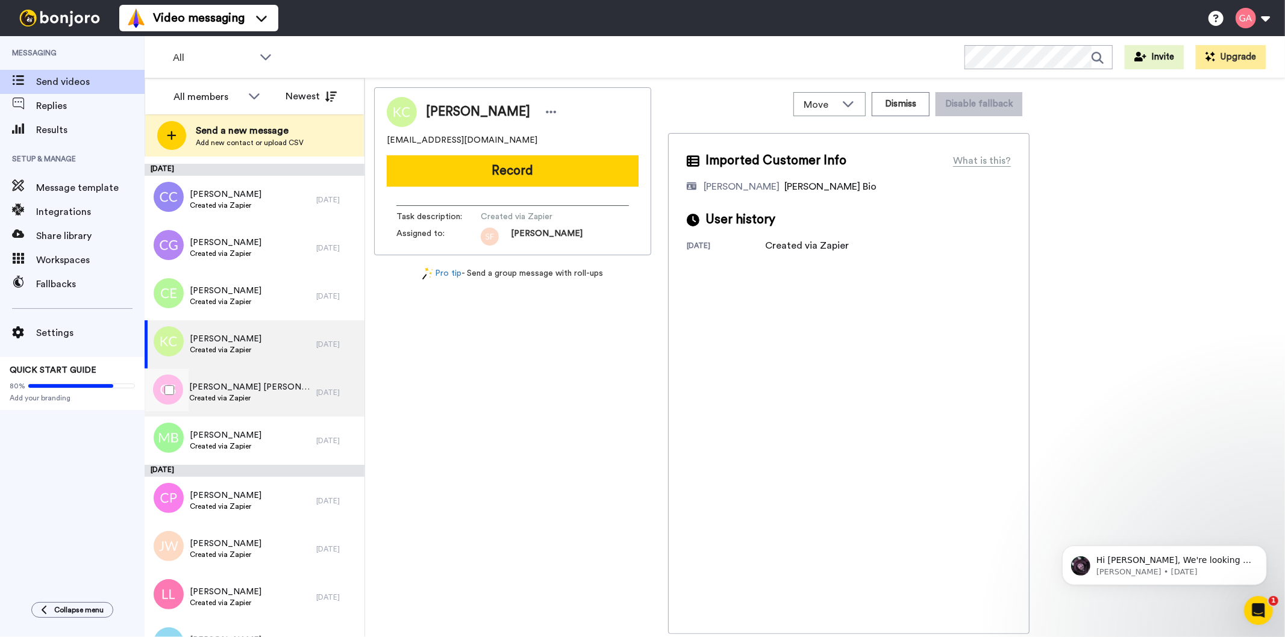
click at [258, 407] on div "Charlene Stewart Solomon Created via Zapier" at bounding box center [231, 393] width 172 height 48
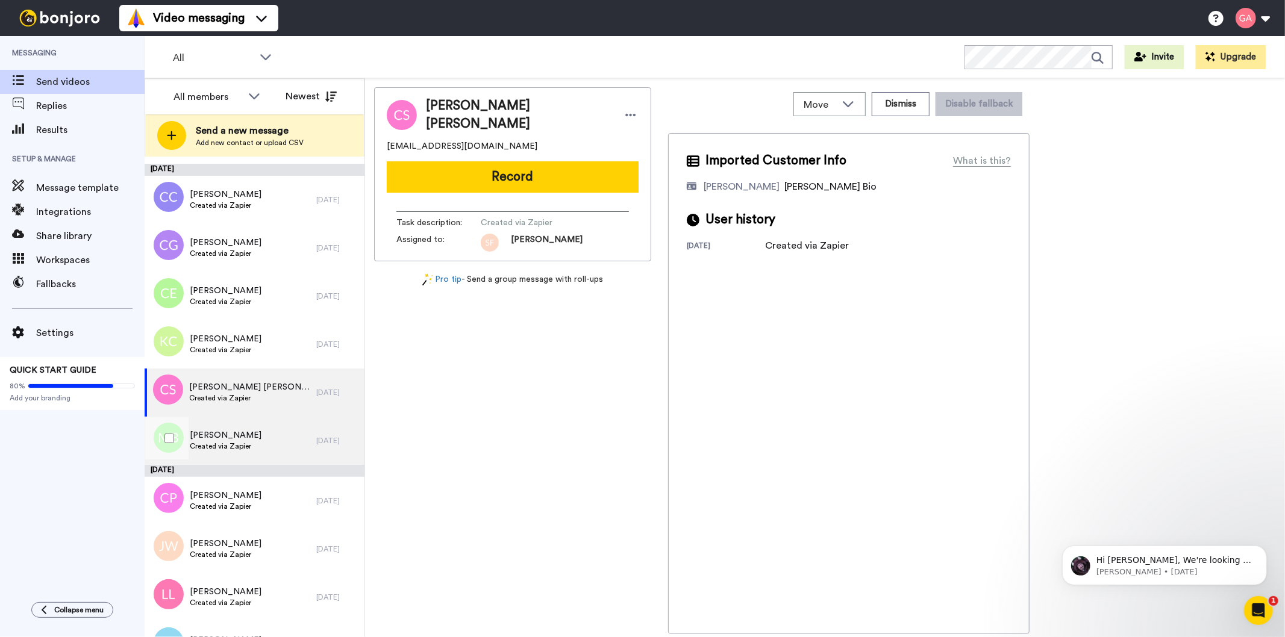
click at [261, 449] on div "Monya Barnes Created via Zapier" at bounding box center [231, 441] width 172 height 48
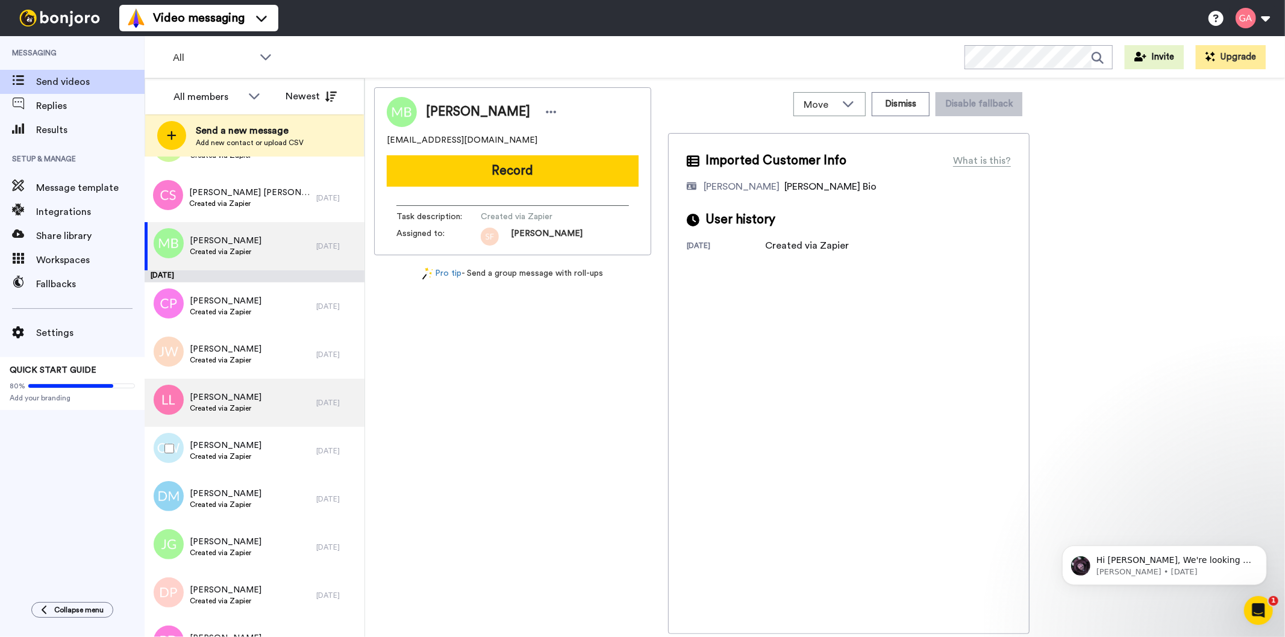
scroll to position [2544, 0]
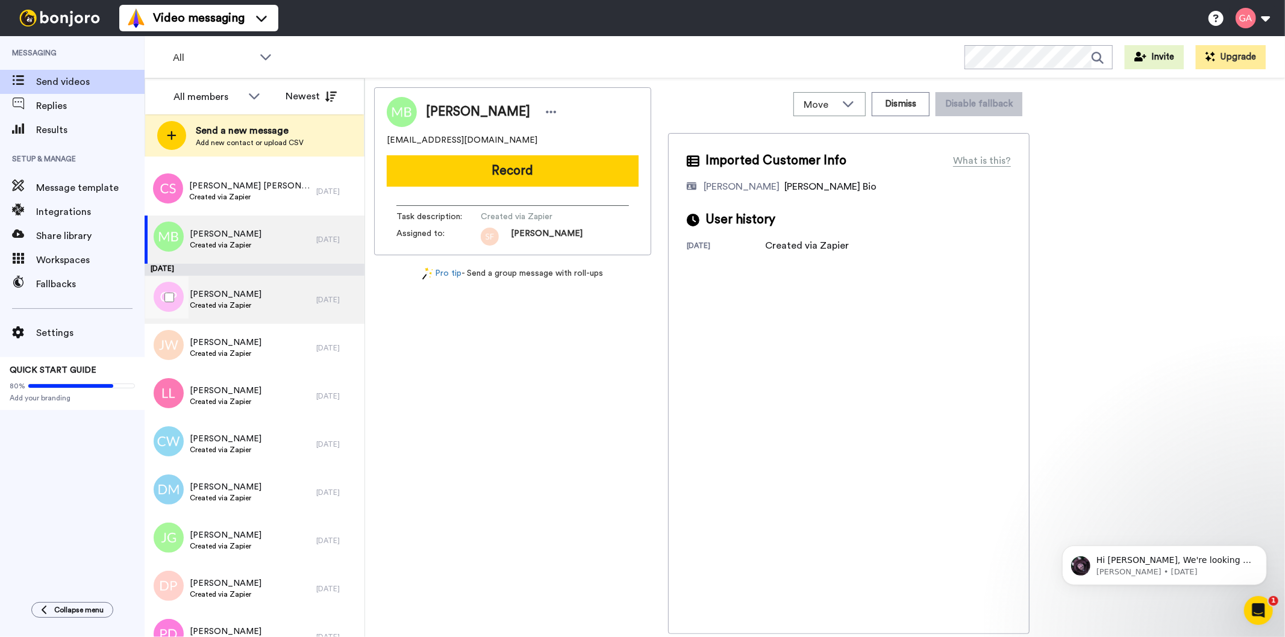
click at [261, 308] on span "Created via Zapier" at bounding box center [226, 306] width 72 height 10
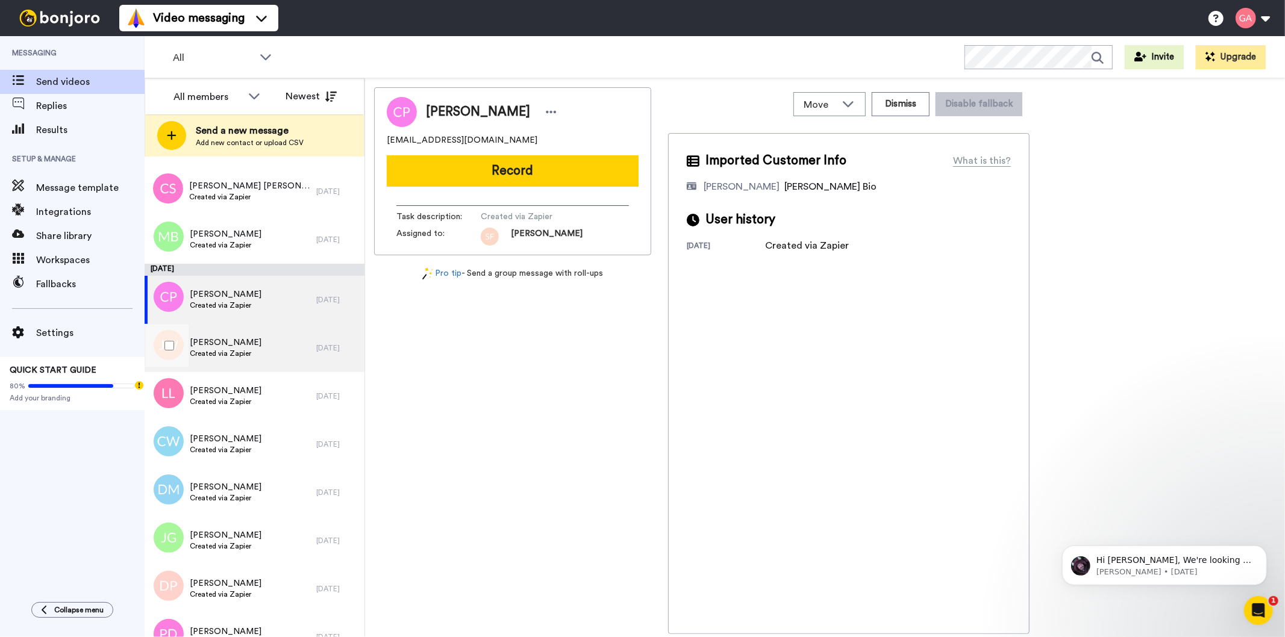
click at [263, 360] on div "JACQUES WALCOTT Created via Zapier" at bounding box center [231, 348] width 172 height 48
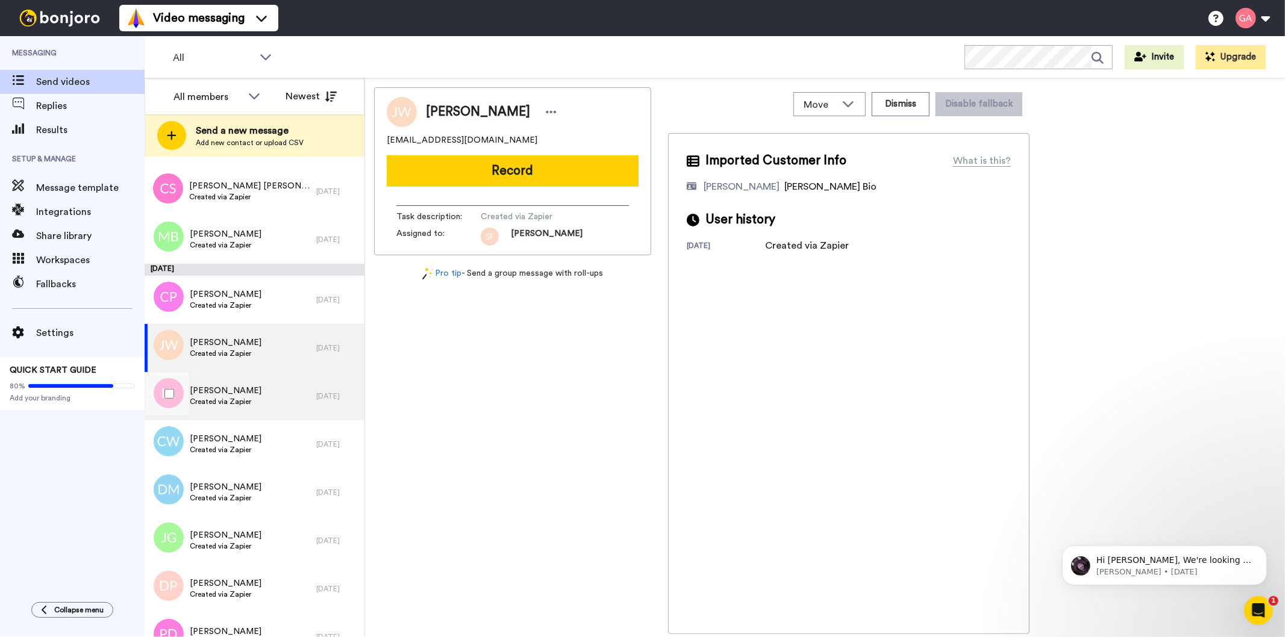
click at [260, 416] on div "Lindsay Lawson Created via Zapier" at bounding box center [231, 396] width 172 height 48
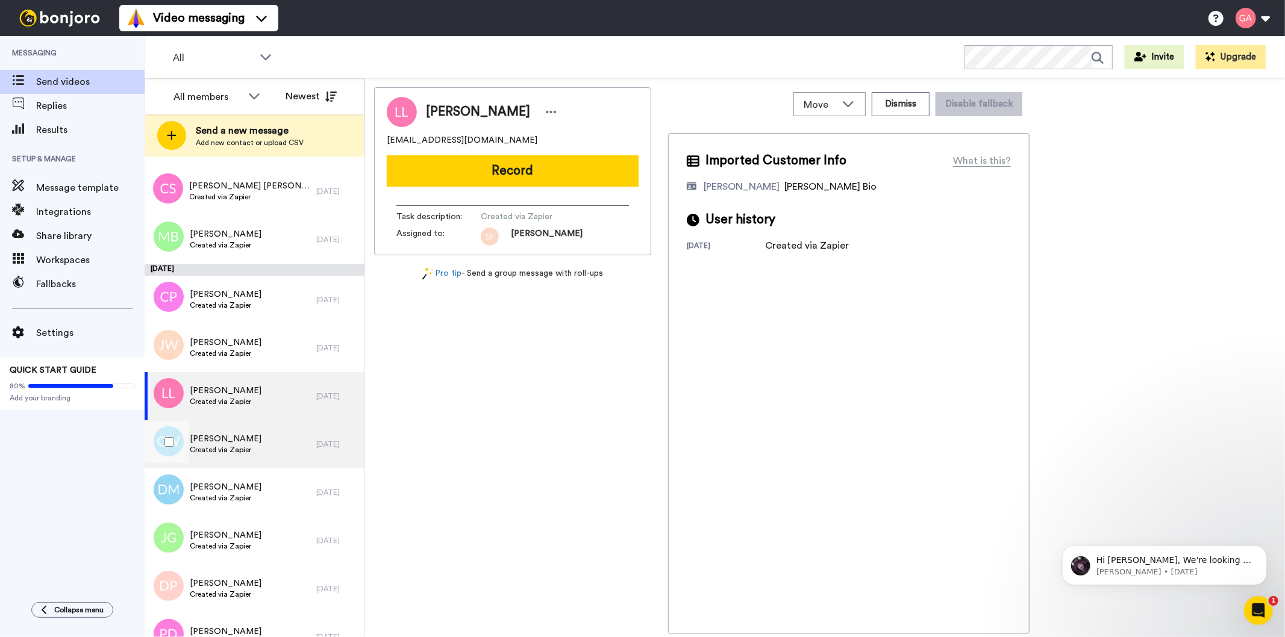
click at [260, 446] on div "Claire Wynn Created via Zapier" at bounding box center [231, 445] width 172 height 48
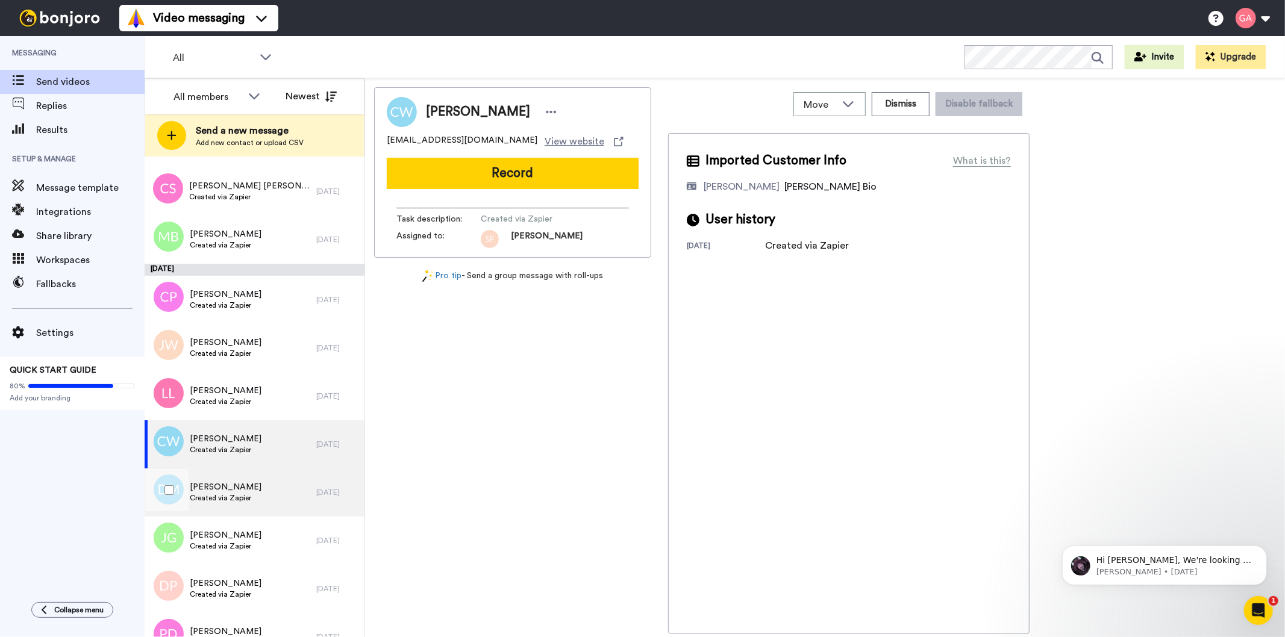
click at [258, 497] on div "Debbine Murray Created via Zapier" at bounding box center [231, 493] width 172 height 48
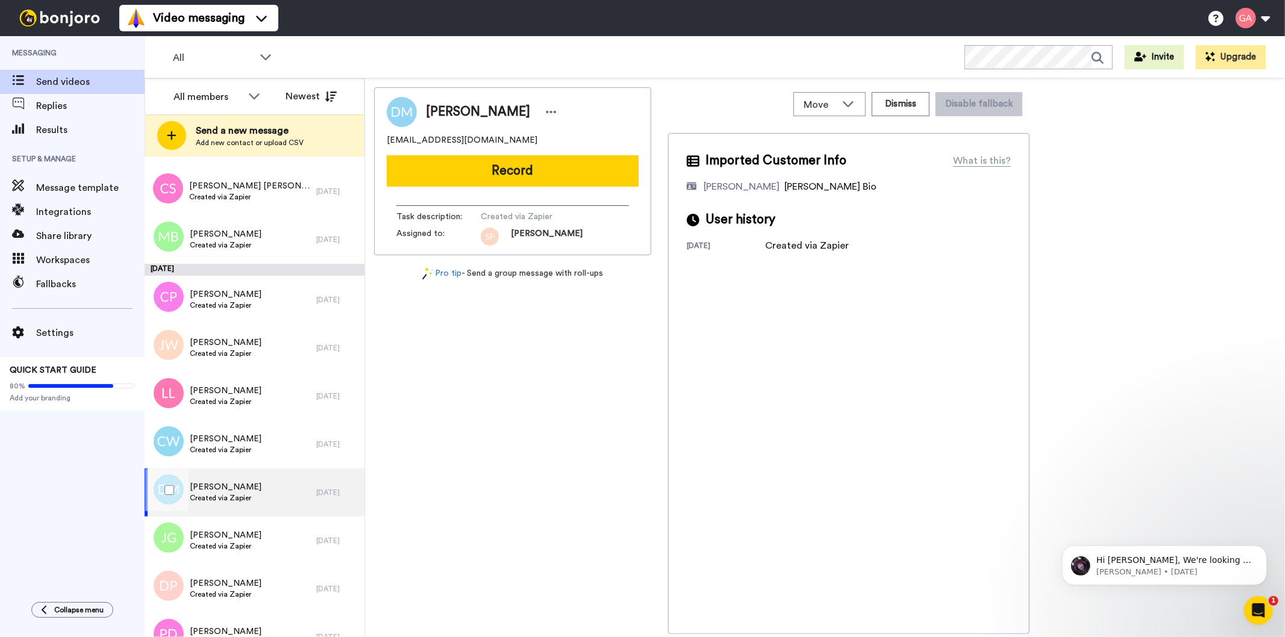
scroll to position [2744, 0]
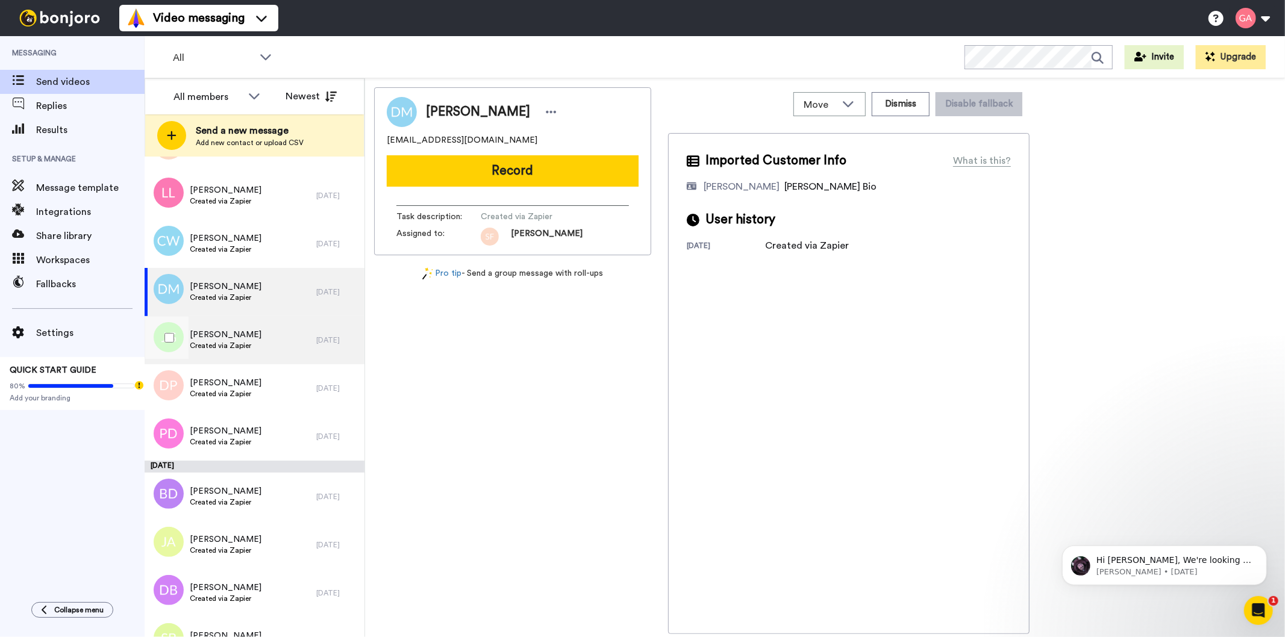
click at [260, 346] on div "Jacqueline Gibbs Created via Zapier" at bounding box center [231, 340] width 172 height 48
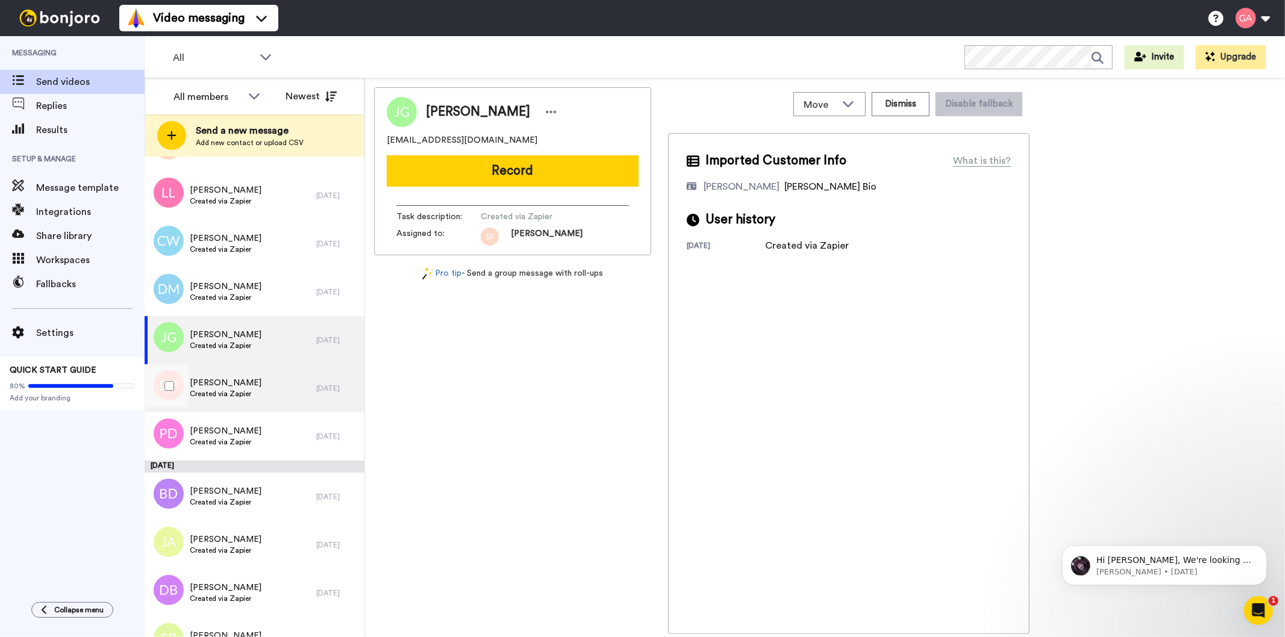
click at [257, 398] on div "Debra Preston Created via Zapier" at bounding box center [231, 389] width 172 height 48
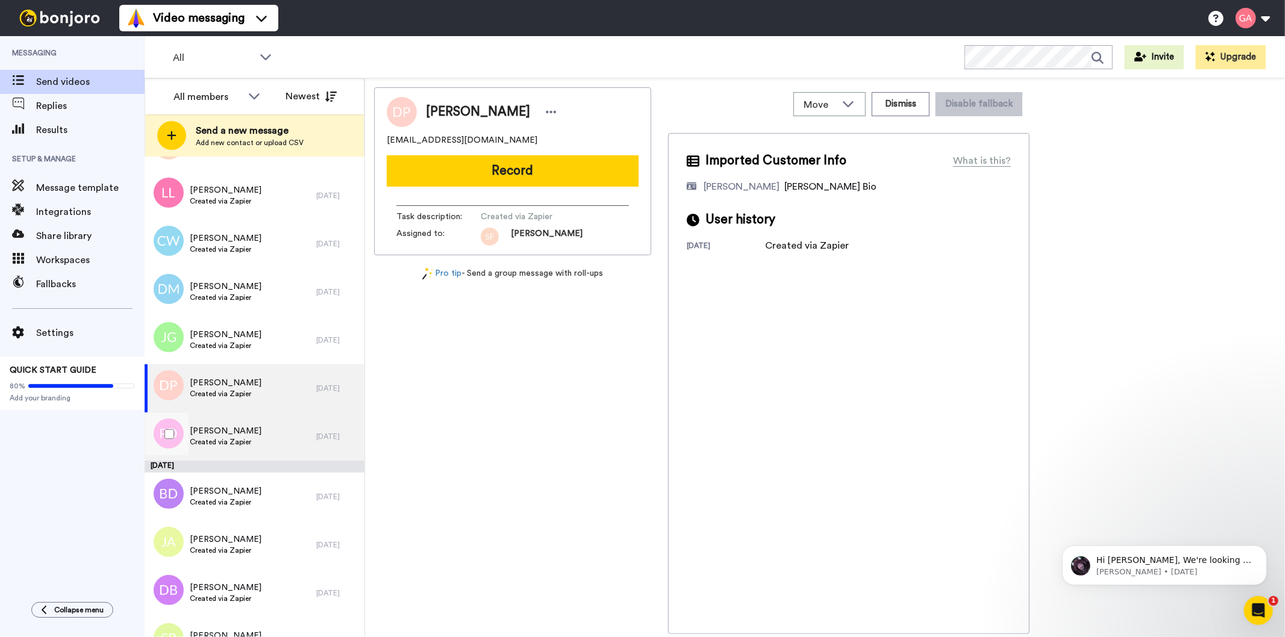
click at [243, 447] on div "Patrice DeVaughn Created via Zapier" at bounding box center [226, 436] width 72 height 23
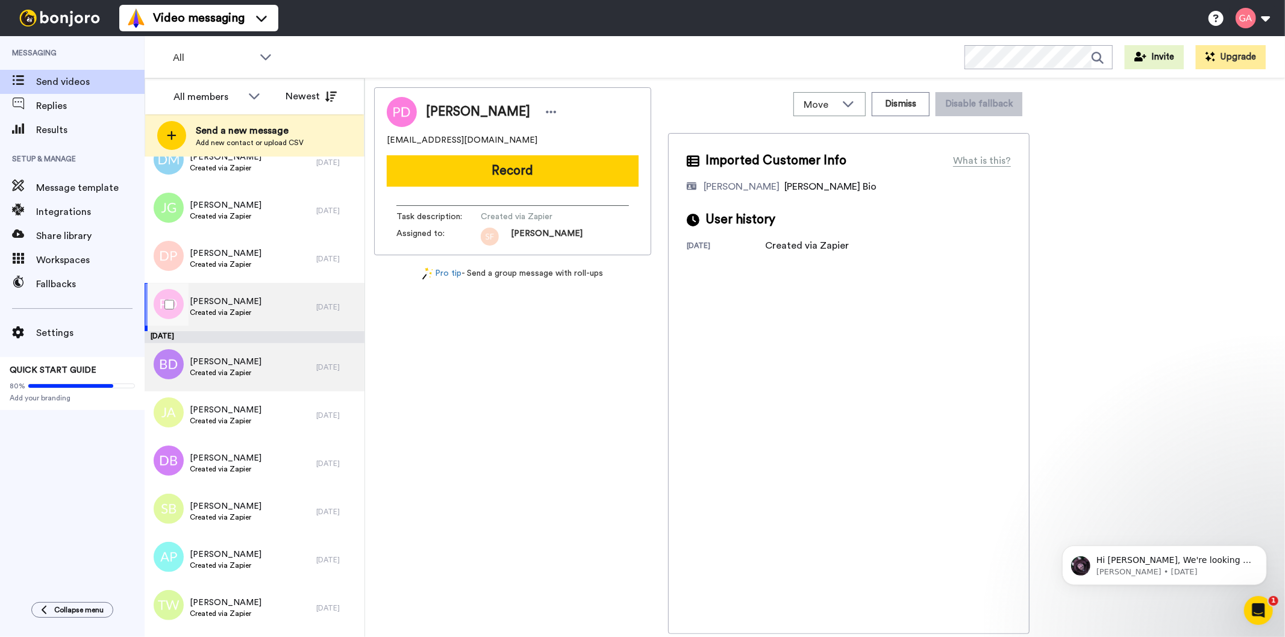
scroll to position [2878, 0]
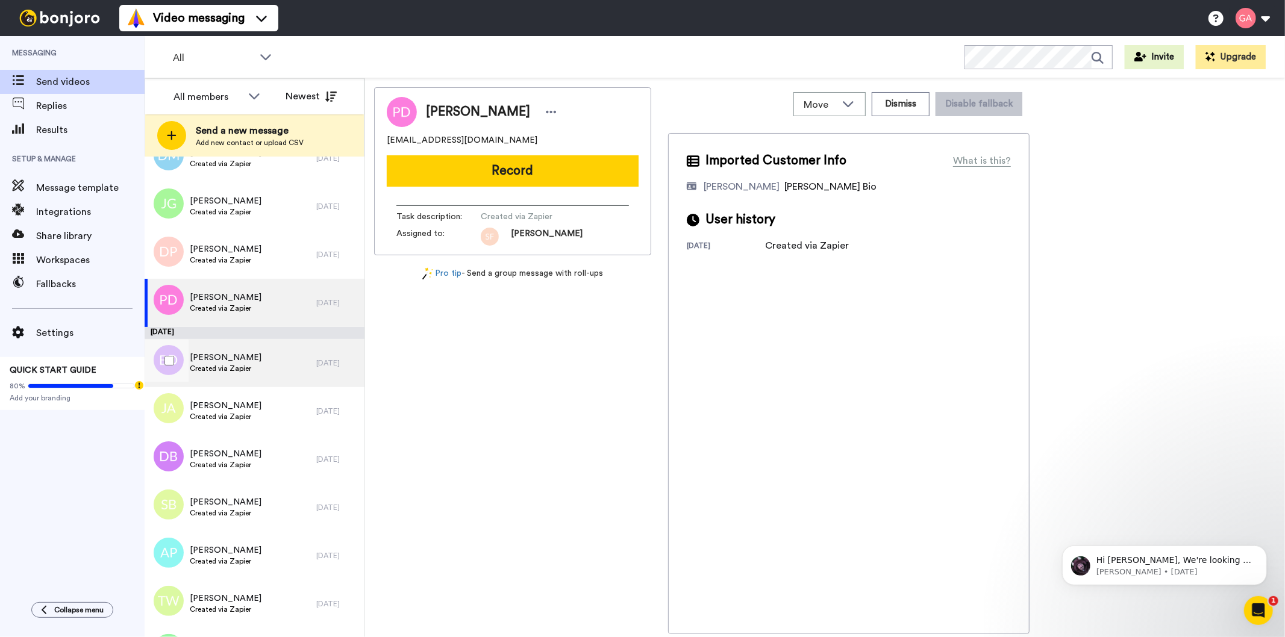
click at [256, 366] on div "Brittany Dickey Created via Zapier" at bounding box center [231, 363] width 172 height 48
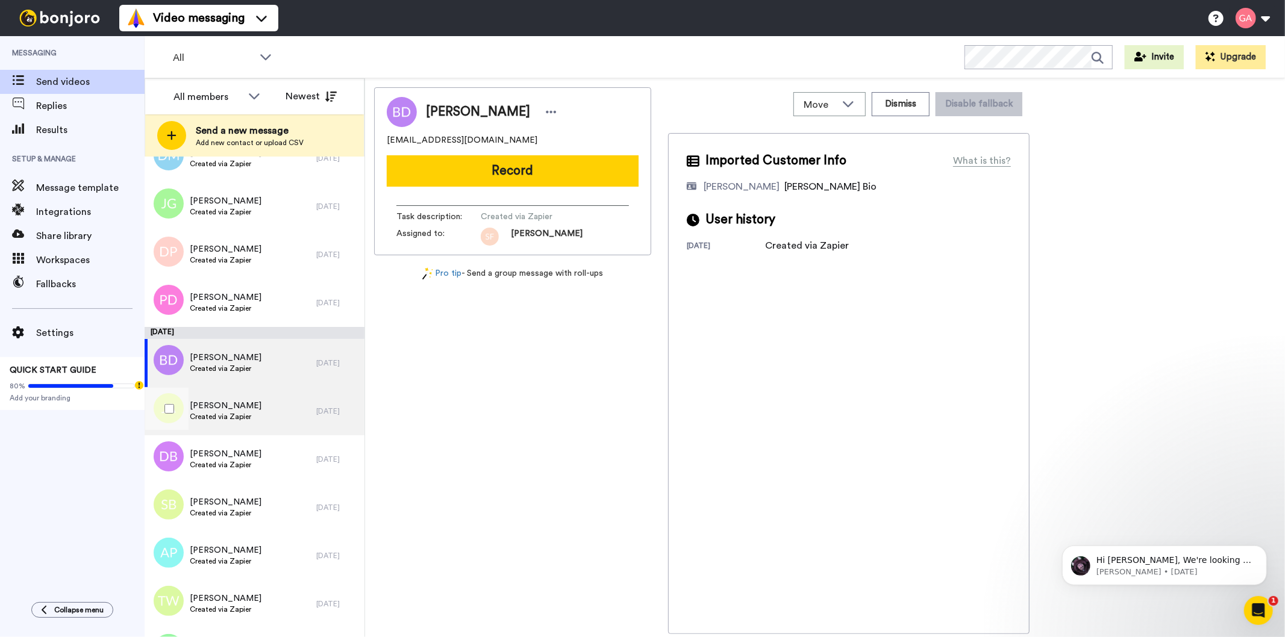
click at [275, 415] on div "JoAnn Avery Created via Zapier" at bounding box center [231, 411] width 172 height 48
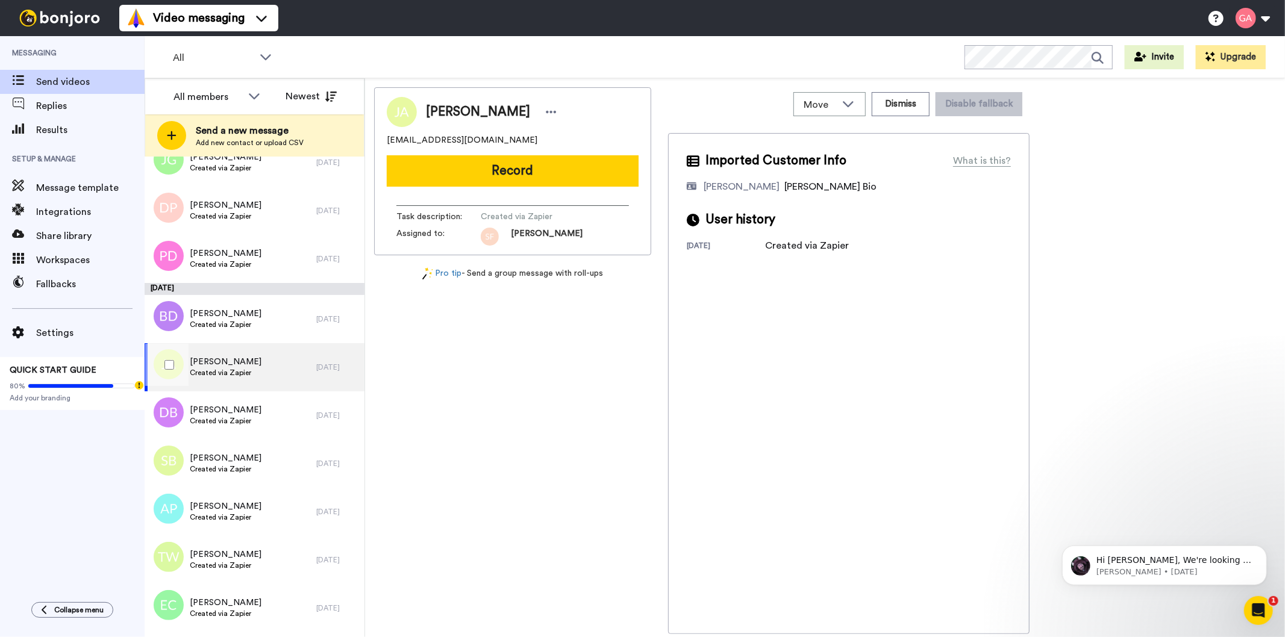
scroll to position [2945, 0]
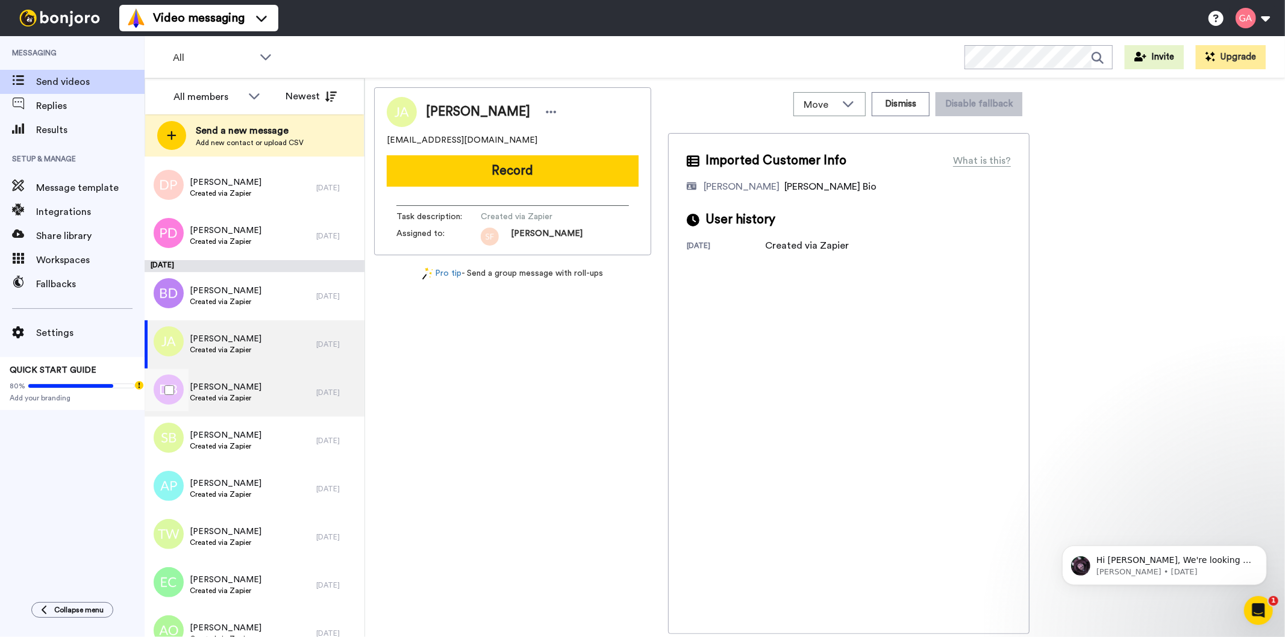
click at [260, 389] on div "Don Barrett Created via Zapier" at bounding box center [231, 393] width 172 height 48
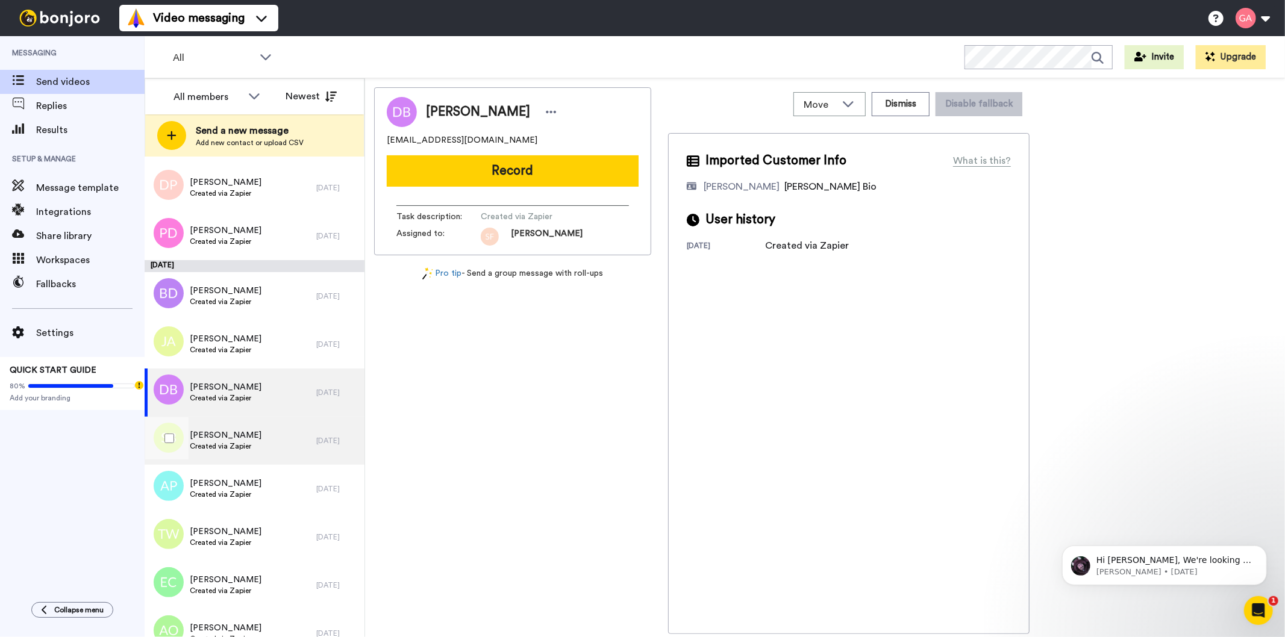
click at [246, 442] on span "Created via Zapier" at bounding box center [226, 447] width 72 height 10
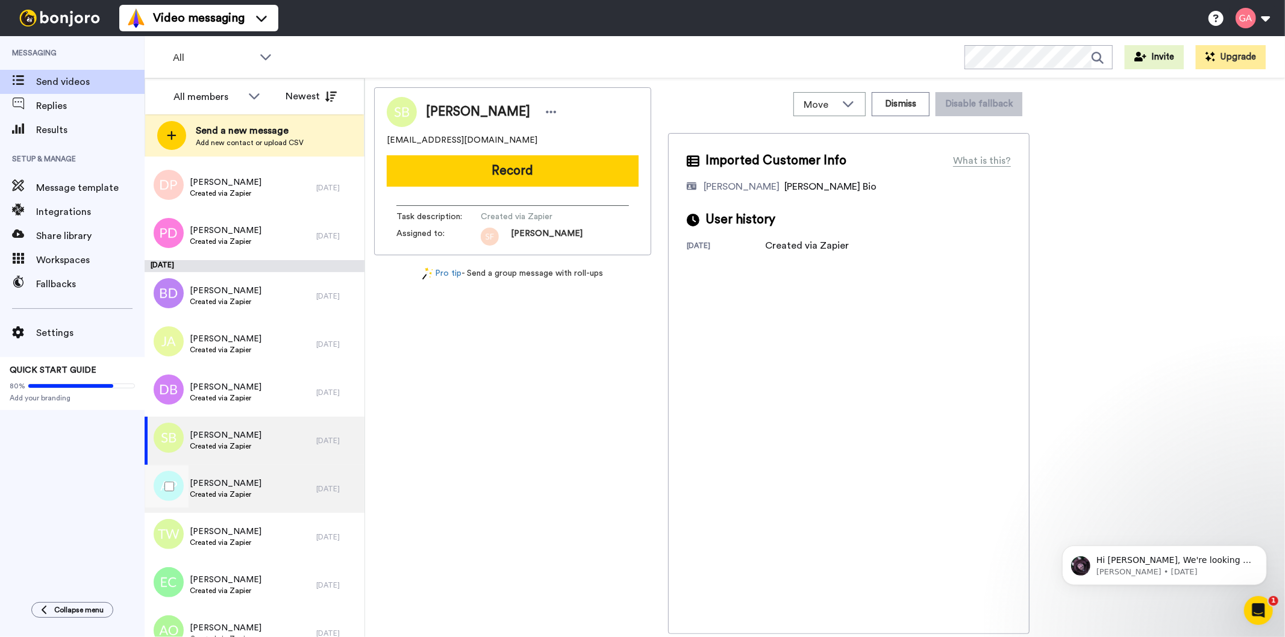
click at [249, 499] on div "Antoinette Paparis Created via Zapier" at bounding box center [226, 489] width 72 height 23
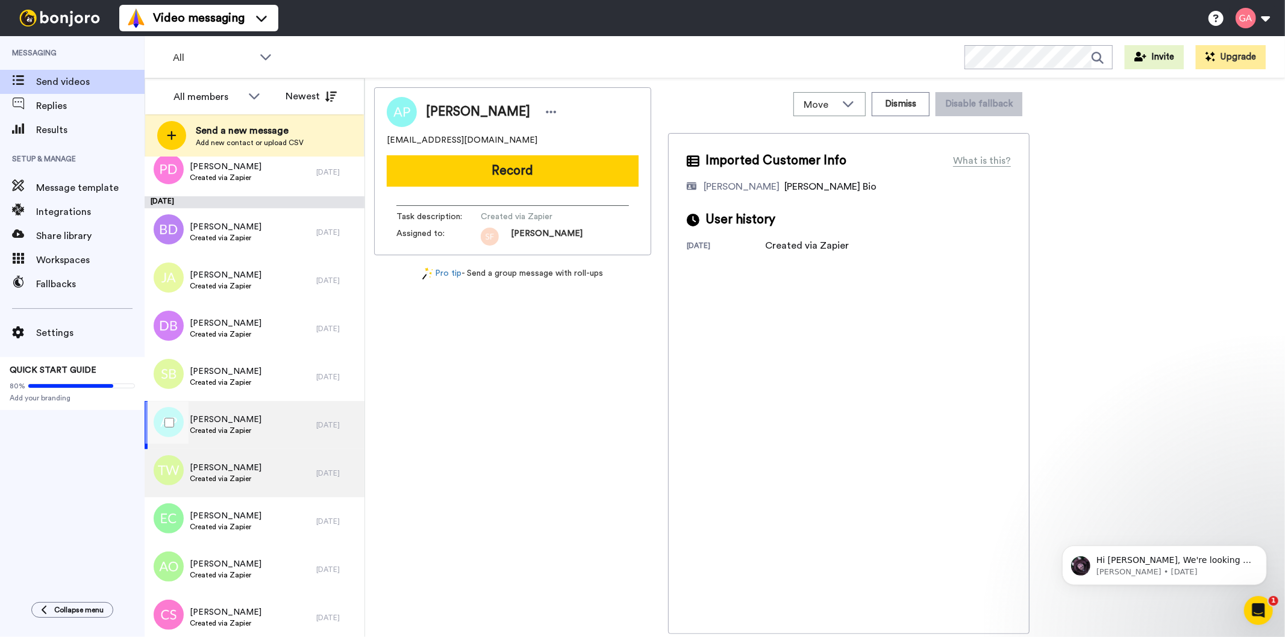
scroll to position [3013, 0]
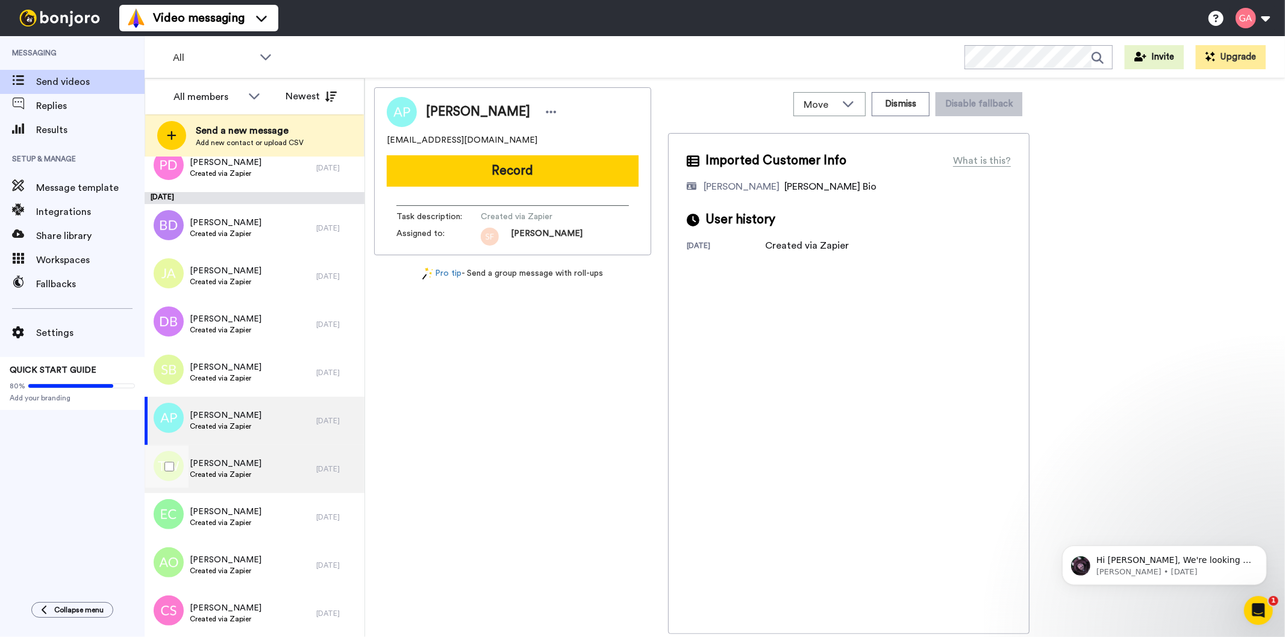
click at [270, 468] on div "Thomasina Walker Created via Zapier" at bounding box center [231, 469] width 172 height 48
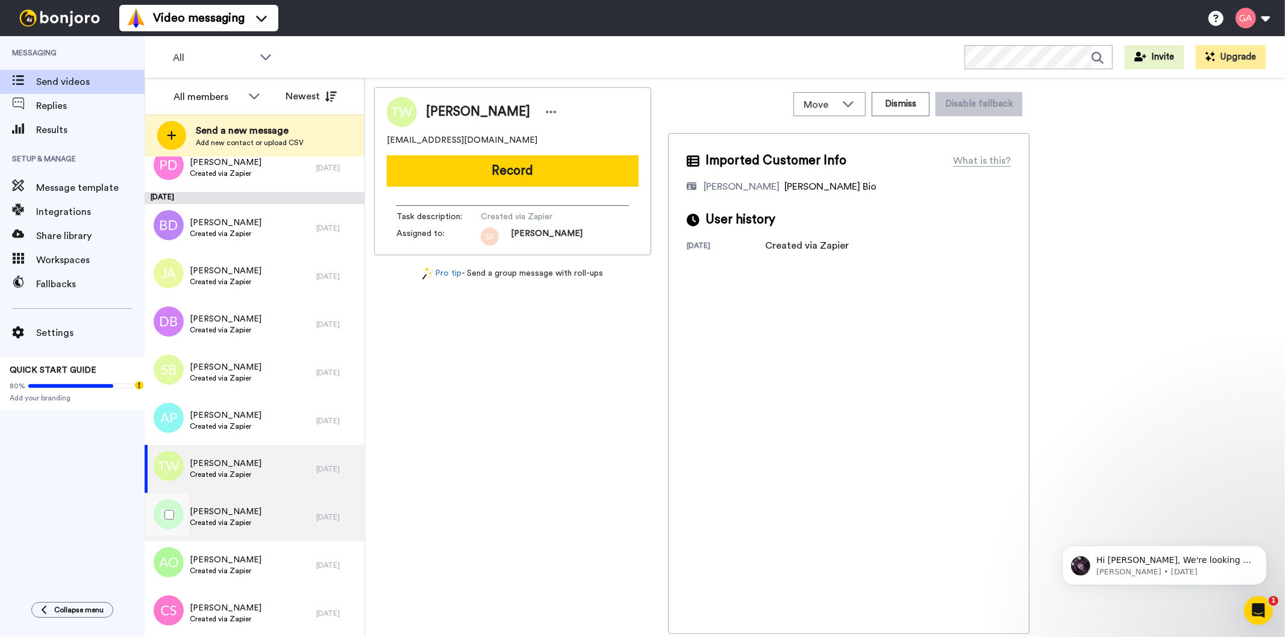
click at [270, 512] on div "Emma Cooper Created via Zapier" at bounding box center [231, 517] width 172 height 48
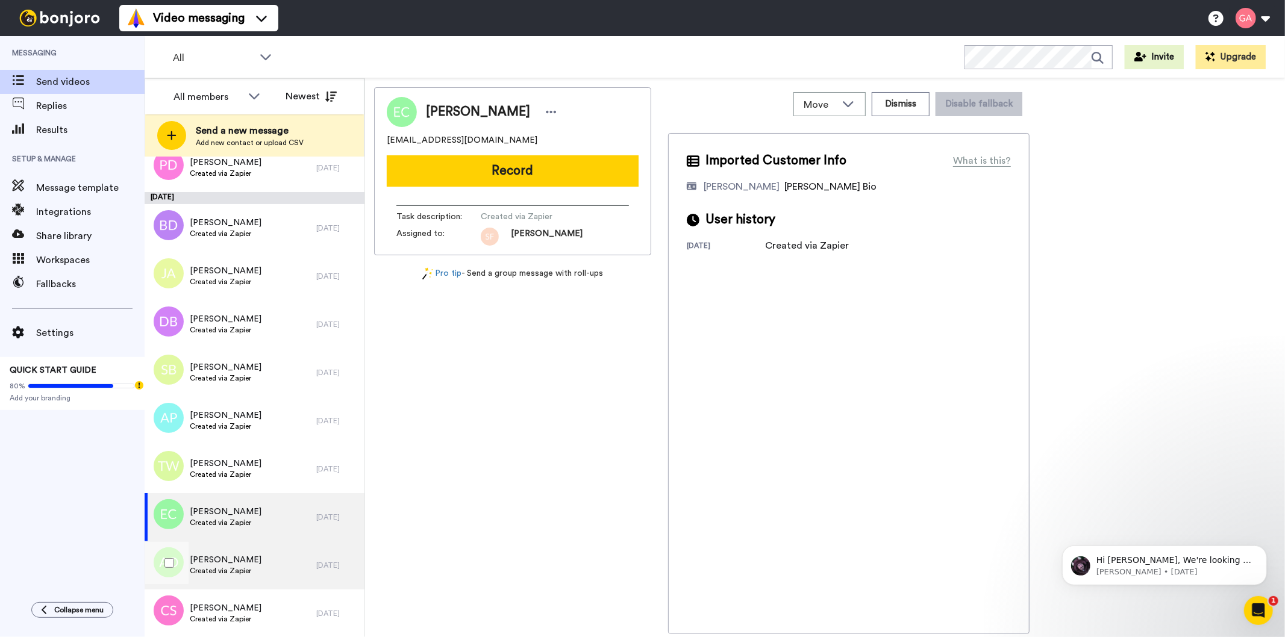
click at [271, 566] on div "Ashley Ojo Created via Zapier" at bounding box center [231, 566] width 172 height 48
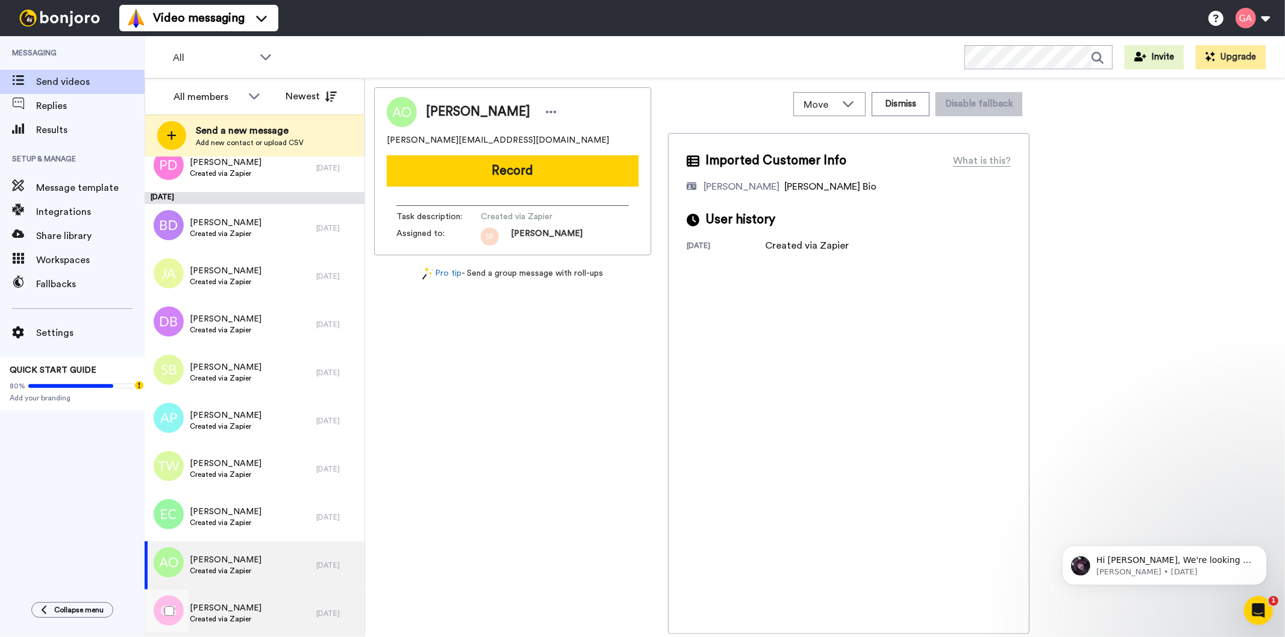
click at [263, 610] on div "Carlie Sturdivant Created via Zapier" at bounding box center [231, 614] width 172 height 48
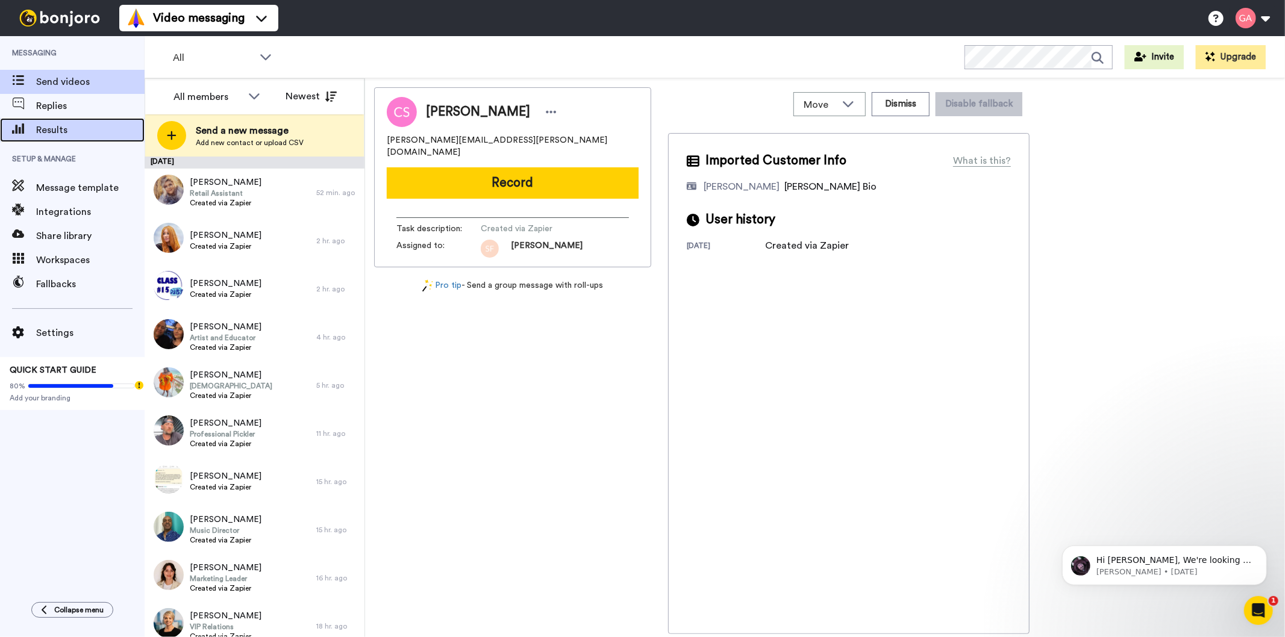
click at [56, 134] on span "Results" at bounding box center [90, 130] width 108 height 14
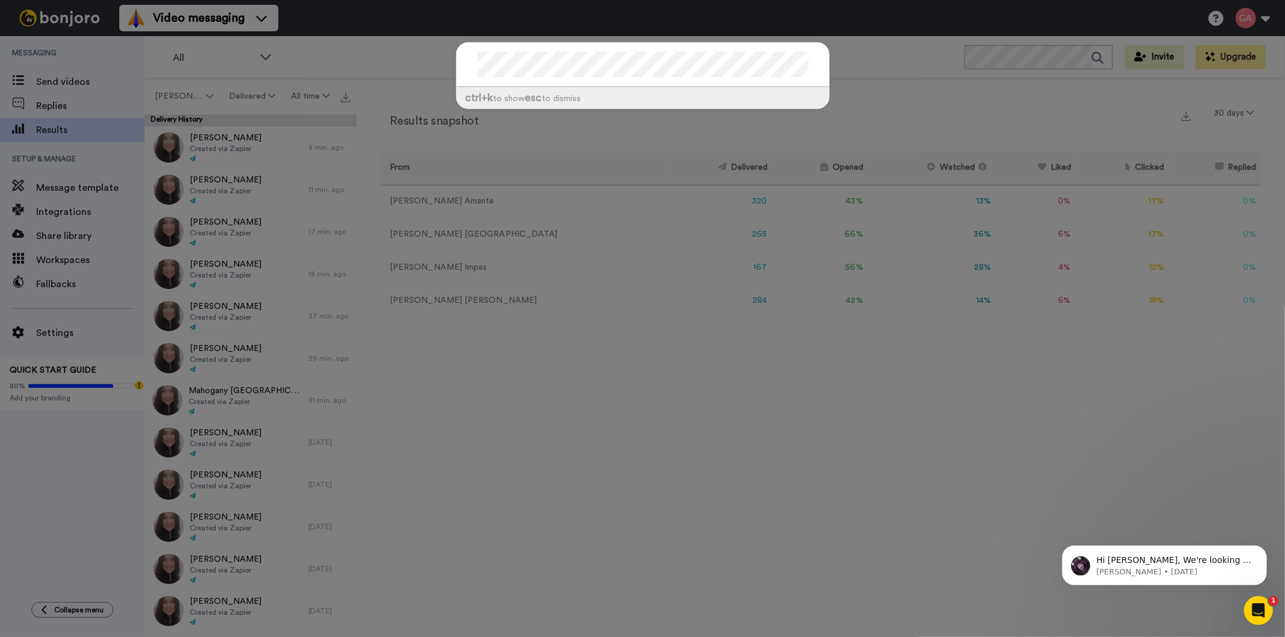
click at [92, 75] on div "ctrl +k to show esc to dismiss" at bounding box center [642, 318] width 1285 height 637
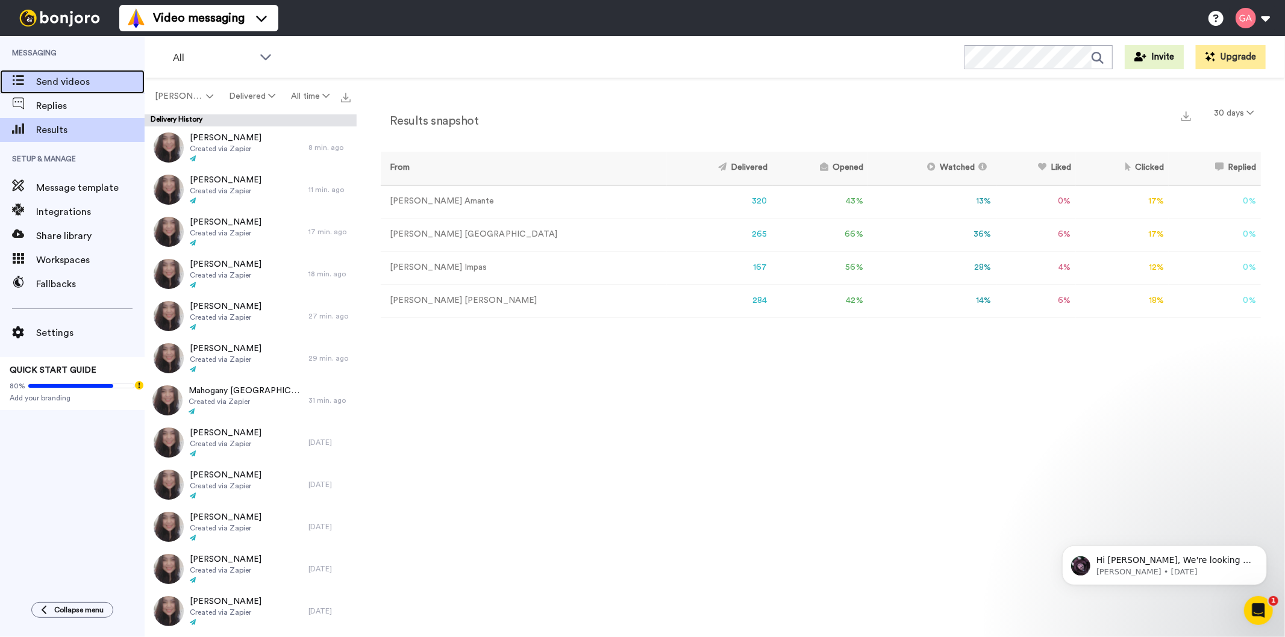
click at [80, 80] on span "Send videos" at bounding box center [90, 82] width 108 height 14
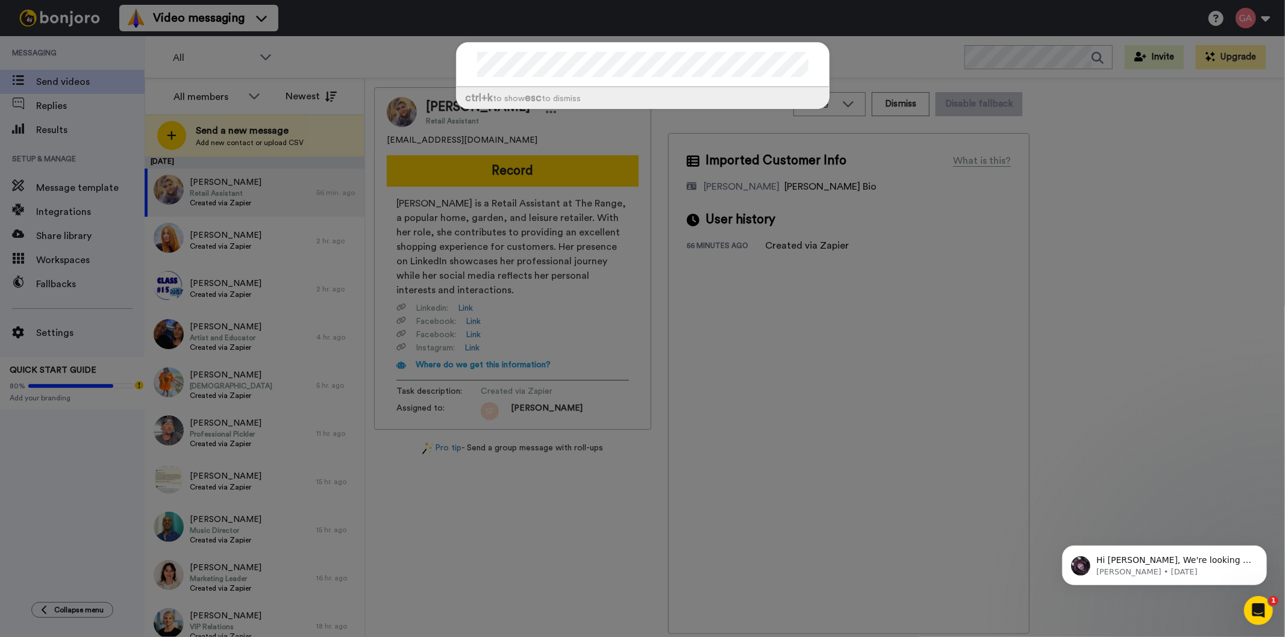
click at [374, 56] on div "ctrl +k to show esc to dismiss" at bounding box center [642, 318] width 1285 height 637
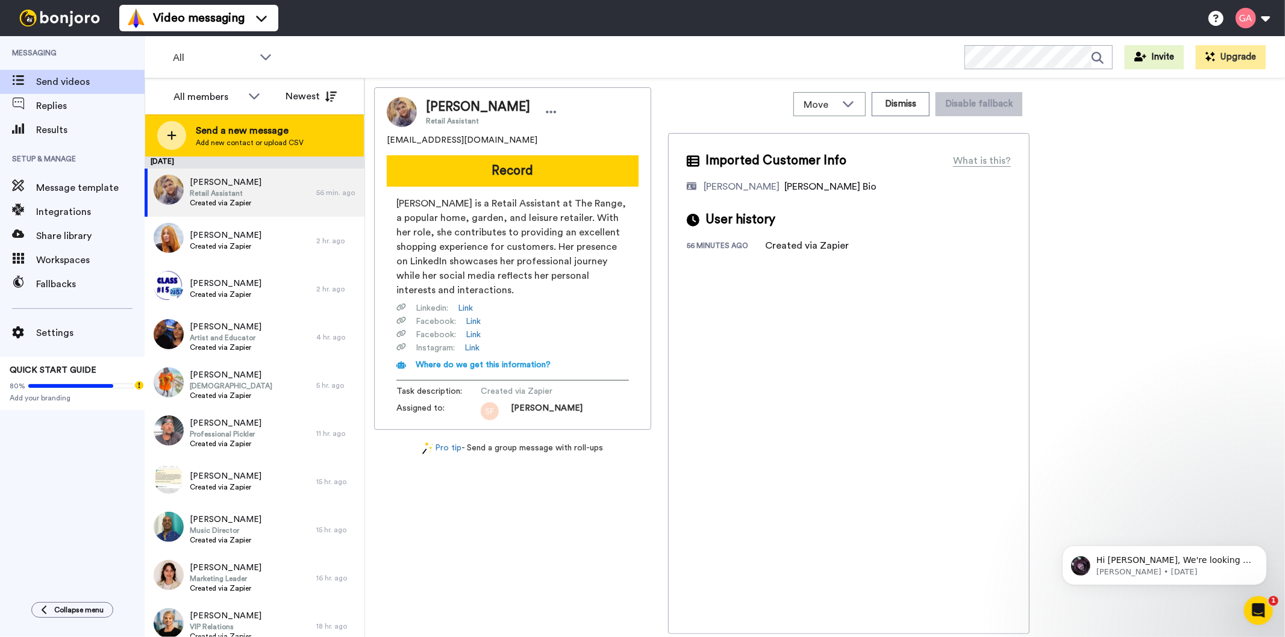
click at [249, 129] on span "Send a new message" at bounding box center [250, 131] width 108 height 14
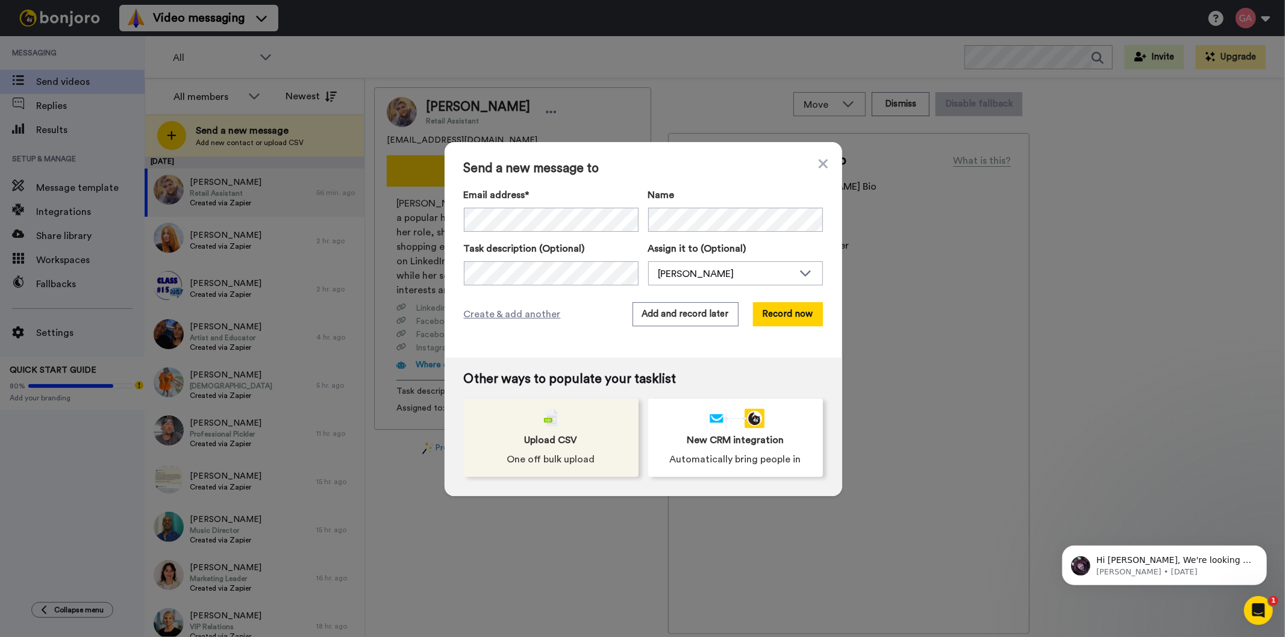
click at [581, 430] on div "Upload CSV One off bulk upload" at bounding box center [551, 438] width 175 height 78
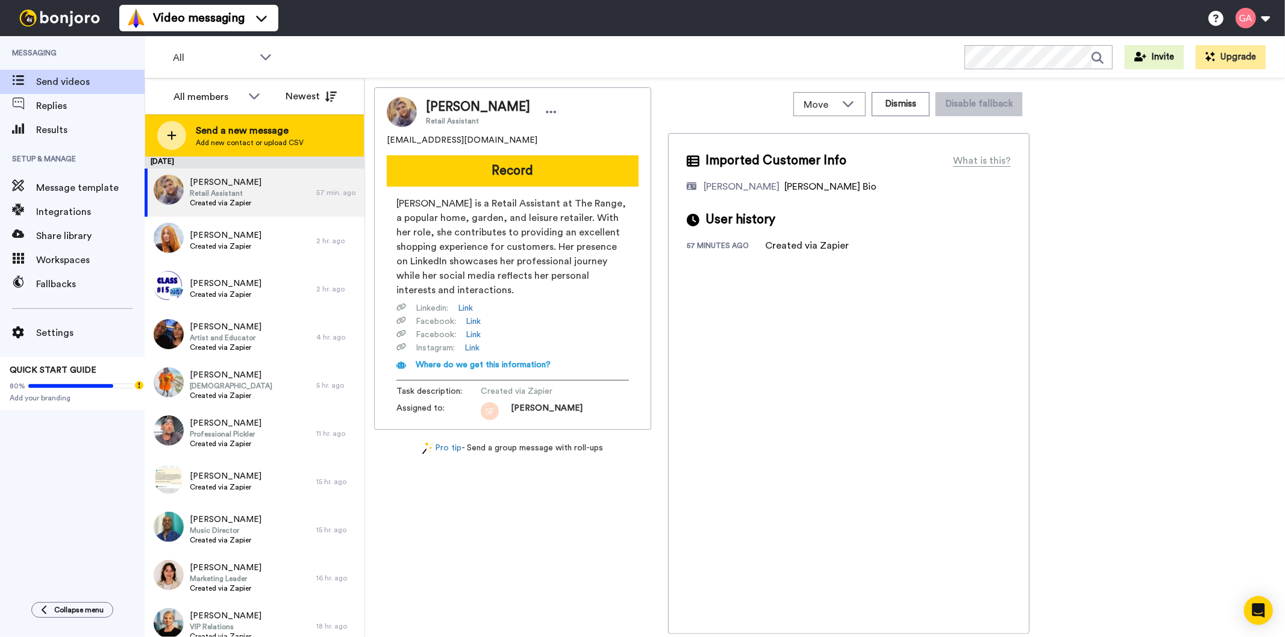
click at [233, 133] on span "Send a new message" at bounding box center [250, 131] width 108 height 14
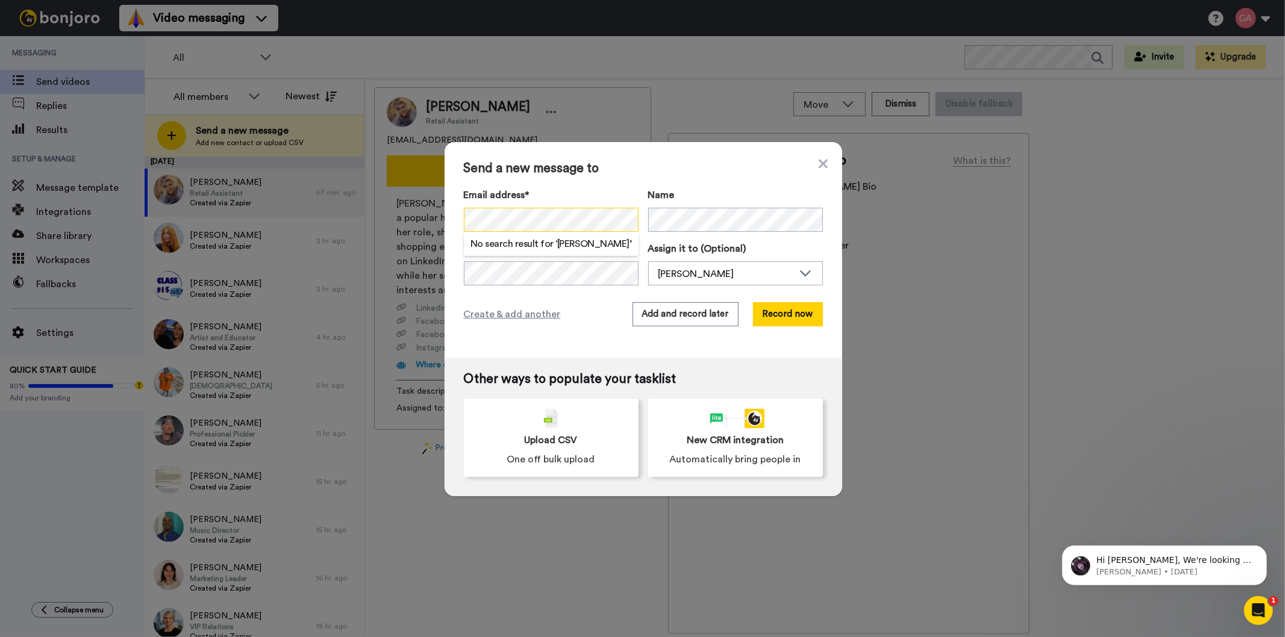
click at [436, 213] on div "Send a new message to Email address* No search result for ‘ [PERSON_NAME] ’ Nam…" at bounding box center [642, 318] width 1285 height 637
click at [811, 308] on button "Record now" at bounding box center [788, 314] width 70 height 24
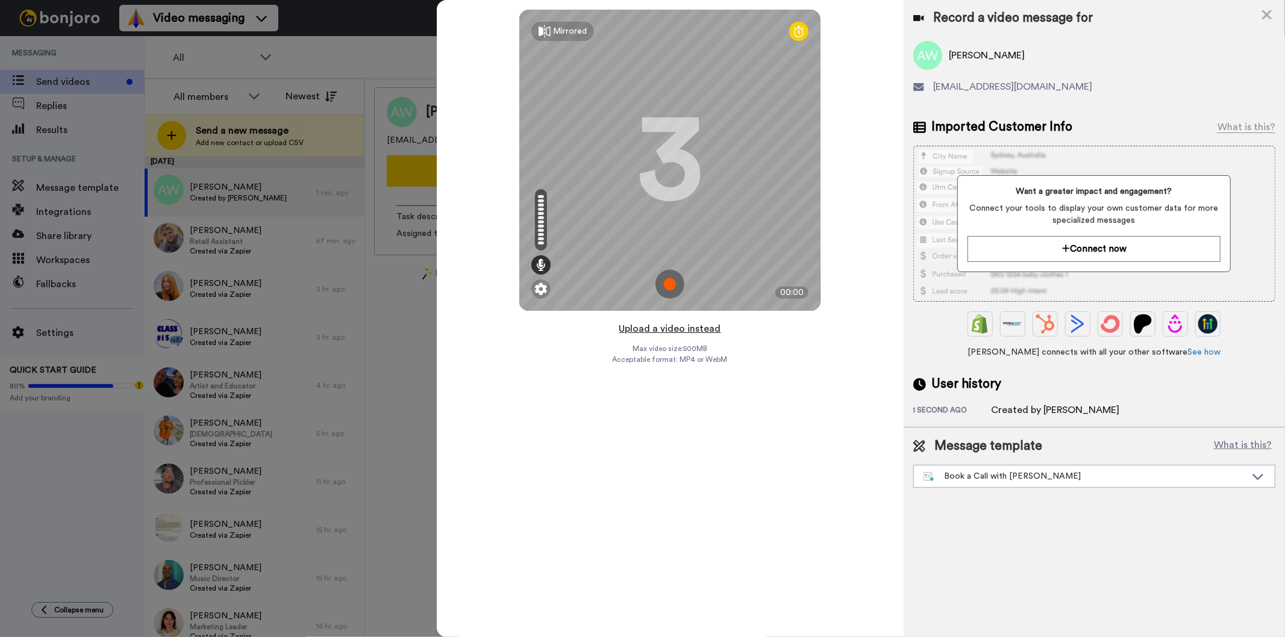
click at [678, 330] on button "Upload a video instead" at bounding box center [670, 329] width 109 height 16
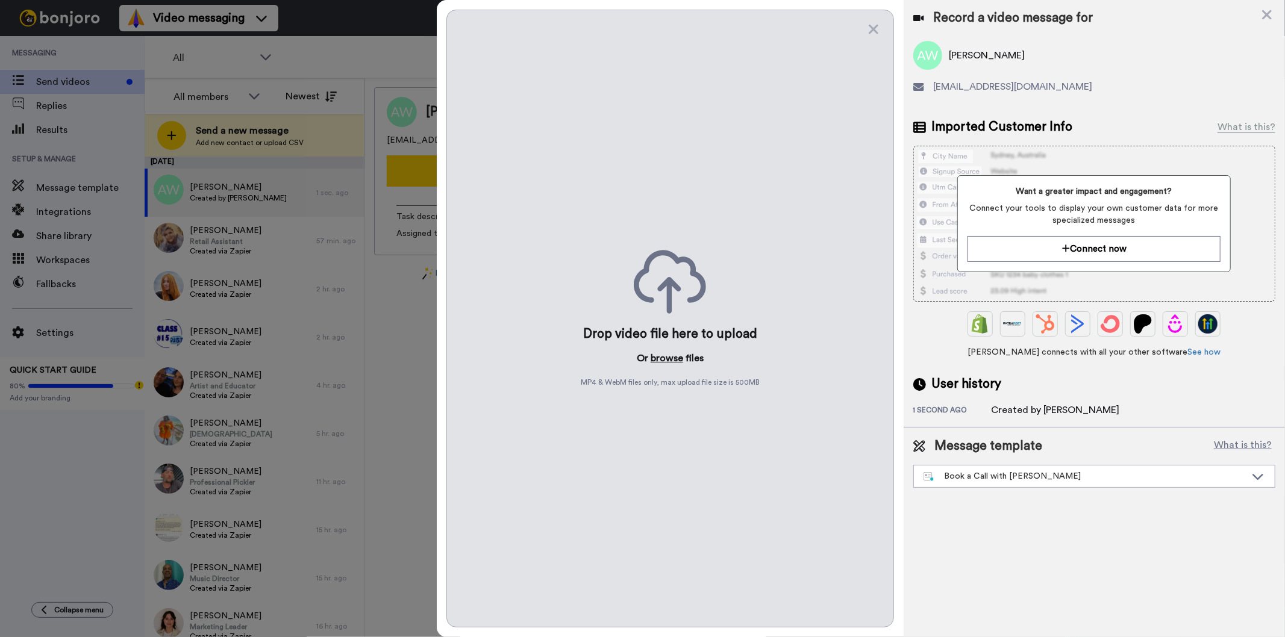
click at [670, 353] on button "browse" at bounding box center [667, 358] width 33 height 14
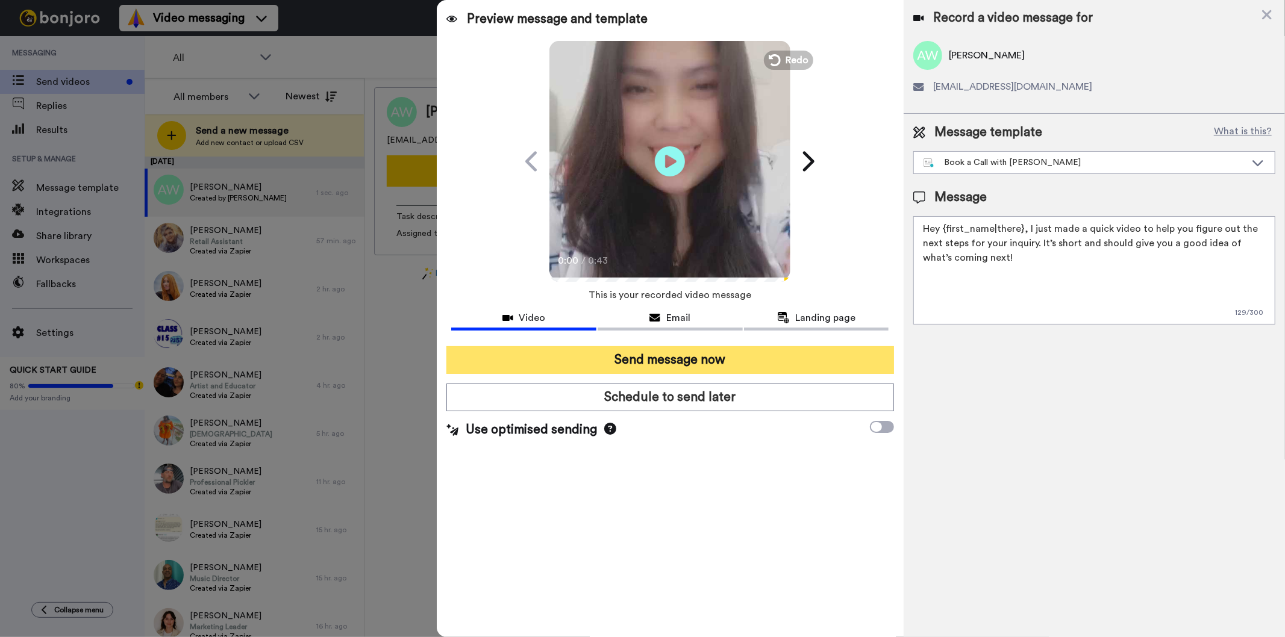
click at [700, 356] on button "Send message now" at bounding box center [669, 360] width 447 height 28
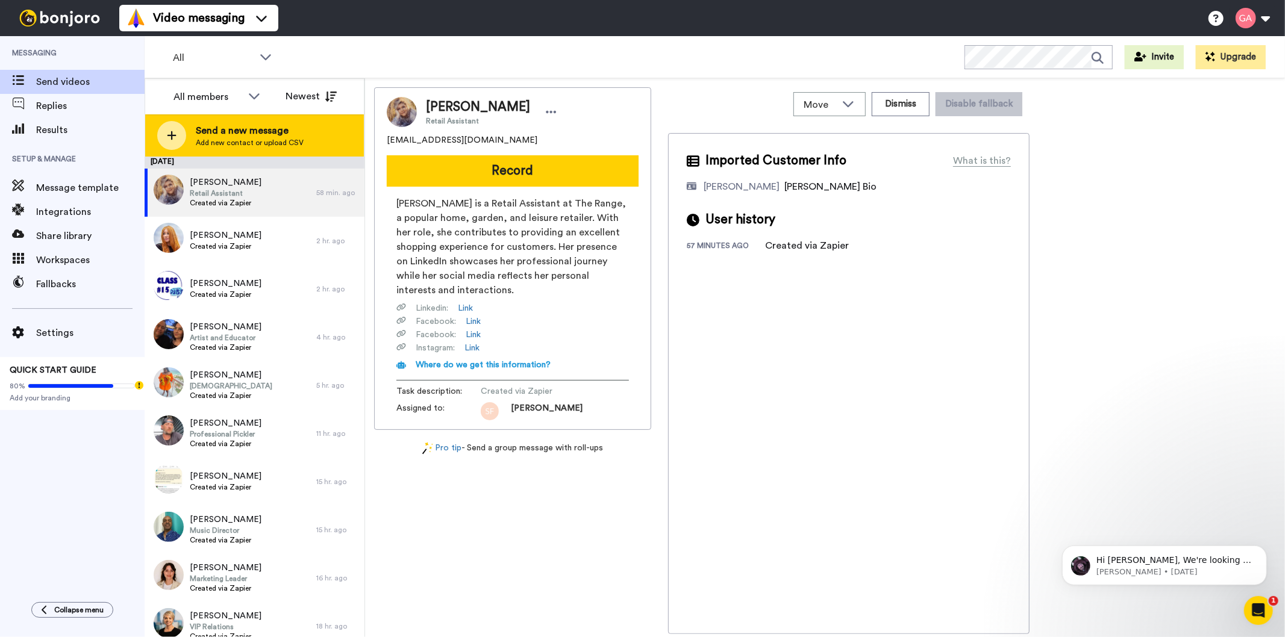
click at [231, 135] on span "Send a new message" at bounding box center [250, 131] width 108 height 14
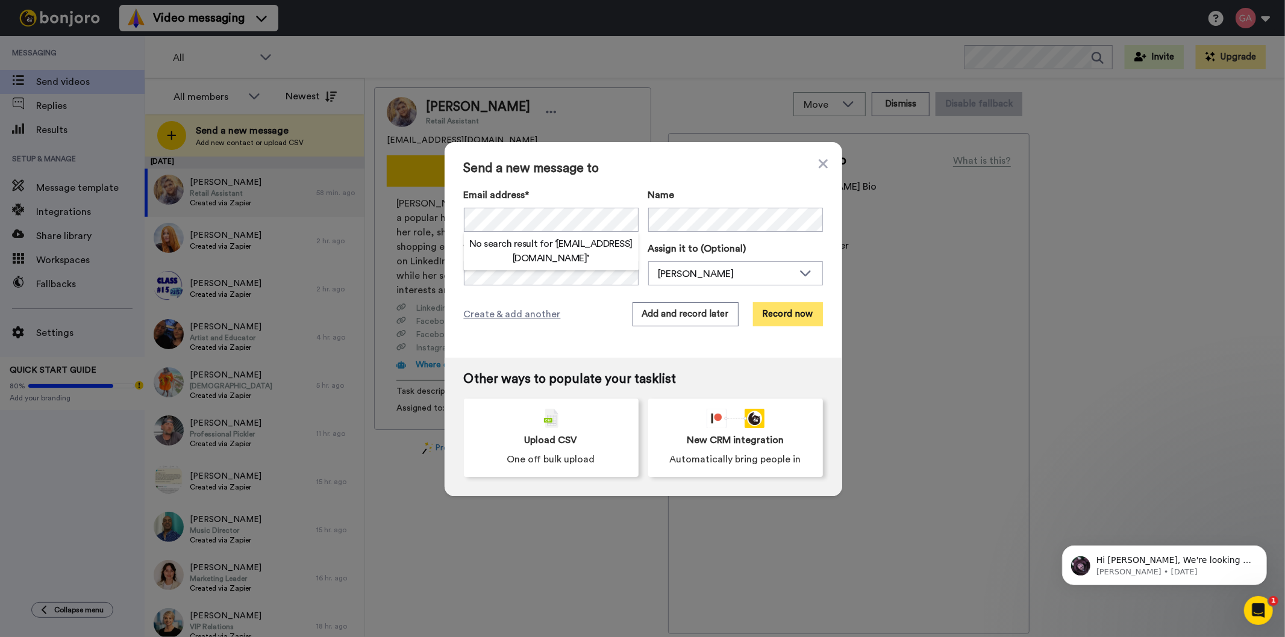
click at [813, 320] on button "Record now" at bounding box center [788, 314] width 70 height 24
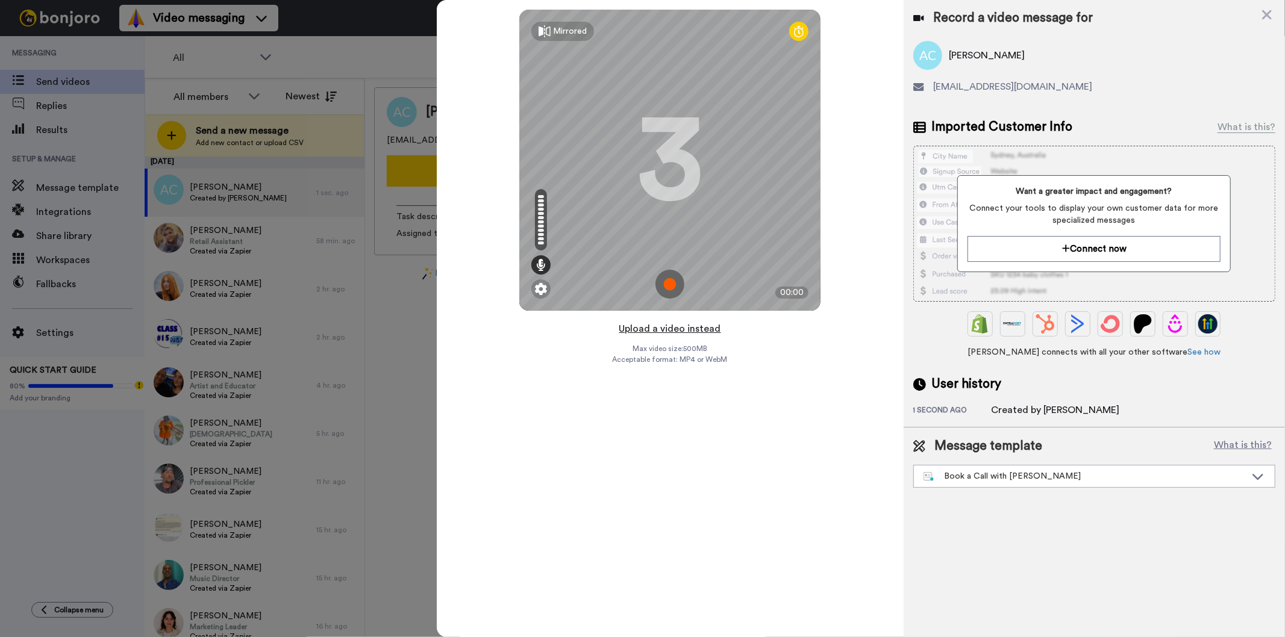
click at [689, 330] on button "Upload a video instead" at bounding box center [670, 329] width 109 height 16
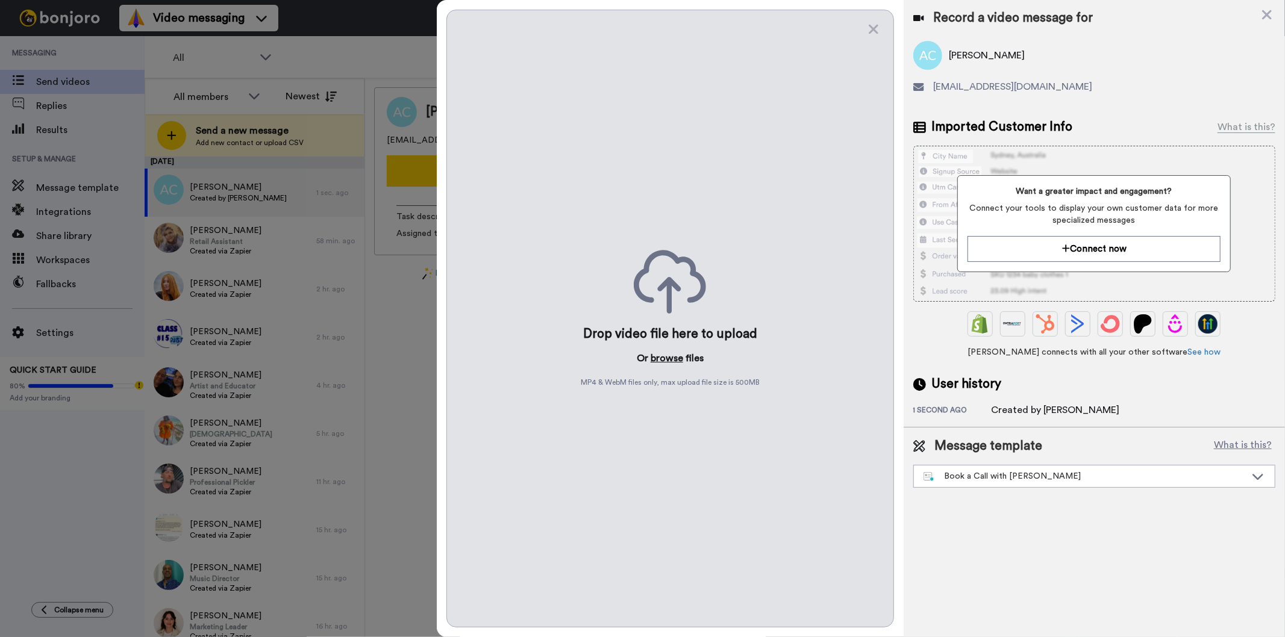
click at [658, 353] on button "browse" at bounding box center [667, 358] width 33 height 14
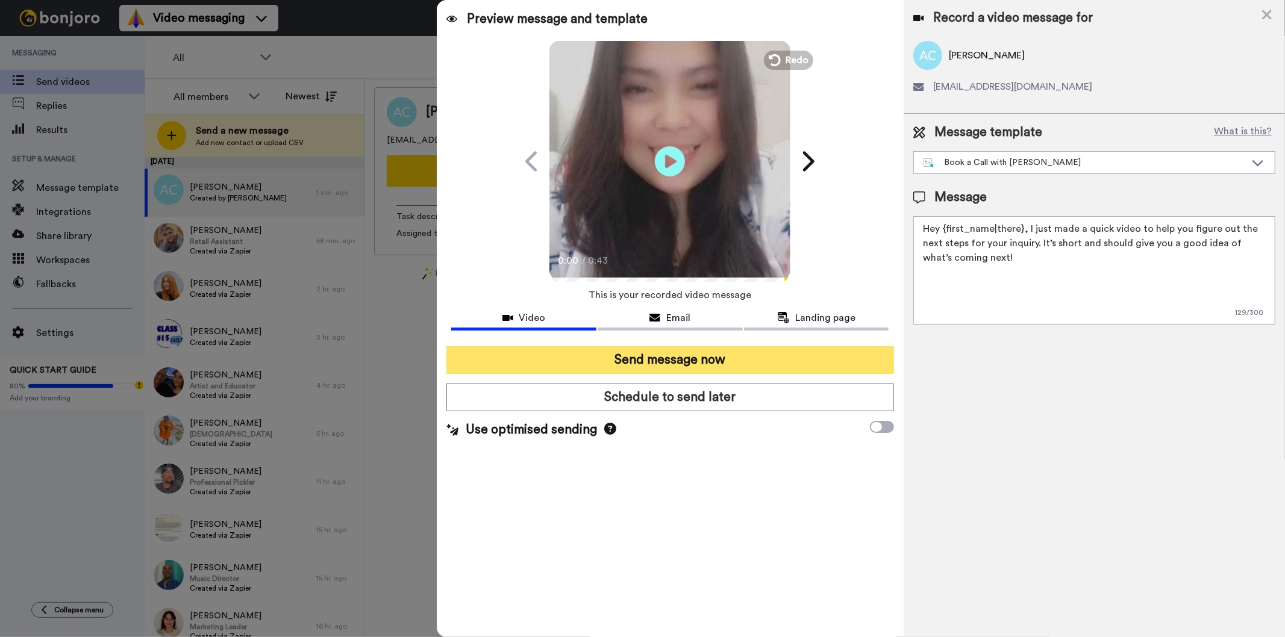
click at [707, 358] on button "Send message now" at bounding box center [669, 360] width 447 height 28
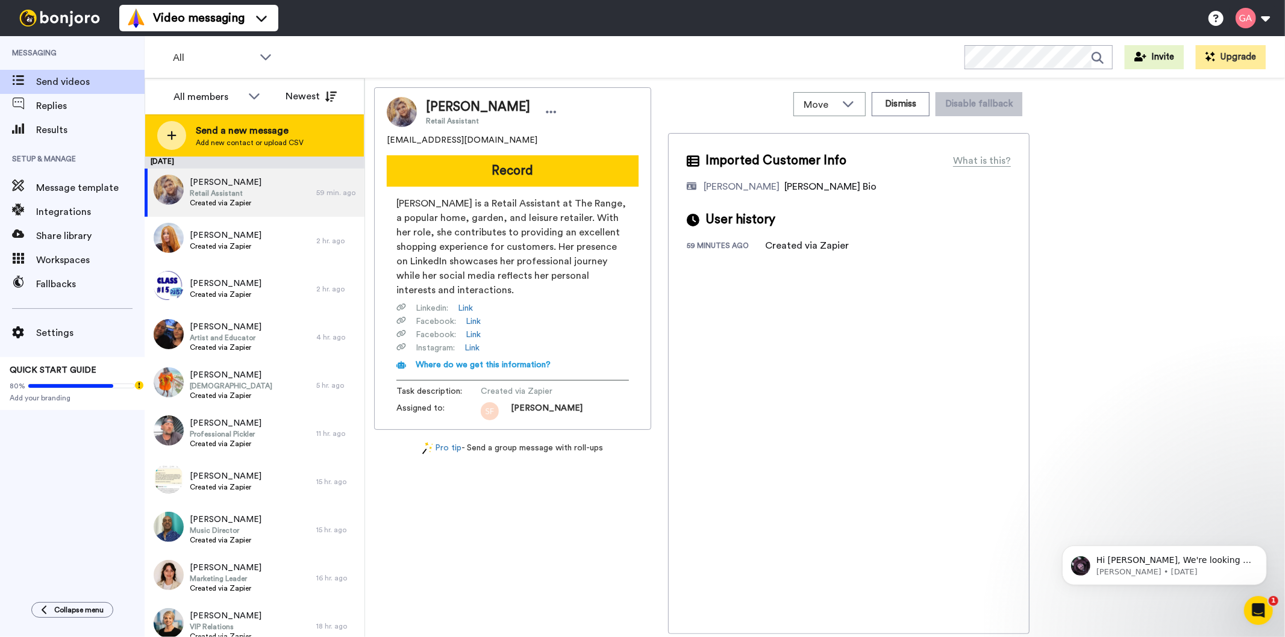
click at [249, 142] on span "Add new contact or upload CSV" at bounding box center [250, 143] width 108 height 10
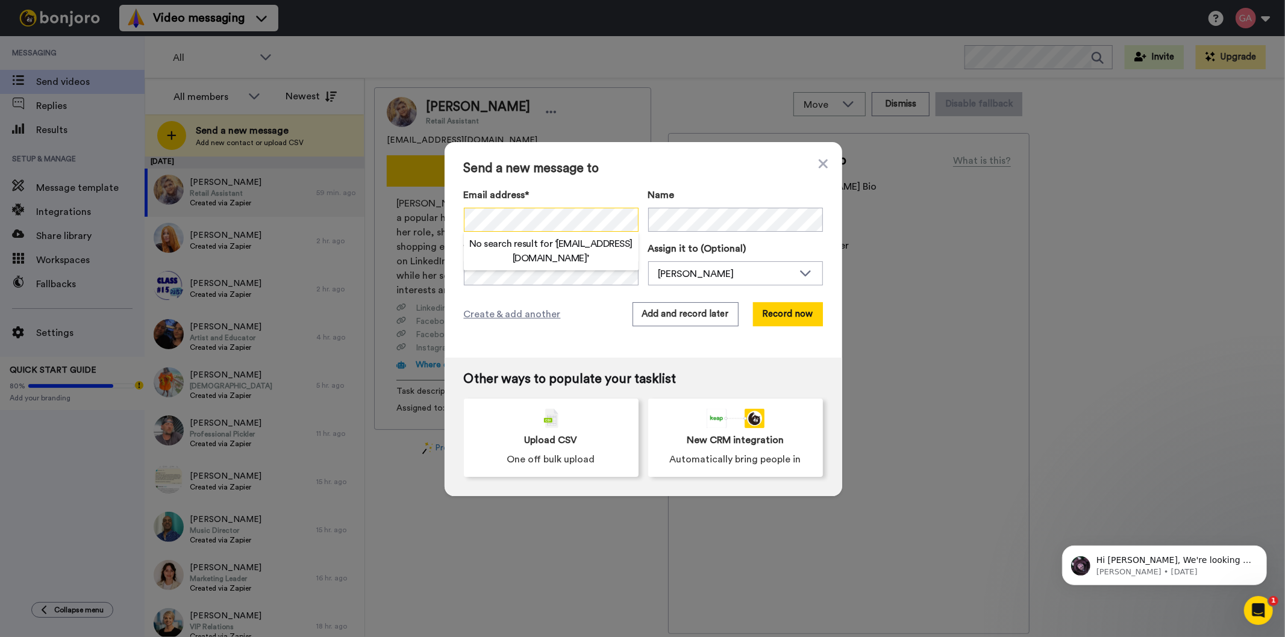
click at [396, 219] on div "Send a new message to Email address* No search result for ‘ [EMAIL_ADDRESS][DOM…" at bounding box center [642, 318] width 1285 height 637
click at [769, 315] on button "Record now" at bounding box center [788, 314] width 70 height 24
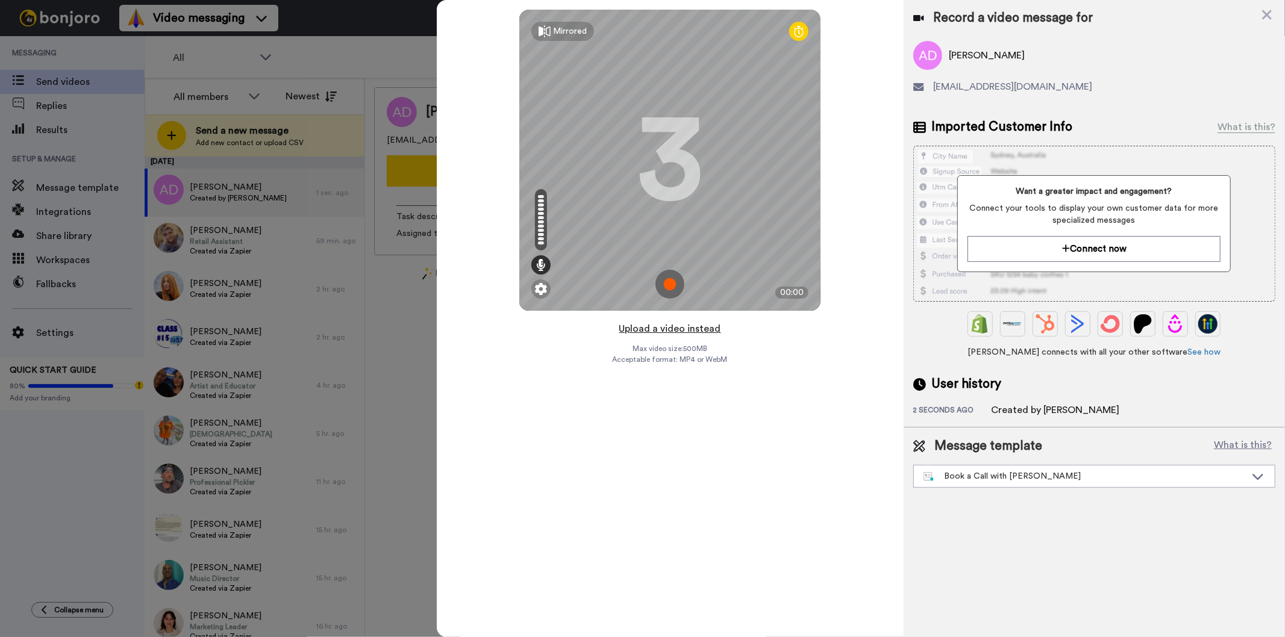
click at [672, 328] on button "Upload a video instead" at bounding box center [670, 329] width 109 height 16
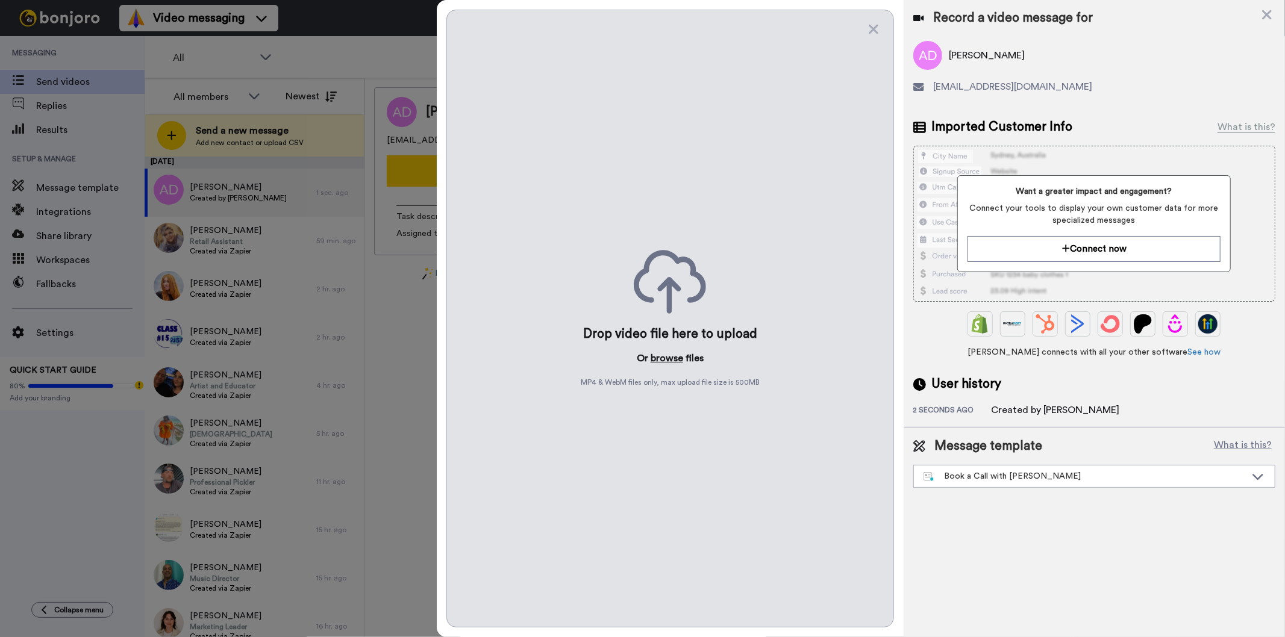
click at [670, 355] on button "browse" at bounding box center [667, 358] width 33 height 14
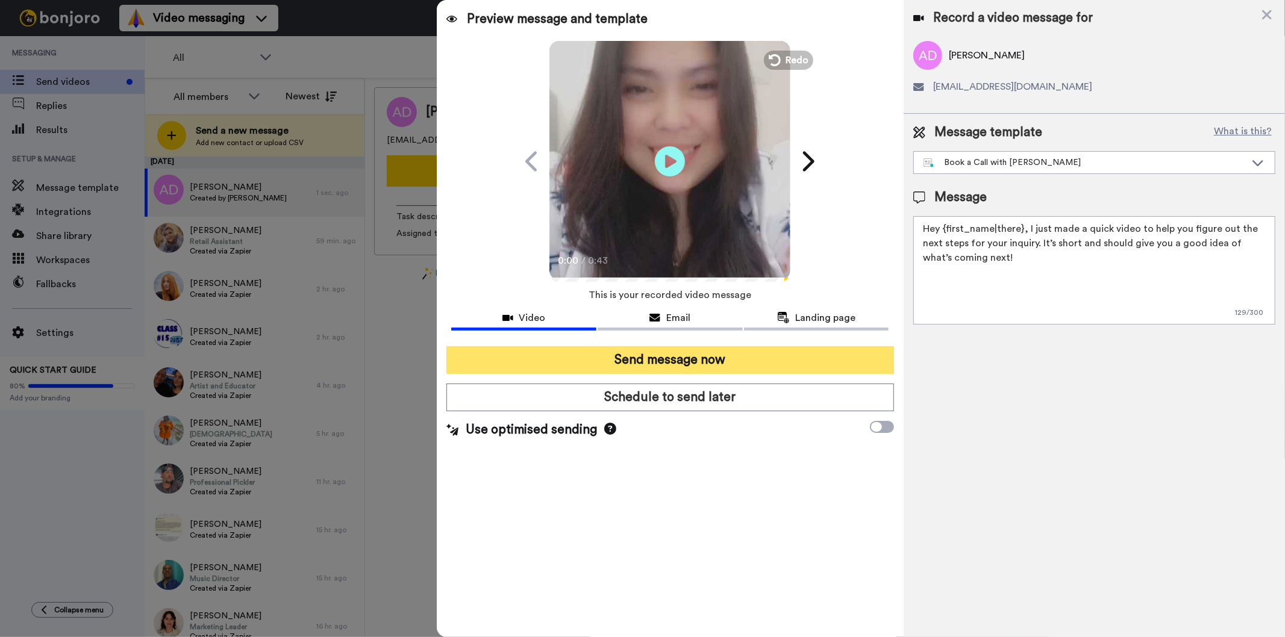
click at [590, 356] on button "Send message now" at bounding box center [669, 360] width 447 height 28
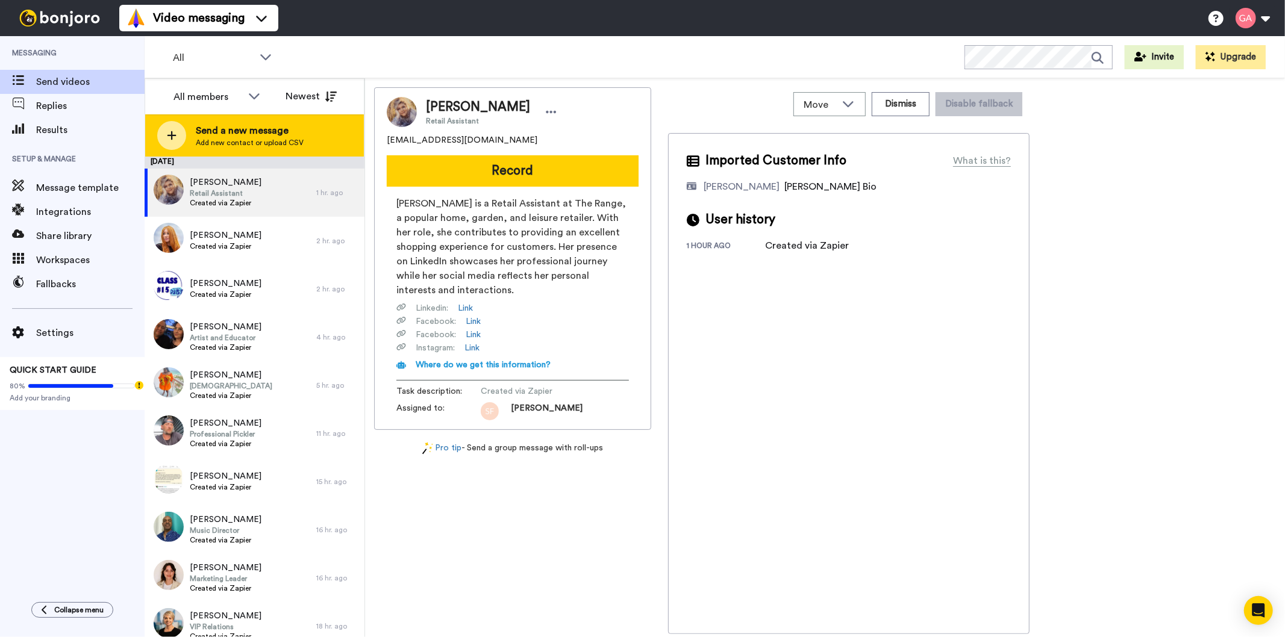
click at [231, 142] on span "Add new contact or upload CSV" at bounding box center [250, 143] width 108 height 10
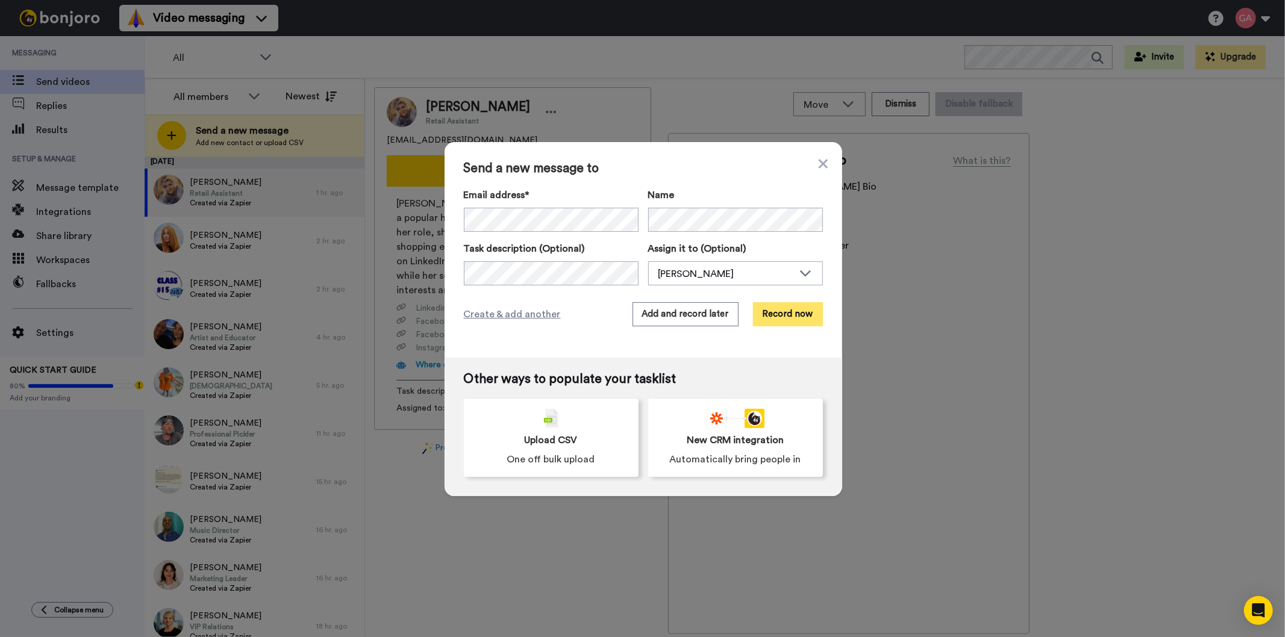
click at [795, 309] on button "Record now" at bounding box center [788, 314] width 70 height 24
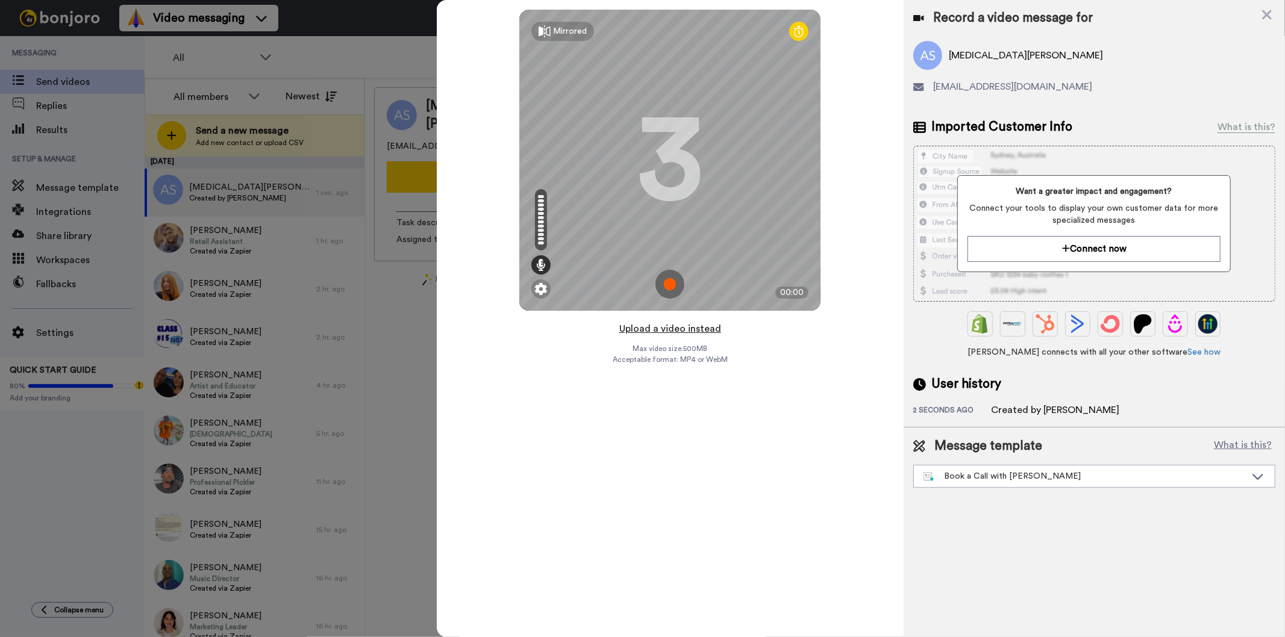
click at [695, 325] on button "Upload a video instead" at bounding box center [670, 329] width 109 height 16
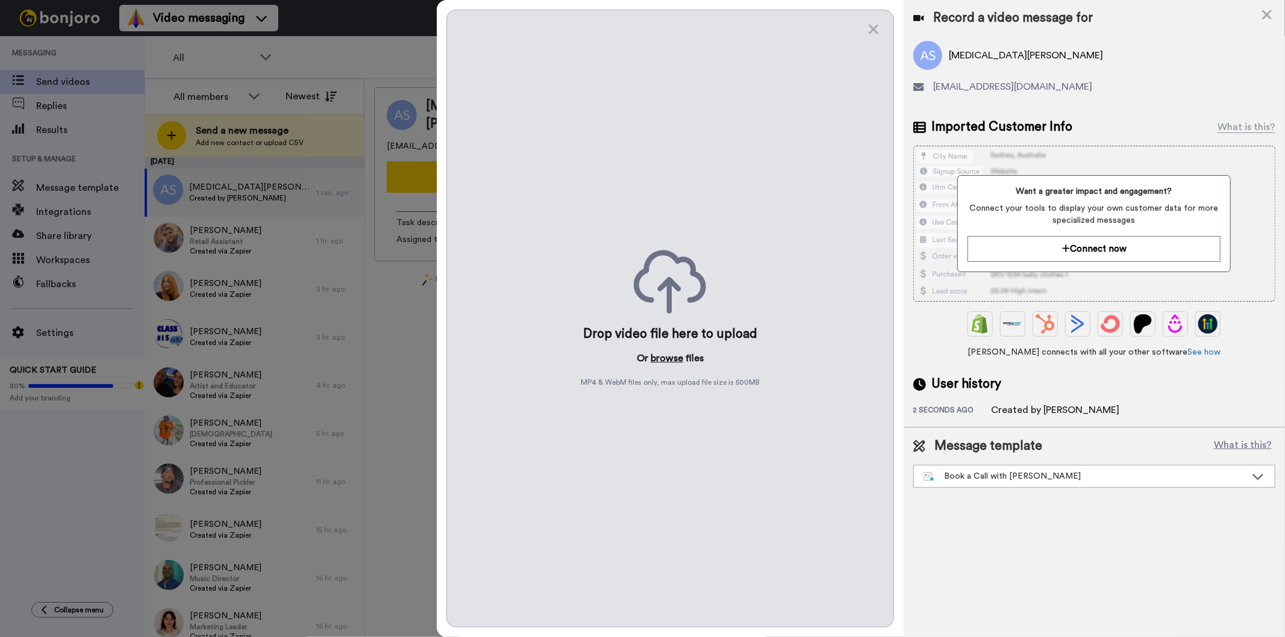
click at [661, 362] on button "browse" at bounding box center [667, 358] width 33 height 14
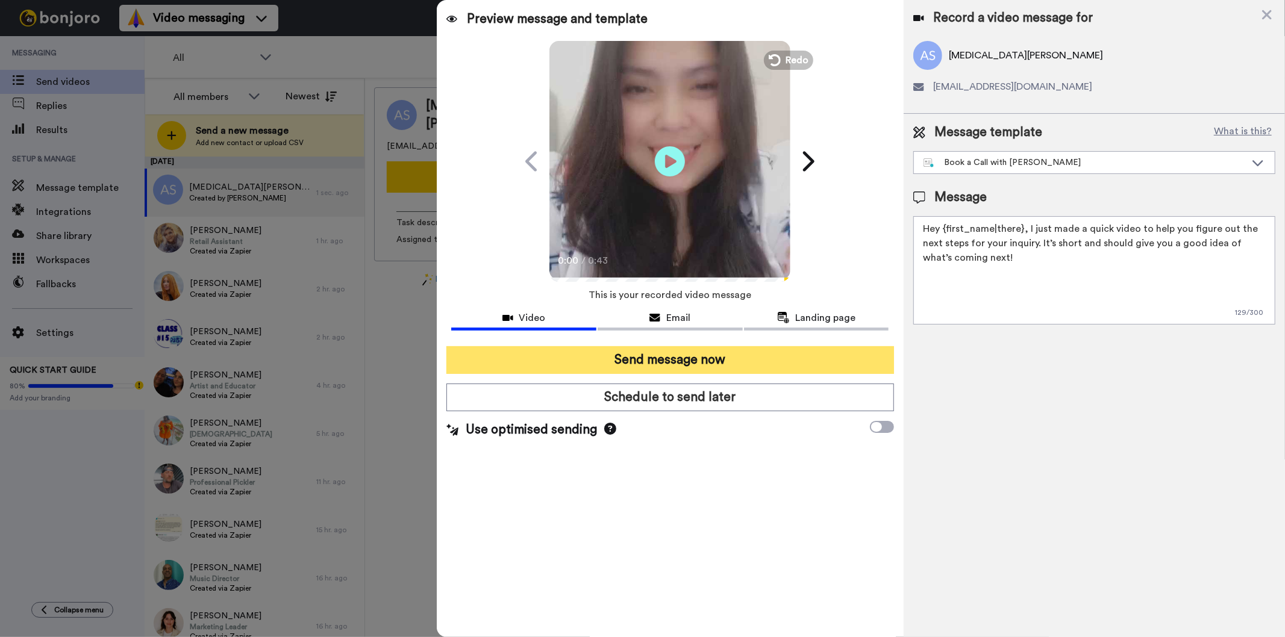
click at [704, 349] on button "Send message now" at bounding box center [669, 360] width 447 height 28
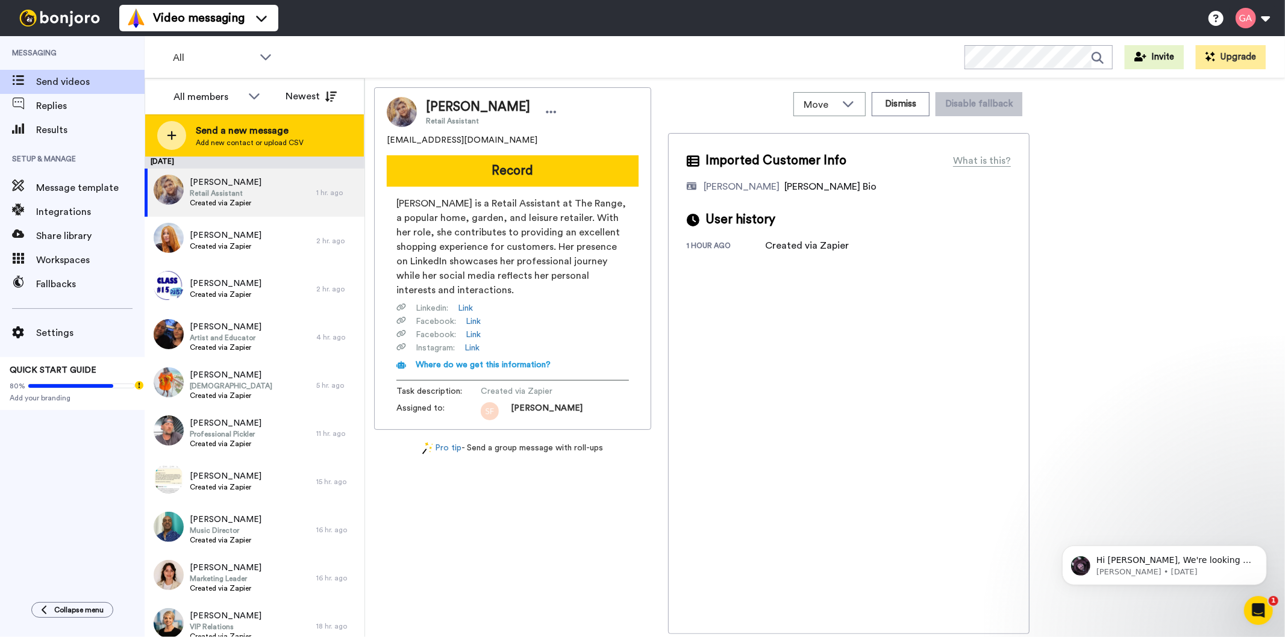
click at [258, 128] on span "Send a new message" at bounding box center [250, 131] width 108 height 14
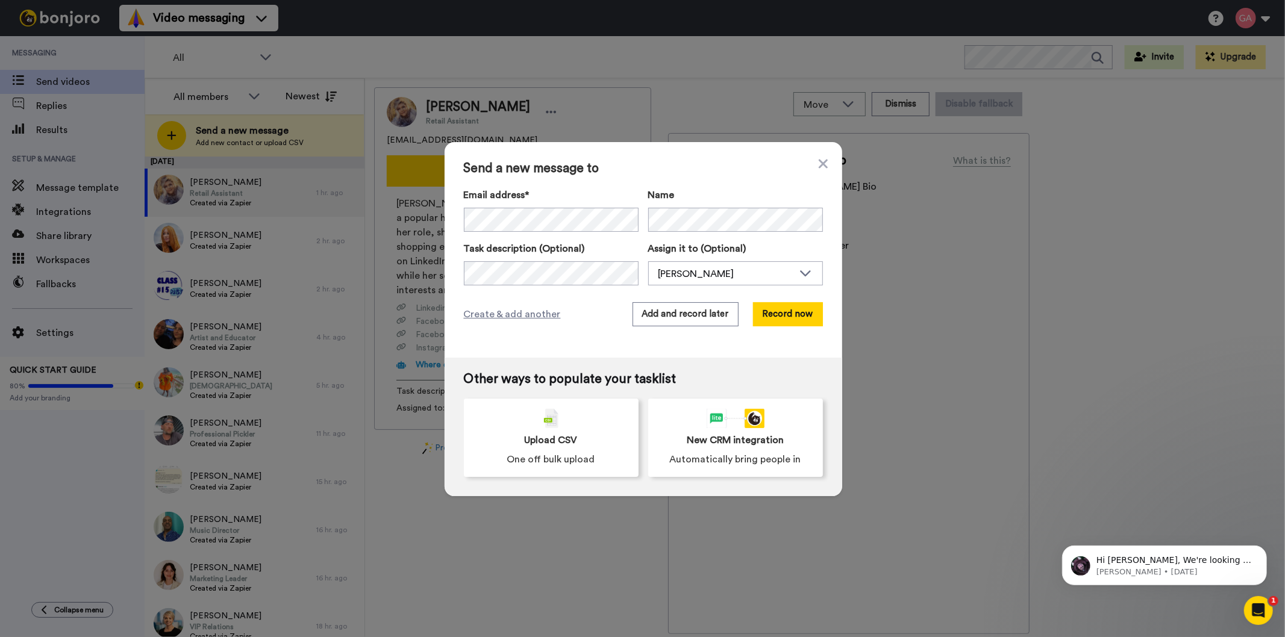
click at [617, 158] on div "Send a new message to Email address* No search result for ‘ april41907@yahoo.co…" at bounding box center [644, 250] width 398 height 216
click at [806, 319] on button "Record now" at bounding box center [788, 314] width 70 height 24
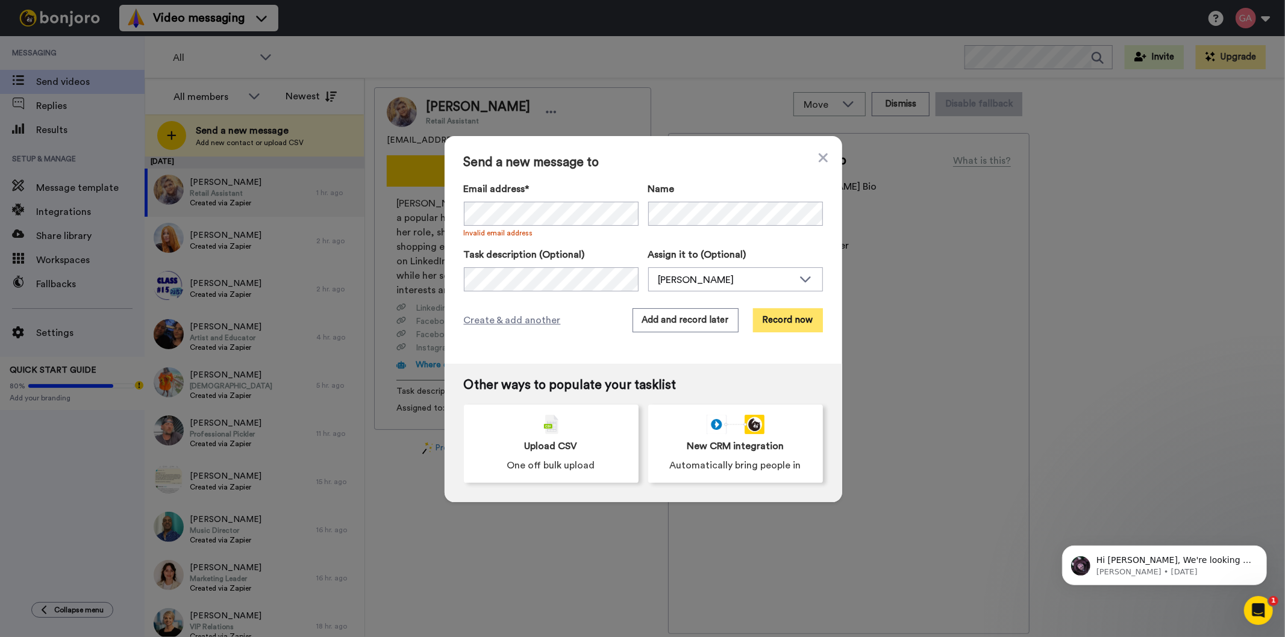
click at [793, 320] on button "Record now" at bounding box center [788, 320] width 70 height 24
click at [795, 313] on button "Record now" at bounding box center [788, 320] width 70 height 24
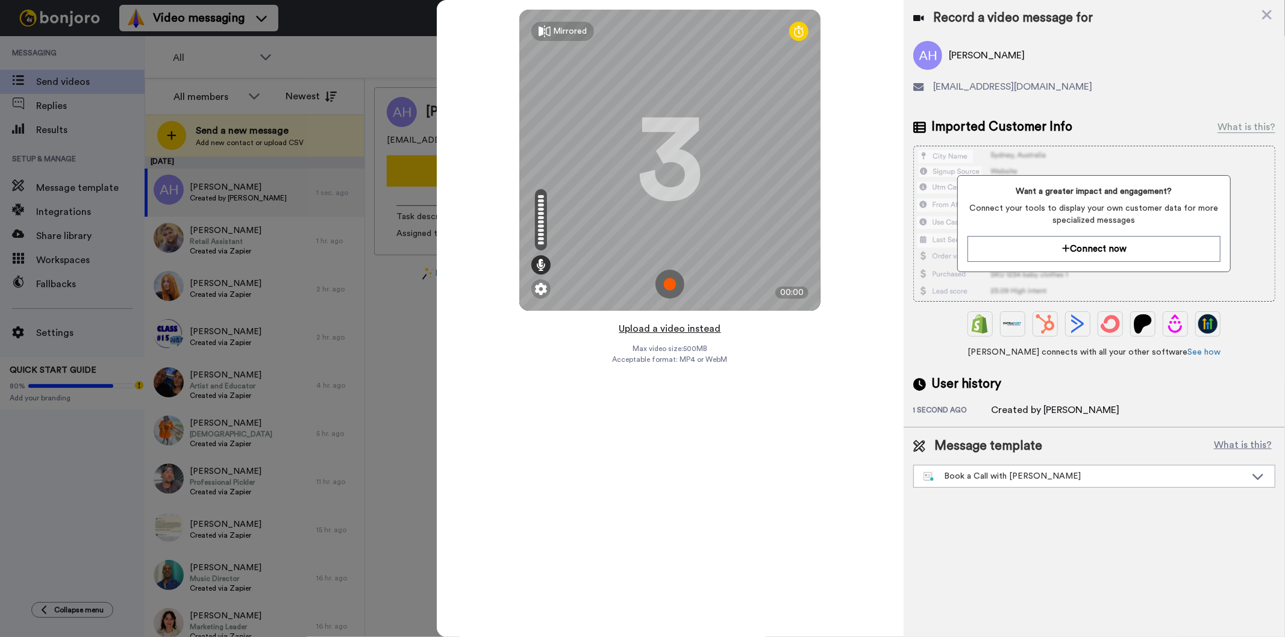
click at [668, 328] on button "Upload a video instead" at bounding box center [670, 329] width 109 height 16
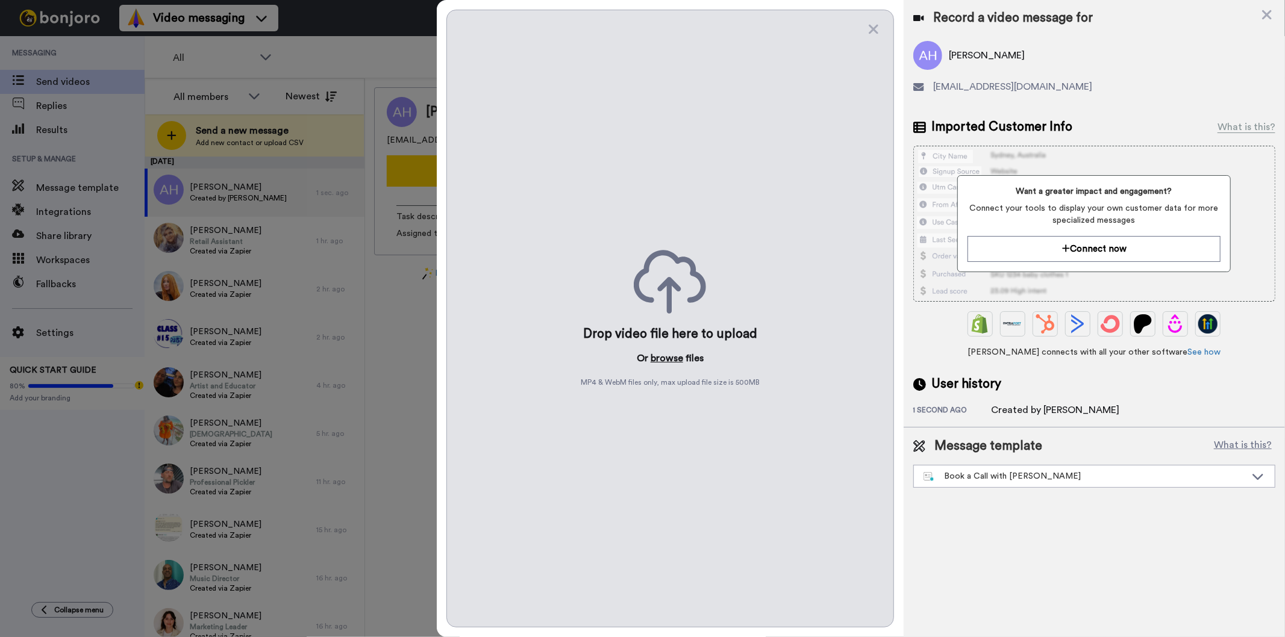
click at [666, 357] on button "browse" at bounding box center [667, 358] width 33 height 14
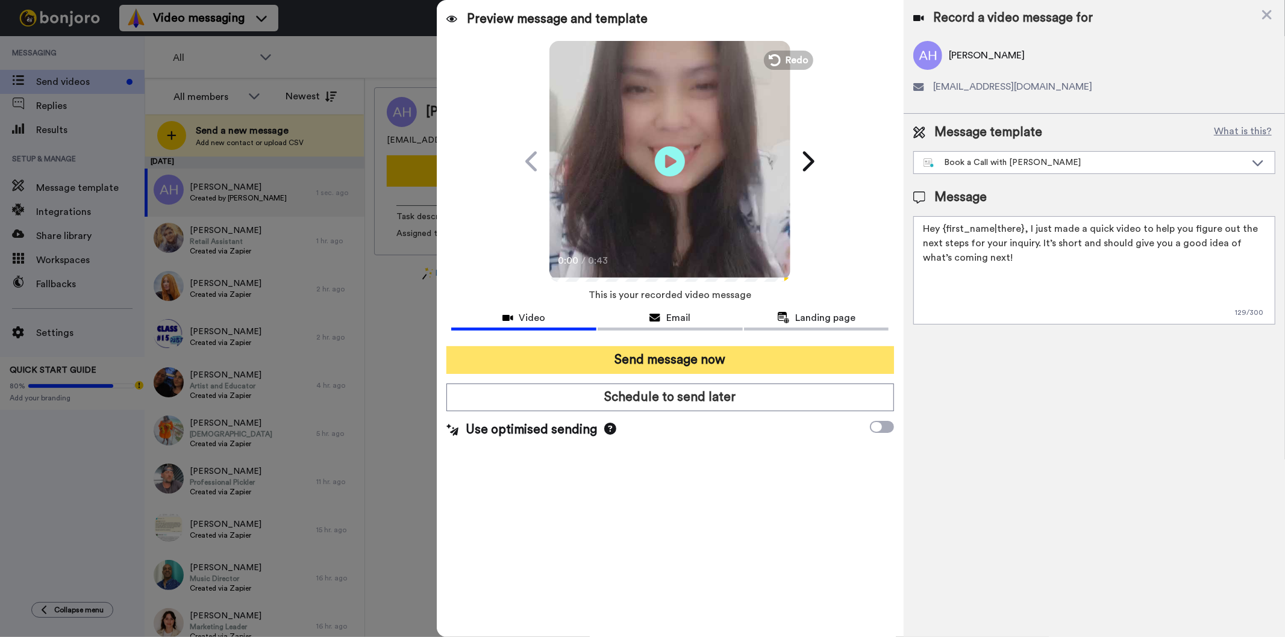
click at [785, 360] on button "Send message now" at bounding box center [669, 360] width 447 height 28
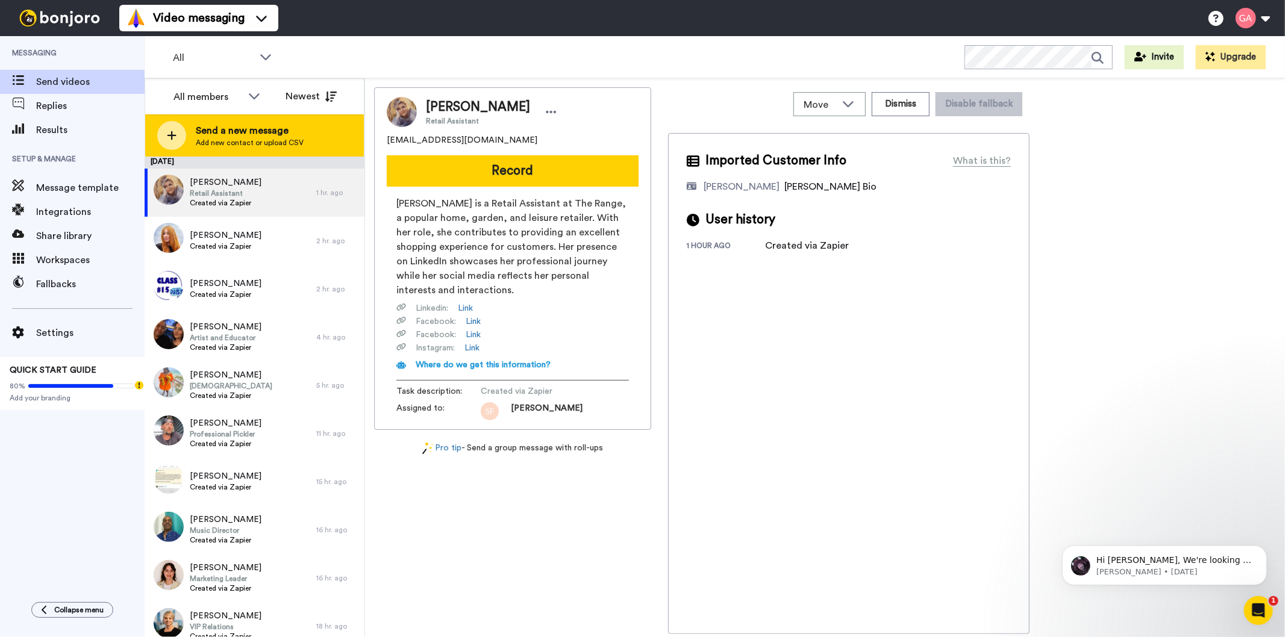
click at [259, 136] on span "Send a new message" at bounding box center [250, 131] width 108 height 14
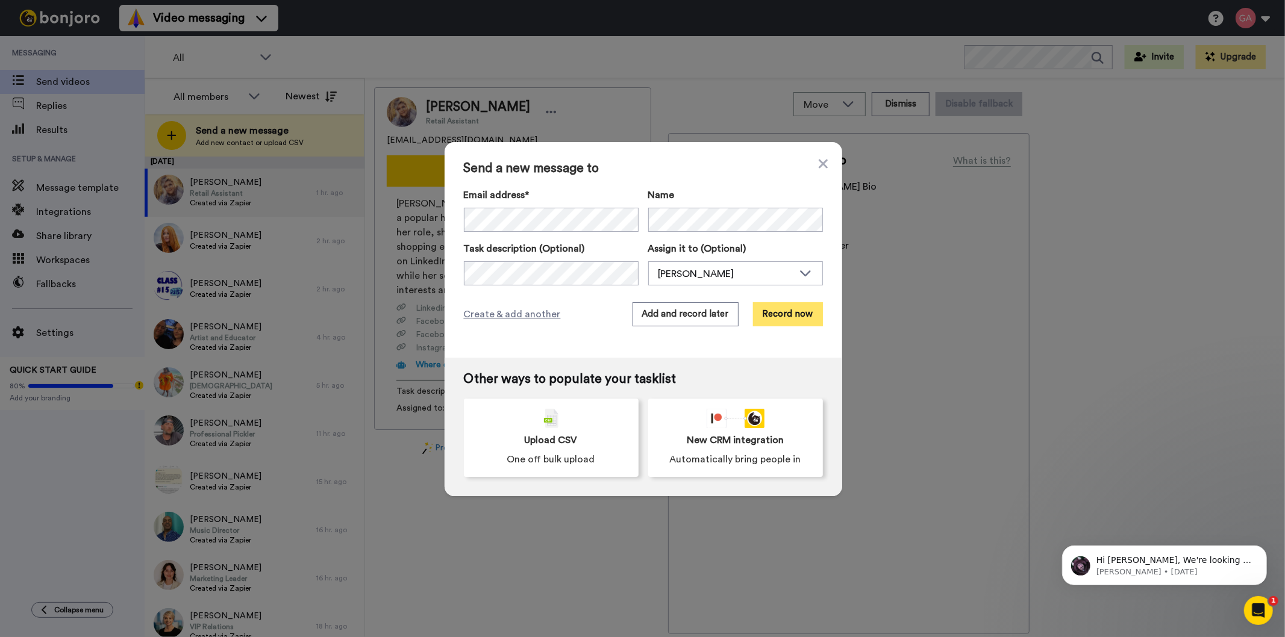
click at [800, 316] on button "Record now" at bounding box center [788, 314] width 70 height 24
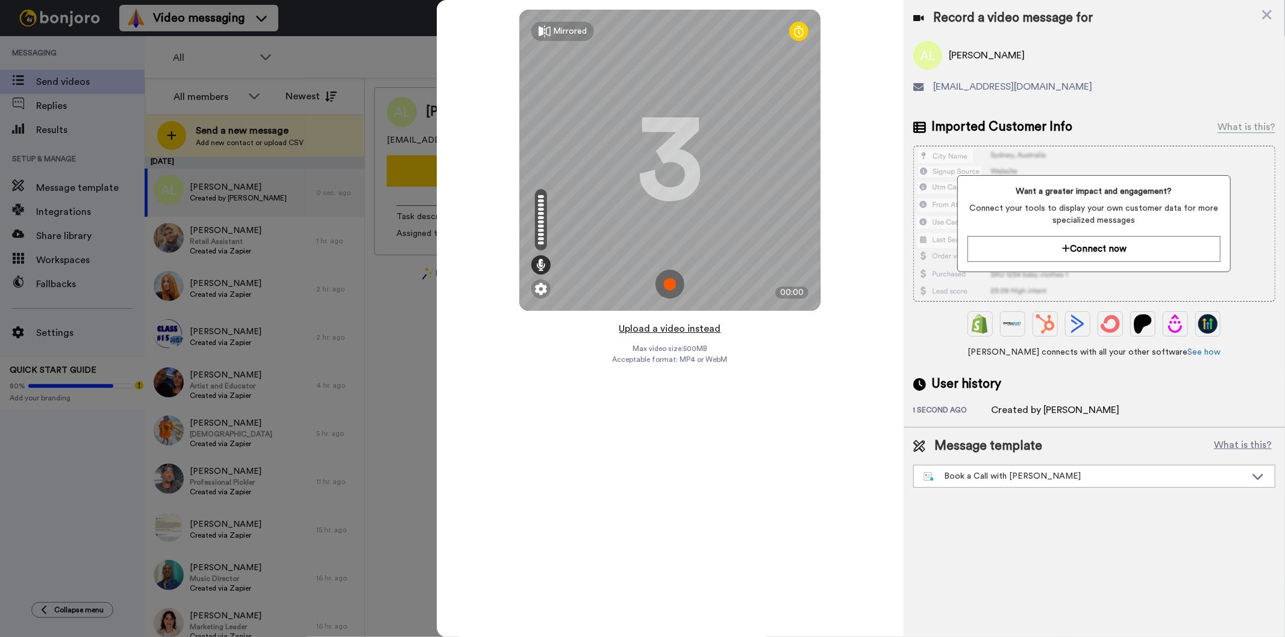
click at [693, 332] on button "Upload a video instead" at bounding box center [670, 329] width 109 height 16
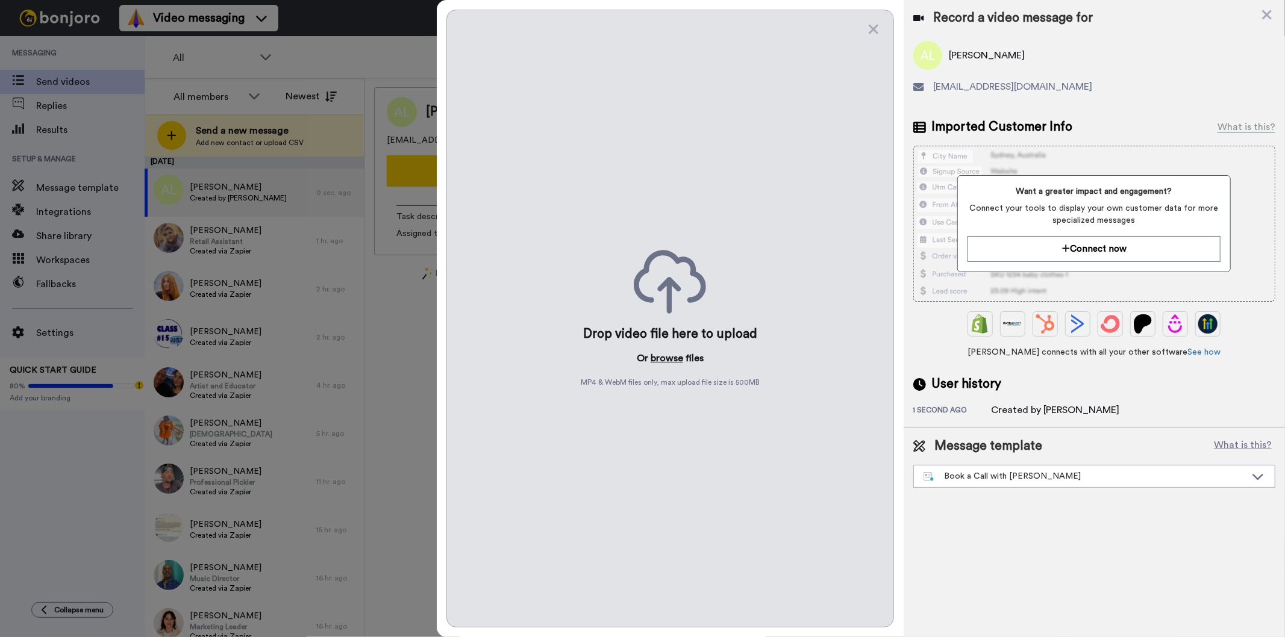
click at [681, 354] on button "browse" at bounding box center [667, 358] width 33 height 14
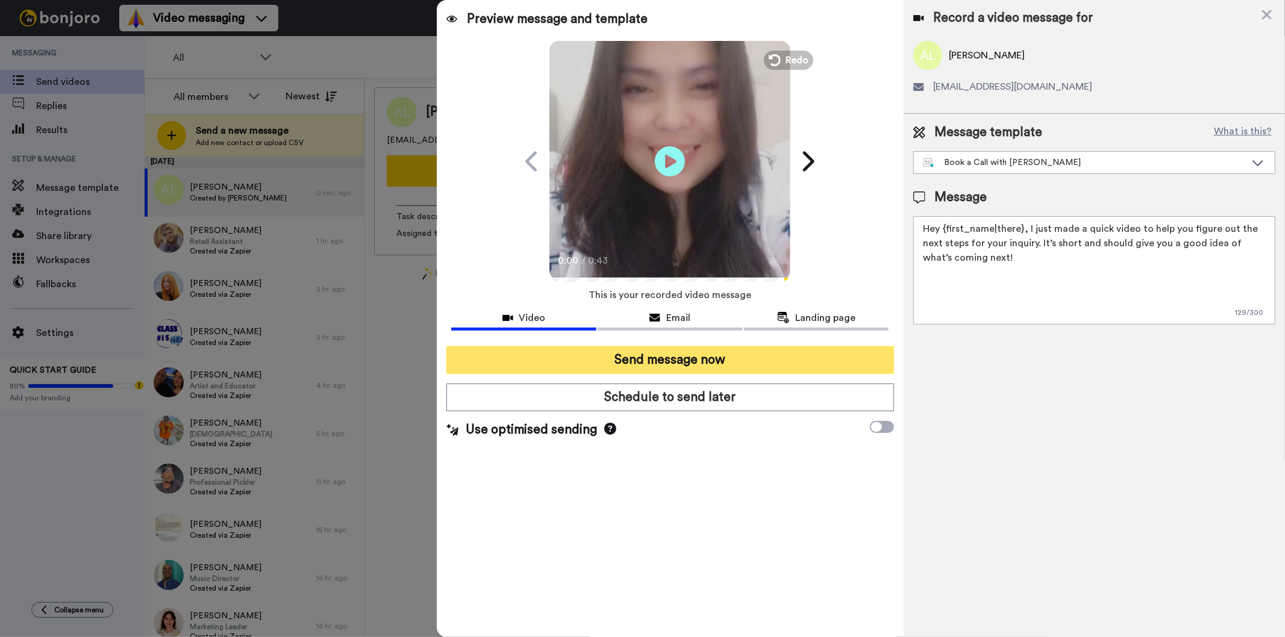
click at [740, 360] on button "Send message now" at bounding box center [669, 360] width 447 height 28
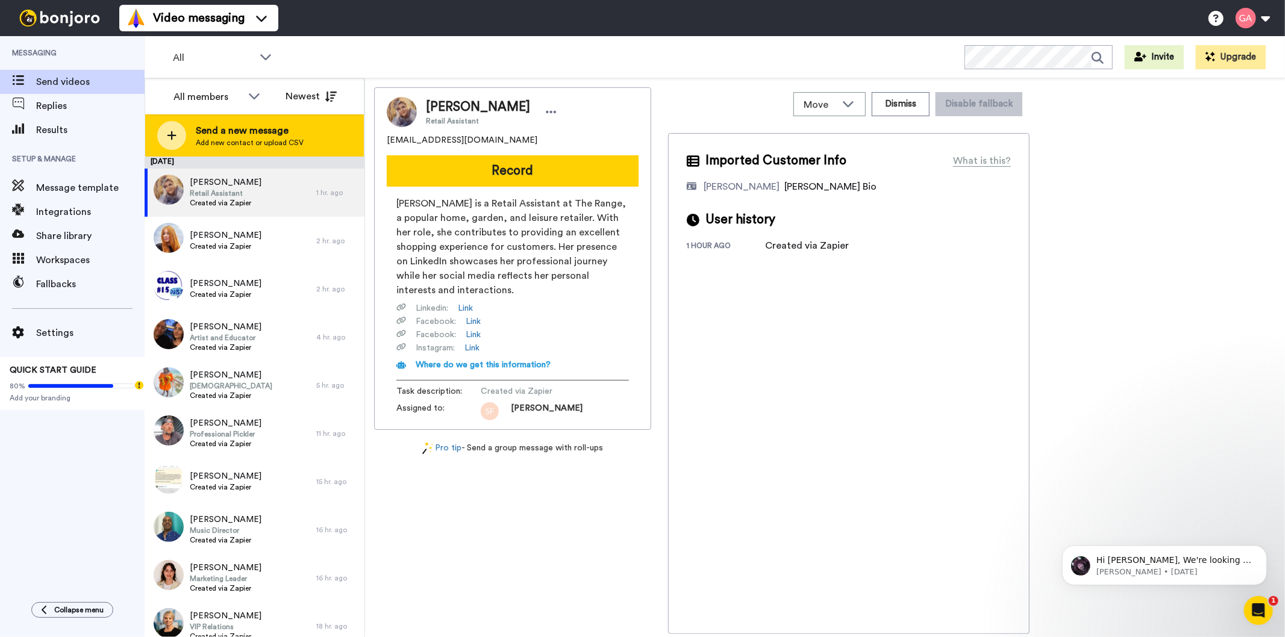
click at [260, 128] on span "Send a new message" at bounding box center [250, 131] width 108 height 14
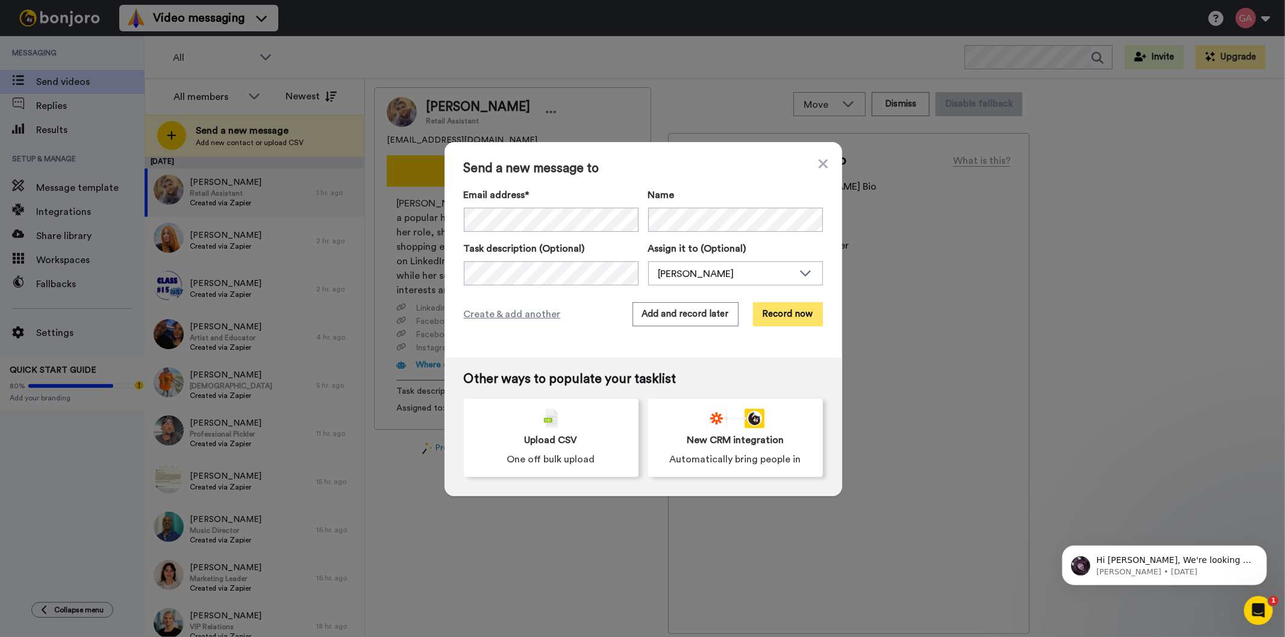
click at [765, 321] on button "Record now" at bounding box center [788, 314] width 70 height 24
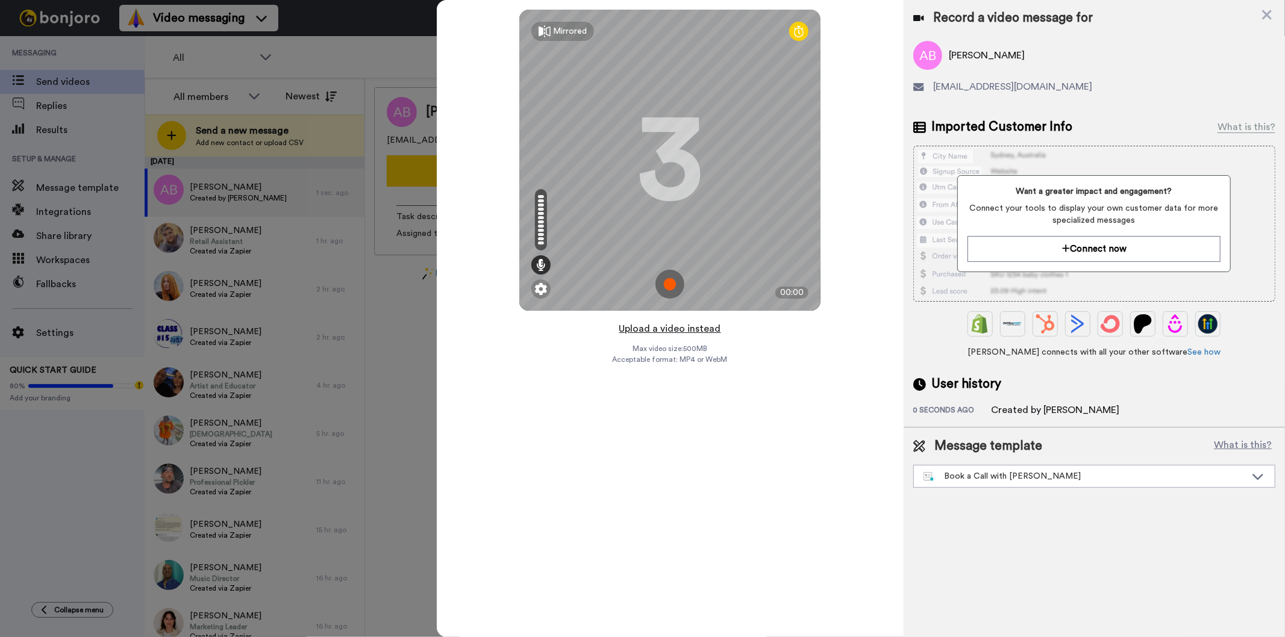
click at [640, 330] on button "Upload a video instead" at bounding box center [670, 329] width 109 height 16
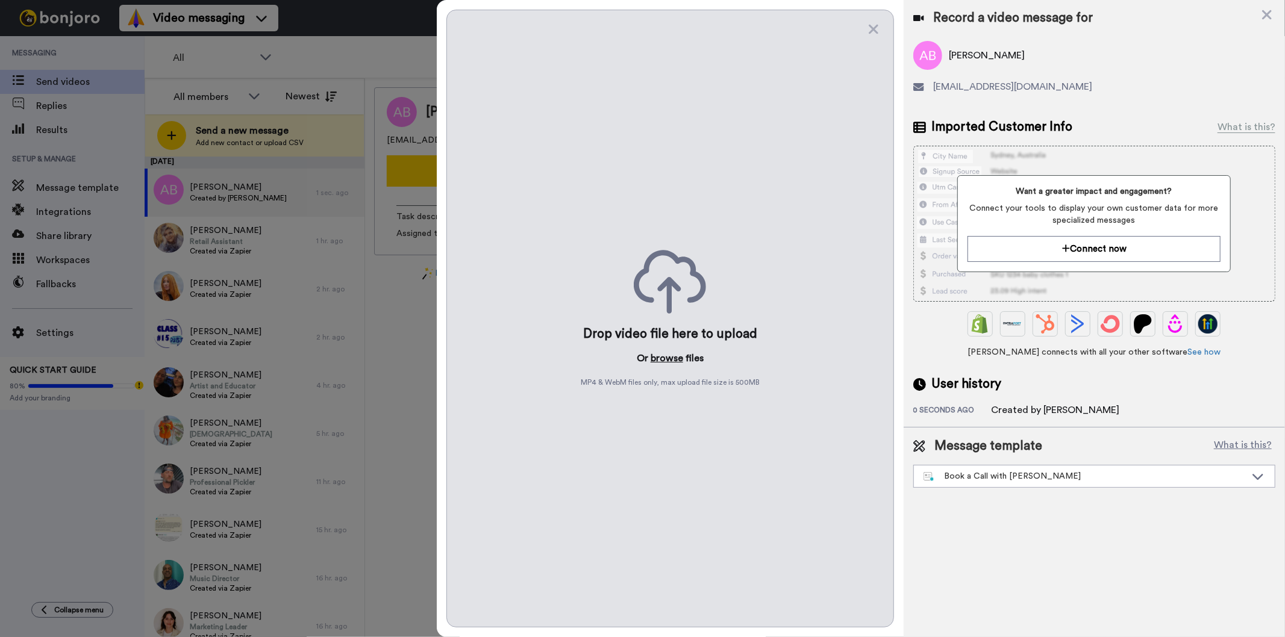
click at [681, 353] on button "browse" at bounding box center [667, 358] width 33 height 14
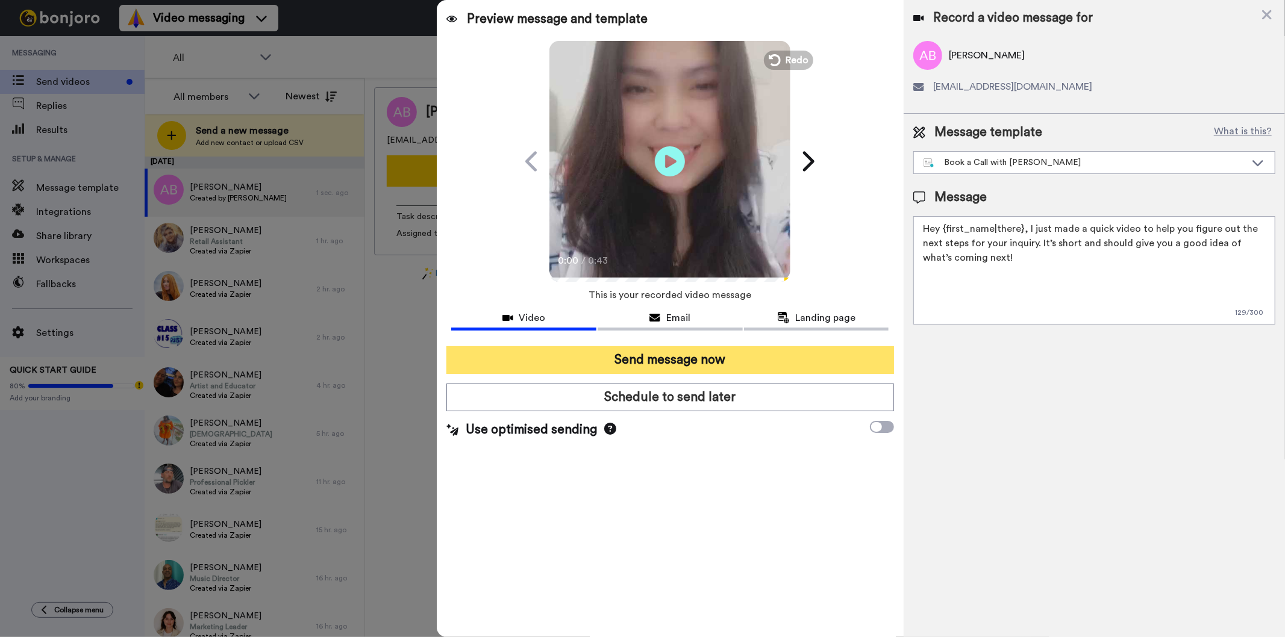
click at [778, 354] on button "Send message now" at bounding box center [669, 360] width 447 height 28
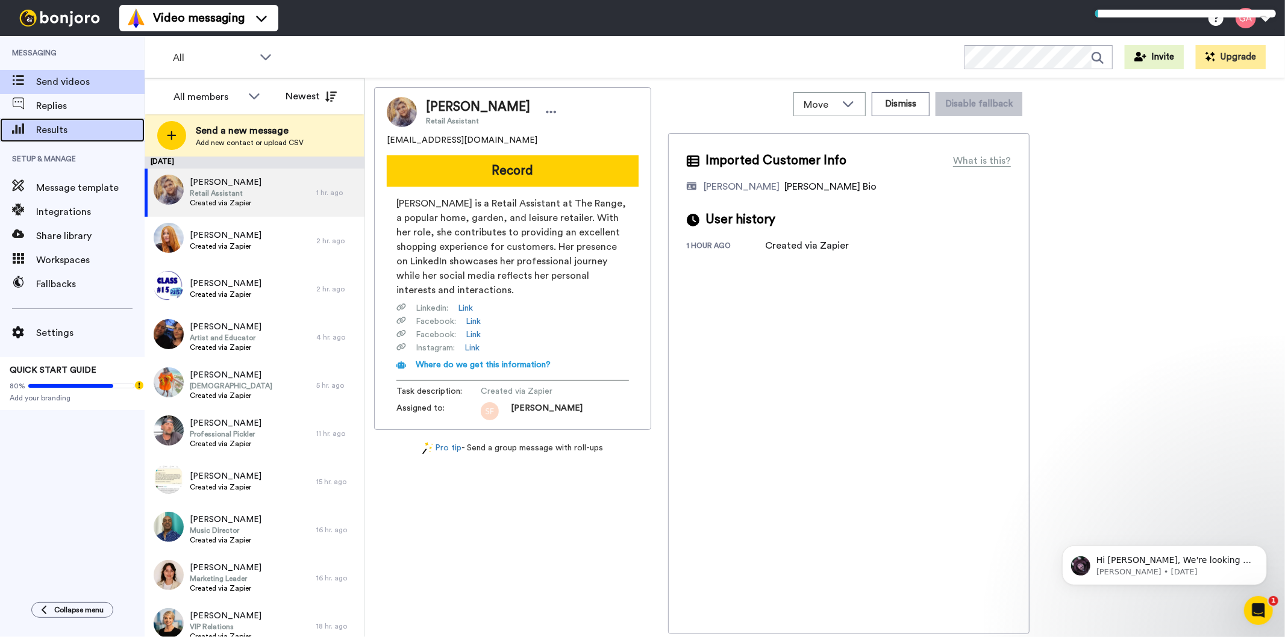
click at [43, 140] on div "Results" at bounding box center [72, 130] width 145 height 24
